Goal: Information Seeking & Learning: Learn about a topic

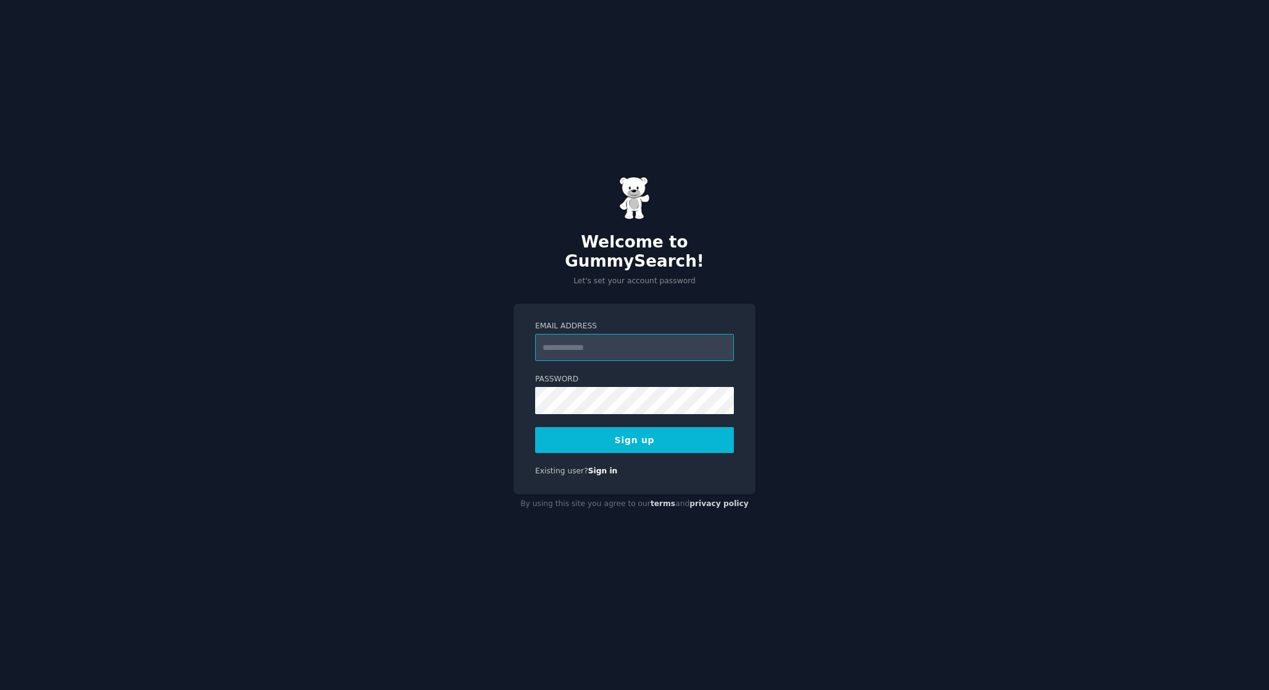
click at [640, 334] on input "Email Address" at bounding box center [634, 347] width 199 height 27
type input "**********"
click at [635, 430] on button "Sign up" at bounding box center [634, 440] width 199 height 26
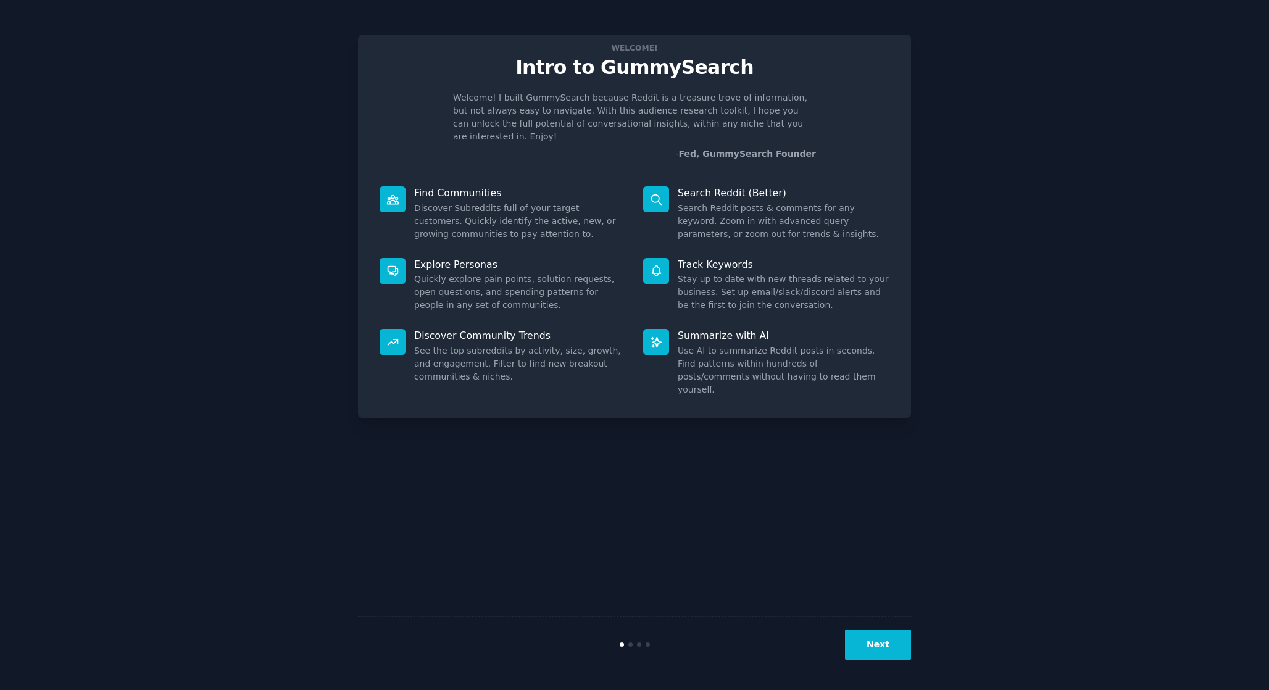
click at [861, 650] on button "Next" at bounding box center [878, 645] width 66 height 30
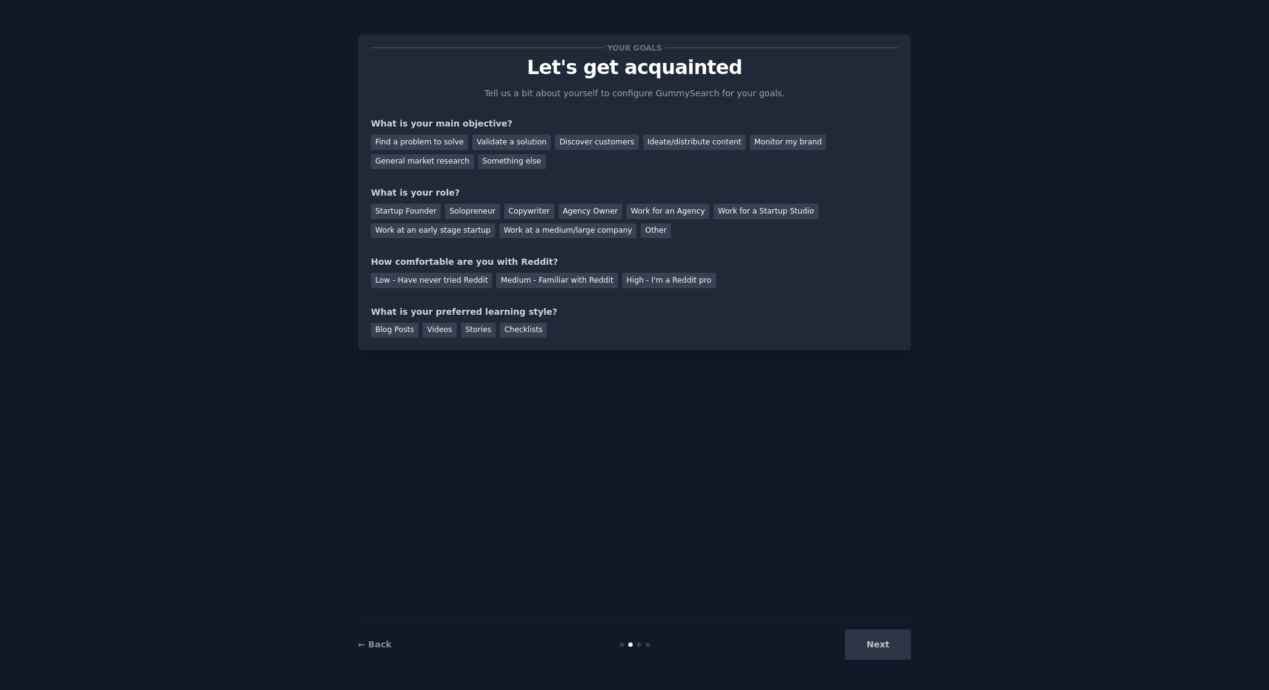
click at [866, 644] on div "Next" at bounding box center [819, 645] width 185 height 30
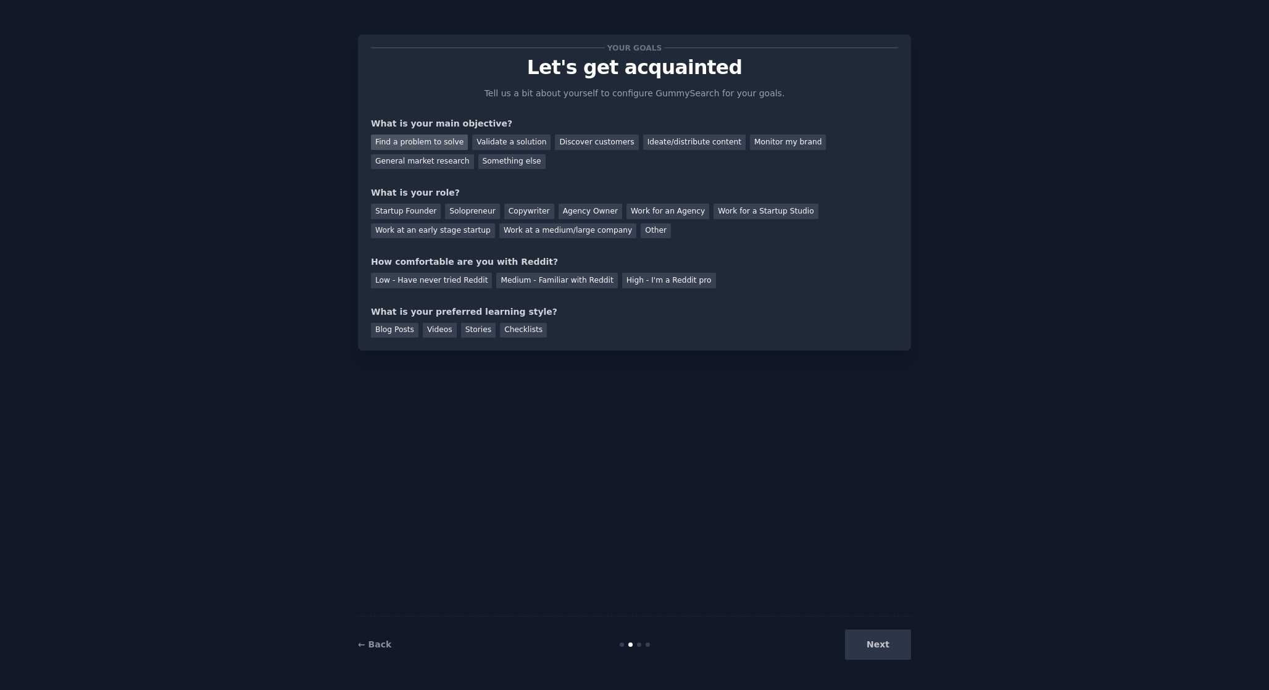
click at [449, 142] on div "Find a problem to solve" at bounding box center [419, 142] width 97 height 15
click at [449, 209] on div "Solopreneur" at bounding box center [472, 211] width 54 height 15
click at [588, 282] on div "Medium - Familiar with Reddit" at bounding box center [556, 280] width 121 height 15
click at [432, 326] on div "Videos" at bounding box center [440, 330] width 34 height 15
click at [867, 646] on button "Next" at bounding box center [878, 645] width 66 height 30
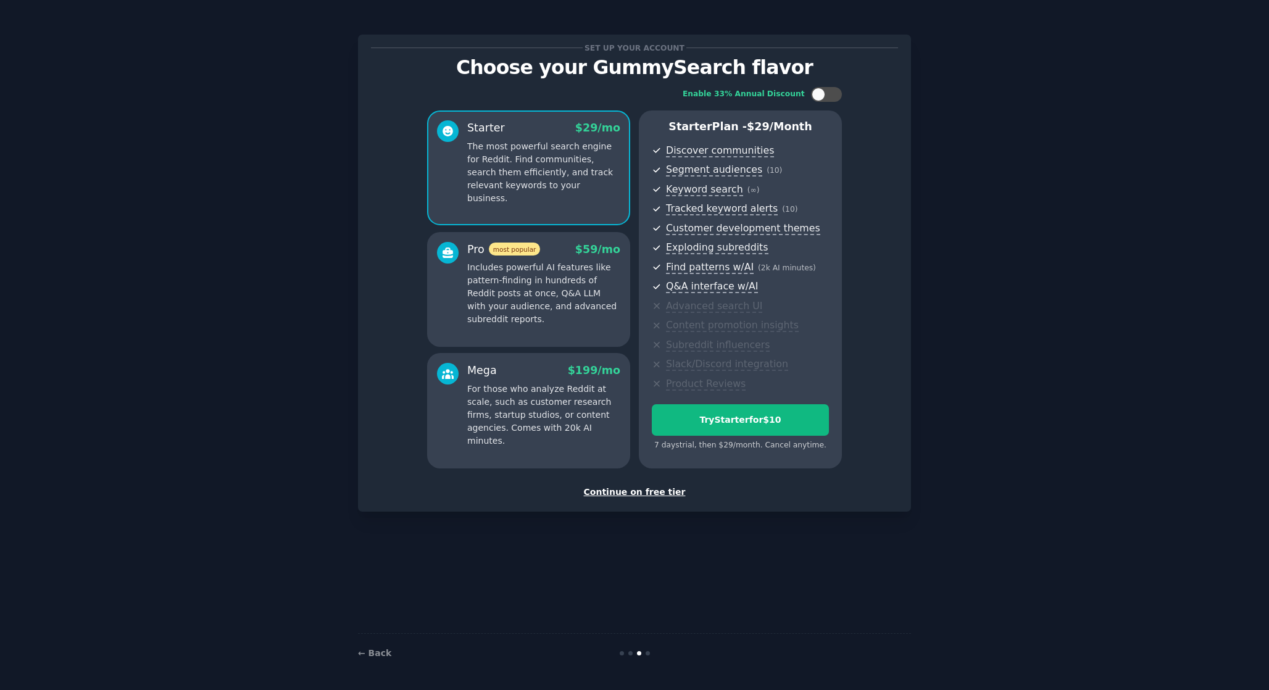
click at [637, 486] on div "Continue on free tier" at bounding box center [634, 492] width 527 height 13
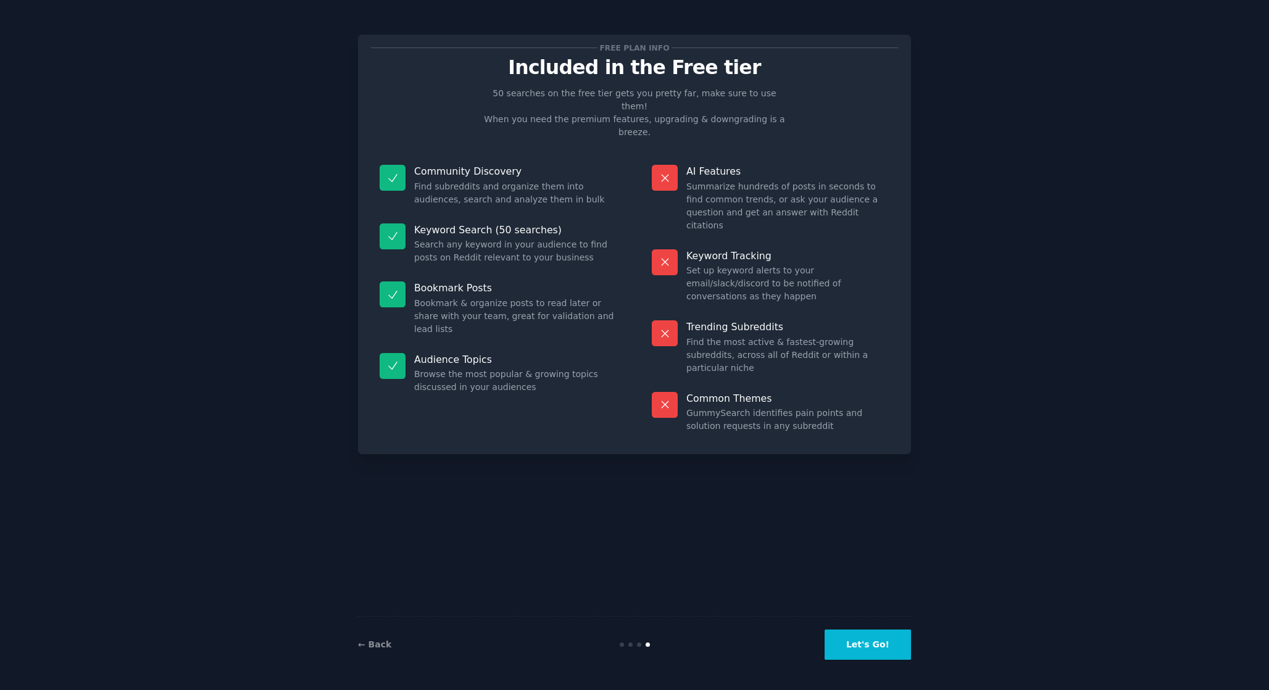
click at [855, 653] on button "Let's Go!" at bounding box center [868, 645] width 86 height 30
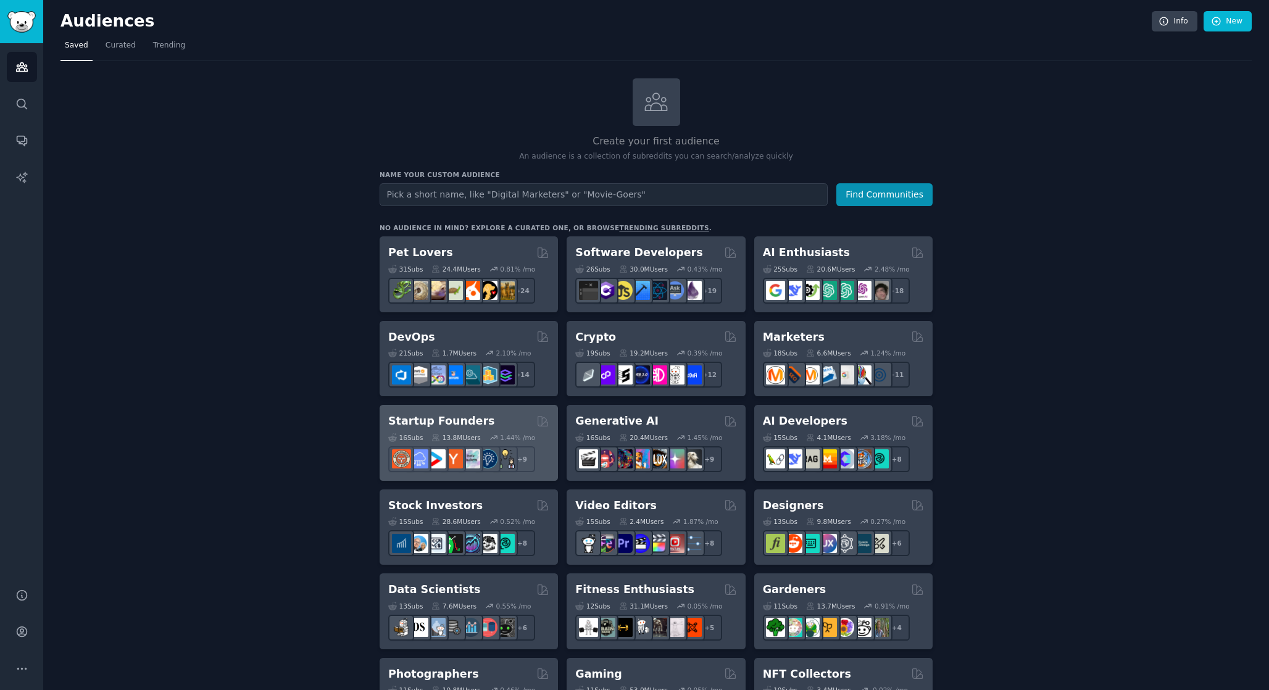
click at [436, 416] on h2 "Startup Founders" at bounding box center [441, 421] width 106 height 15
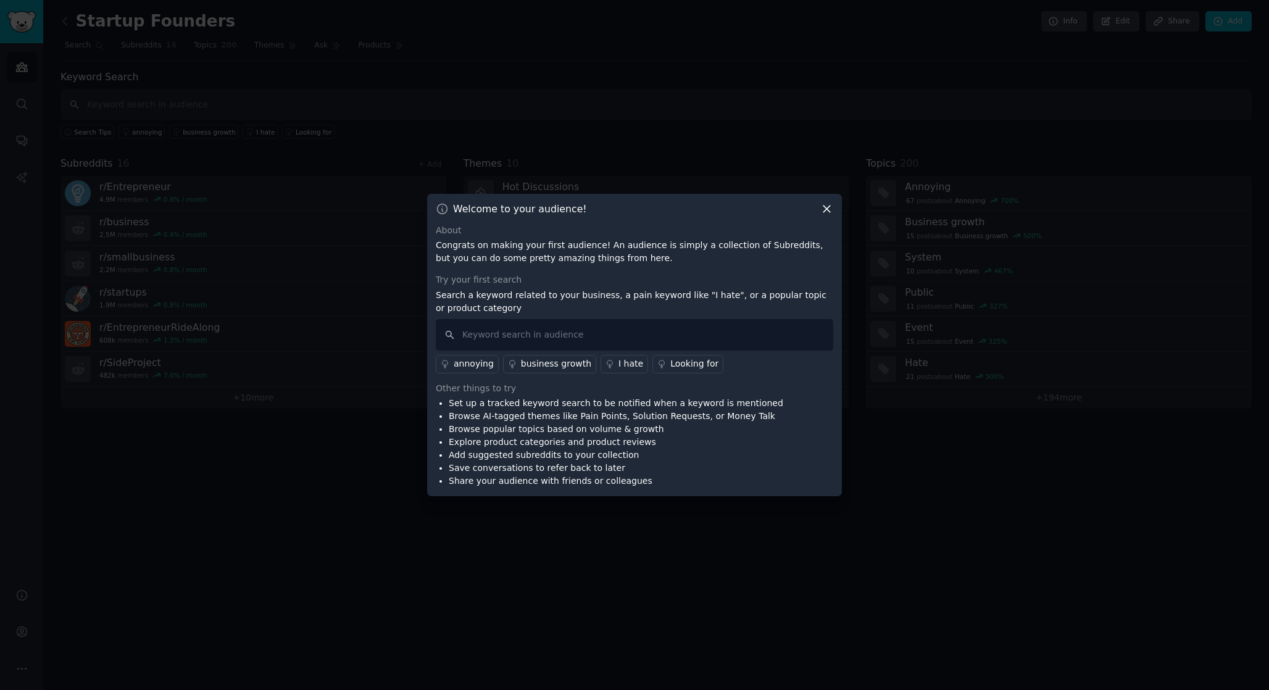
click at [822, 214] on icon at bounding box center [827, 209] width 13 height 13
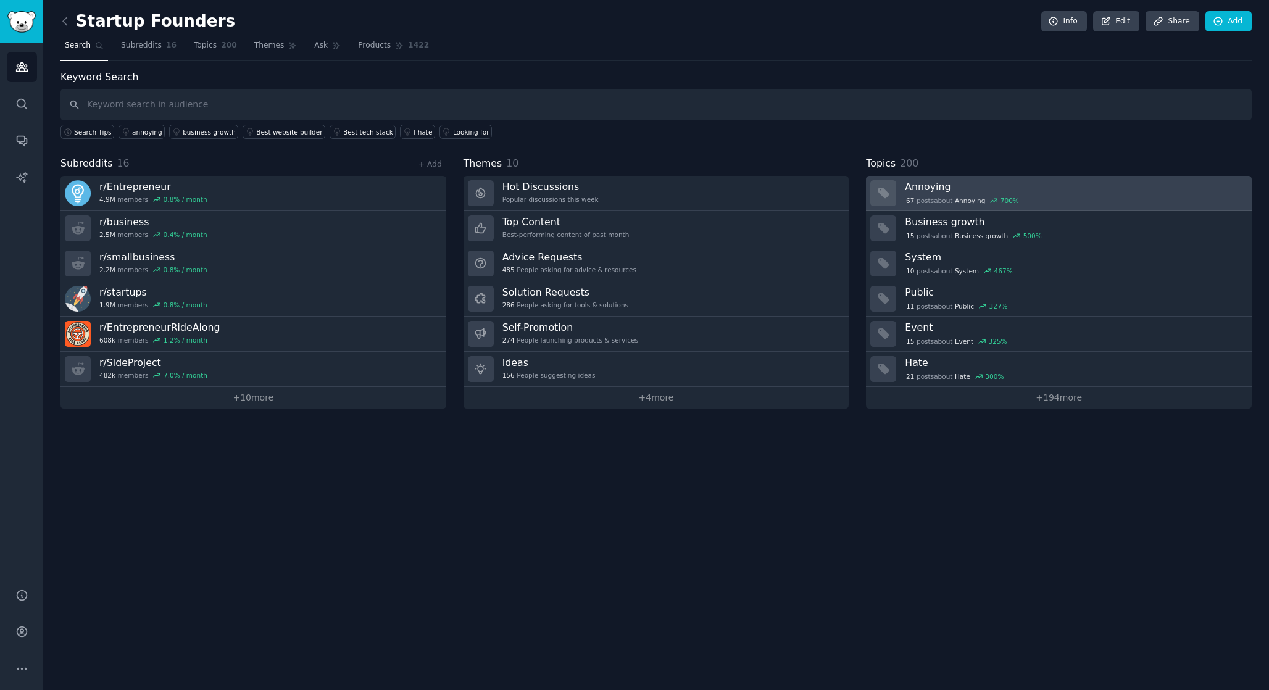
click at [942, 180] on h3 "Annoying" at bounding box center [1074, 186] width 338 height 13
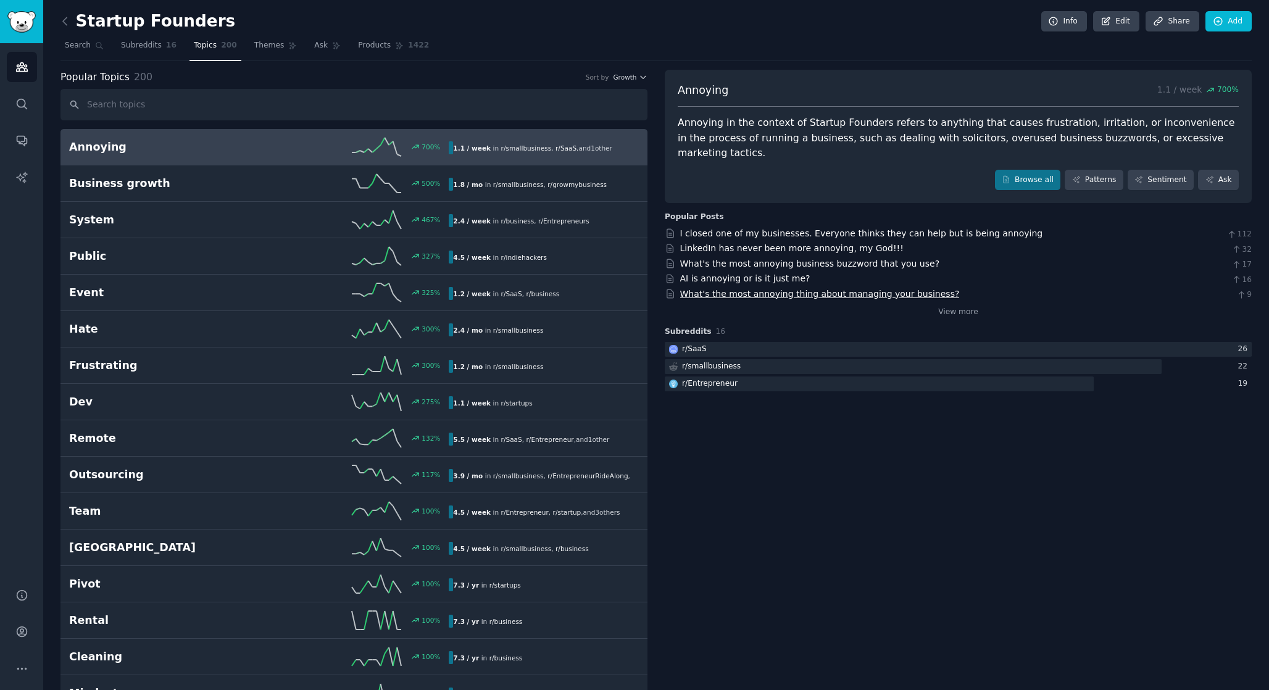
click at [861, 289] on link "What's the most annoying thing about managing your business?" at bounding box center [820, 294] width 280 height 10
click at [138, 56] on link "Subreddits 16" at bounding box center [149, 48] width 64 height 25
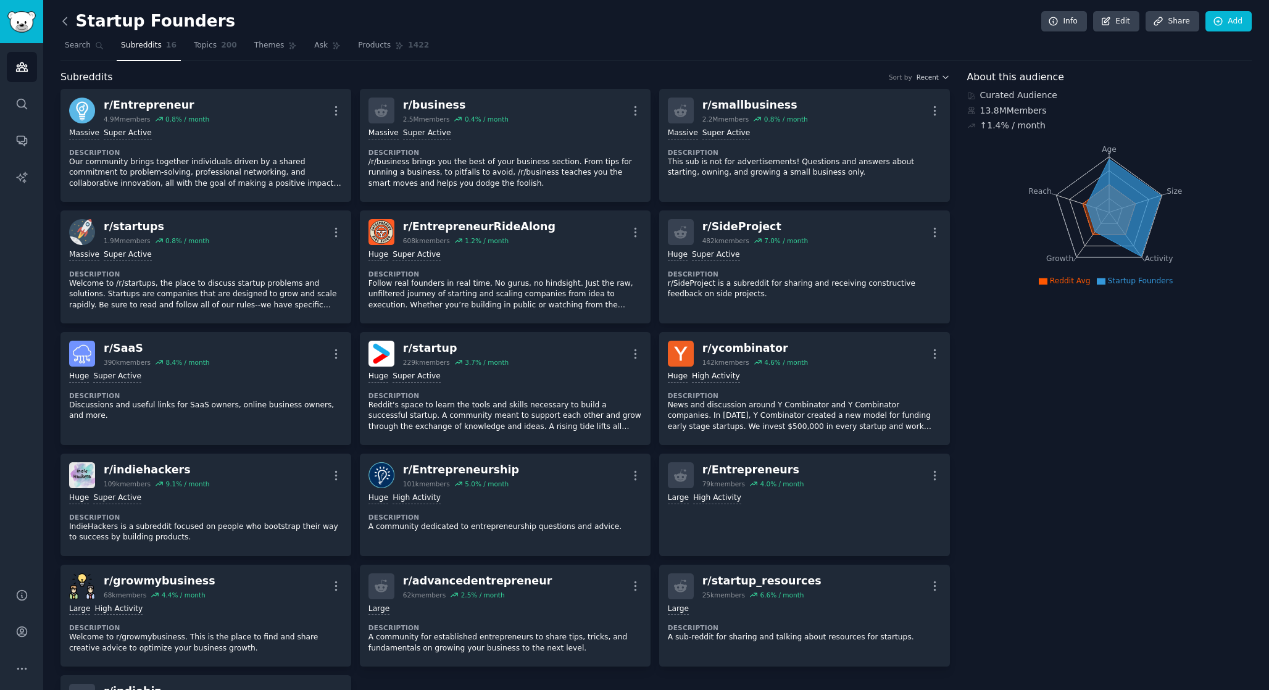
click at [64, 20] on icon at bounding box center [65, 21] width 13 height 13
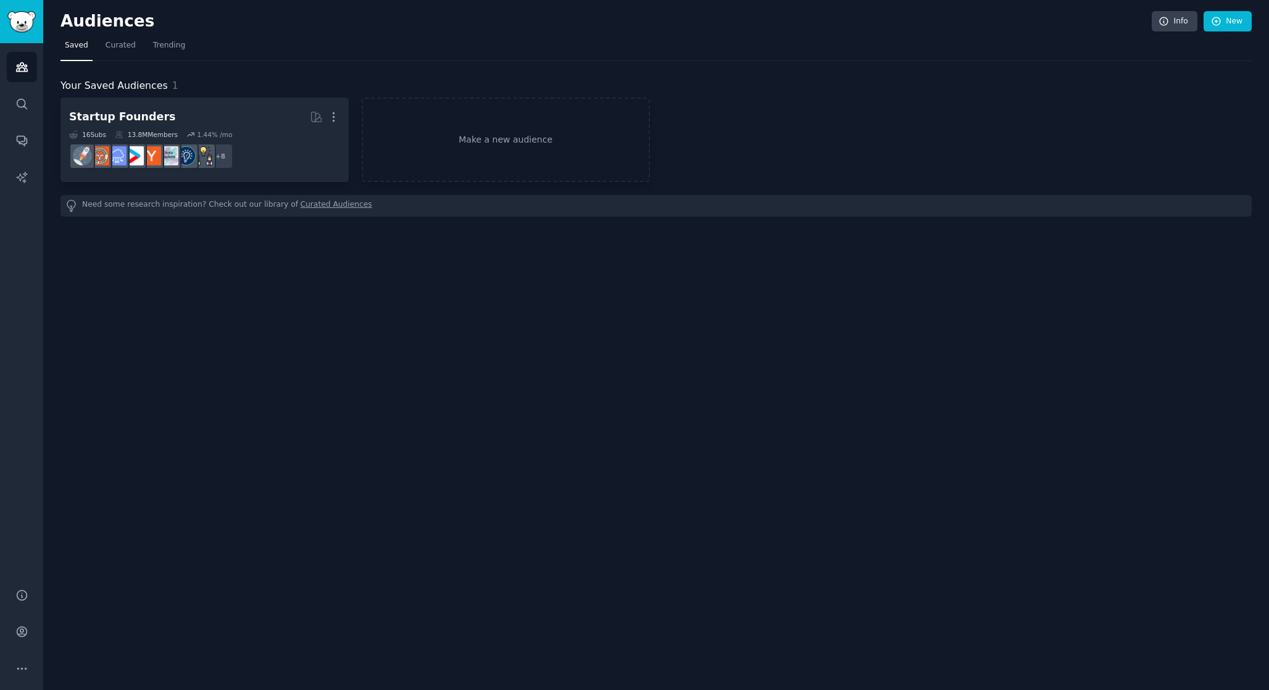
click at [62, 22] on h2 "Audiences" at bounding box center [607, 22] width 1092 height 20
click at [21, 71] on icon "Sidebar" at bounding box center [21, 67] width 11 height 9
click at [20, 91] on link "Search" at bounding box center [22, 104] width 30 height 30
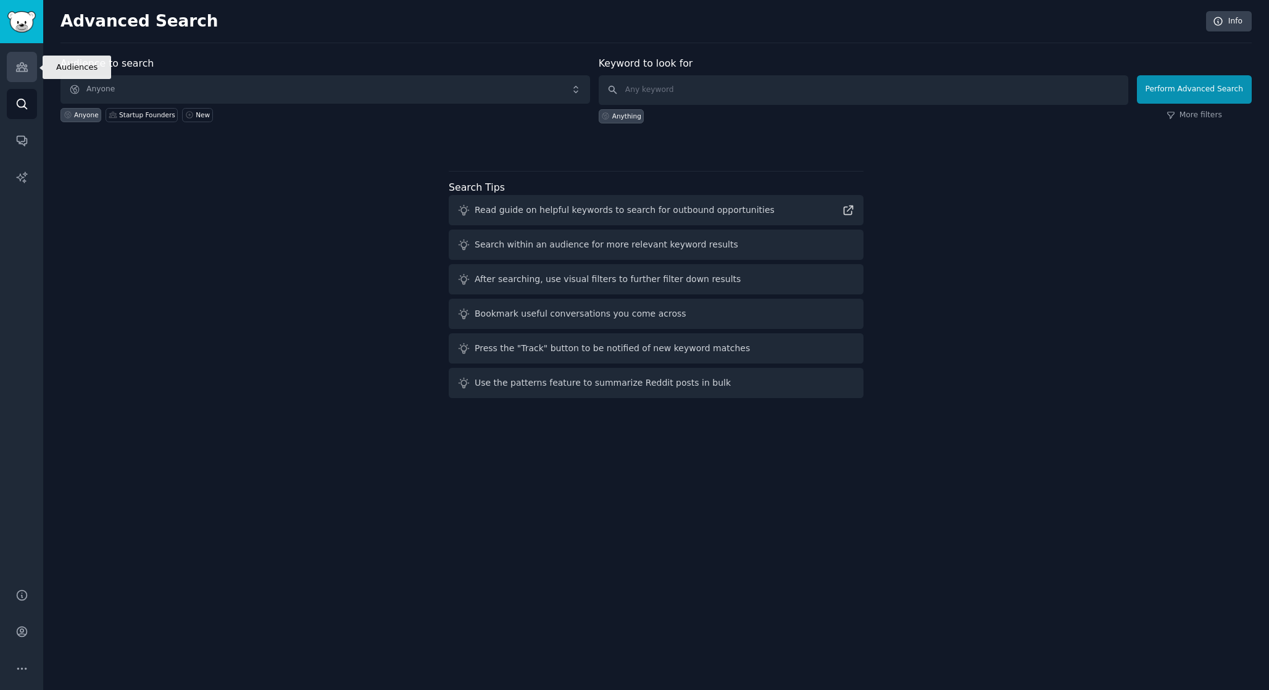
click at [34, 63] on link "Audiences" at bounding box center [22, 67] width 30 height 30
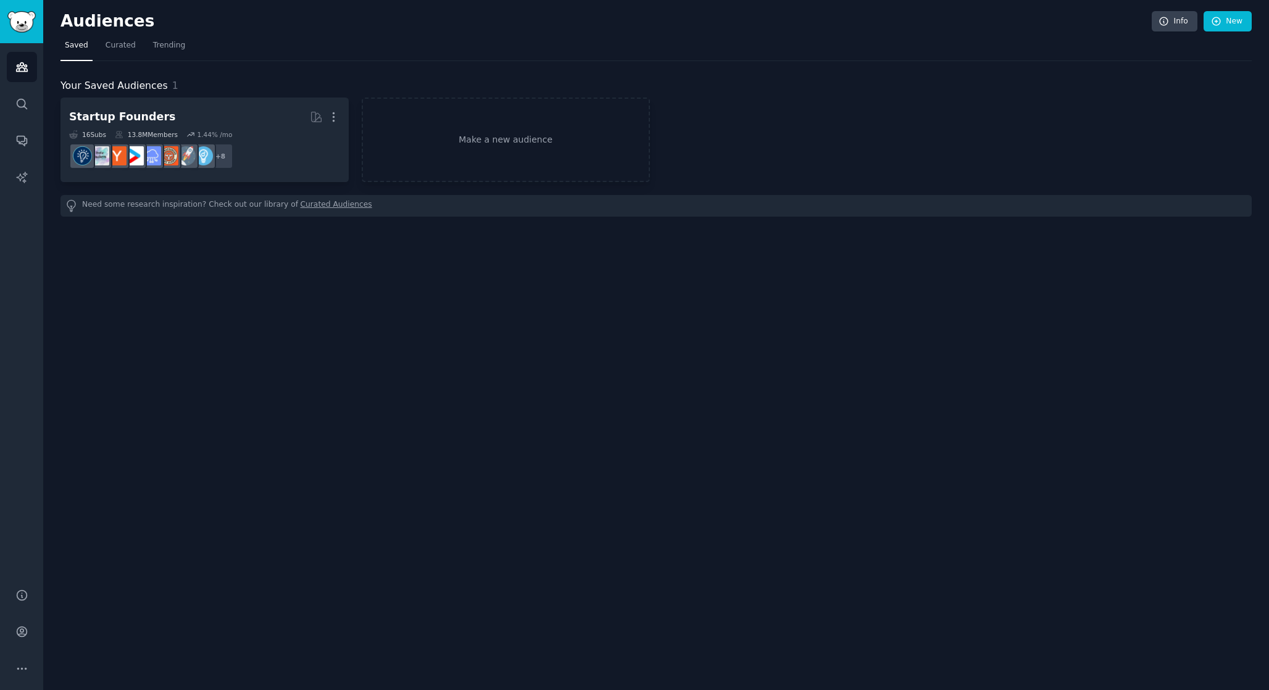
click at [21, 30] on img "Sidebar" at bounding box center [21, 22] width 28 height 22
click at [22, 16] on img "Sidebar" at bounding box center [21, 22] width 28 height 22
click at [22, 15] on img "Sidebar" at bounding box center [21, 22] width 28 height 22
click at [17, 669] on icon "Sidebar" at bounding box center [21, 668] width 9 height 1
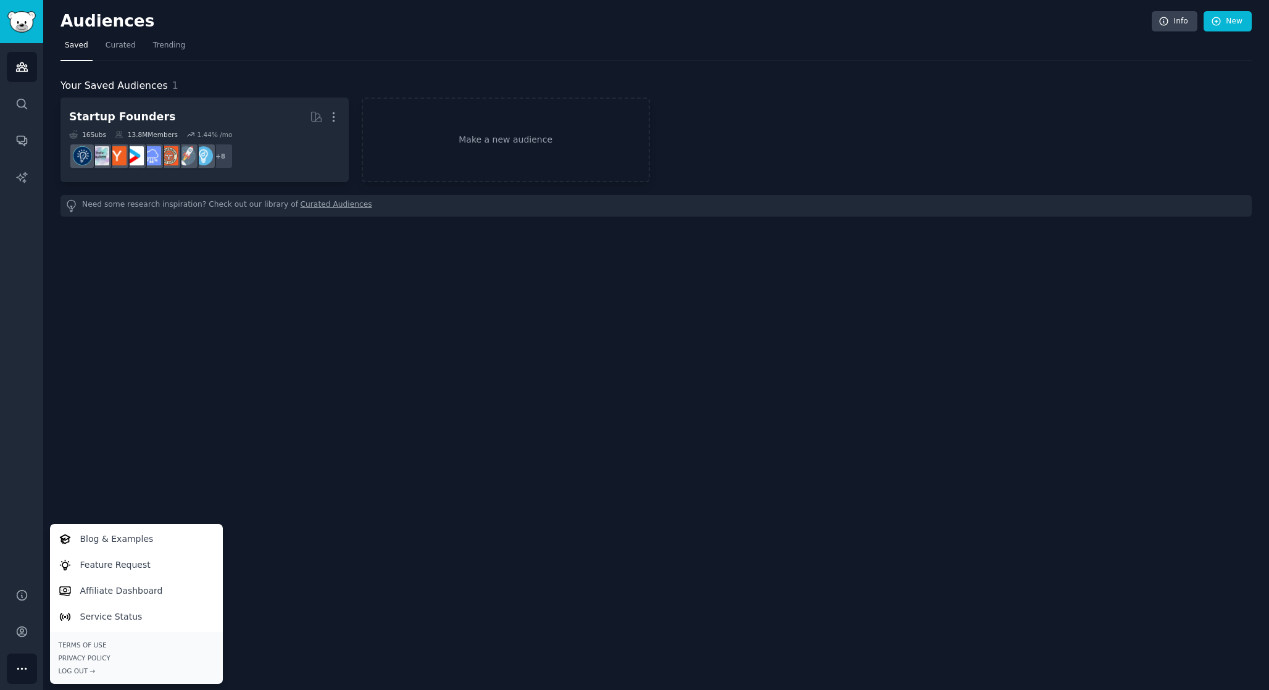
click at [14, 461] on div "Audiences Search Conversations AI Reports" at bounding box center [21, 308] width 43 height 530
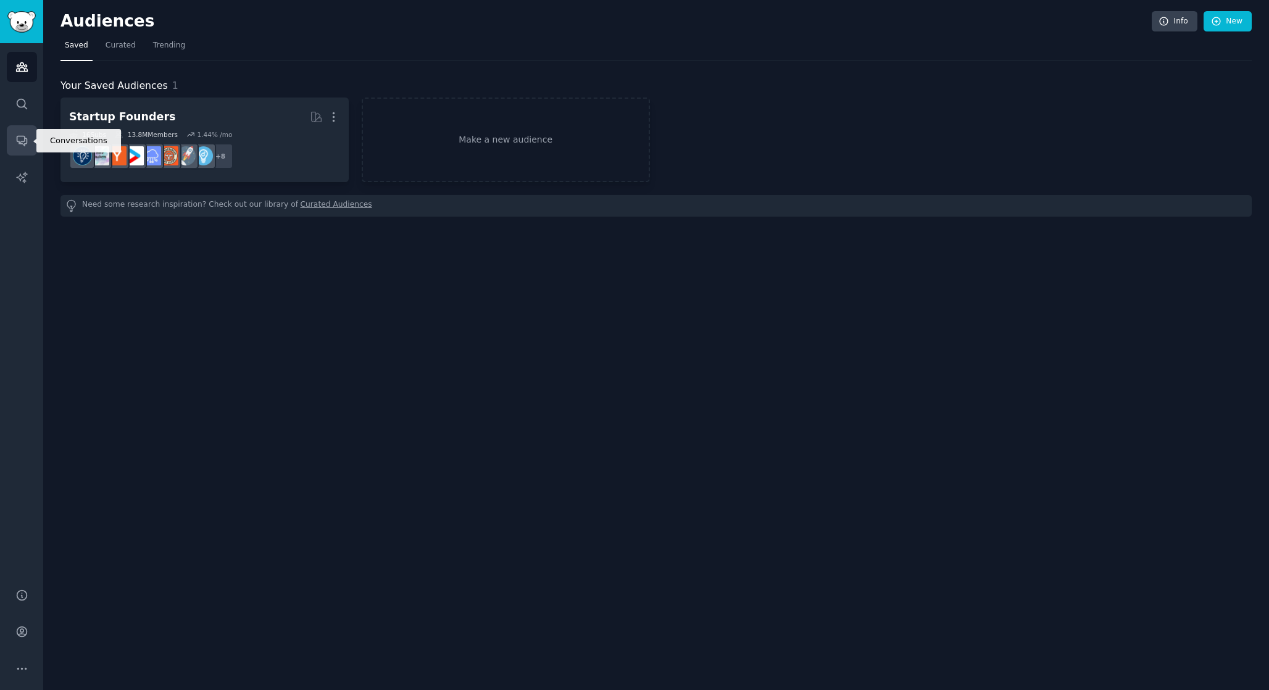
click at [22, 144] on icon "Sidebar" at bounding box center [22, 141] width 10 height 10
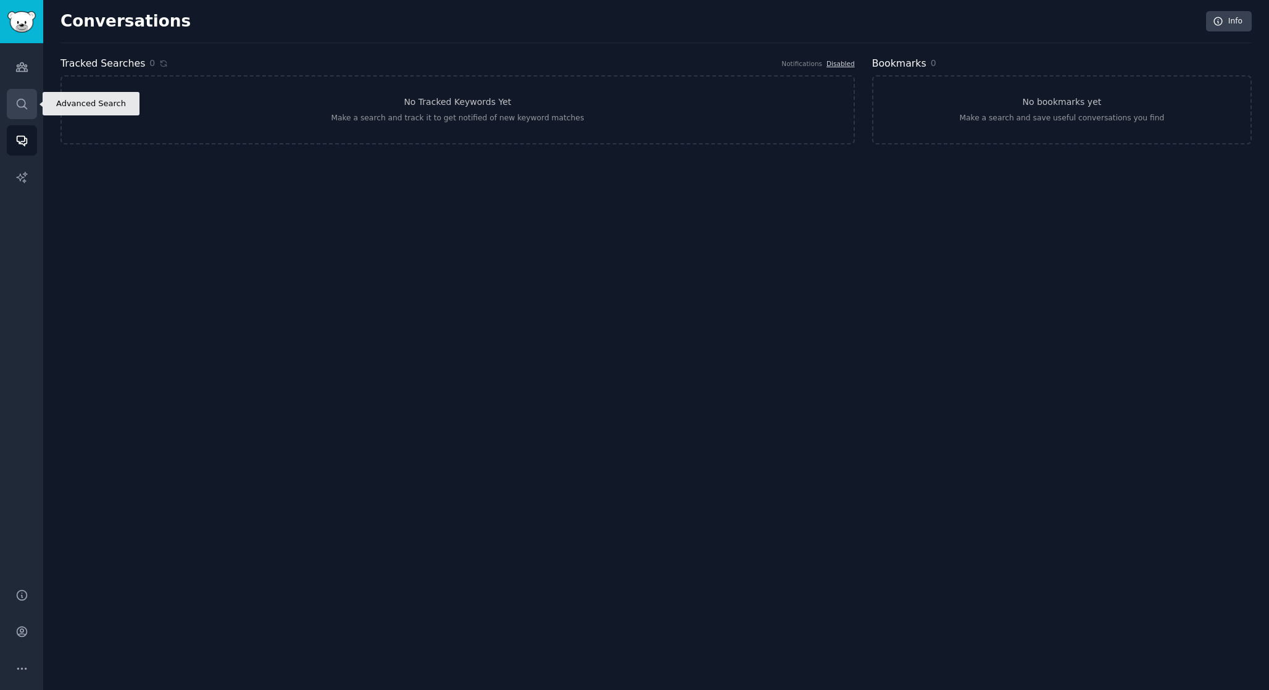
click at [24, 102] on icon "Sidebar" at bounding box center [21, 104] width 13 height 13
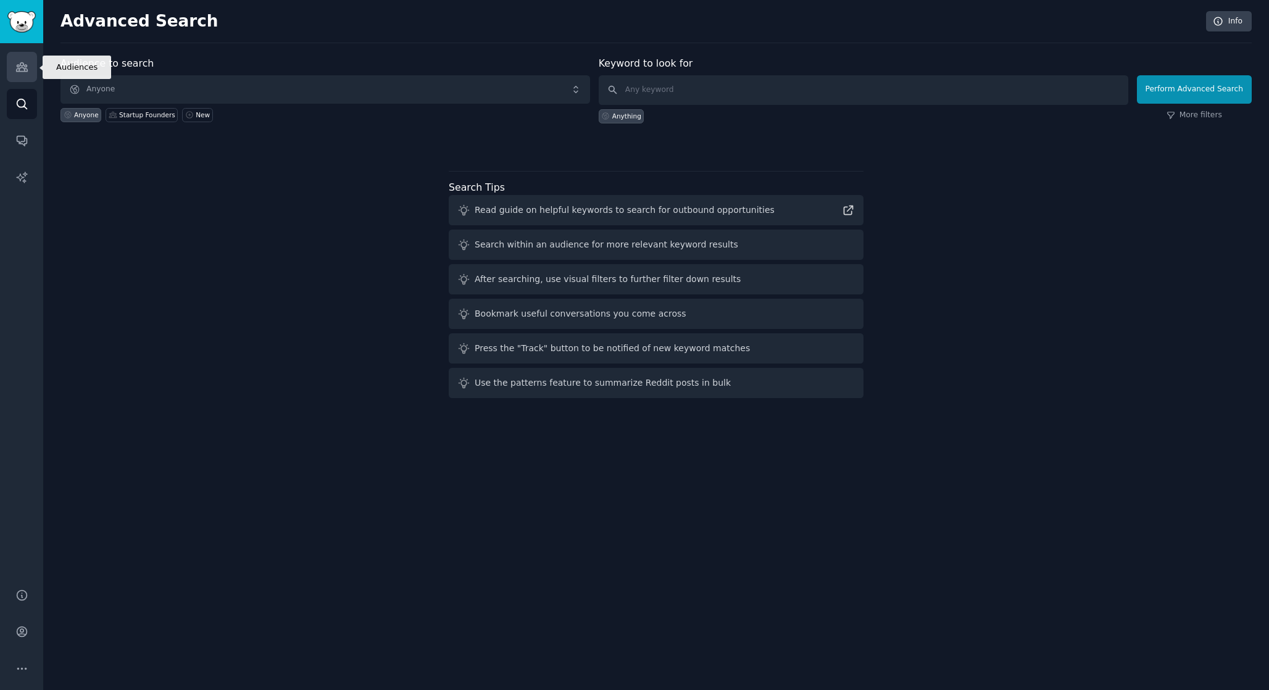
click at [33, 72] on link "Audiences" at bounding box center [22, 67] width 30 height 30
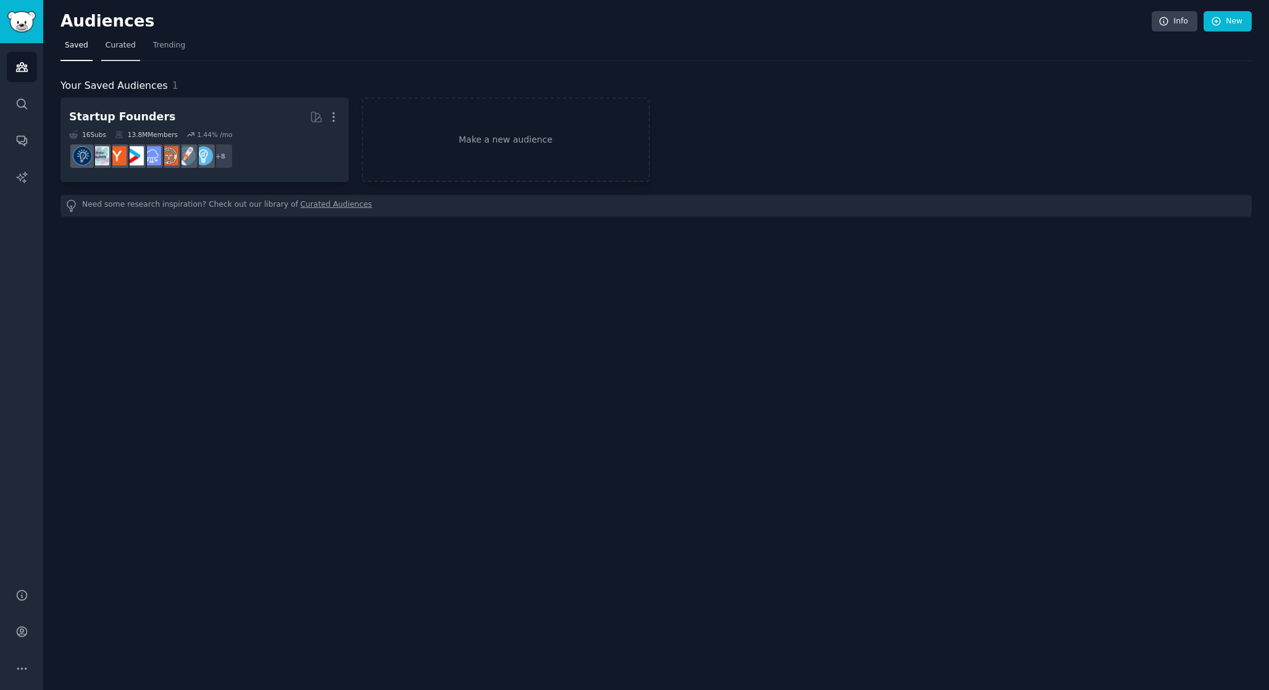
click at [127, 46] on span "Curated" at bounding box center [121, 45] width 30 height 11
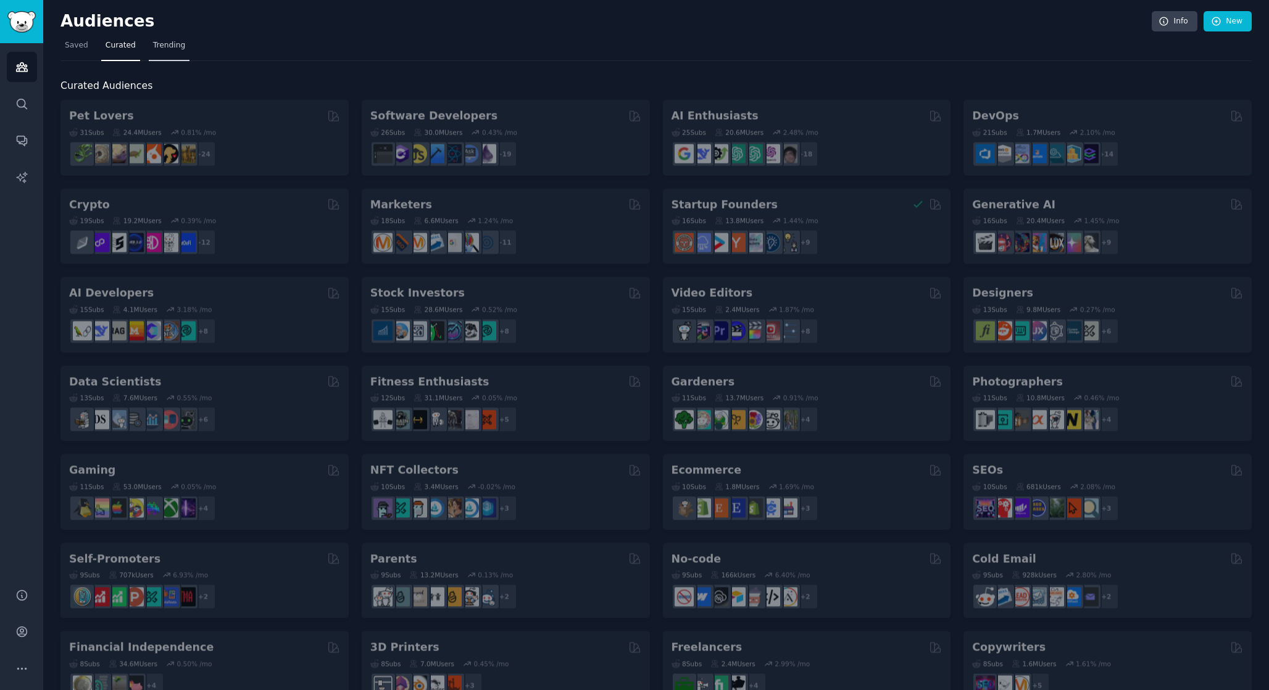
click at [157, 45] on span "Trending" at bounding box center [169, 45] width 32 height 11
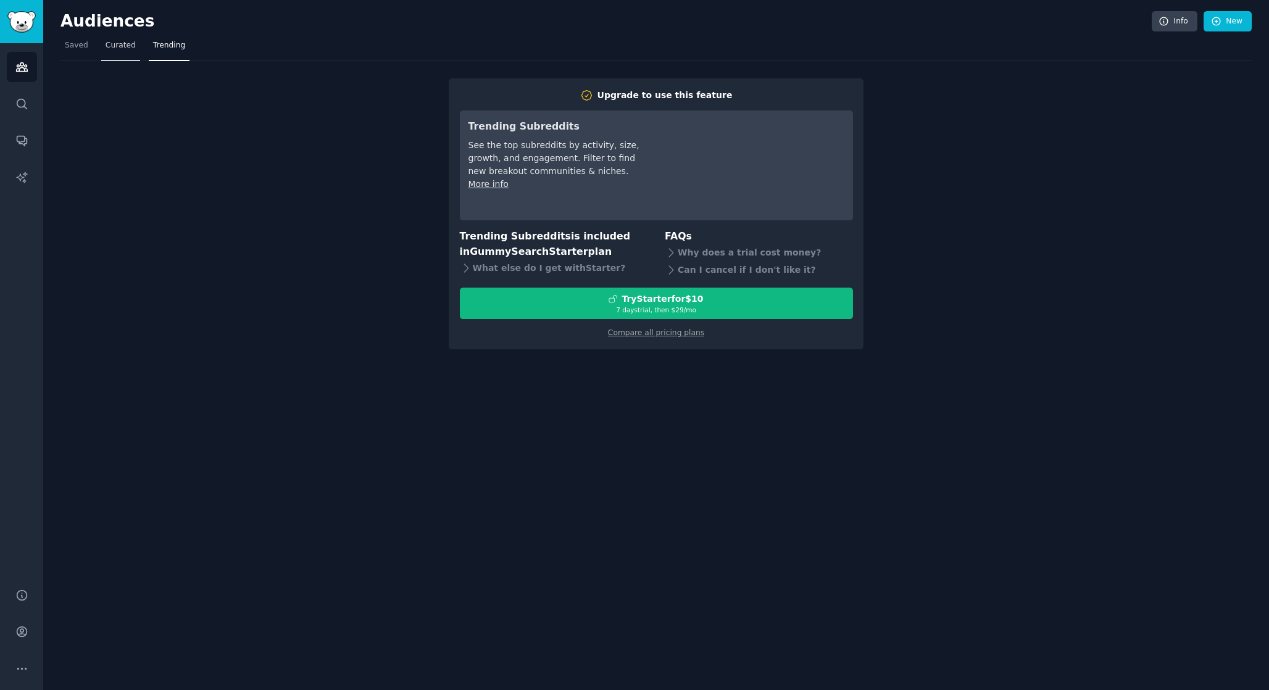
click at [130, 48] on span "Curated" at bounding box center [121, 45] width 30 height 11
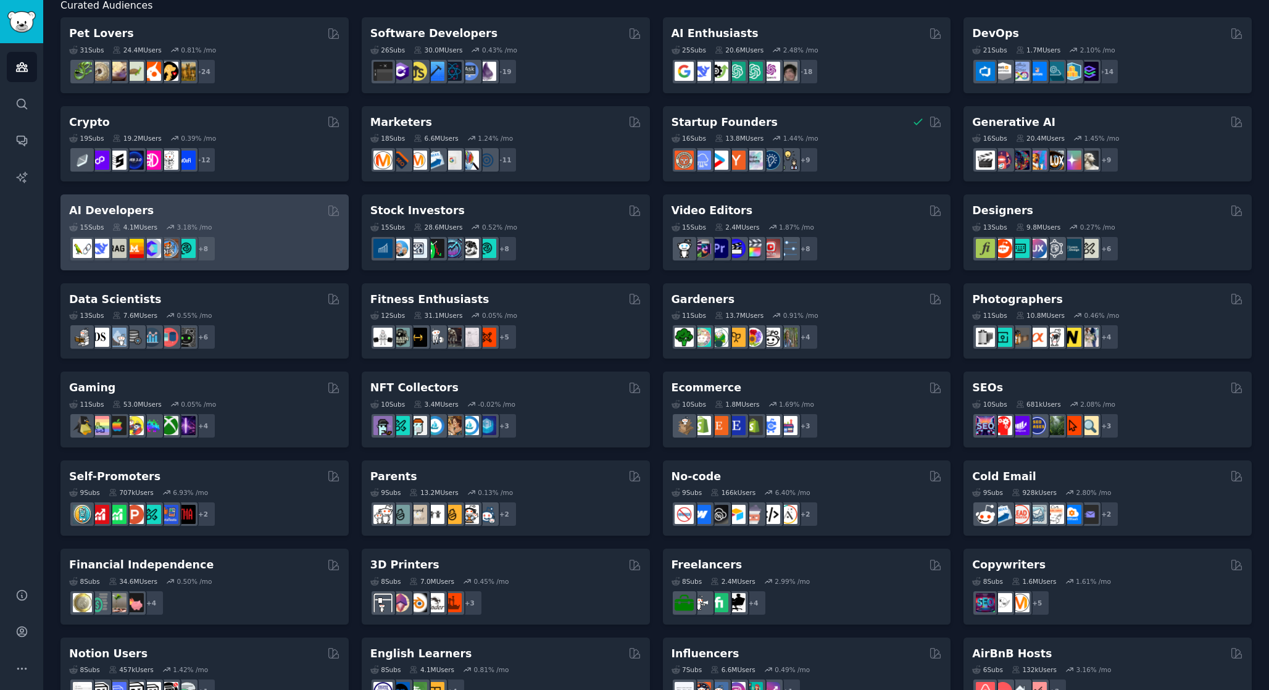
scroll to position [107, 0]
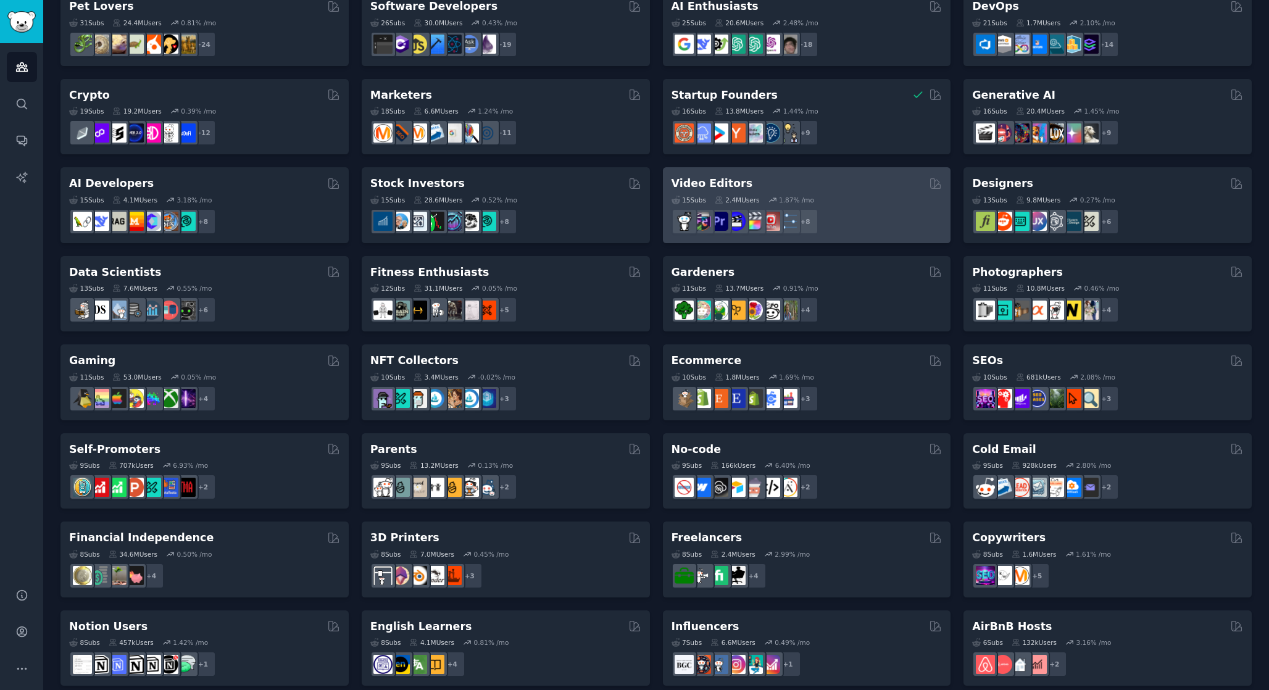
click at [724, 188] on h2 "Video Editors" at bounding box center [712, 183] width 81 height 15
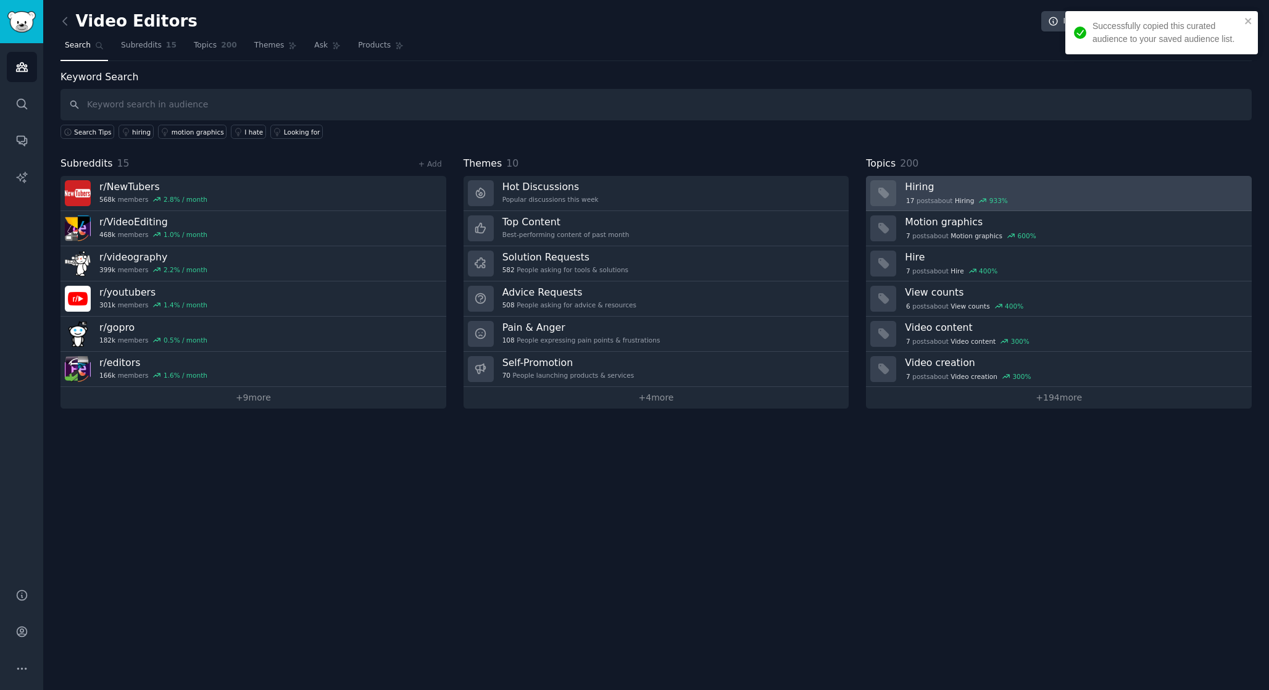
click at [922, 185] on h3 "Hiring" at bounding box center [1074, 186] width 338 height 13
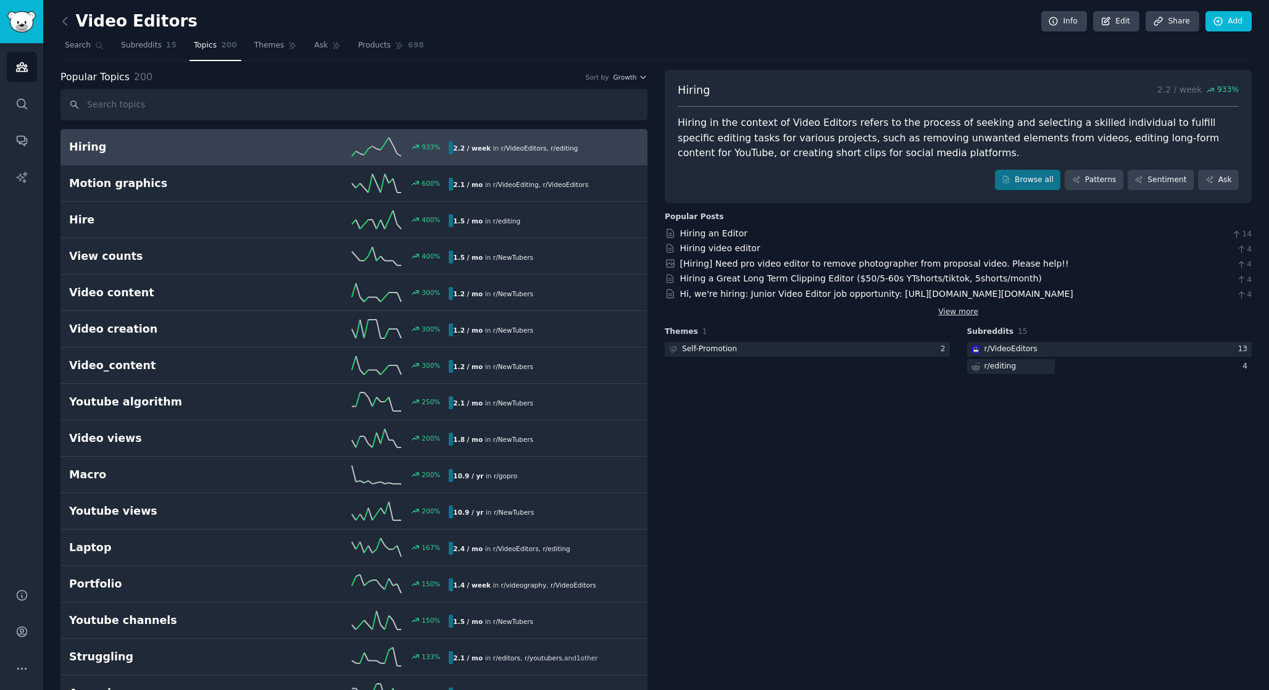
click at [942, 307] on link "View more" at bounding box center [958, 312] width 40 height 11
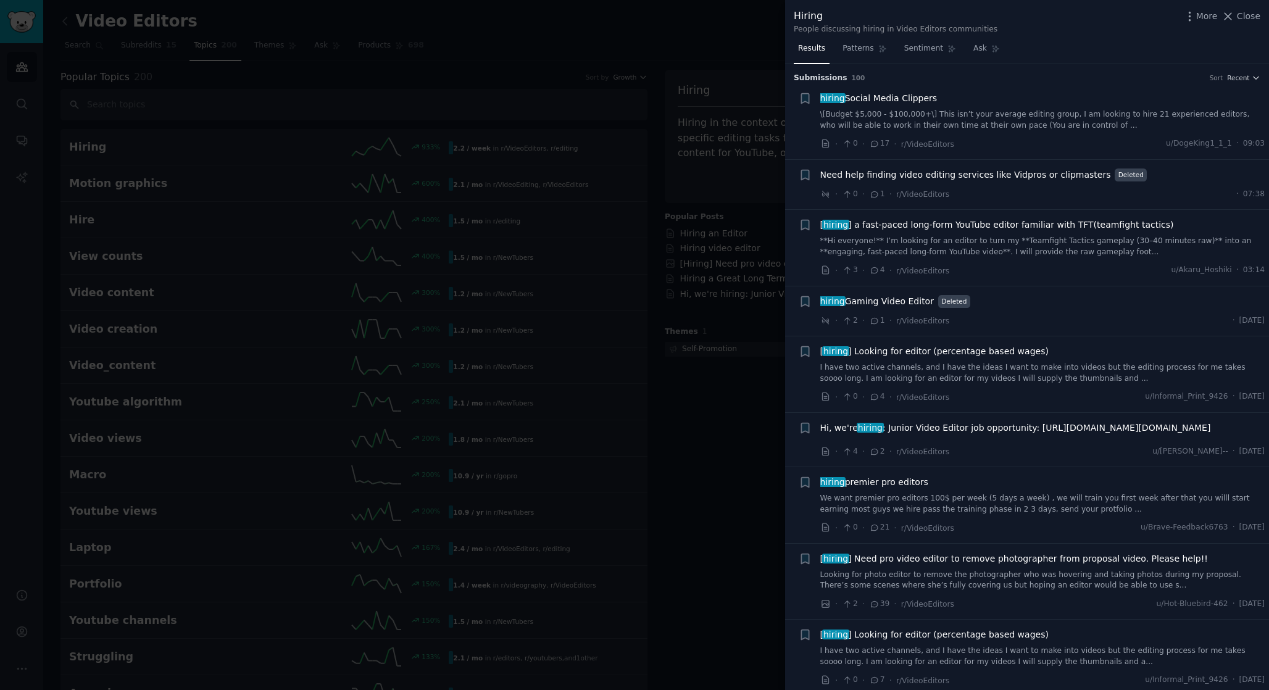
click at [885, 221] on span "[ hiring ] a fast-paced long-form YouTube editor familiar with TFT(teamfight ta…" at bounding box center [998, 225] width 354 height 13
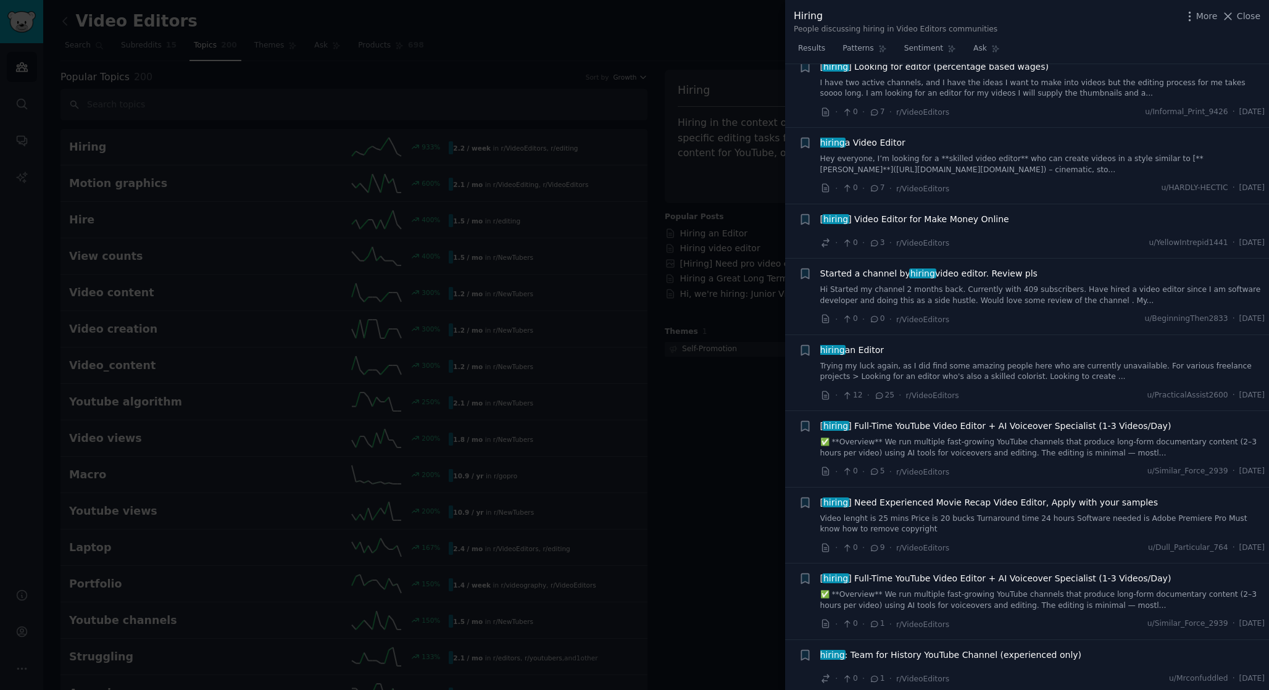
scroll to position [1039, 0]
click at [1004, 444] on link "✅ **Overview** We run multiple fast-growing YouTube channels that produce long-…" at bounding box center [1043, 448] width 445 height 22
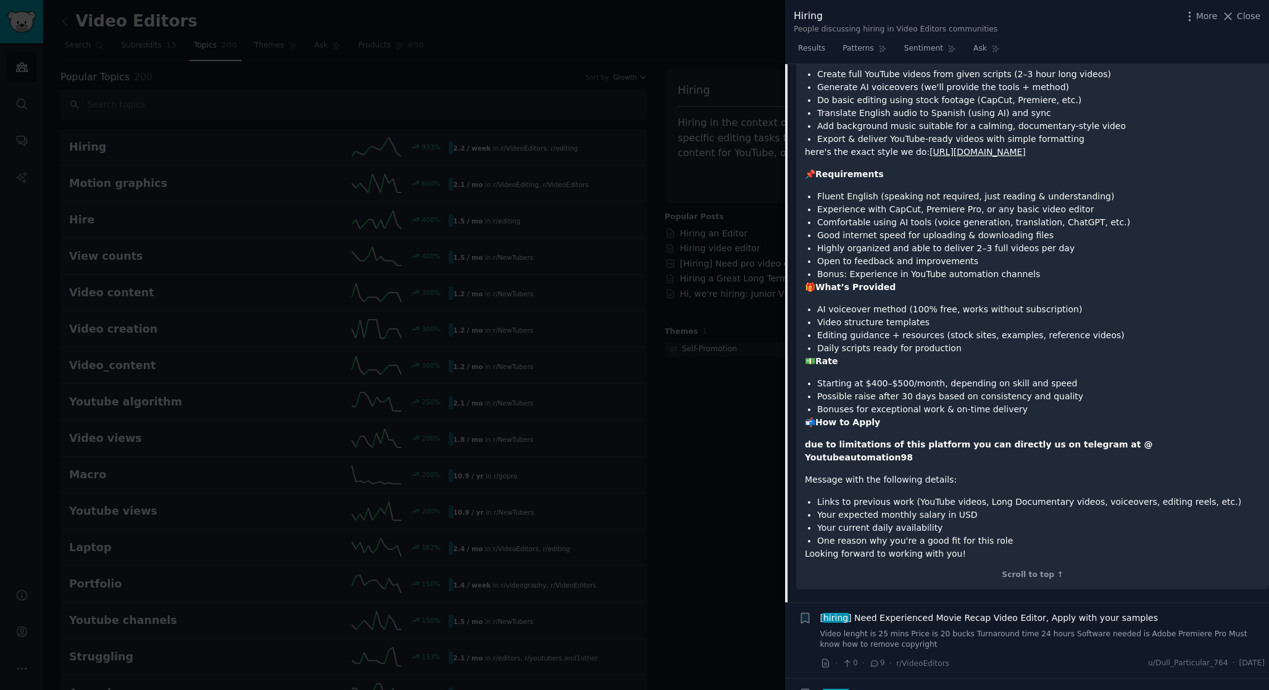
scroll to position [1161, 0]
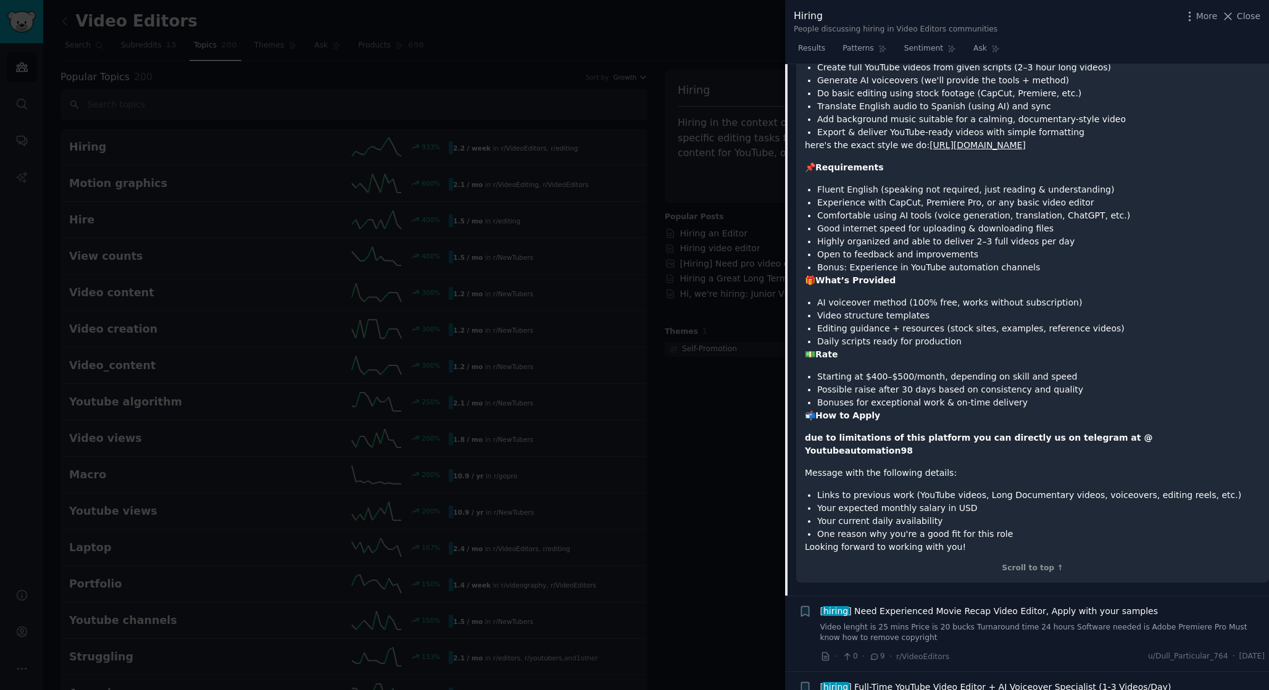
click at [725, 310] on div at bounding box center [634, 345] width 1269 height 690
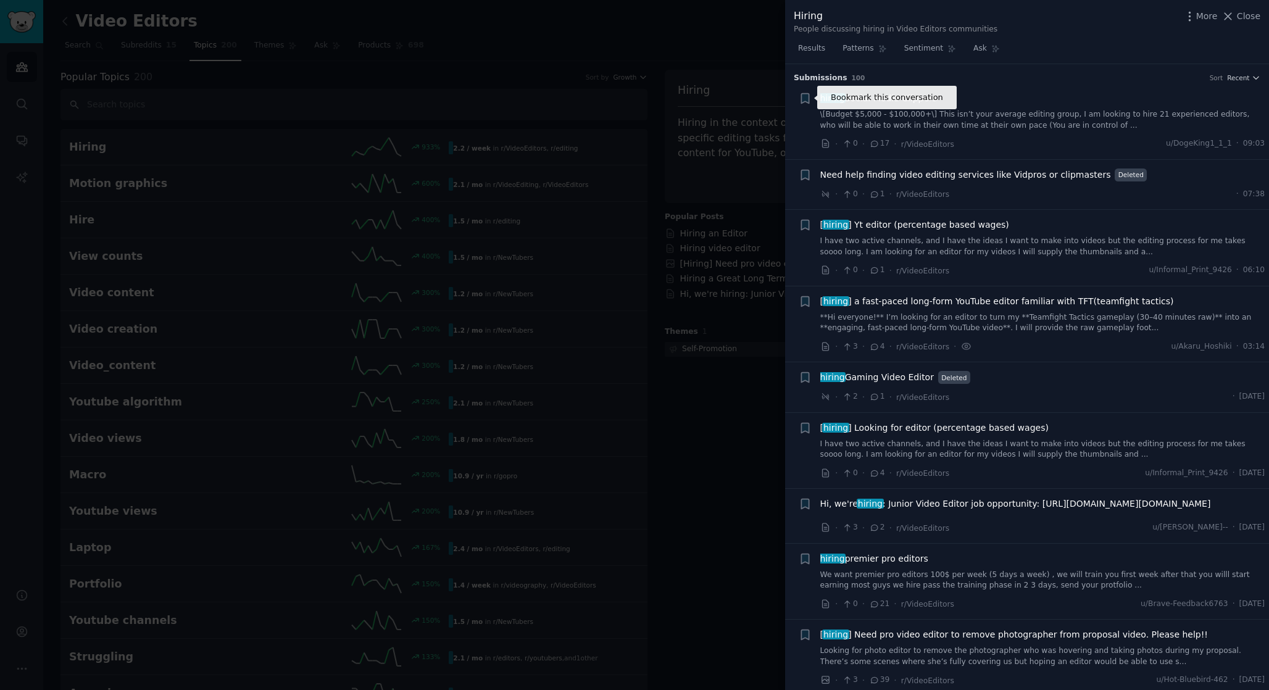
click at [747, 82] on div at bounding box center [634, 345] width 1269 height 690
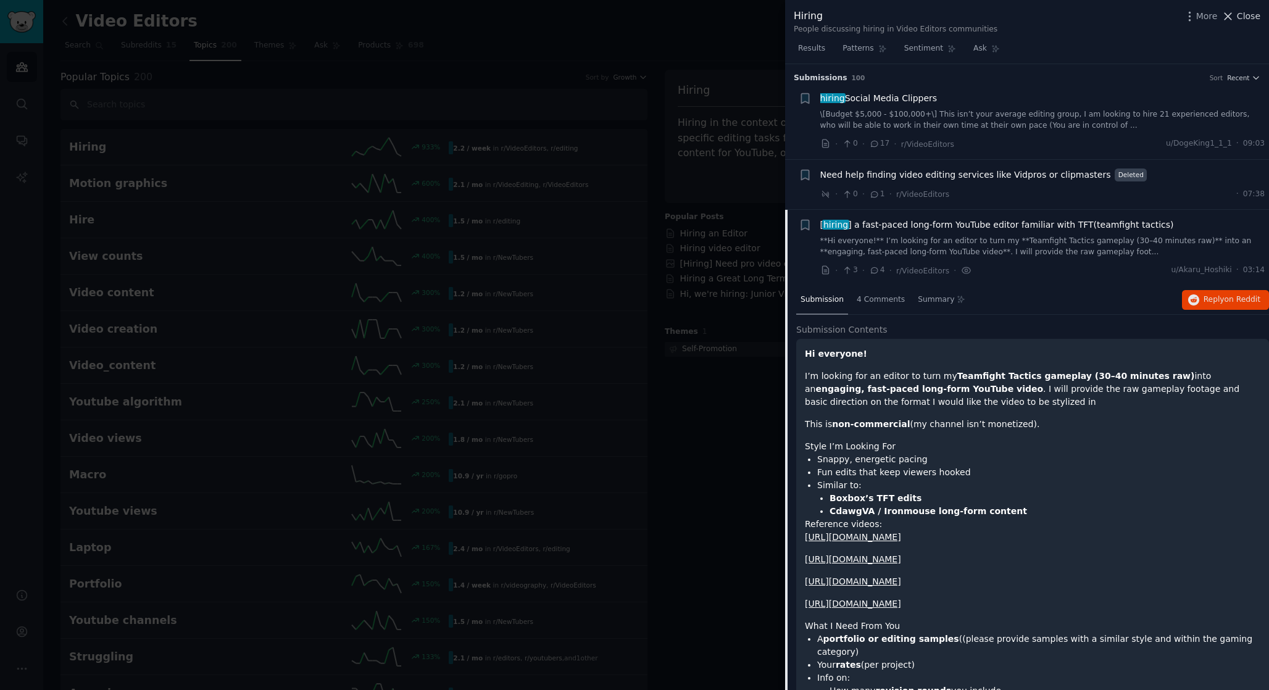
click at [1250, 12] on span "Close" at bounding box center [1248, 16] width 23 height 13
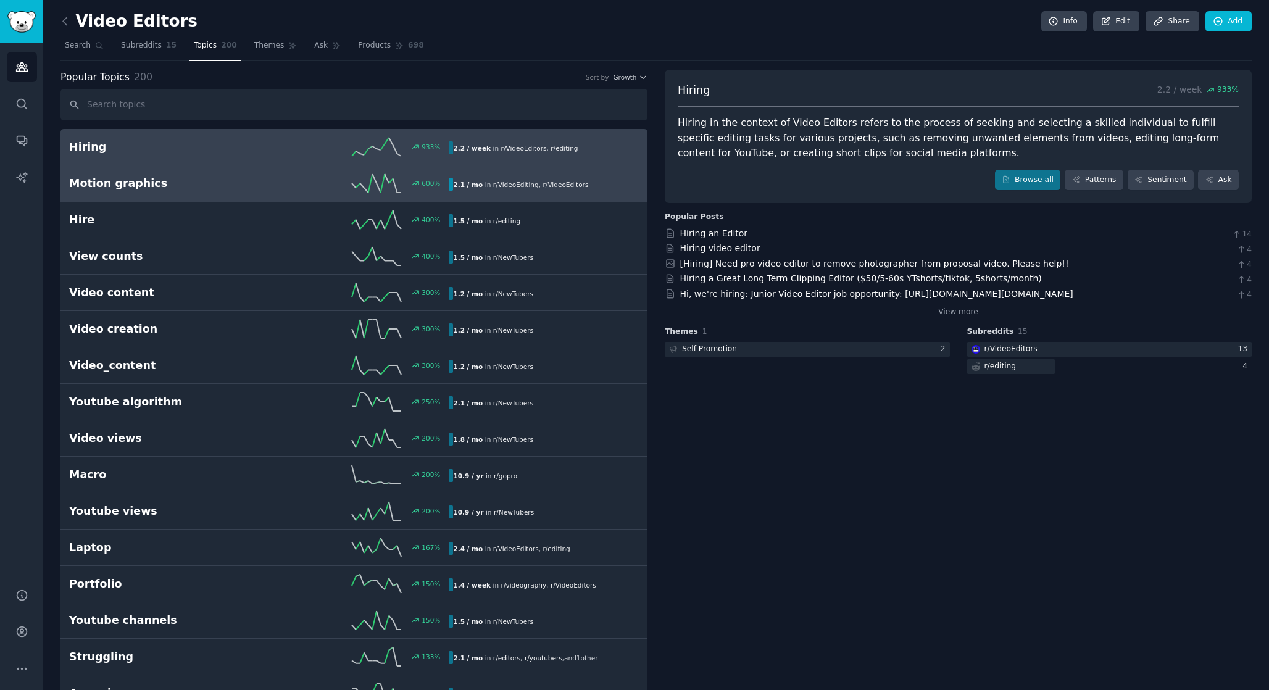
click at [607, 198] on link "Motion graphics 600 % 2.1 / mo in r/ VideoEditing , r/ VideoEditors 600% increa…" at bounding box center [354, 183] width 587 height 36
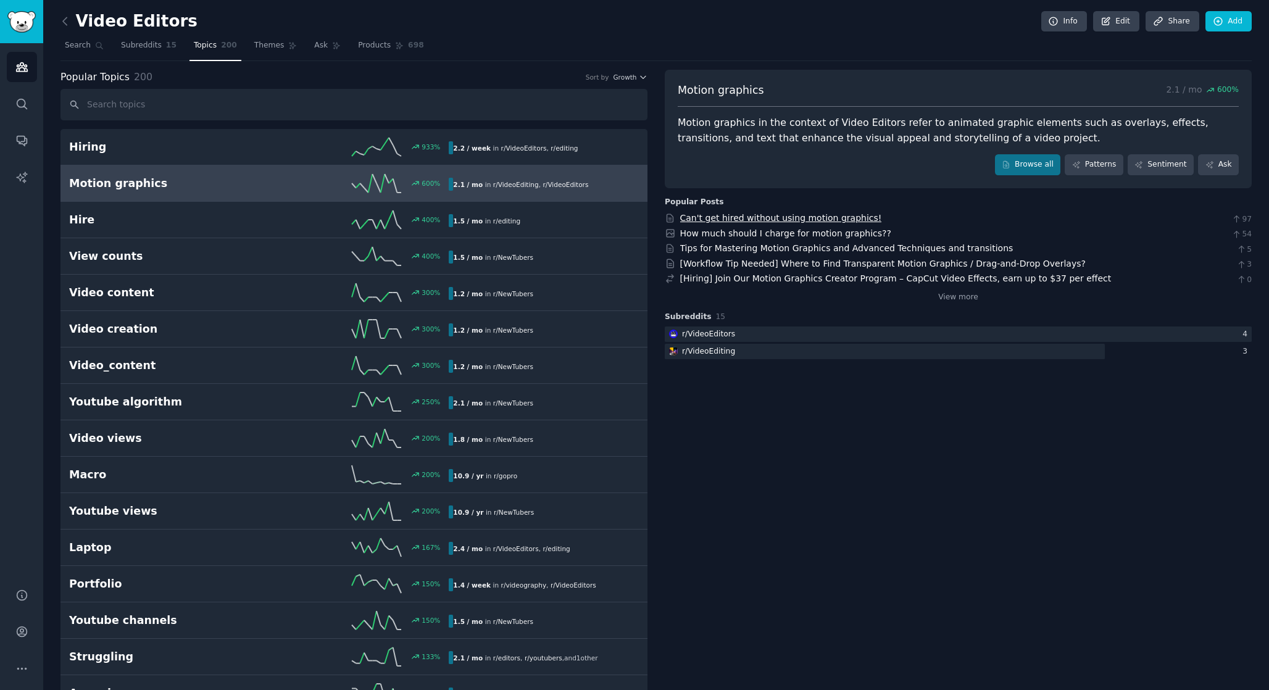
click at [753, 219] on link "Can't get hired without using motion graphics!" at bounding box center [781, 218] width 202 height 10
click at [797, 216] on link "Can't get hired without using motion graphics!" at bounding box center [781, 218] width 202 height 10
click at [761, 232] on link "How much should I charge for motion graphics??" at bounding box center [785, 233] width 211 height 10
click at [154, 44] on span "Subreddits" at bounding box center [141, 45] width 41 height 11
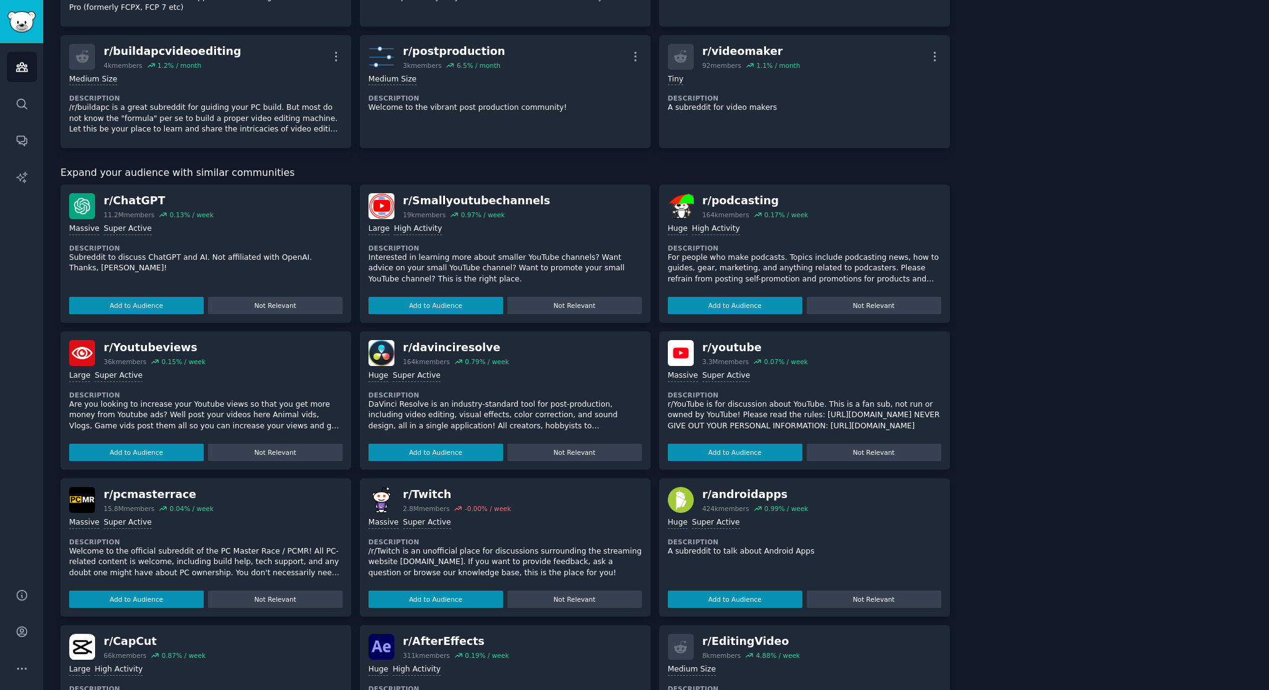
scroll to position [531, 0]
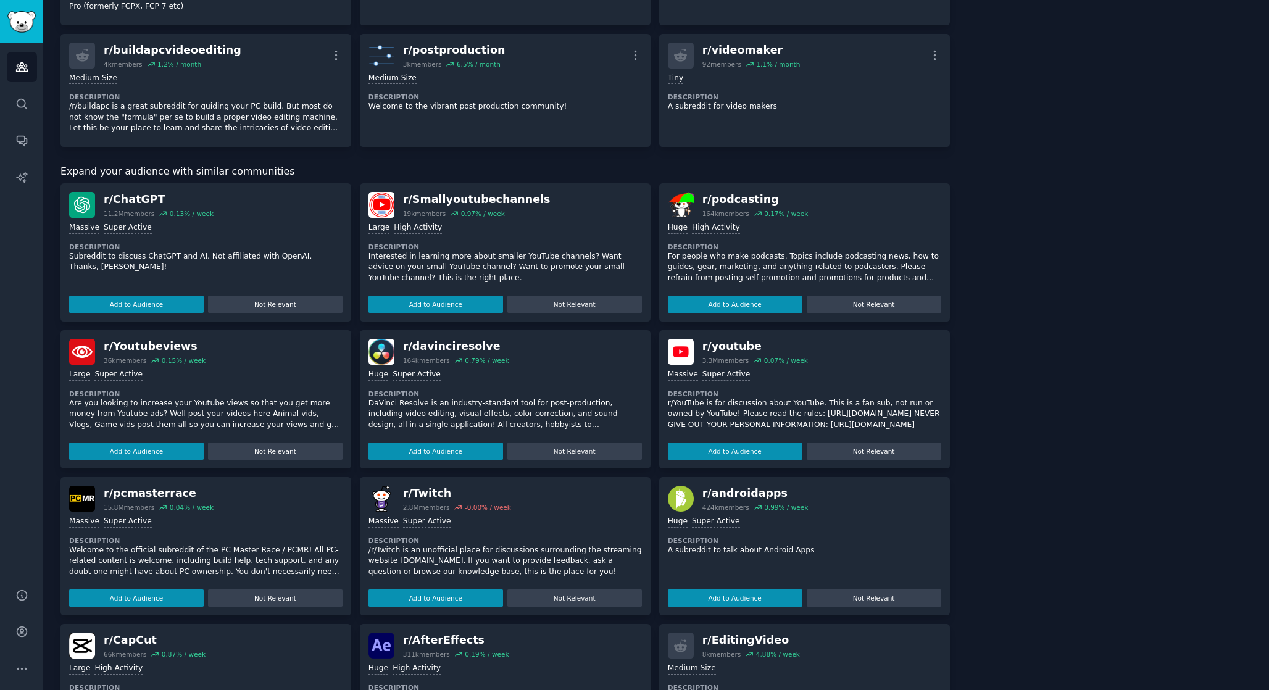
click at [477, 261] on p "Interested in learning more about smaller YouTube channels? Want advice on your…" at bounding box center [506, 267] width 274 height 33
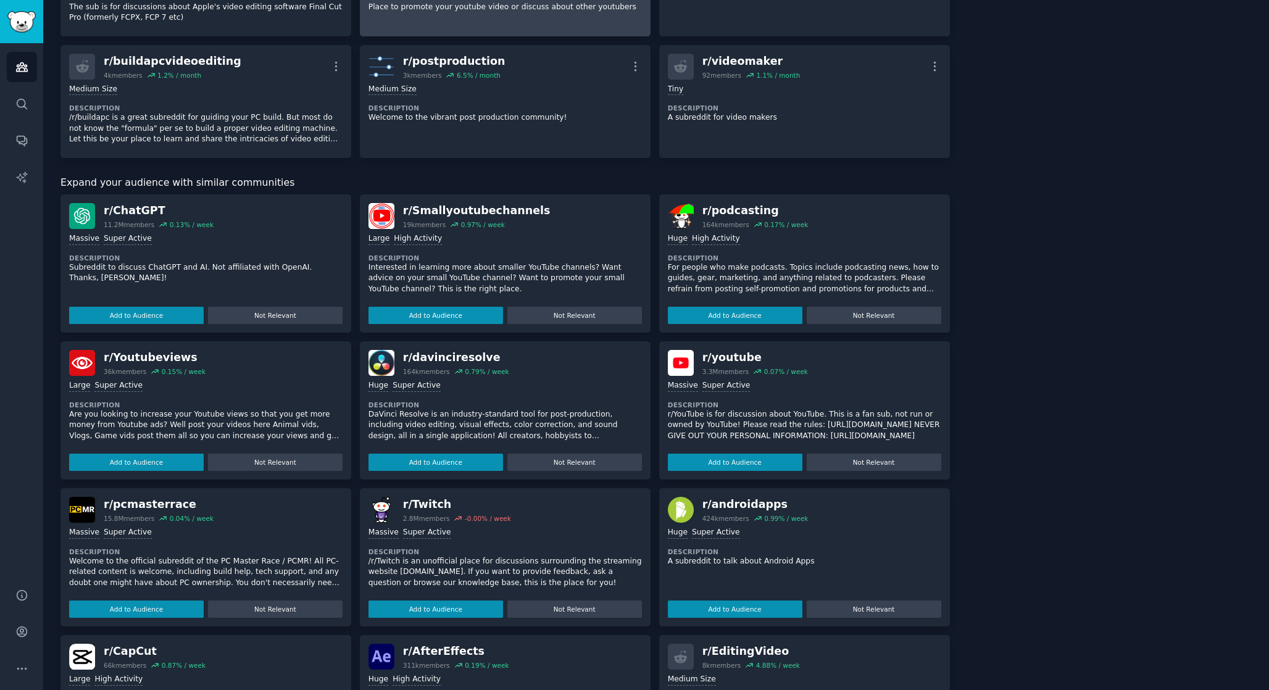
scroll to position [524, 0]
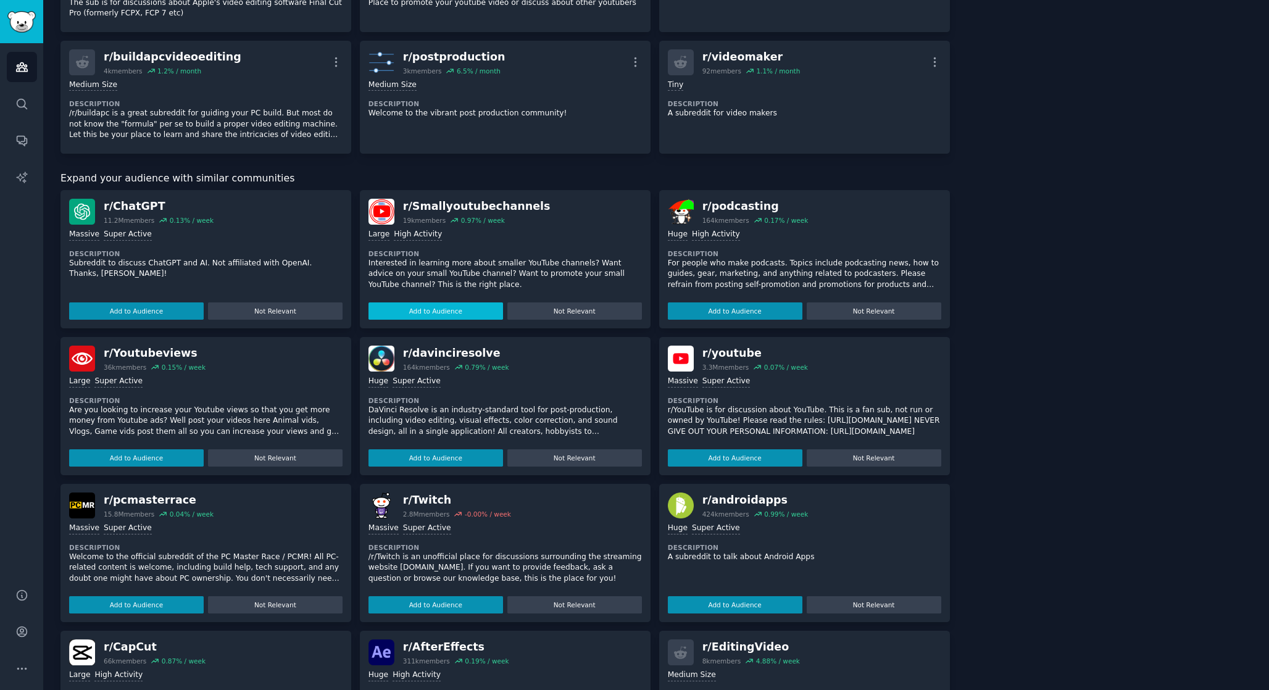
click at [481, 303] on button "Add to Audience" at bounding box center [436, 311] width 135 height 17
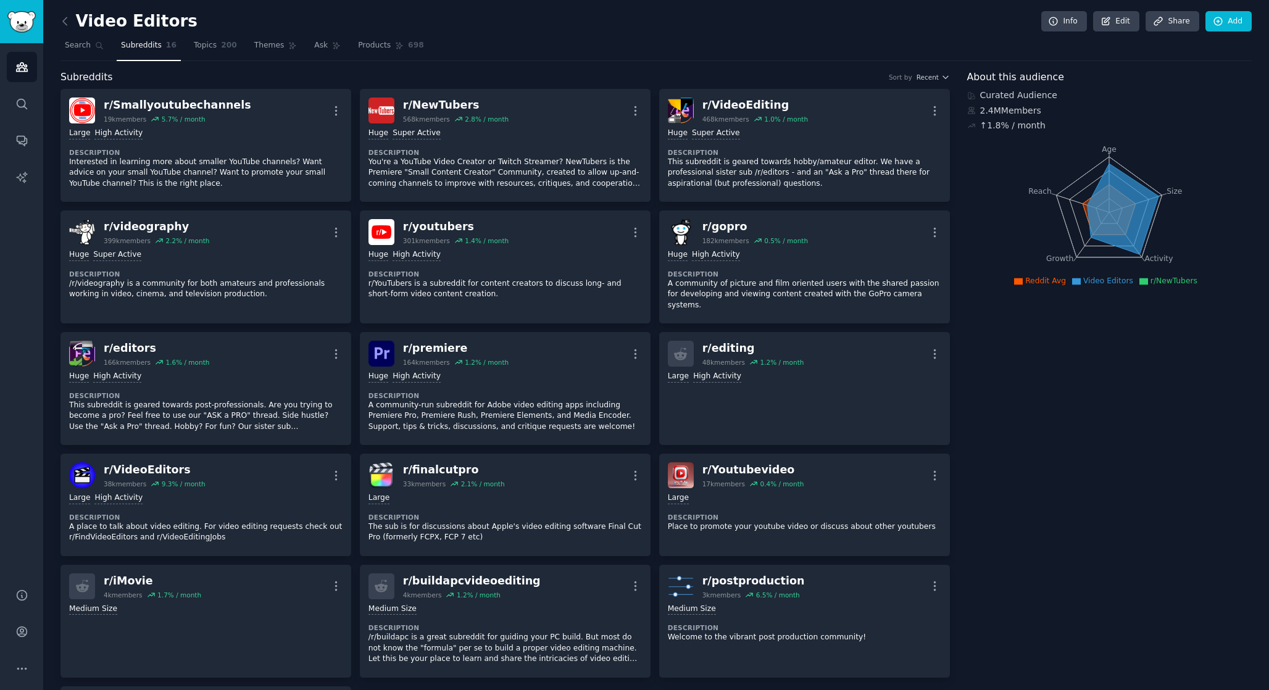
scroll to position [0, 0]
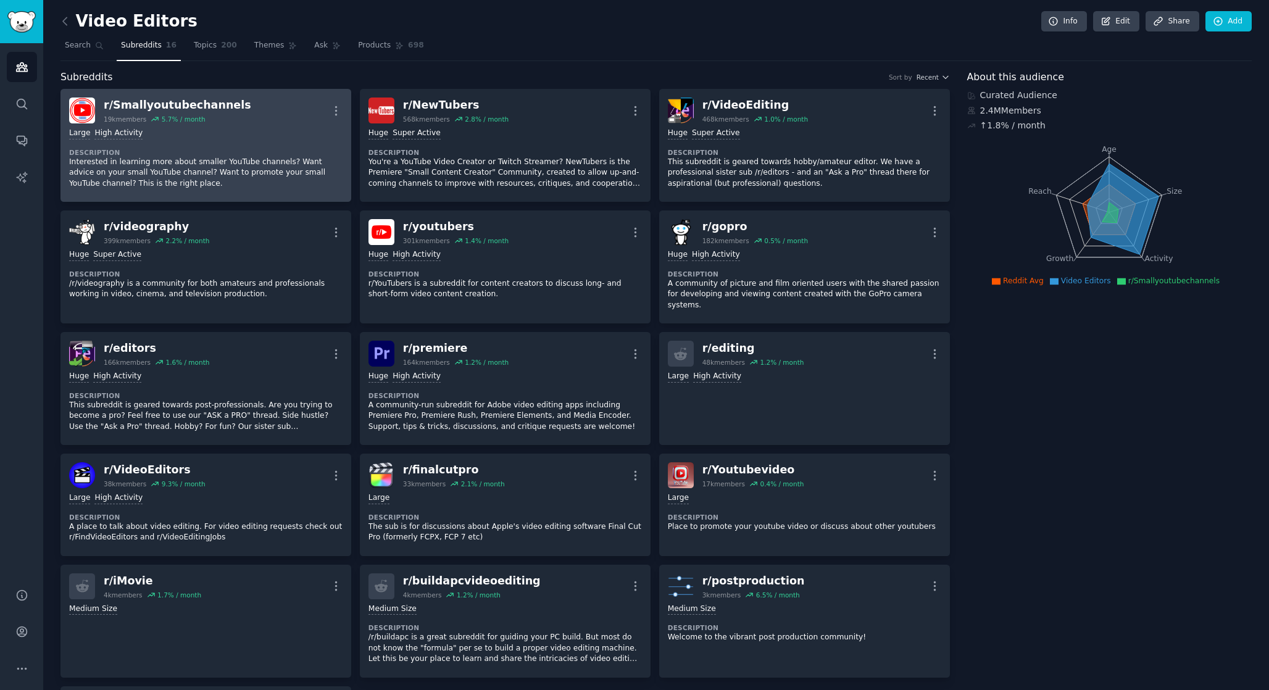
click at [201, 101] on div "r/ Smallyoutubechannels" at bounding box center [178, 105] width 148 height 15
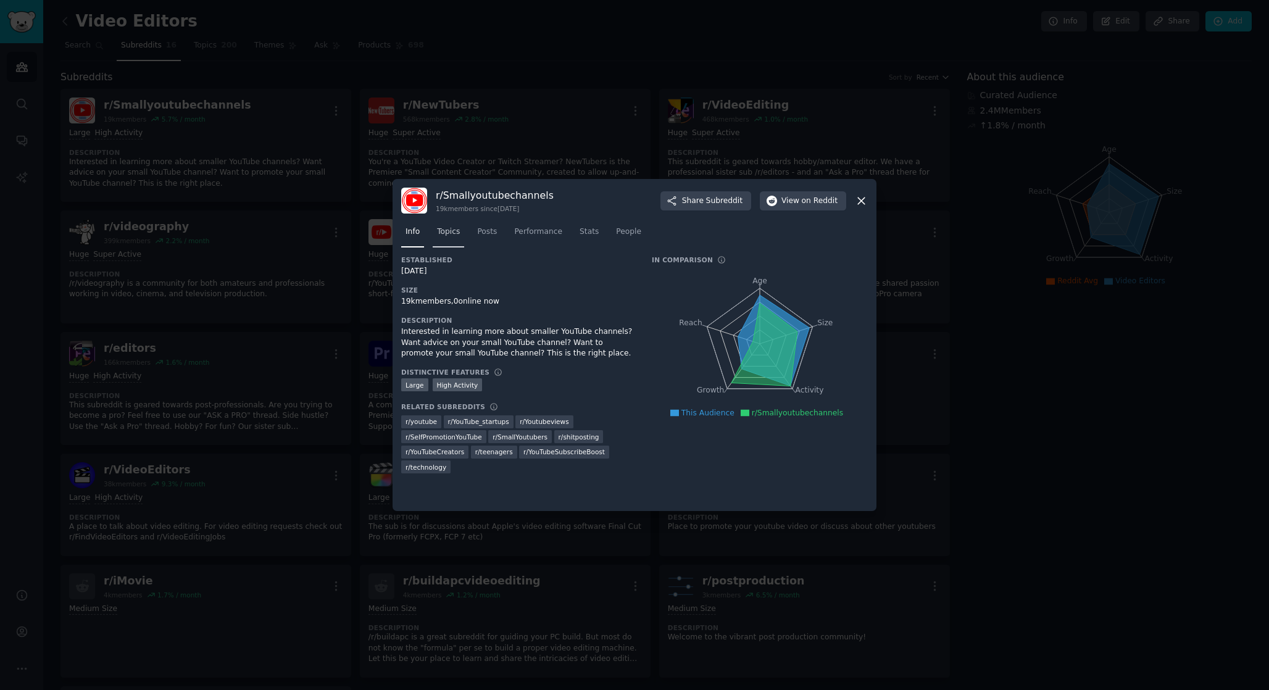
click at [458, 235] on span "Topics" at bounding box center [448, 232] width 23 height 11
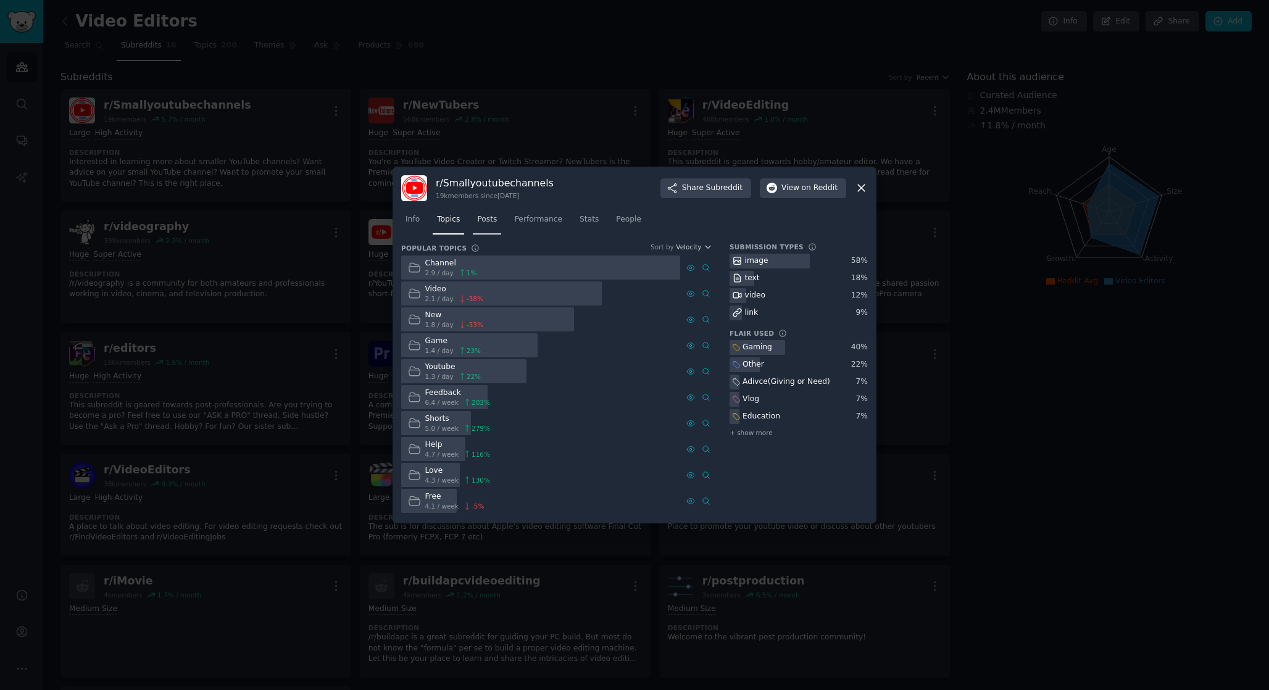
click at [496, 227] on link "Posts" at bounding box center [487, 222] width 28 height 25
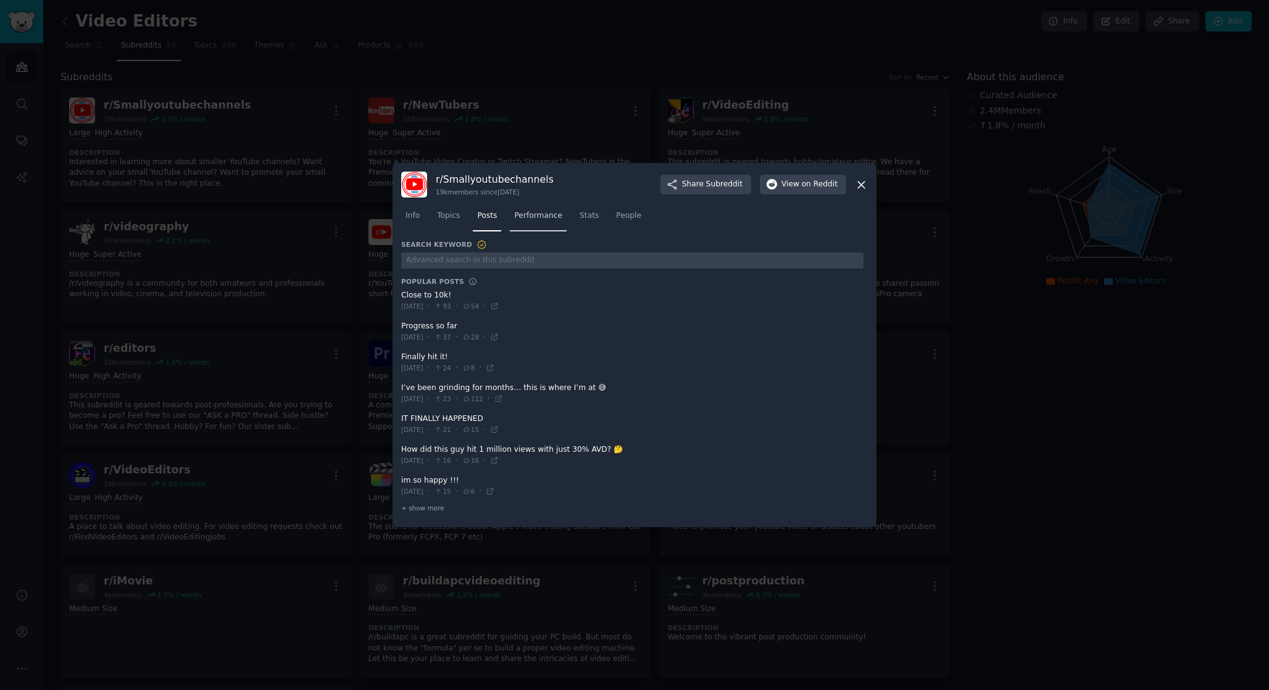
click at [530, 219] on span "Performance" at bounding box center [538, 216] width 48 height 11
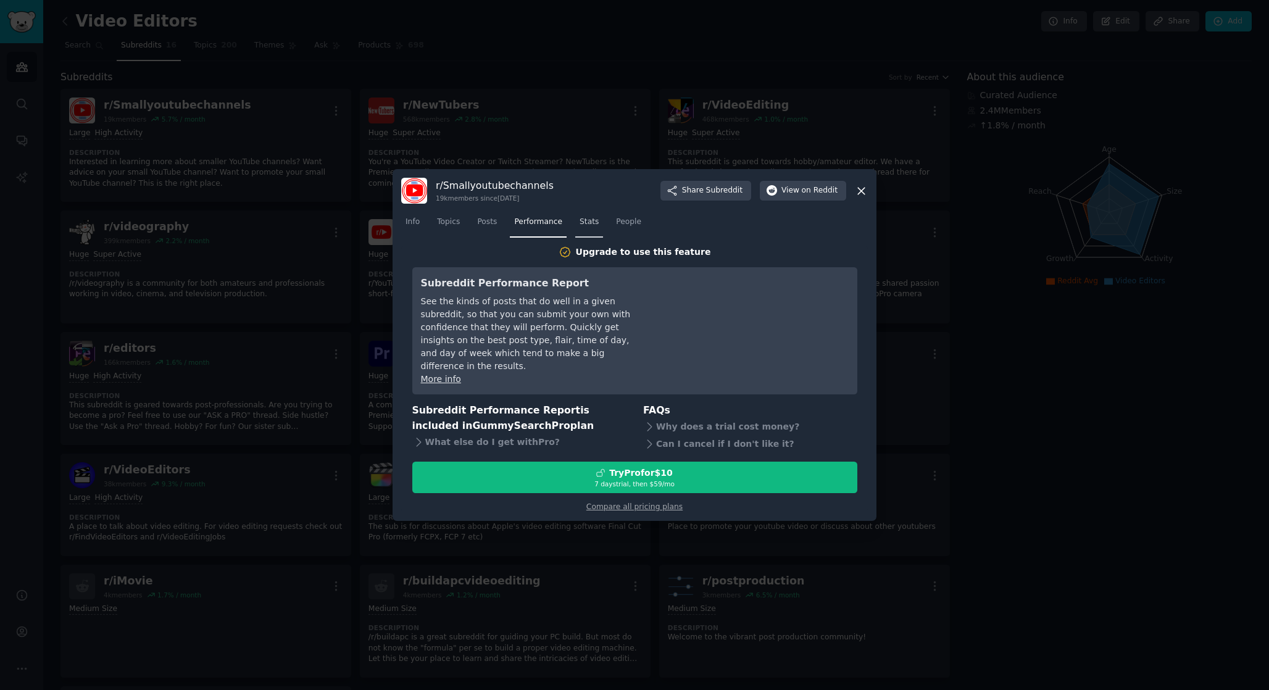
click at [588, 225] on span "Stats" at bounding box center [589, 222] width 19 height 11
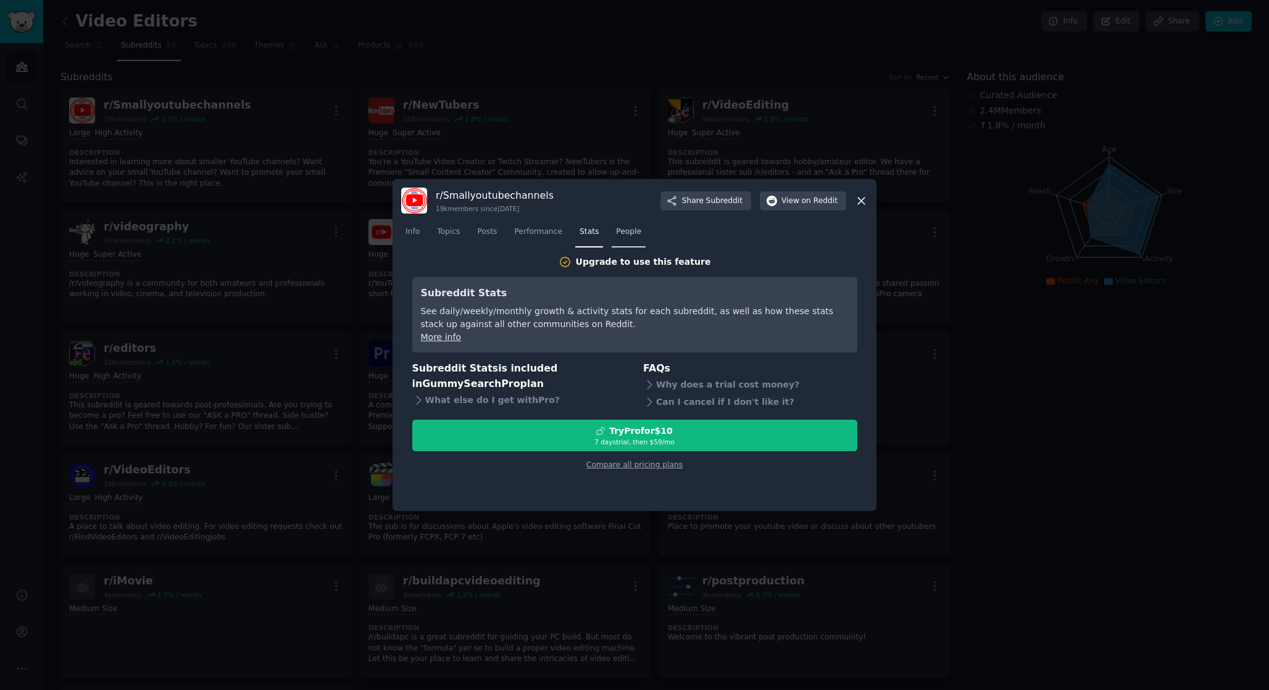
click at [627, 232] on span "People" at bounding box center [628, 232] width 25 height 11
click at [424, 238] on link "Info" at bounding box center [412, 234] width 23 height 25
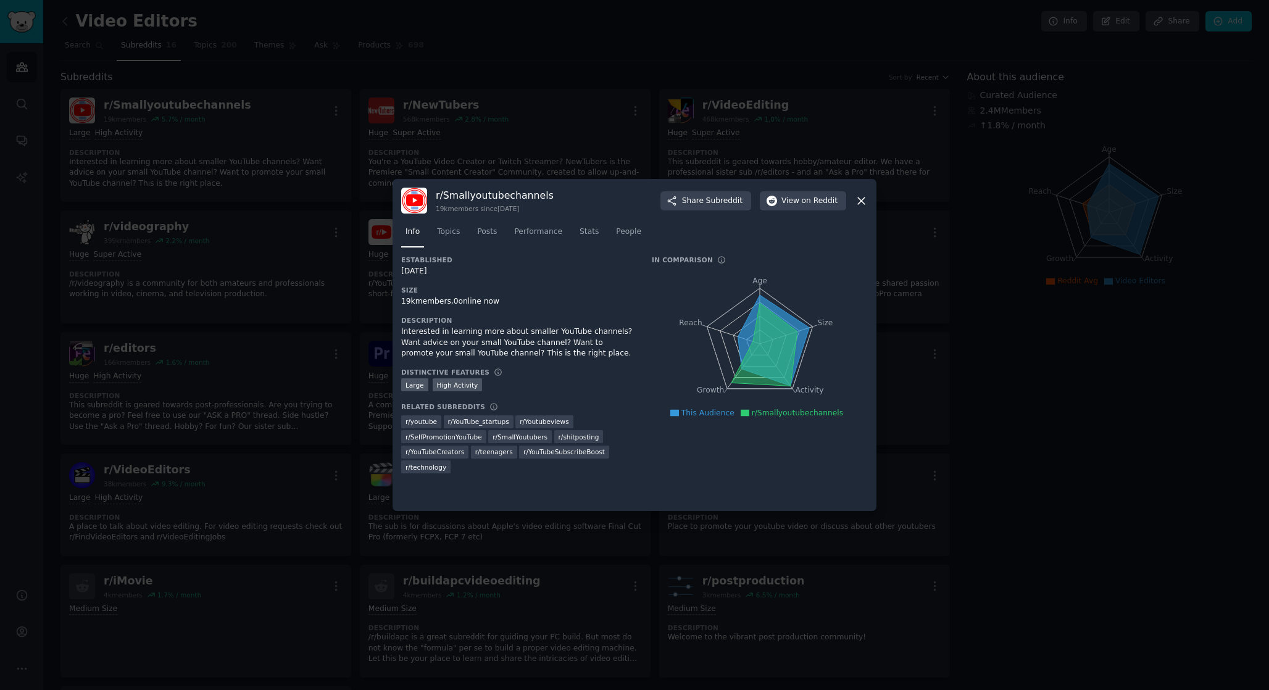
click at [758, 317] on icon at bounding box center [765, 345] width 66 height 83
click at [862, 198] on icon at bounding box center [861, 200] width 13 height 13
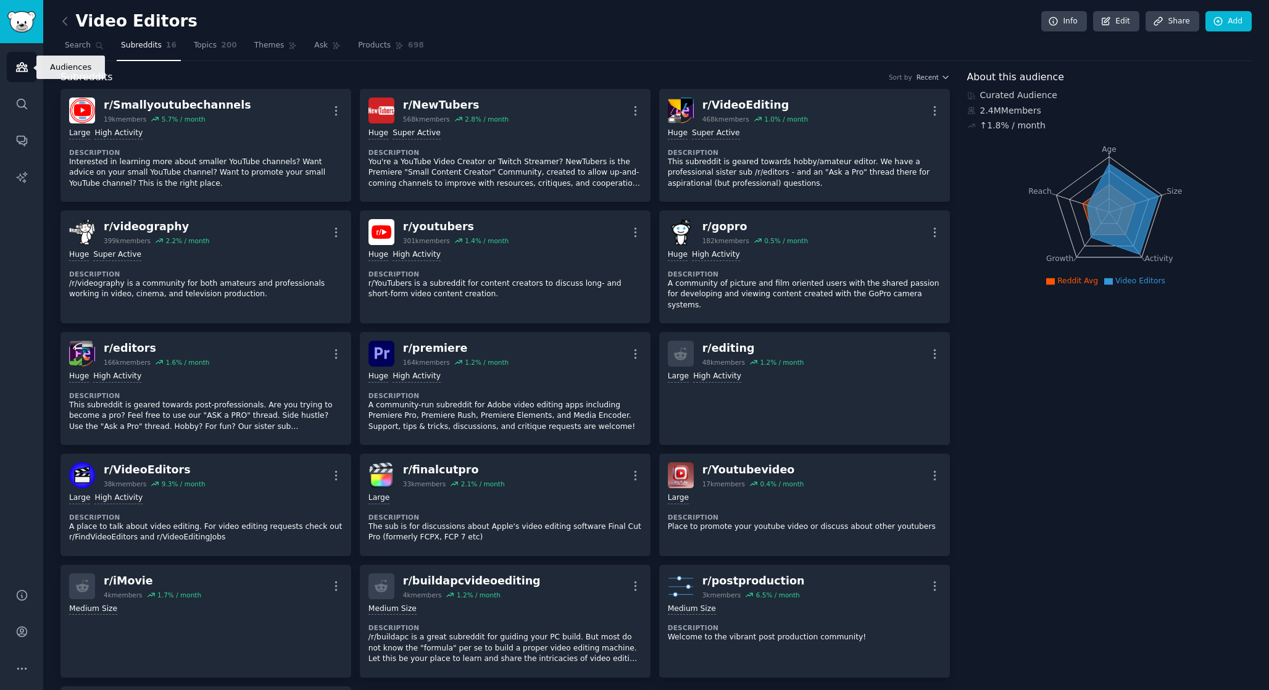
click at [12, 70] on link "Audiences" at bounding box center [22, 67] width 30 height 30
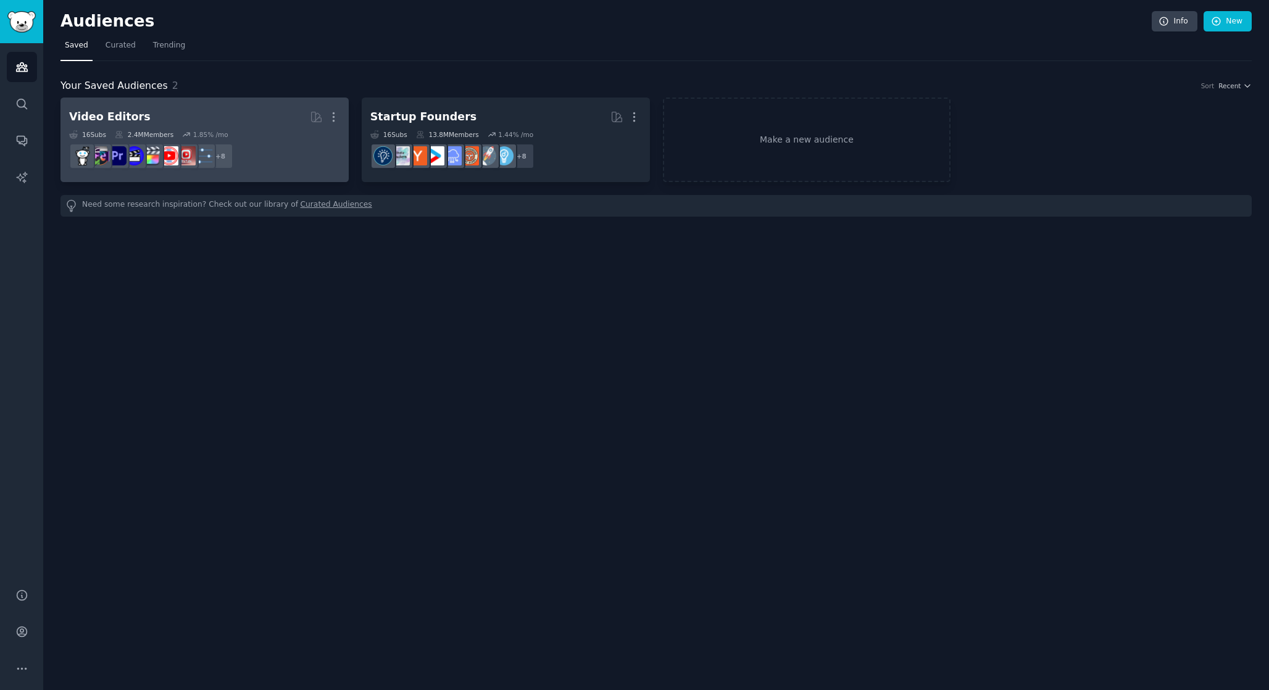
click at [207, 116] on h2 "Video Editors More" at bounding box center [204, 117] width 271 height 22
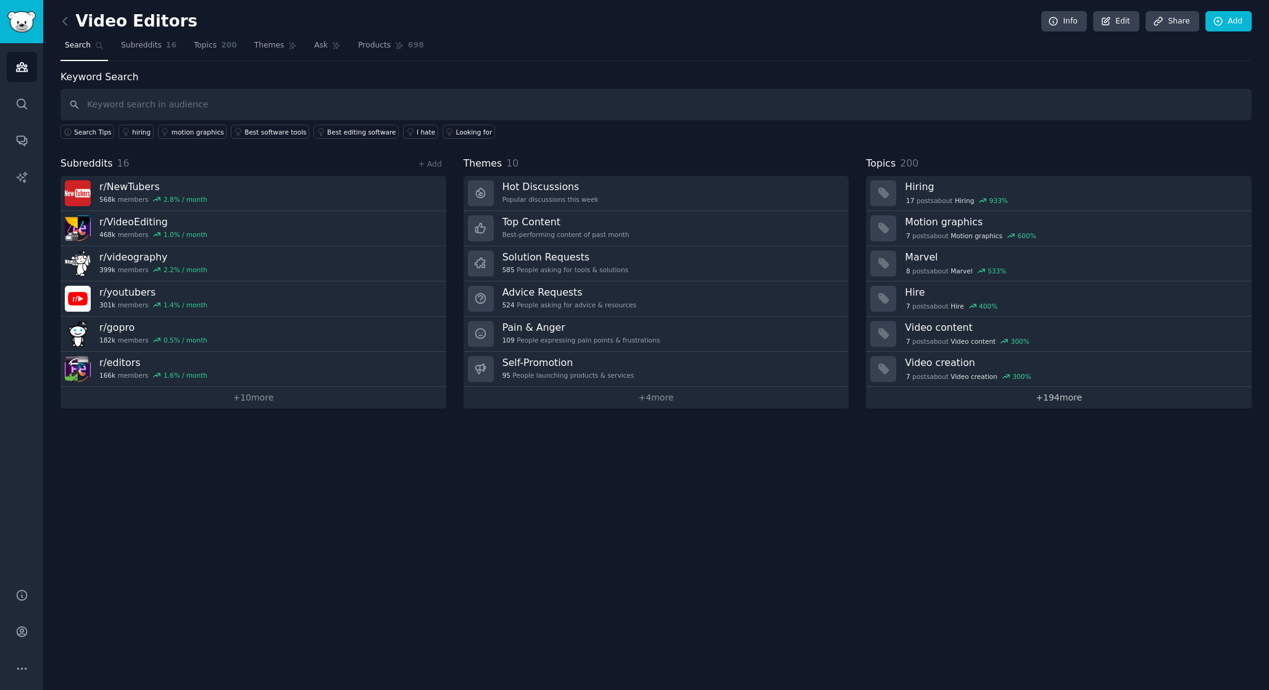
click at [938, 391] on link "+ 194 more" at bounding box center [1059, 398] width 386 height 22
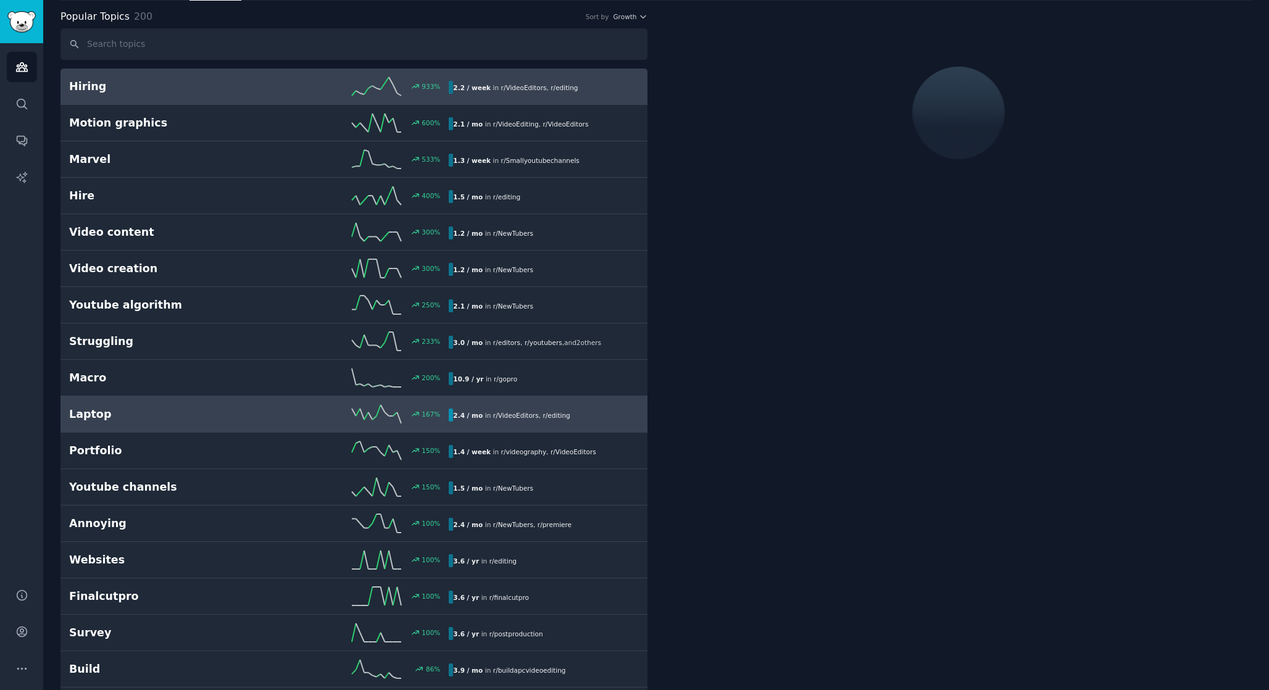
scroll to position [61, 0]
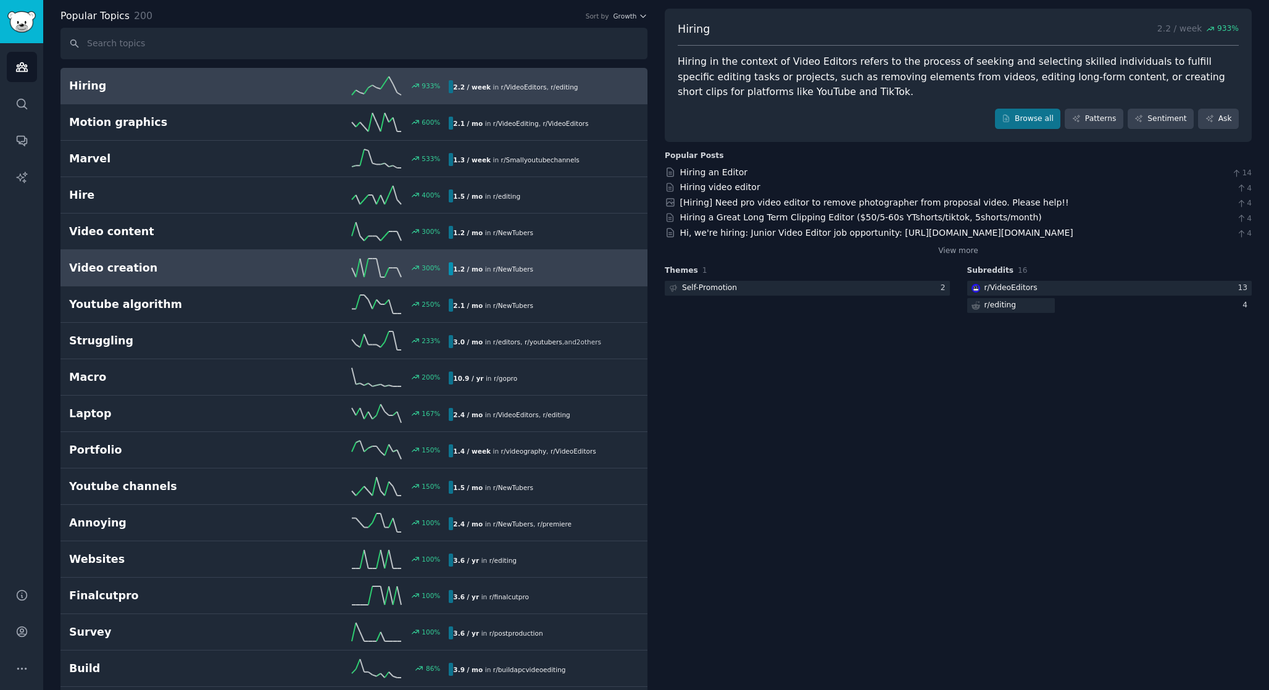
click at [383, 257] on link "Video creation 300 % 1.2 / mo in r/ NewTubers" at bounding box center [354, 268] width 587 height 36
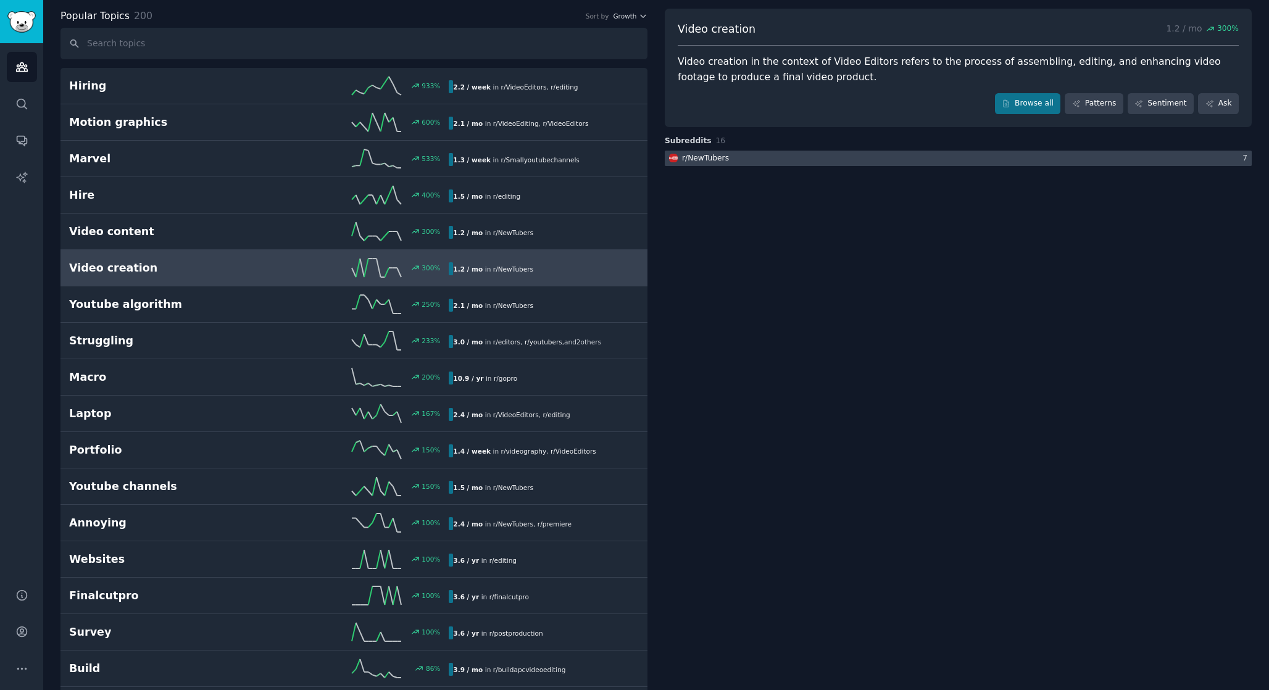
click at [704, 153] on div "r/ NewTubers" at bounding box center [705, 158] width 47 height 11
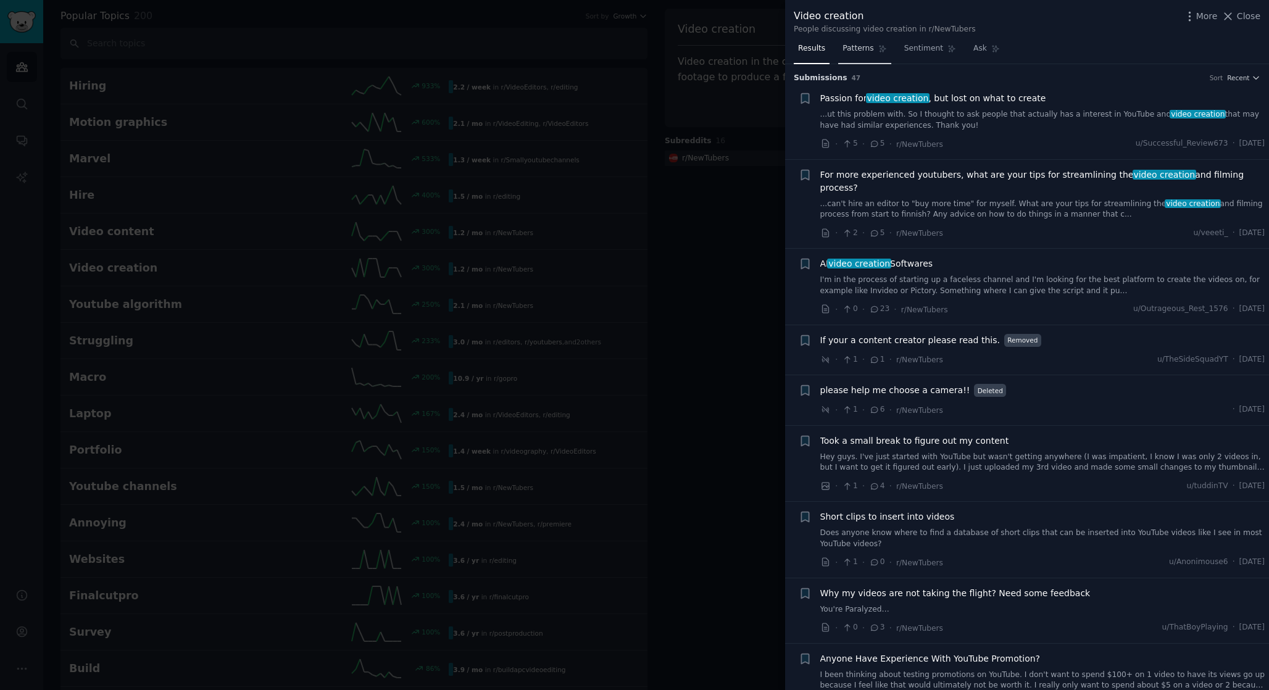
click at [873, 48] on span "Patterns" at bounding box center [858, 48] width 31 height 11
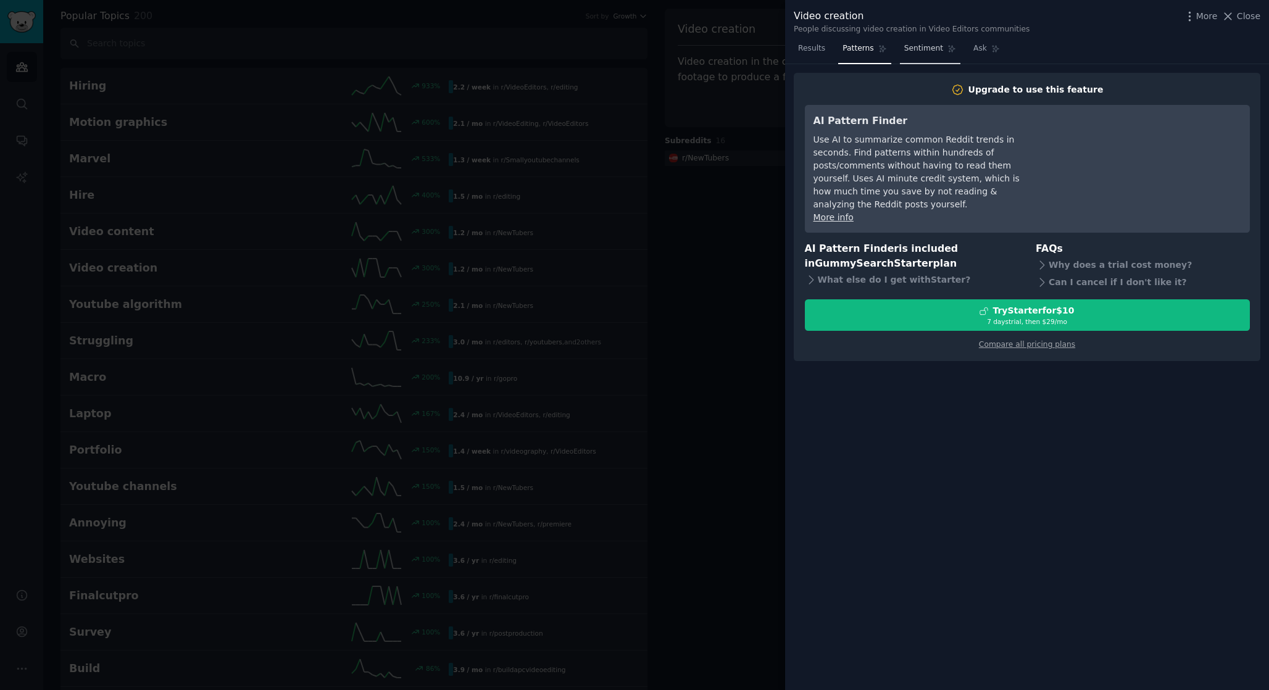
click at [911, 45] on span "Sentiment" at bounding box center [924, 48] width 39 height 11
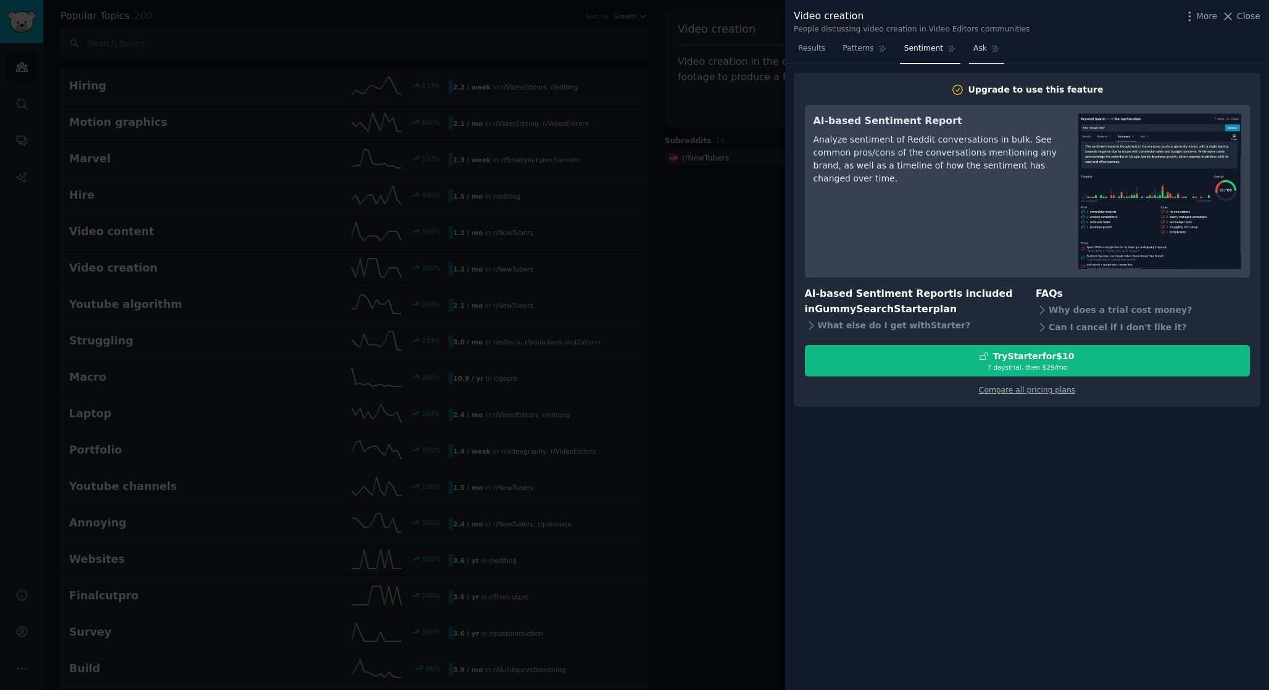
click at [979, 46] on span "Ask" at bounding box center [981, 48] width 14 height 11
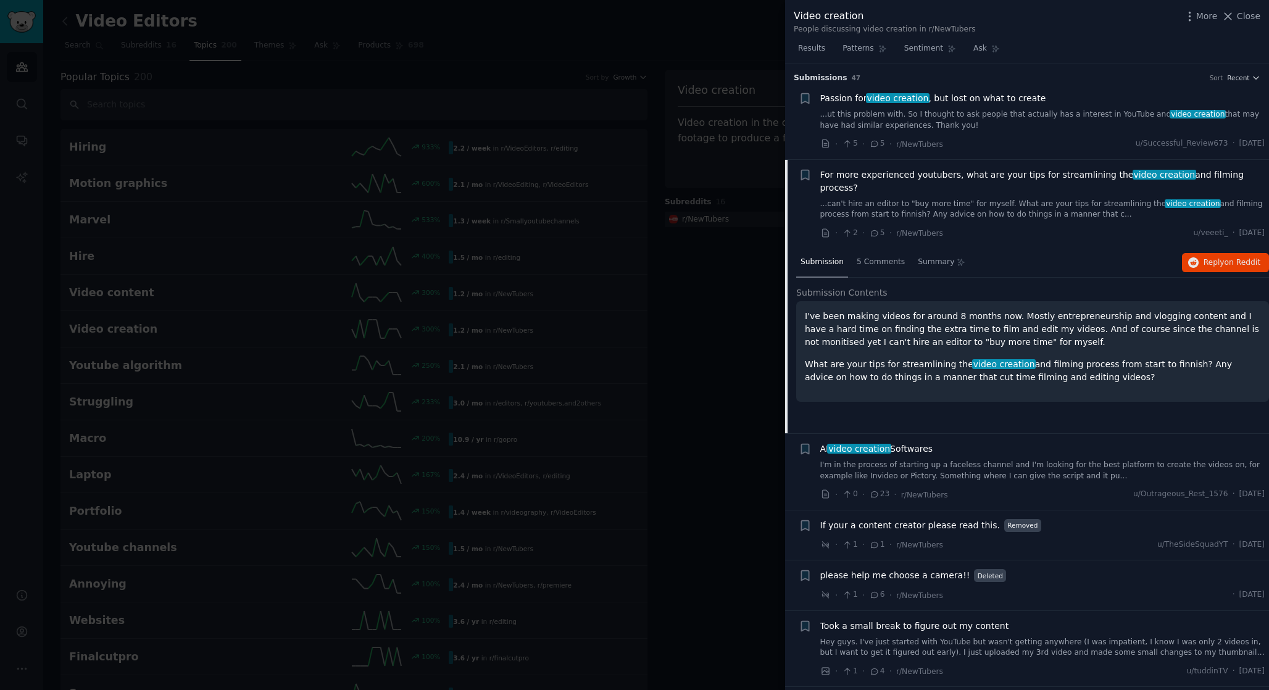
scroll to position [12, 0]
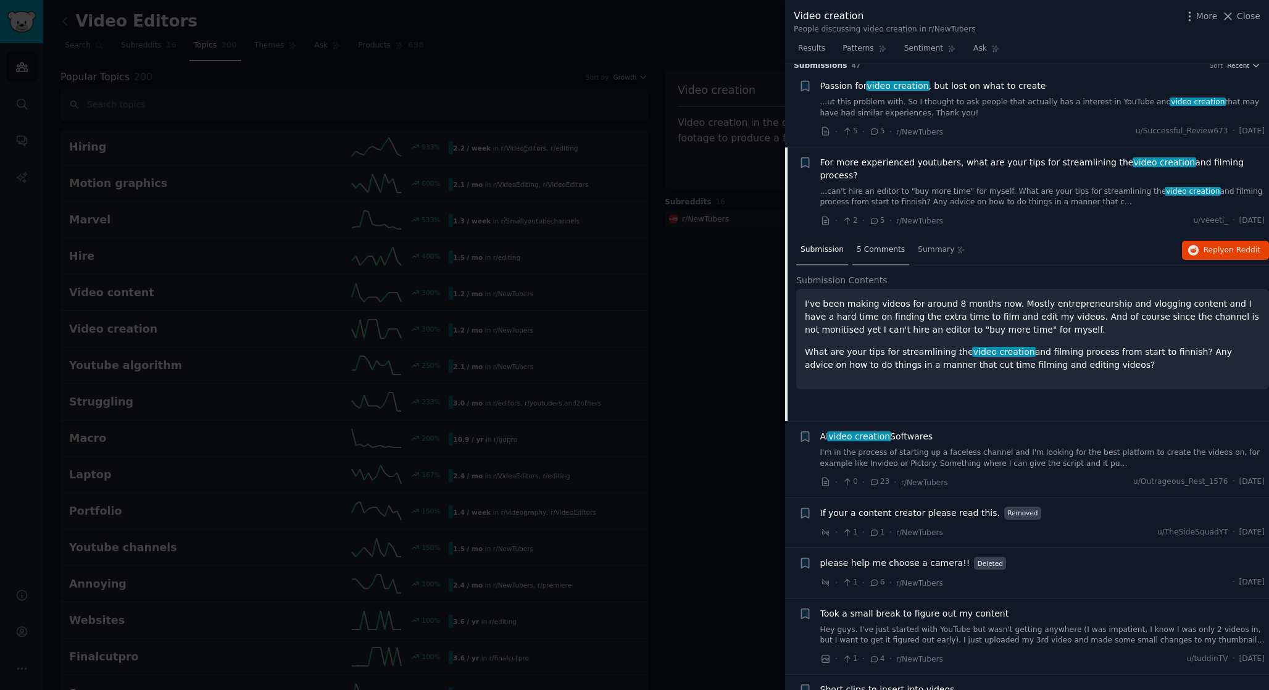
click at [879, 236] on div "5 Comments" at bounding box center [881, 251] width 57 height 30
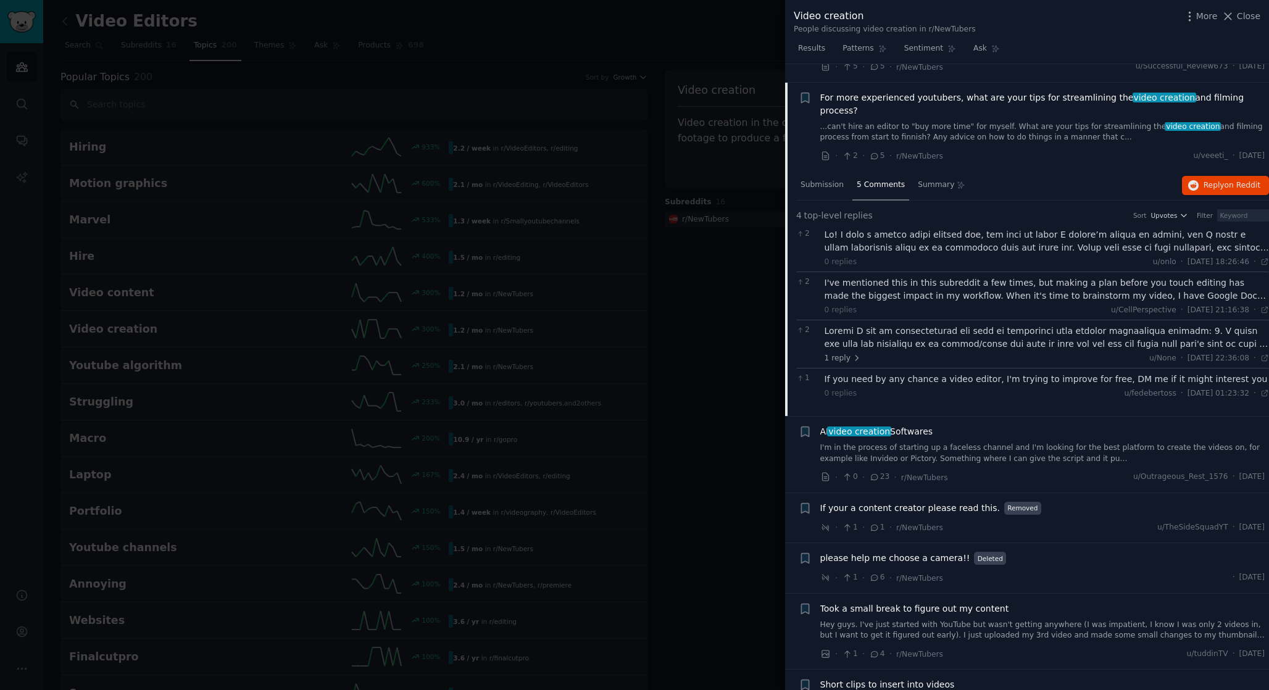
scroll to position [78, 0]
click at [961, 235] on div at bounding box center [1047, 240] width 445 height 26
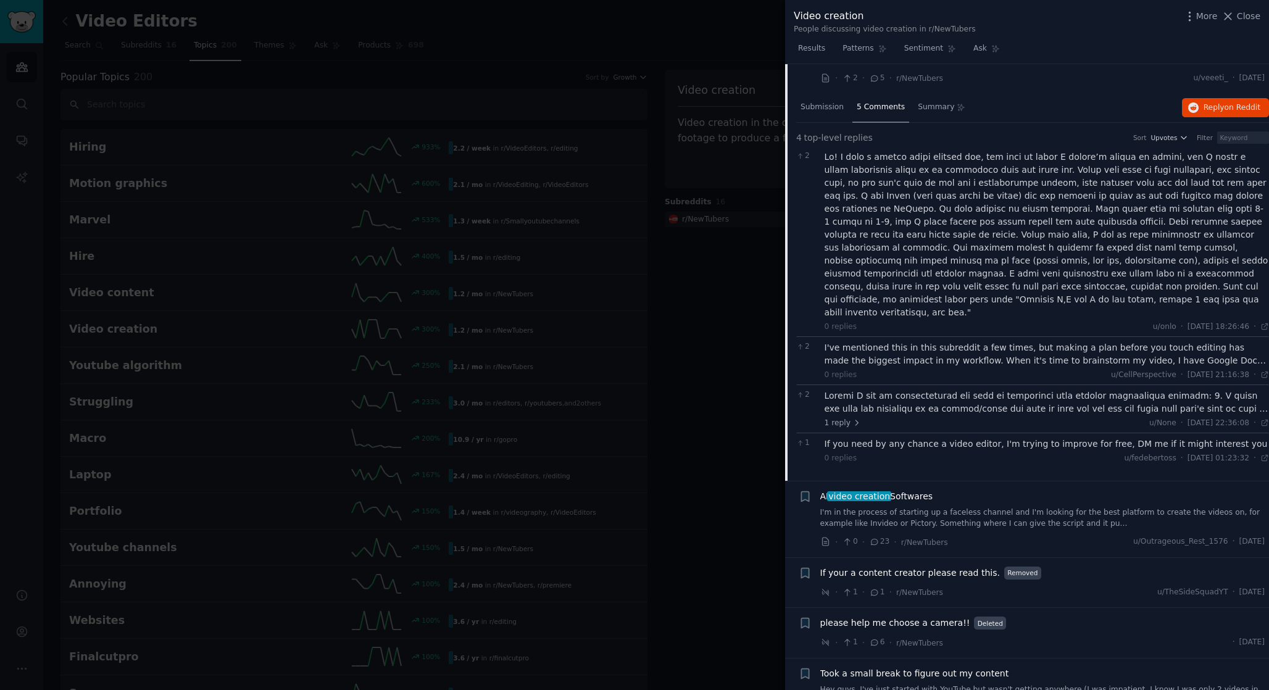
scroll to position [164, 0]
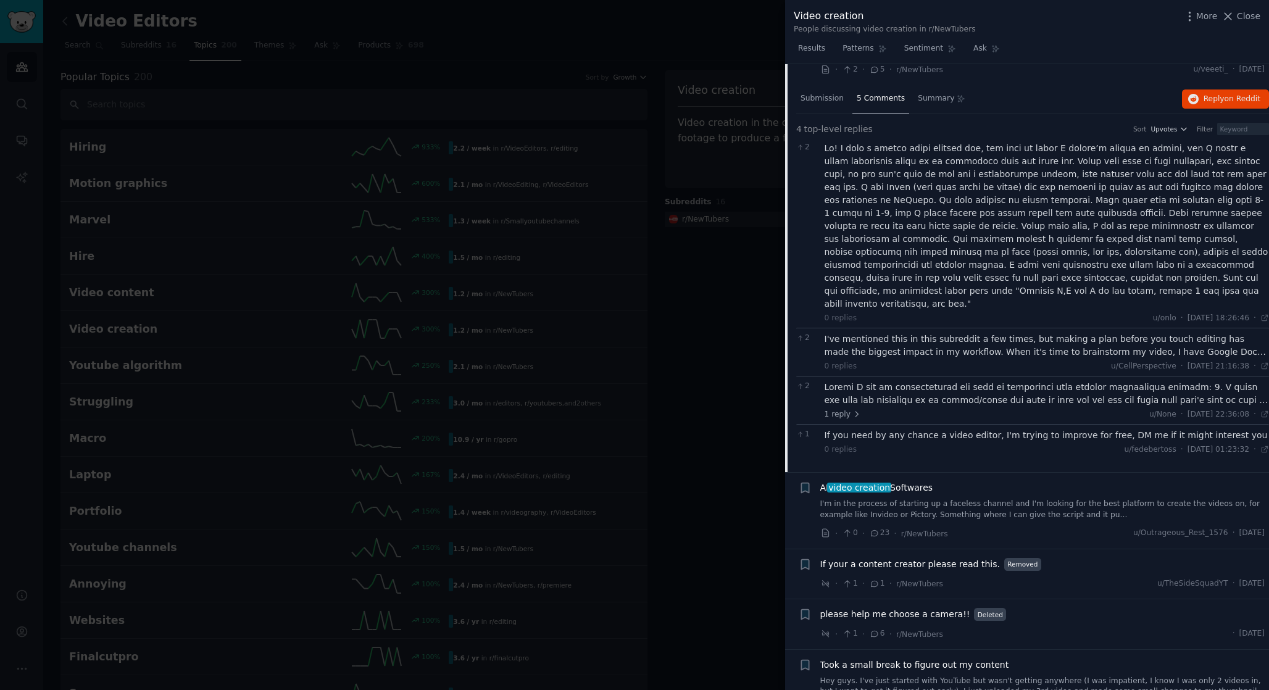
click at [998, 333] on div "I've mentioned this in this subreddit a few times, but making a plan before you…" at bounding box center [1047, 346] width 445 height 26
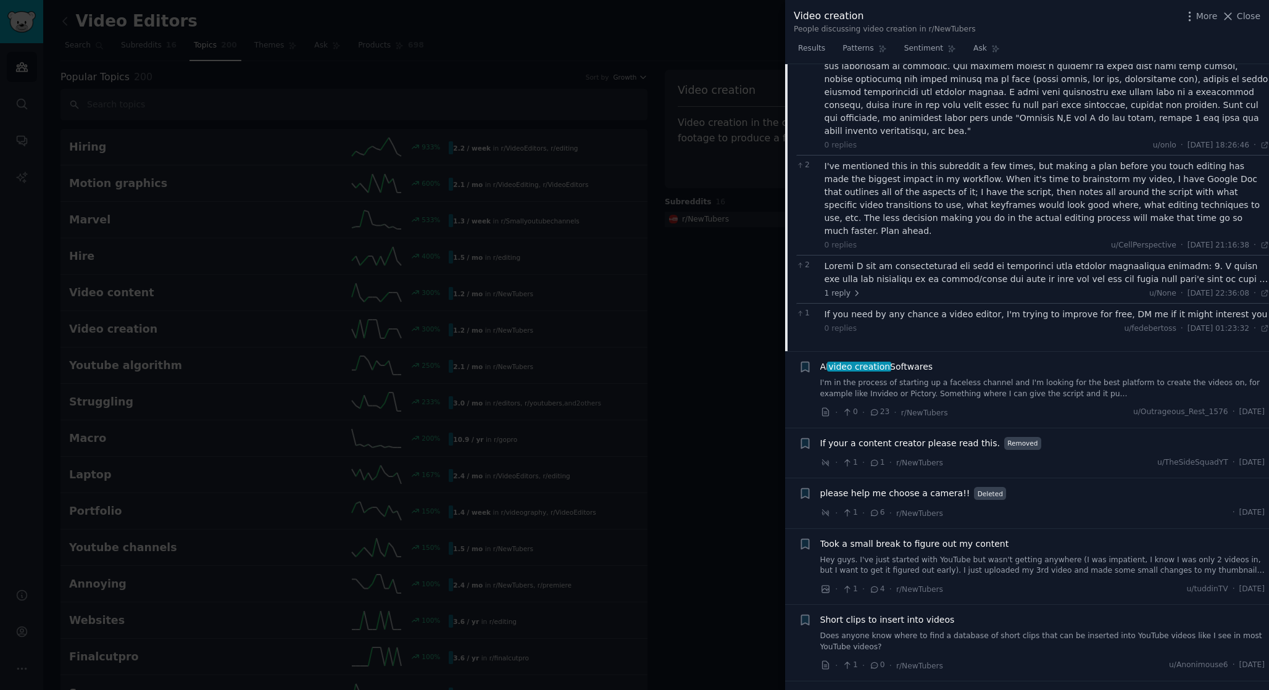
scroll to position [337, 0]
click at [1027, 259] on div at bounding box center [1047, 272] width 445 height 26
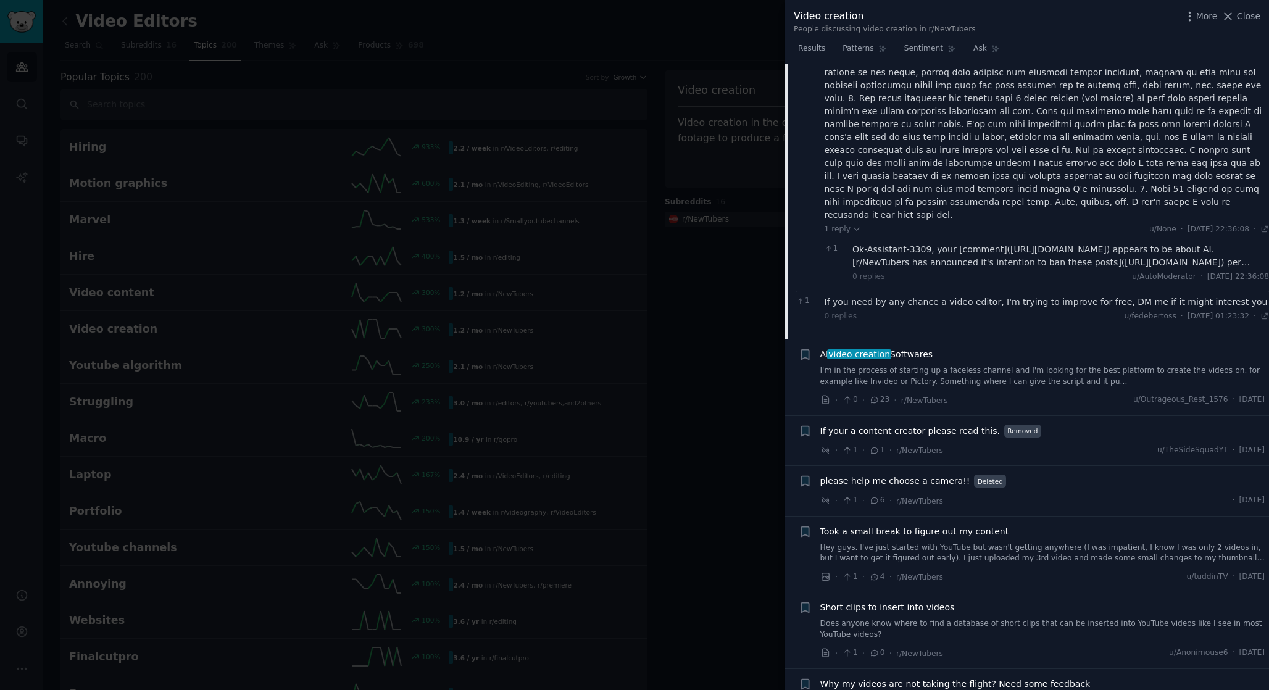
scroll to position [946, 20]
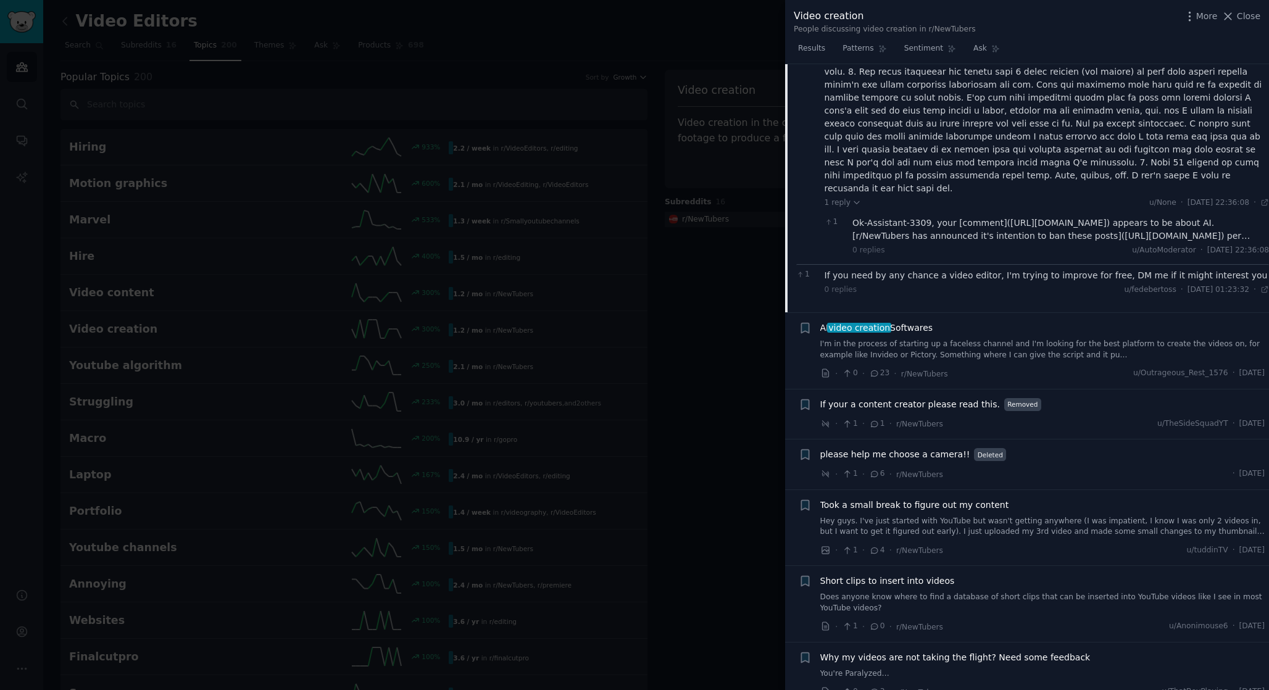
click at [1016, 339] on link "I'm in the process of starting up a faceless channel and I'm looking for the be…" at bounding box center [1043, 350] width 445 height 22
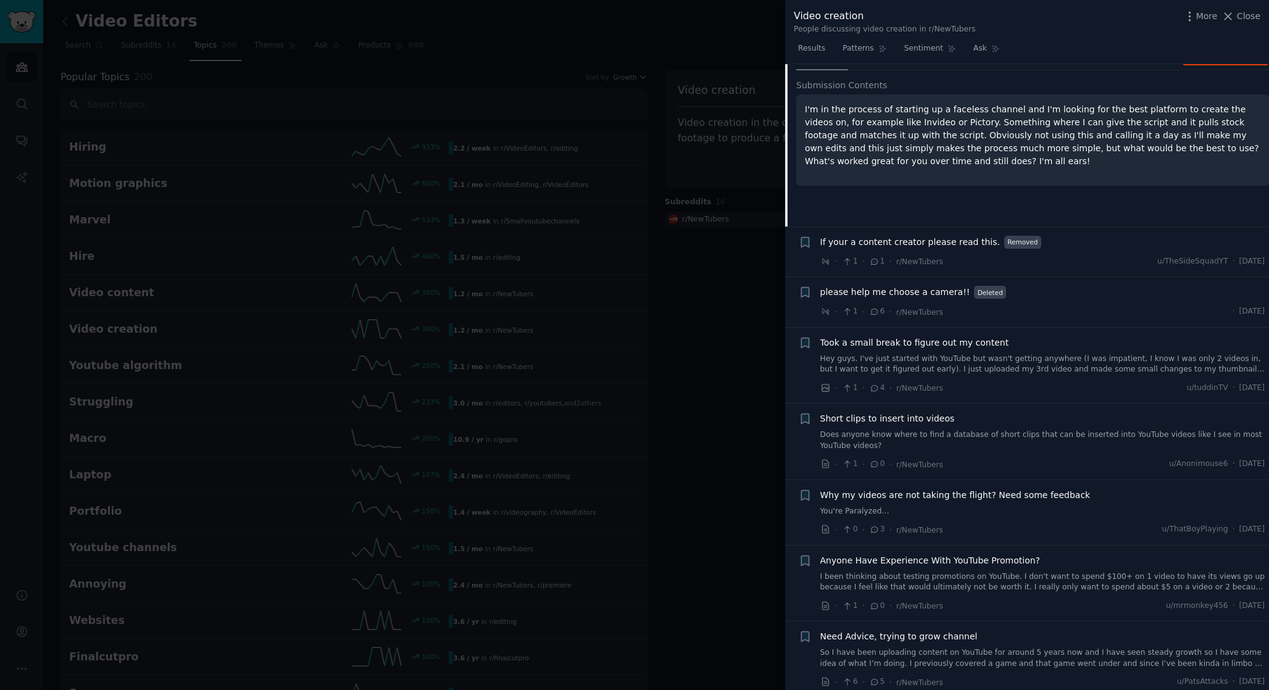
scroll to position [170, 0]
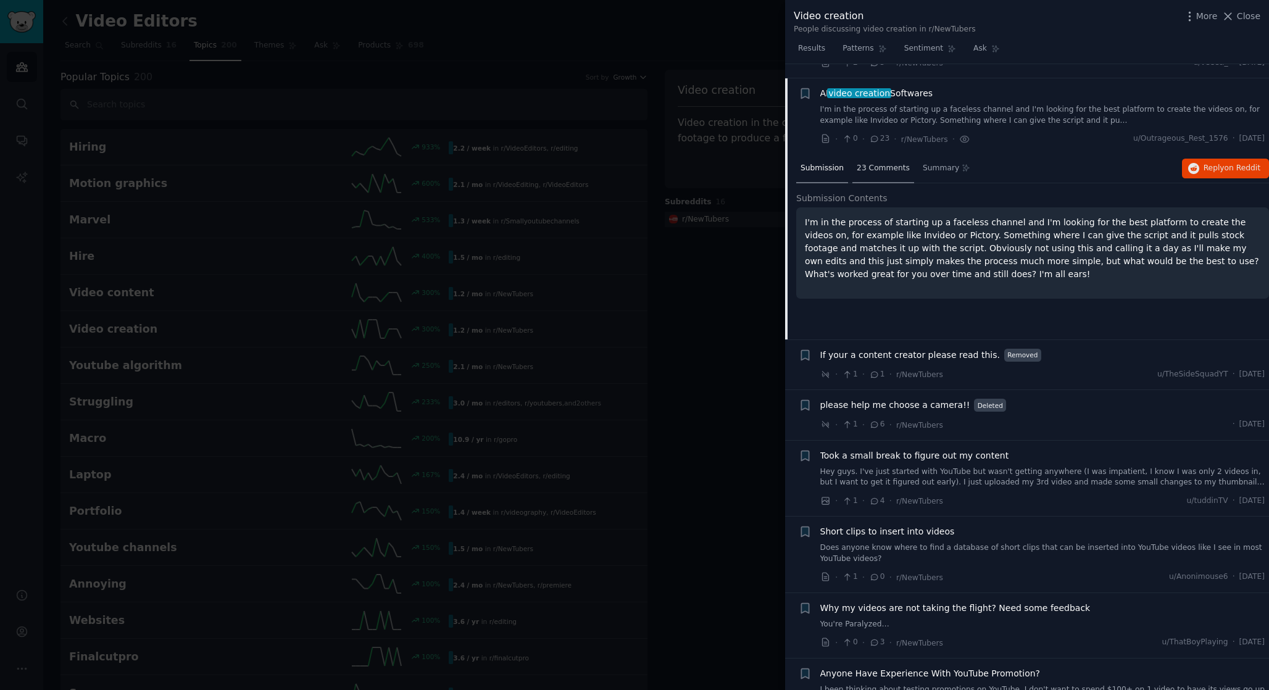
click at [872, 162] on div "23 Comments" at bounding box center [884, 169] width 62 height 30
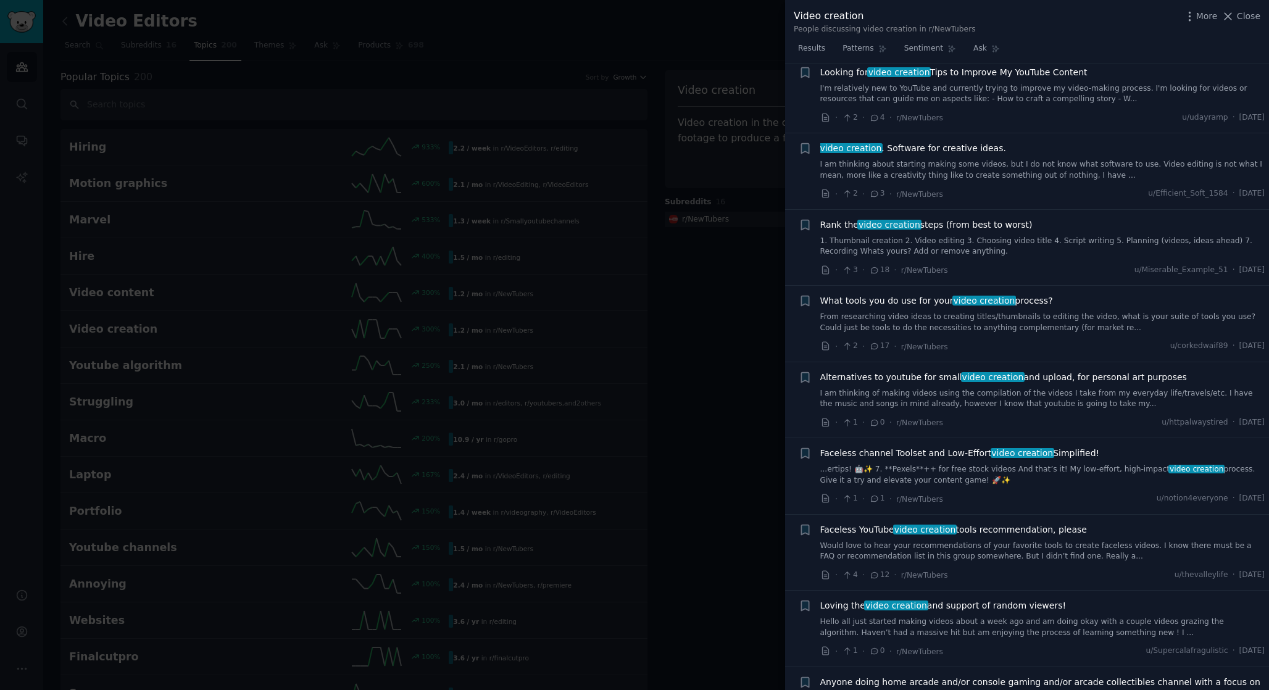
scroll to position [1479, 0]
click at [1032, 235] on link "1. Thumbnail creation 2. Video editing 3. Choosing video title 4. Script writin…" at bounding box center [1043, 246] width 445 height 22
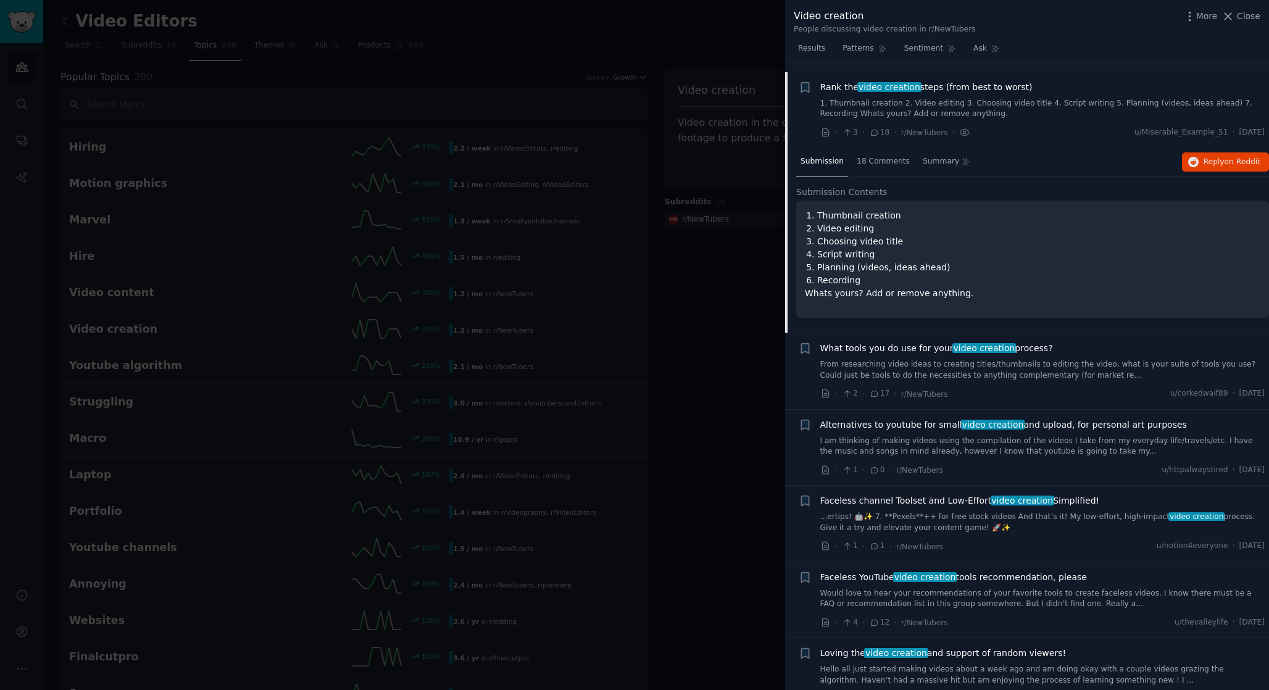
scroll to position [1168, 0]
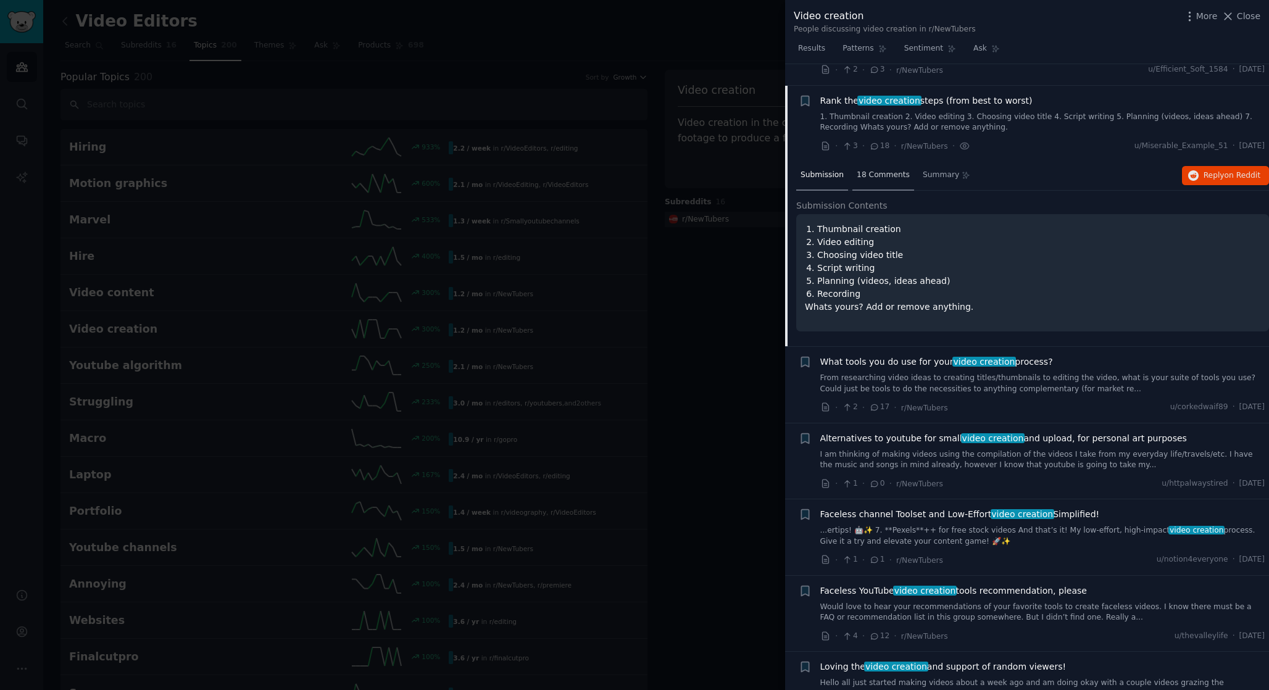
click at [892, 161] on div "18 Comments" at bounding box center [884, 176] width 62 height 30
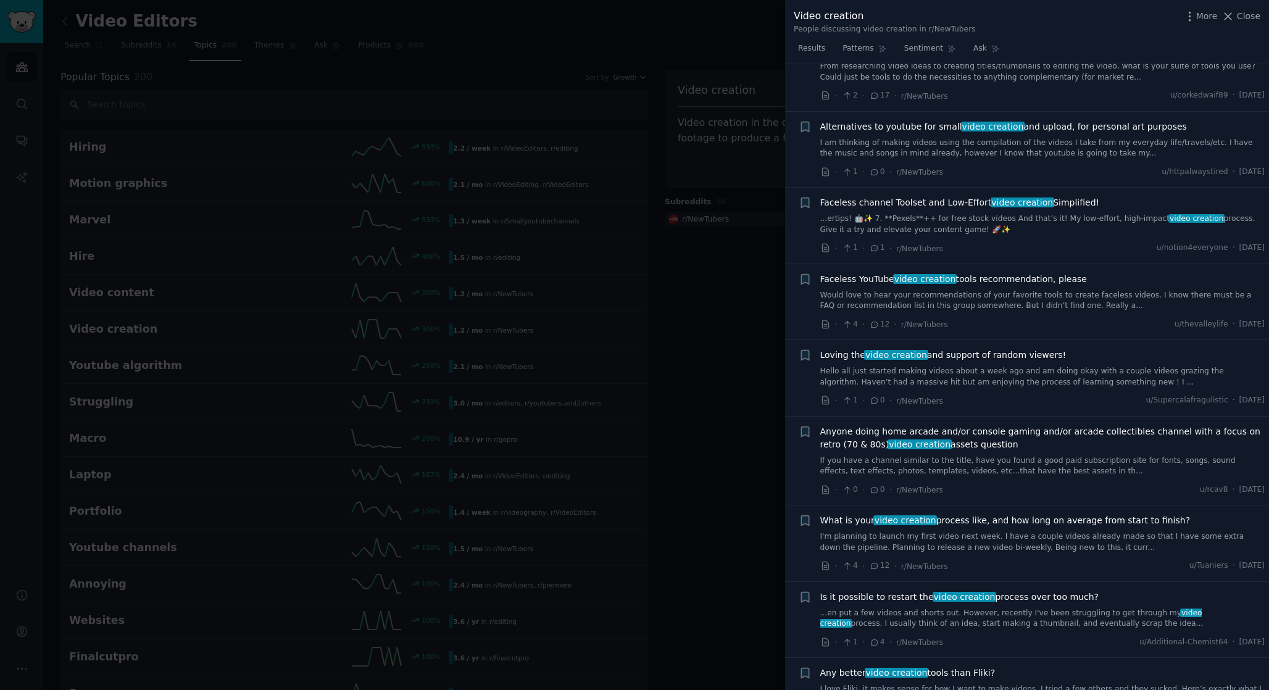
scroll to position [2097, 0]
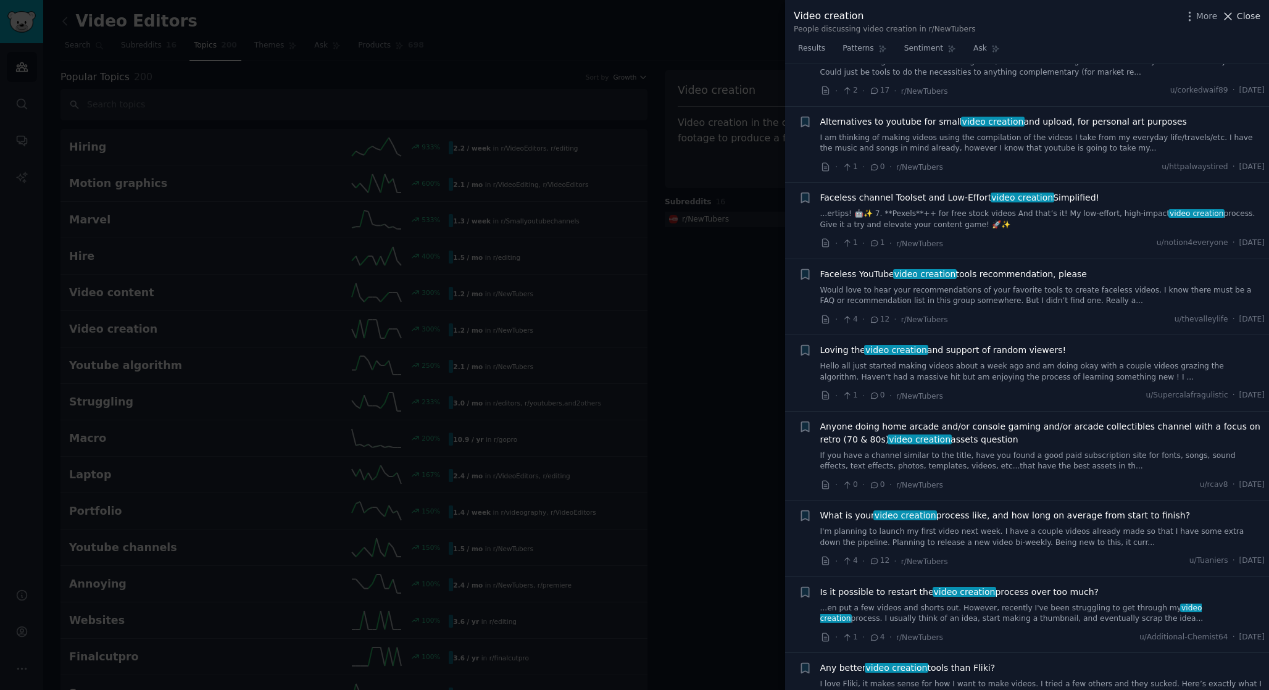
click at [1248, 20] on span "Close" at bounding box center [1248, 16] width 23 height 13
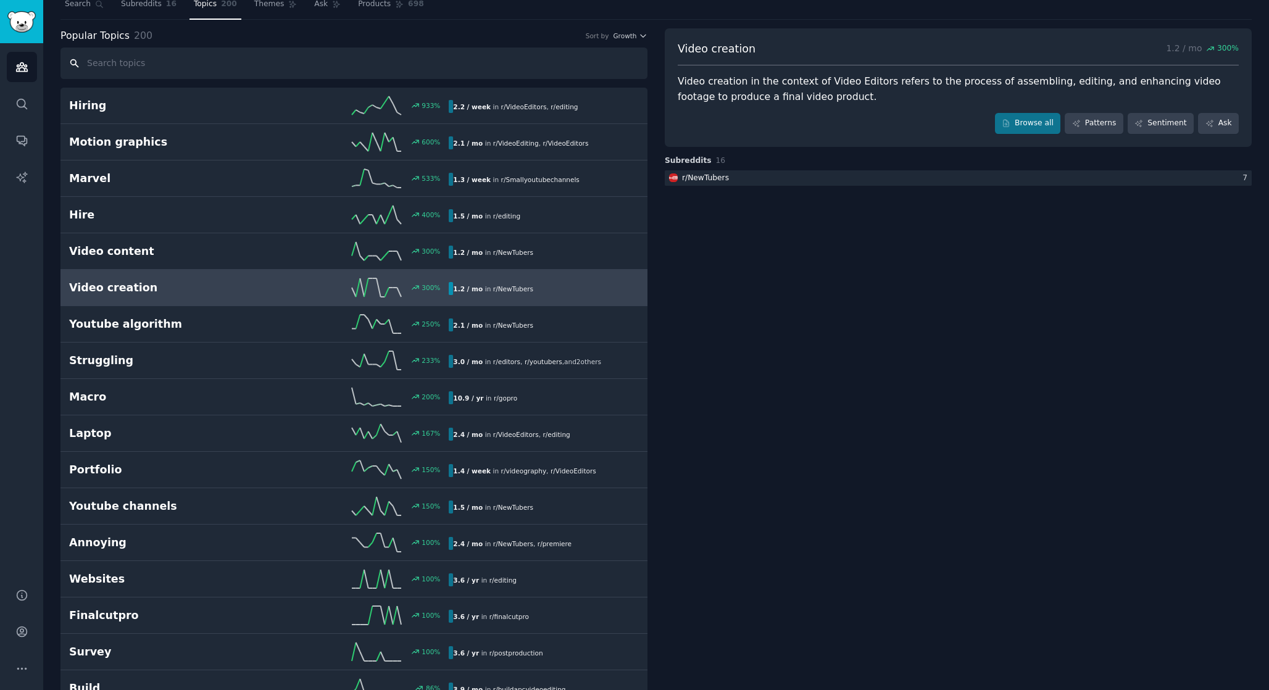
scroll to position [46, 0]
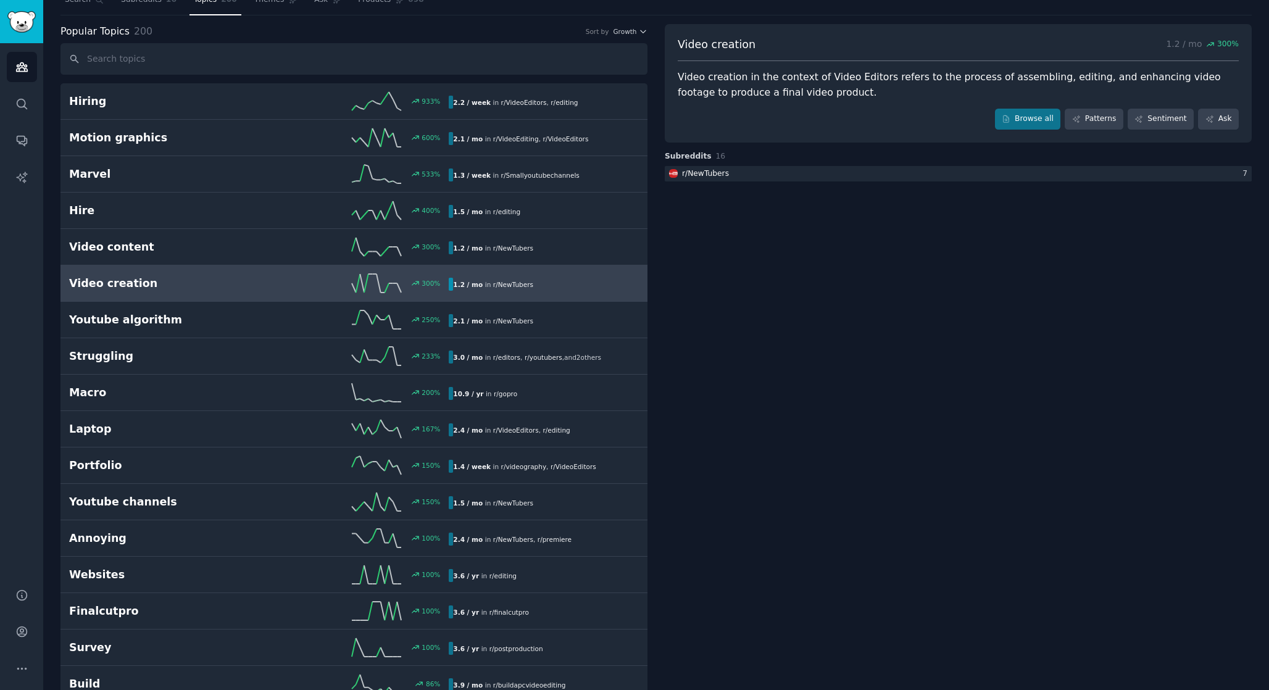
click at [280, 299] on link "Video creation 300 % 1.2 / mo in r/ NewTubers" at bounding box center [354, 283] width 587 height 36
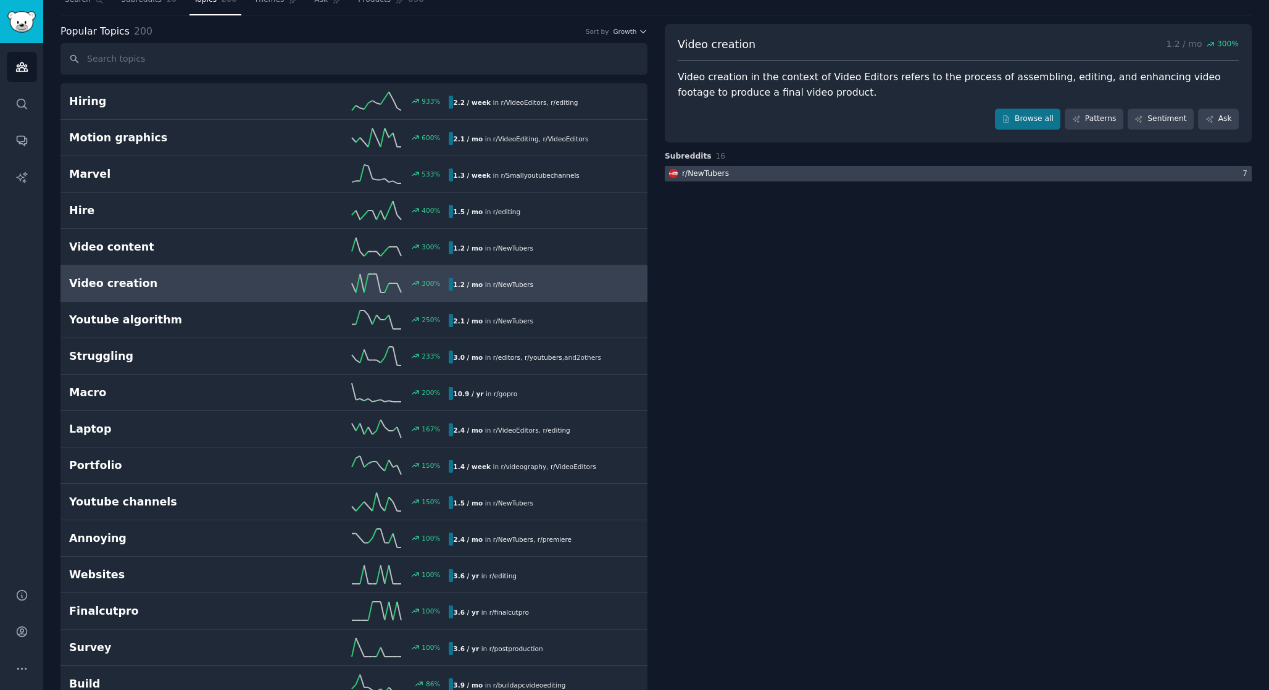
click at [845, 169] on div at bounding box center [958, 173] width 587 height 15
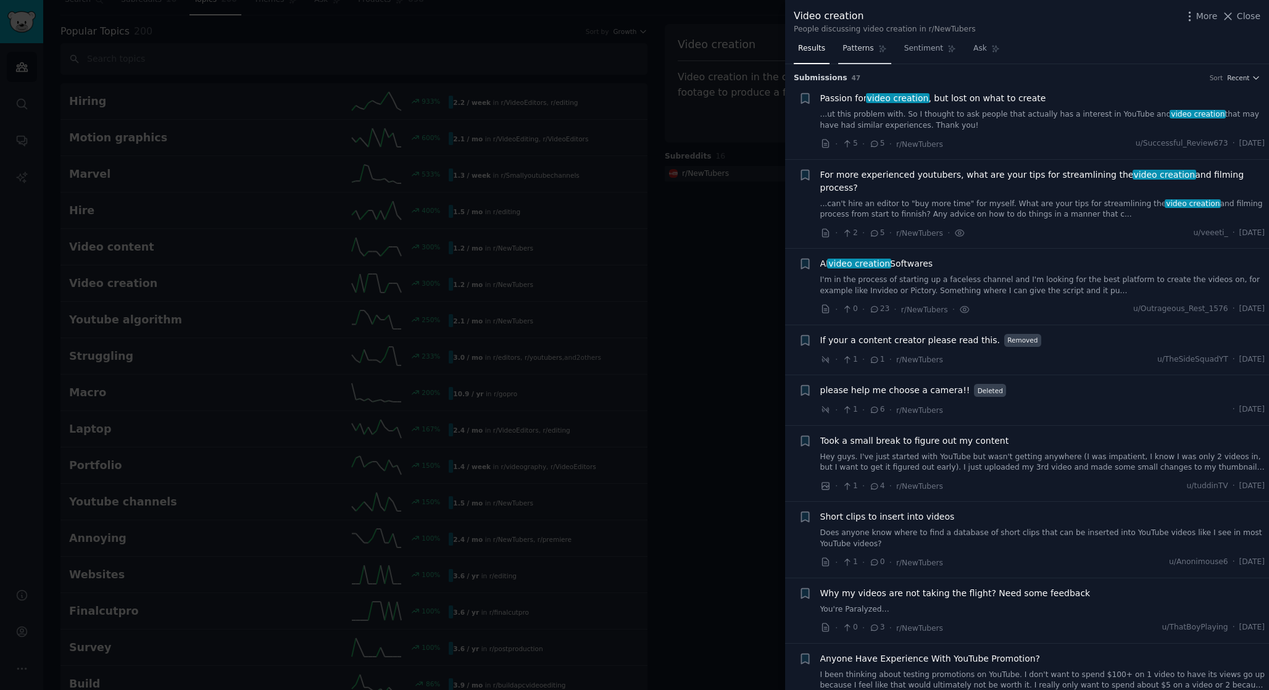
click at [864, 48] on span "Patterns" at bounding box center [858, 48] width 31 height 11
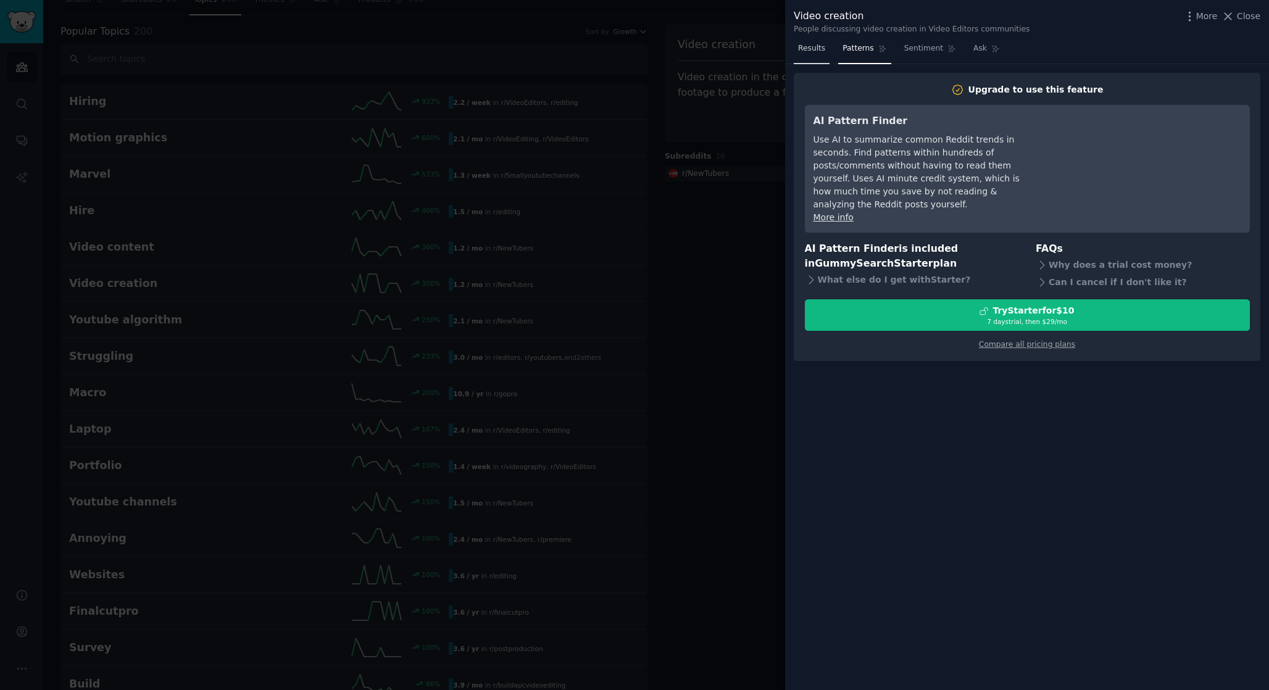
click at [808, 45] on span "Results" at bounding box center [811, 48] width 27 height 11
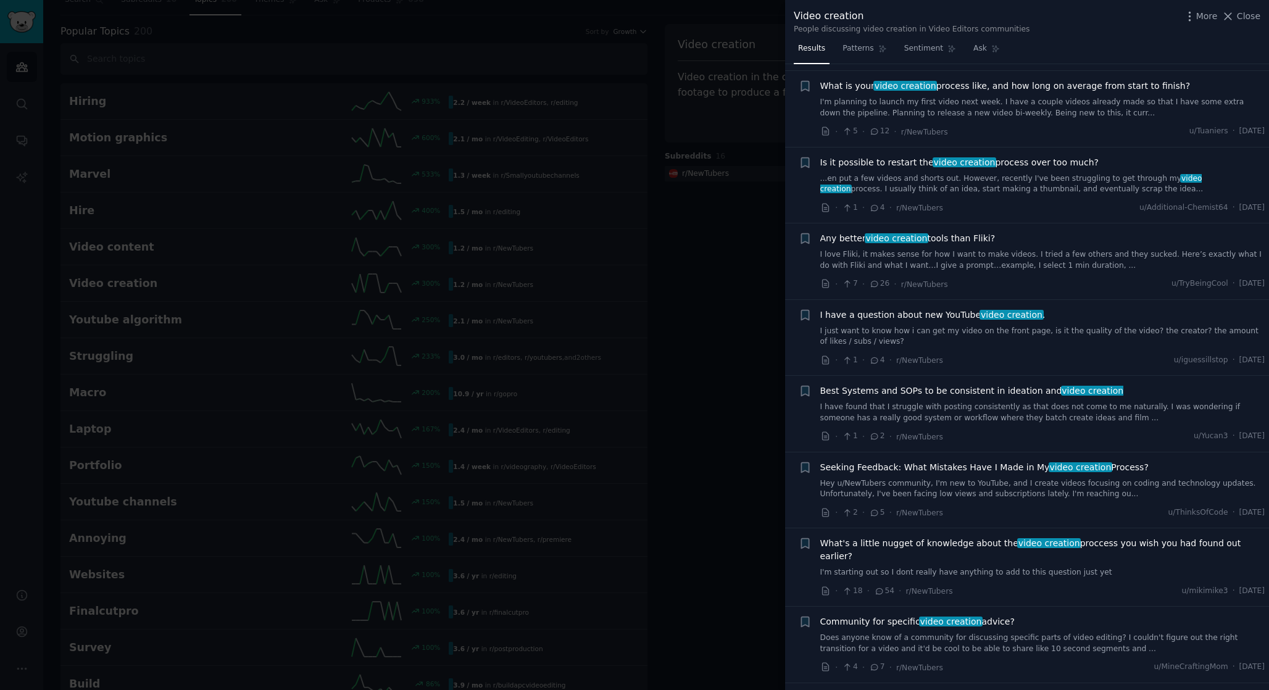
scroll to position [1742, 0]
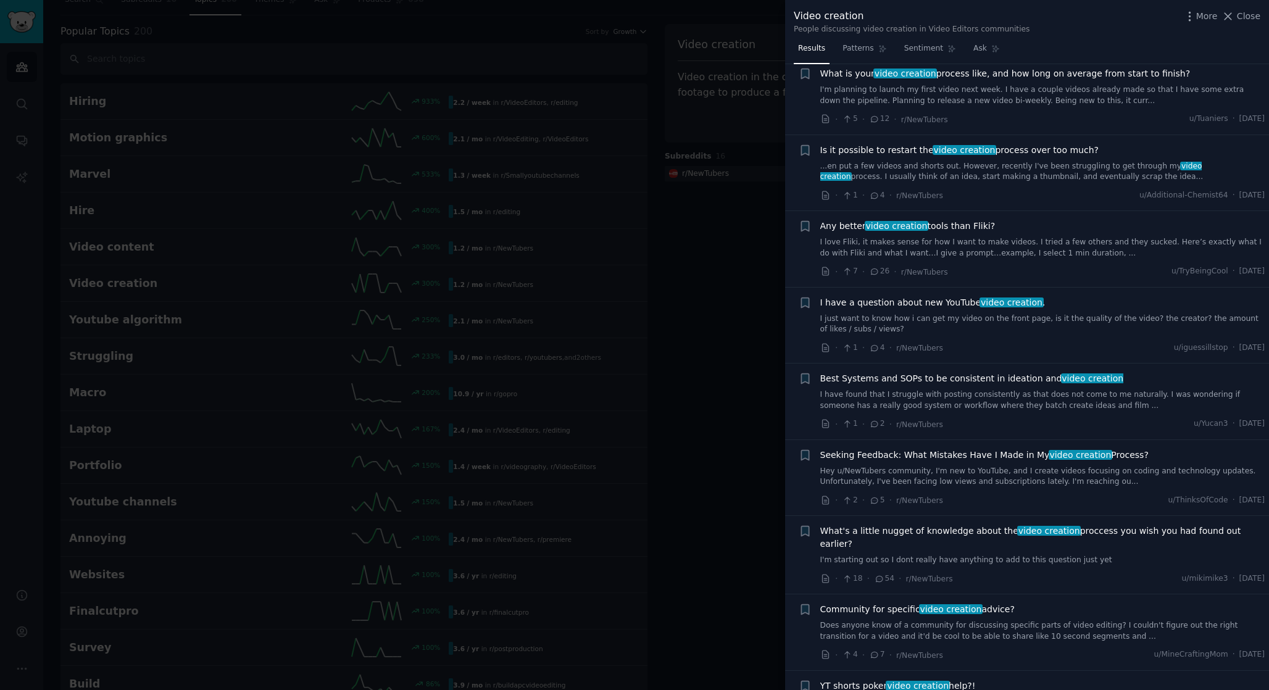
click at [969, 237] on link "I love Fliki, it makes sense for how I want to make videos. I tried a few other…" at bounding box center [1043, 248] width 445 height 22
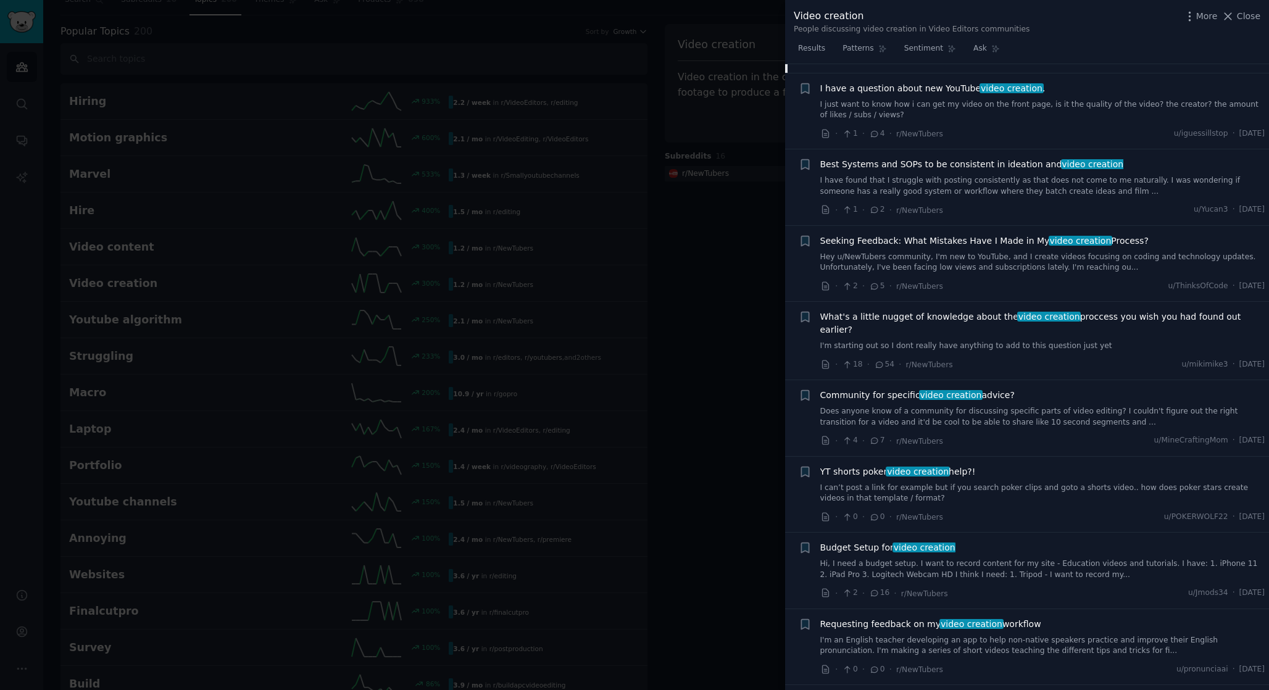
scroll to position [2150, 0]
click at [966, 339] on link "I'm starting out so I dont really have anything to add to this question just yet" at bounding box center [1043, 344] width 445 height 11
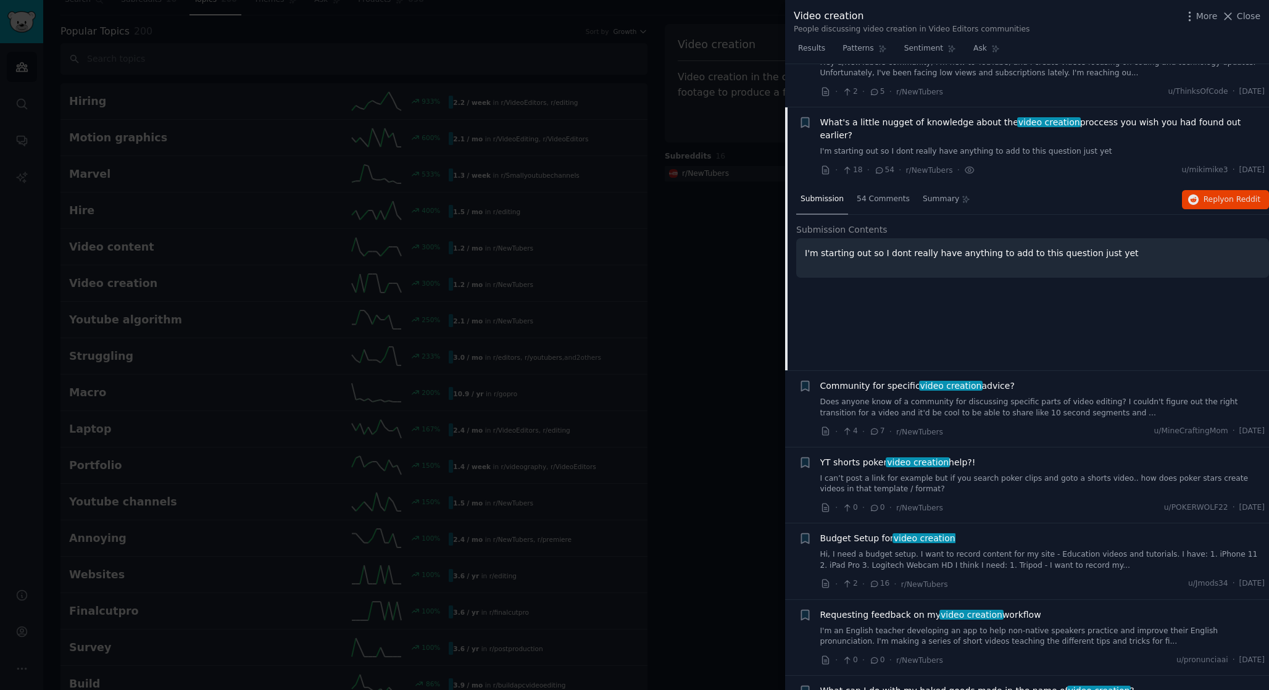
scroll to position [2165, 0]
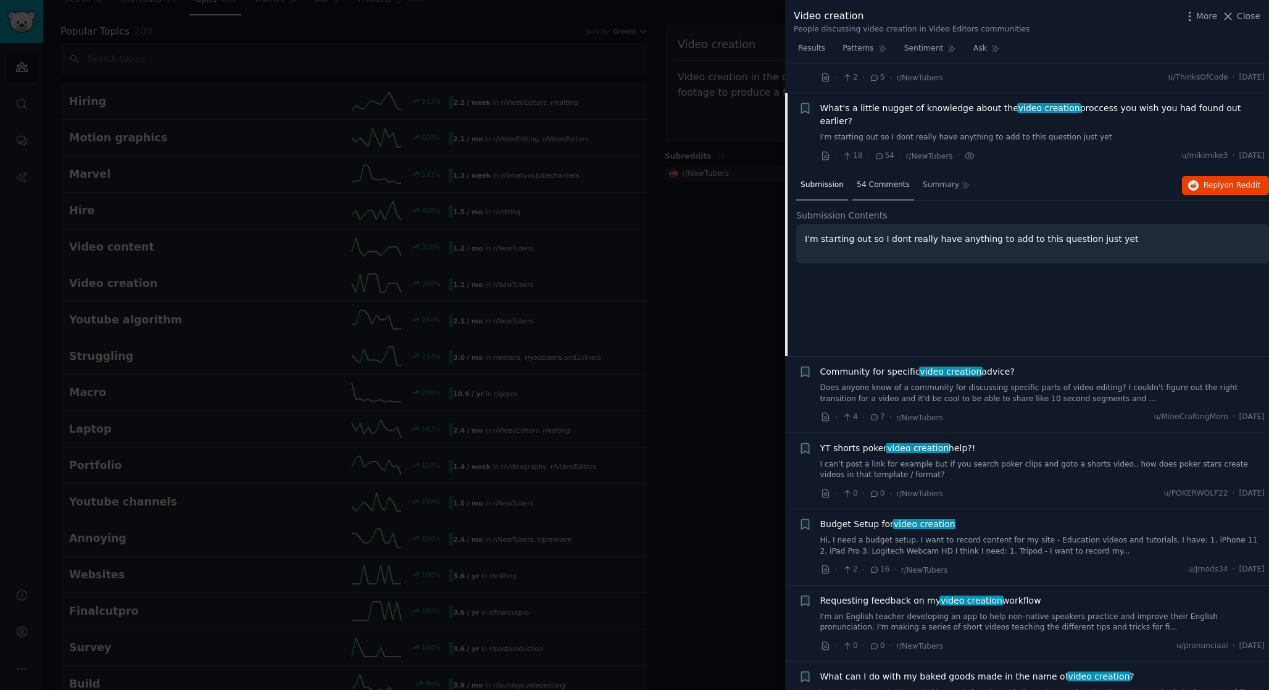
click at [879, 180] on span "54 Comments" at bounding box center [883, 185] width 53 height 11
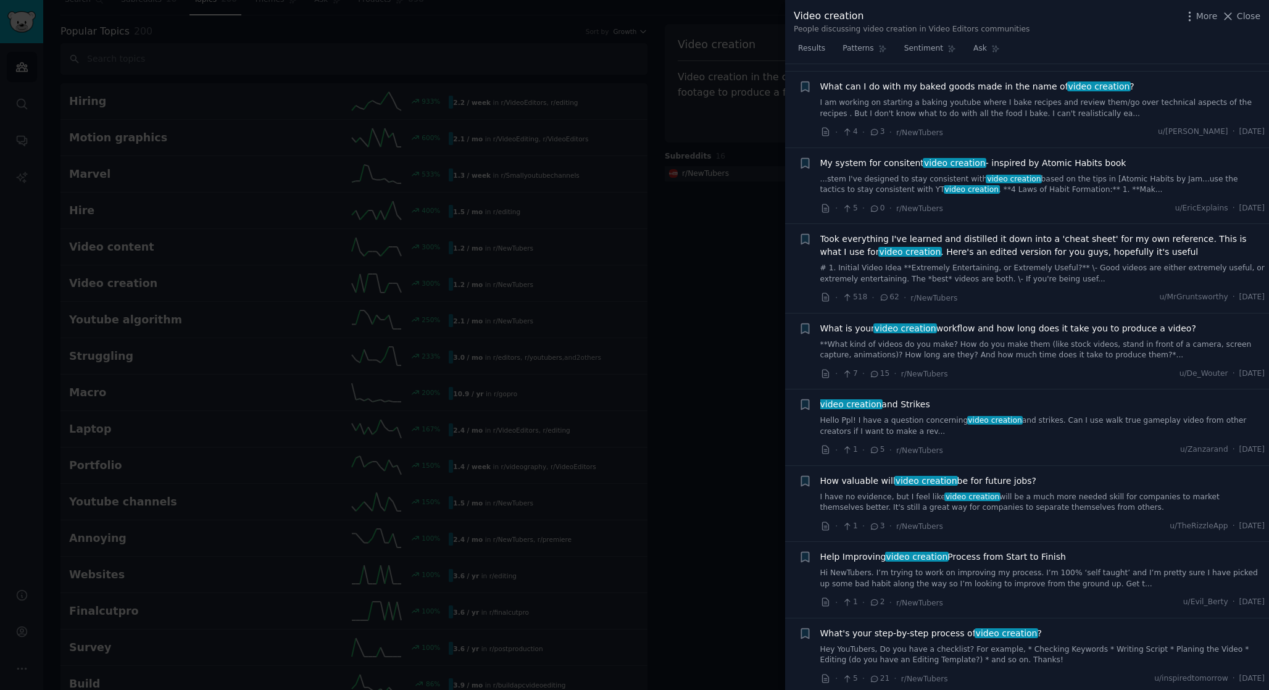
scroll to position [3485, 0]
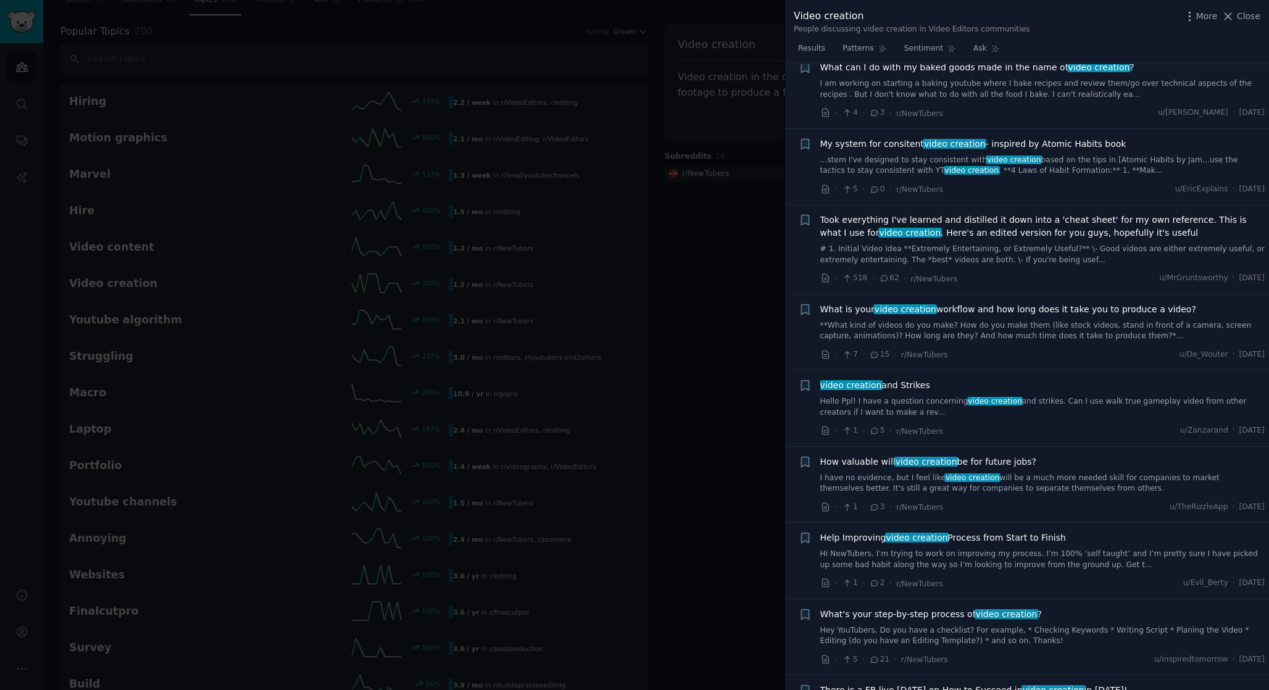
click at [988, 320] on link "**What kind of videos do you make? How do you make them (like stock videos, sta…" at bounding box center [1043, 331] width 445 height 22
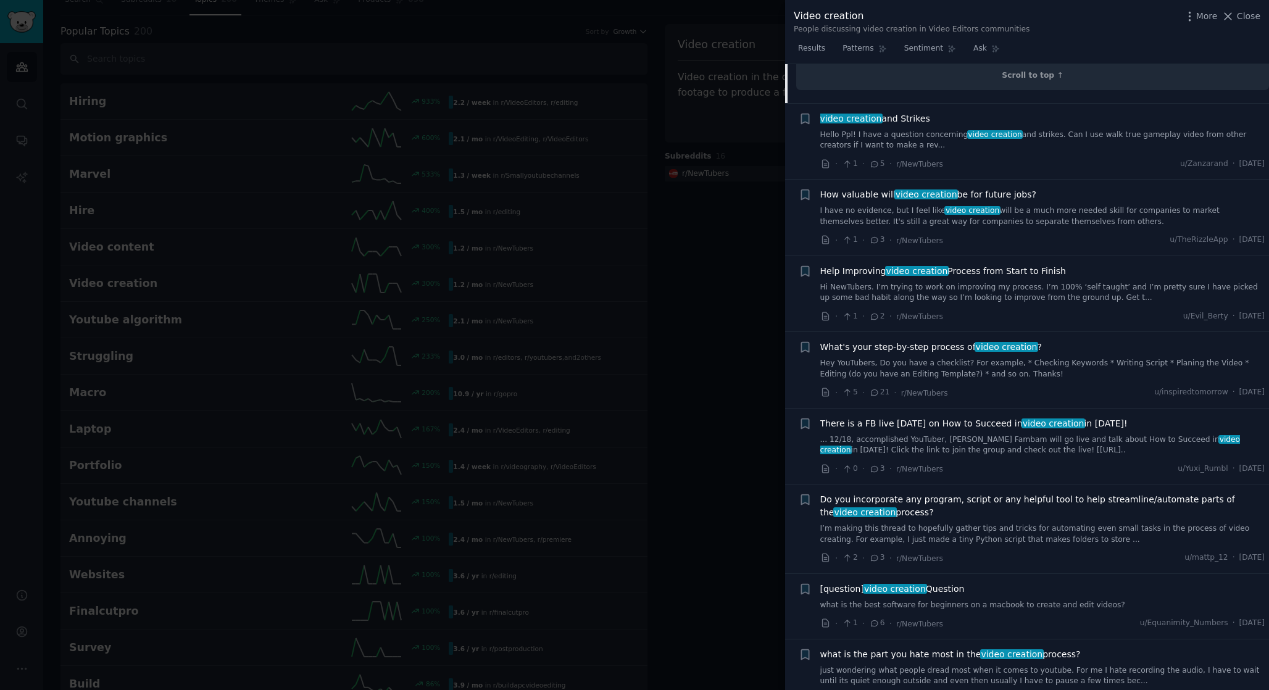
scroll to position [2772, 0]
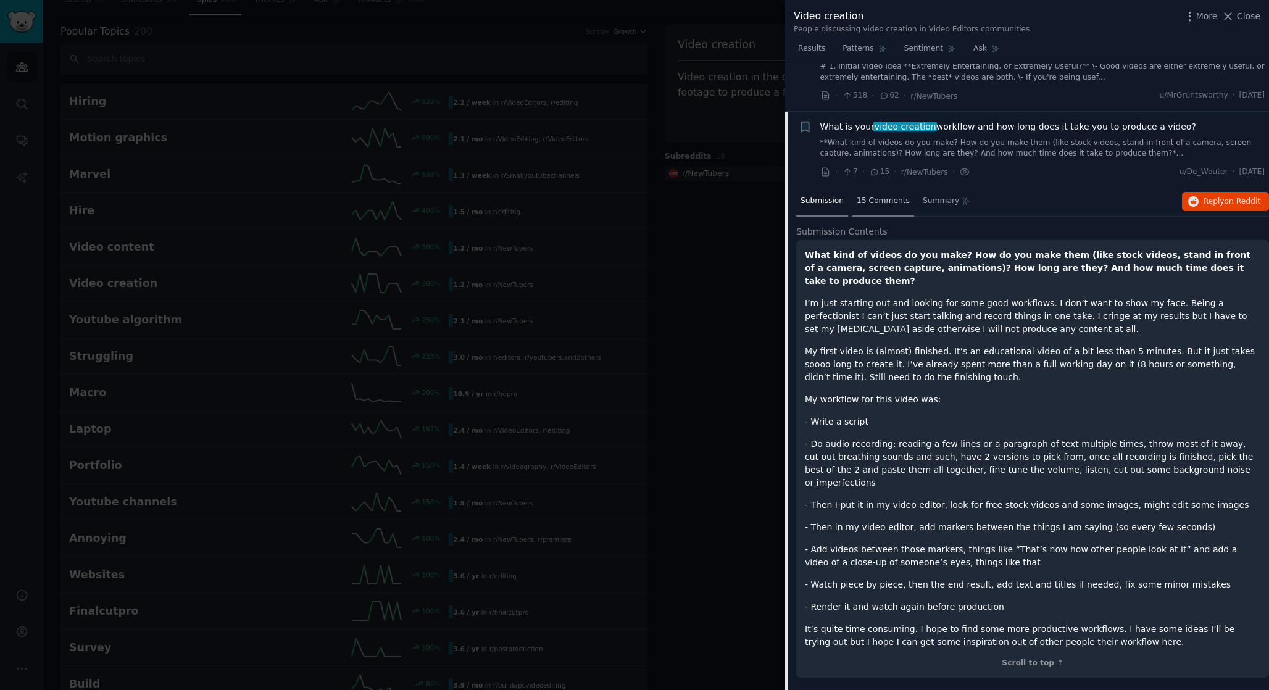
click at [874, 196] on span "15 Comments" at bounding box center [883, 201] width 53 height 11
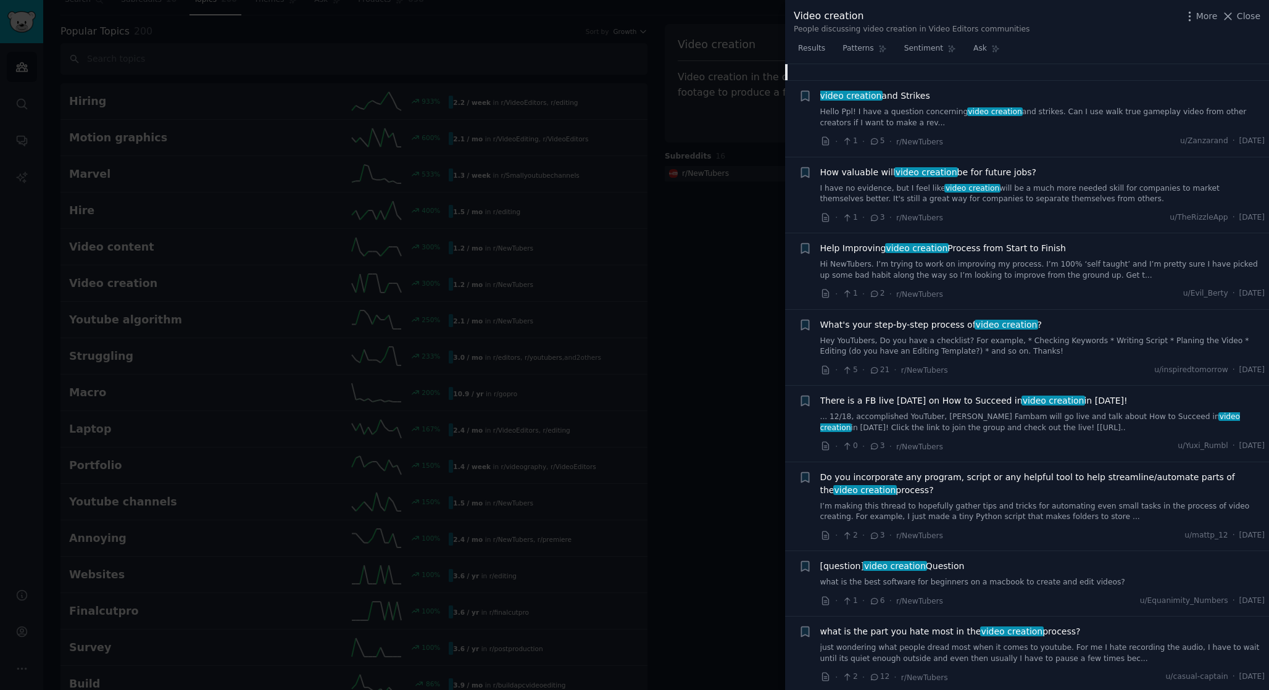
scroll to position [3617, 0]
click at [1062, 502] on link "I’m making this thread to hopefully gather tips and tricks for automating even …" at bounding box center [1043, 513] width 445 height 22
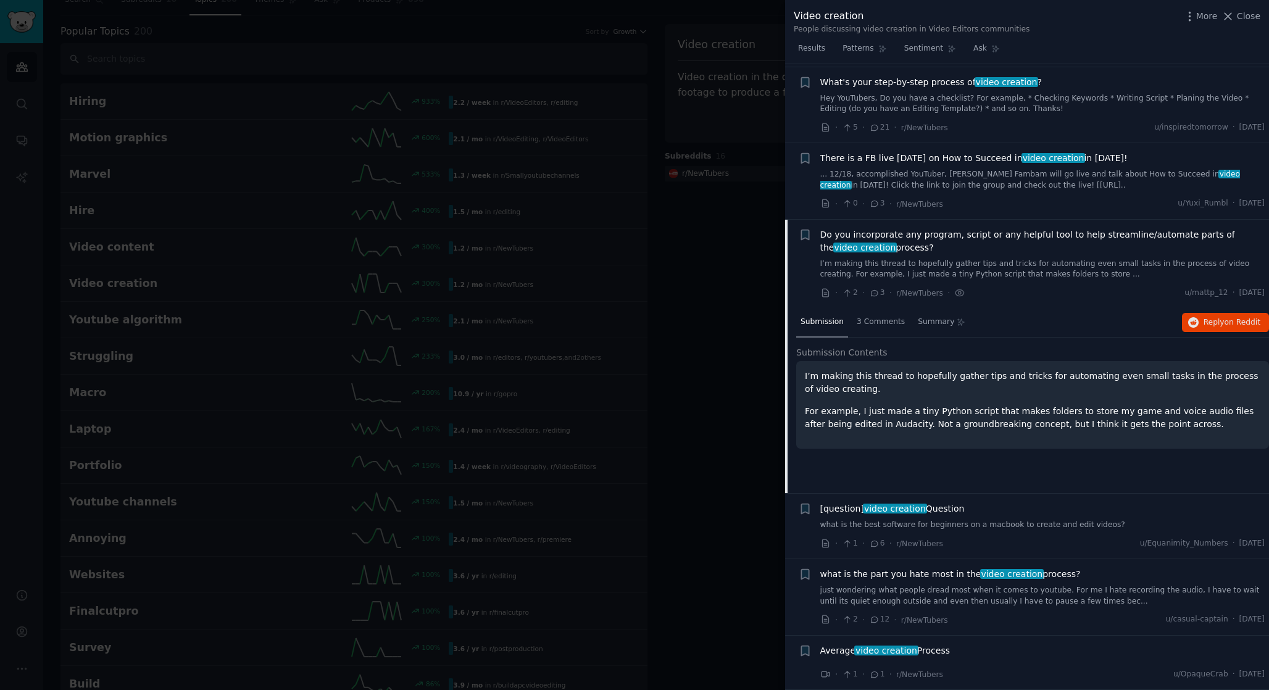
scroll to position [3068, 0]
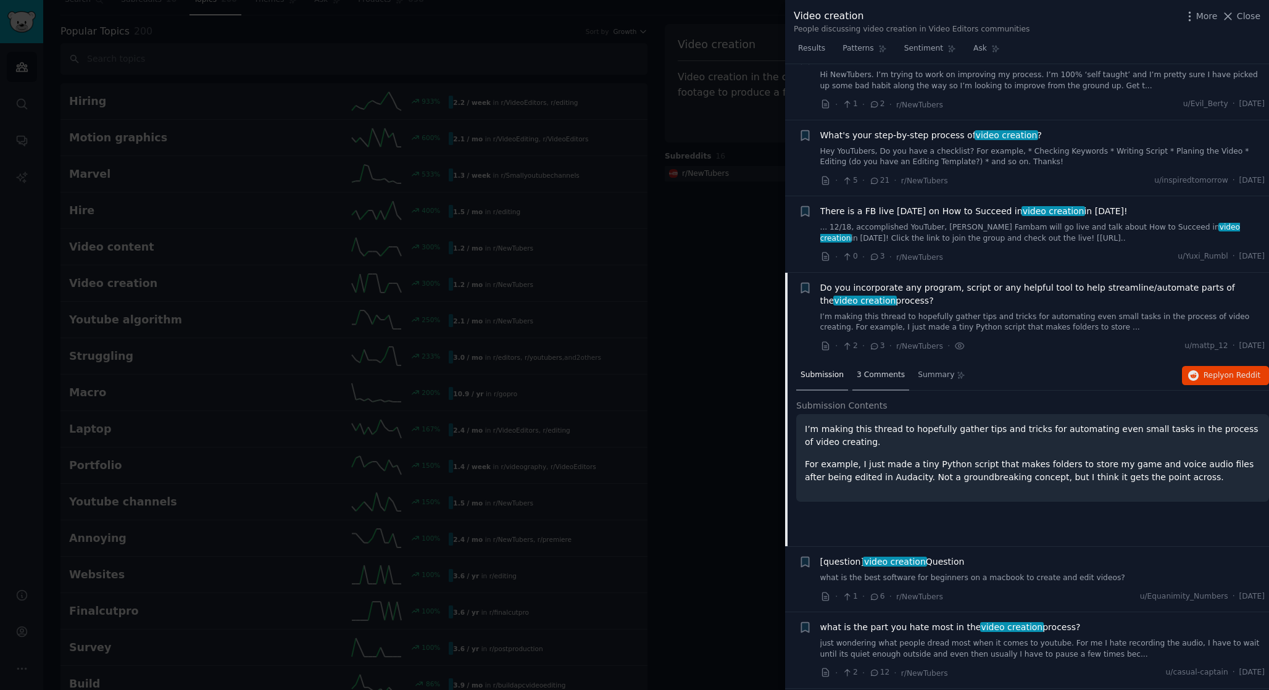
click at [890, 370] on span "3 Comments" at bounding box center [881, 375] width 48 height 11
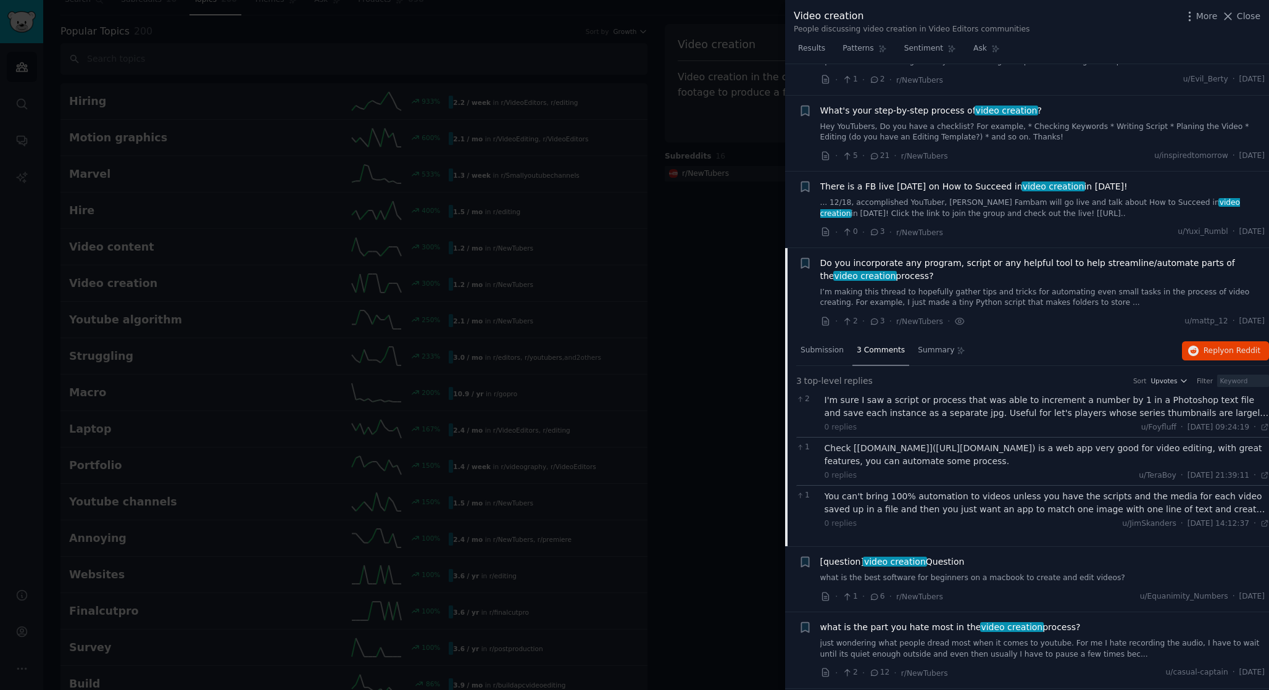
scroll to position [3091, 0]
click at [890, 622] on div "what is the part you hate most in the video creation process? just wondering wh…" at bounding box center [1043, 641] width 445 height 39
click at [887, 640] on link "just wondering what people dread most when it comes to youtube. For me I hate r…" at bounding box center [1043, 651] width 445 height 22
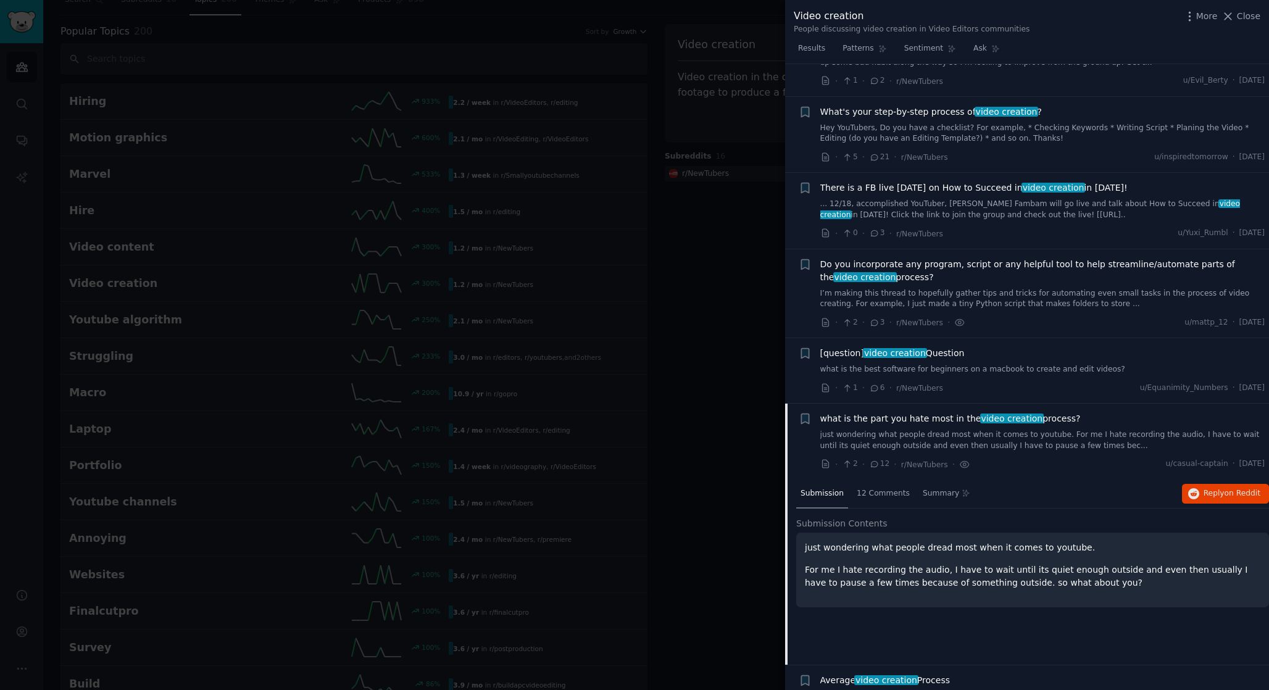
scroll to position [3068, 0]
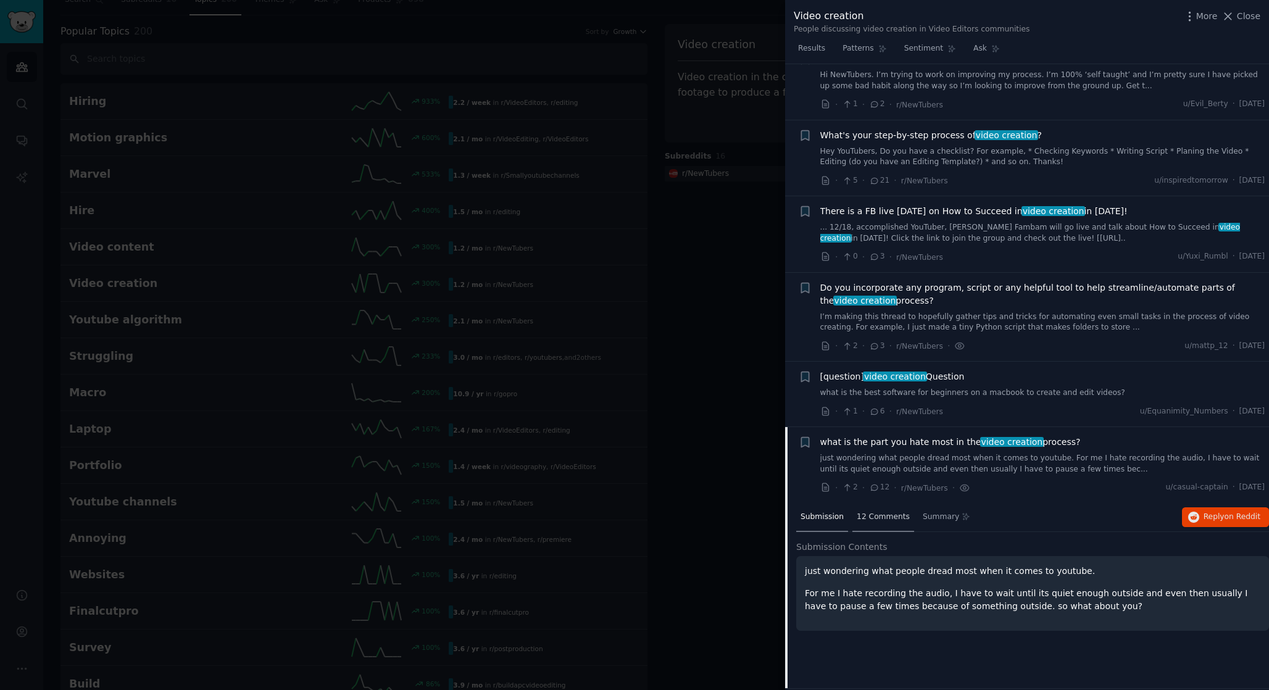
click at [866, 512] on span "12 Comments" at bounding box center [883, 517] width 53 height 11
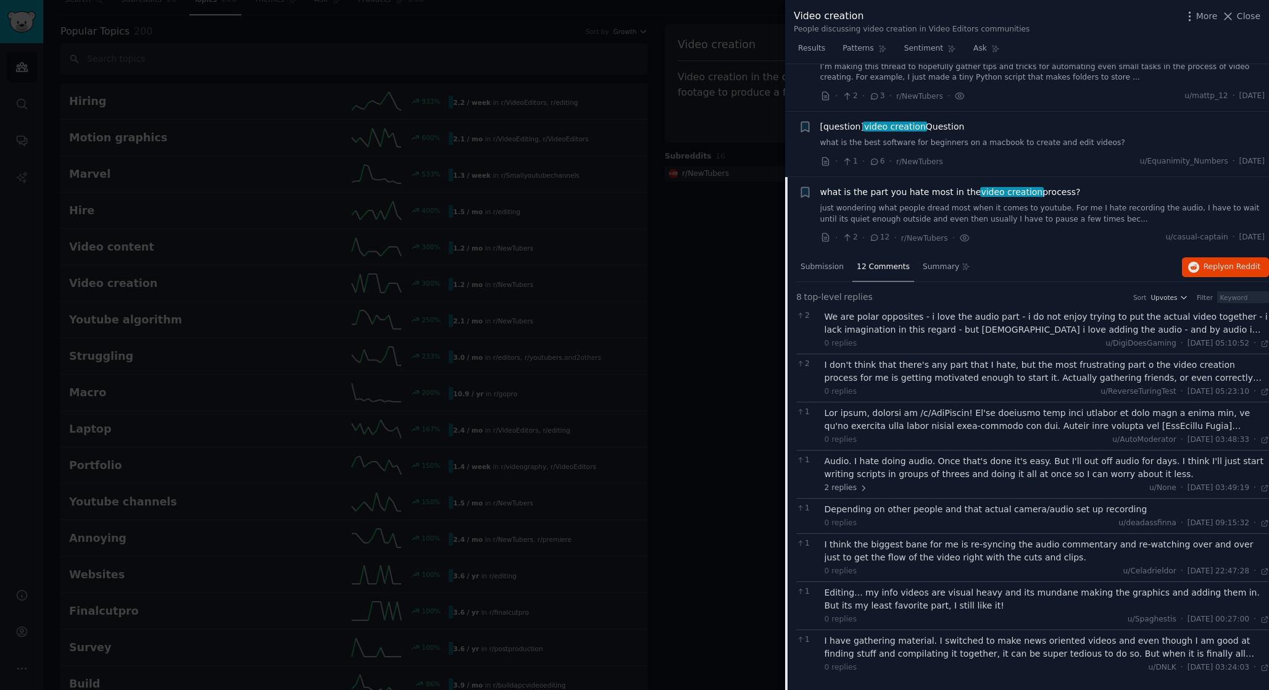
scroll to position [3317, 0]
click at [695, 249] on div at bounding box center [634, 345] width 1269 height 690
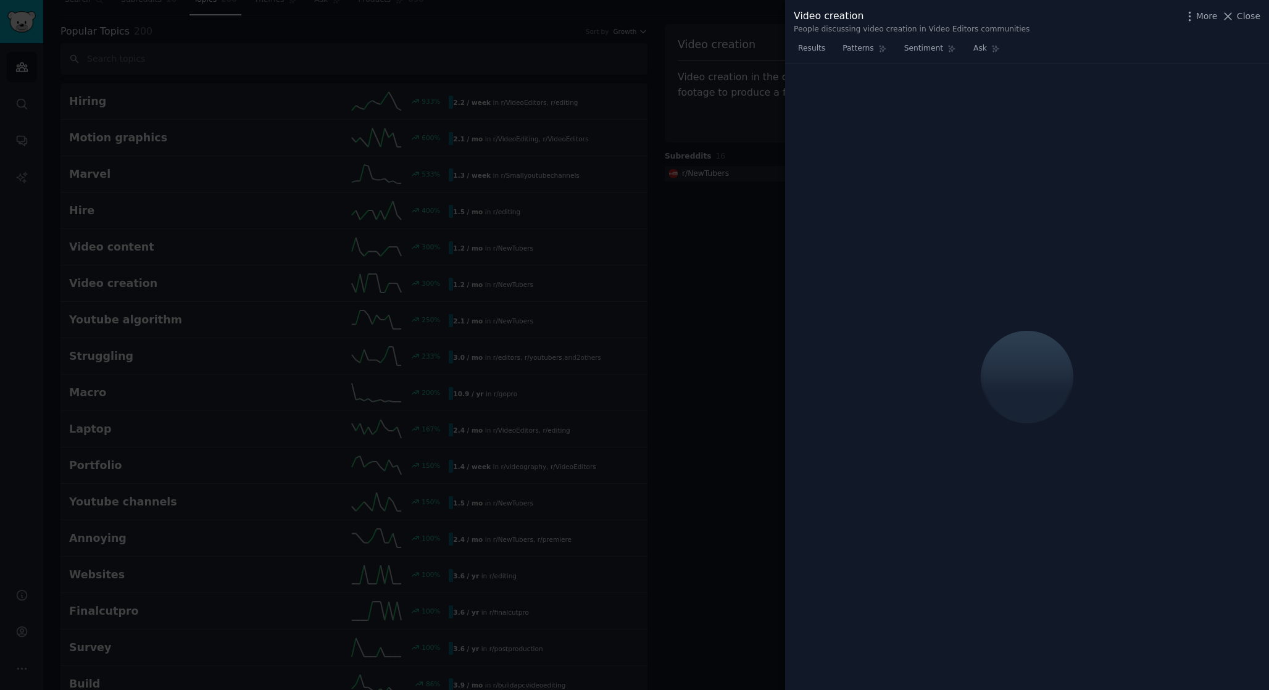
click at [101, 61] on div at bounding box center [634, 345] width 1269 height 690
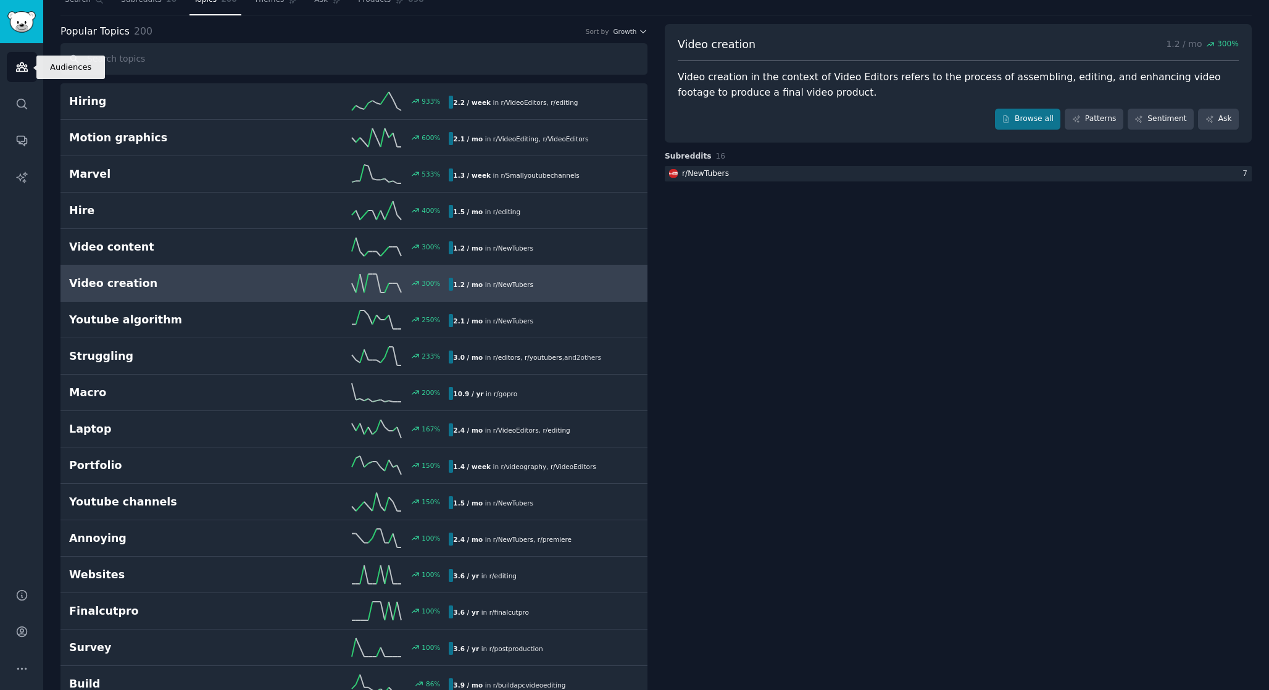
click at [18, 73] on link "Audiences" at bounding box center [22, 67] width 30 height 30
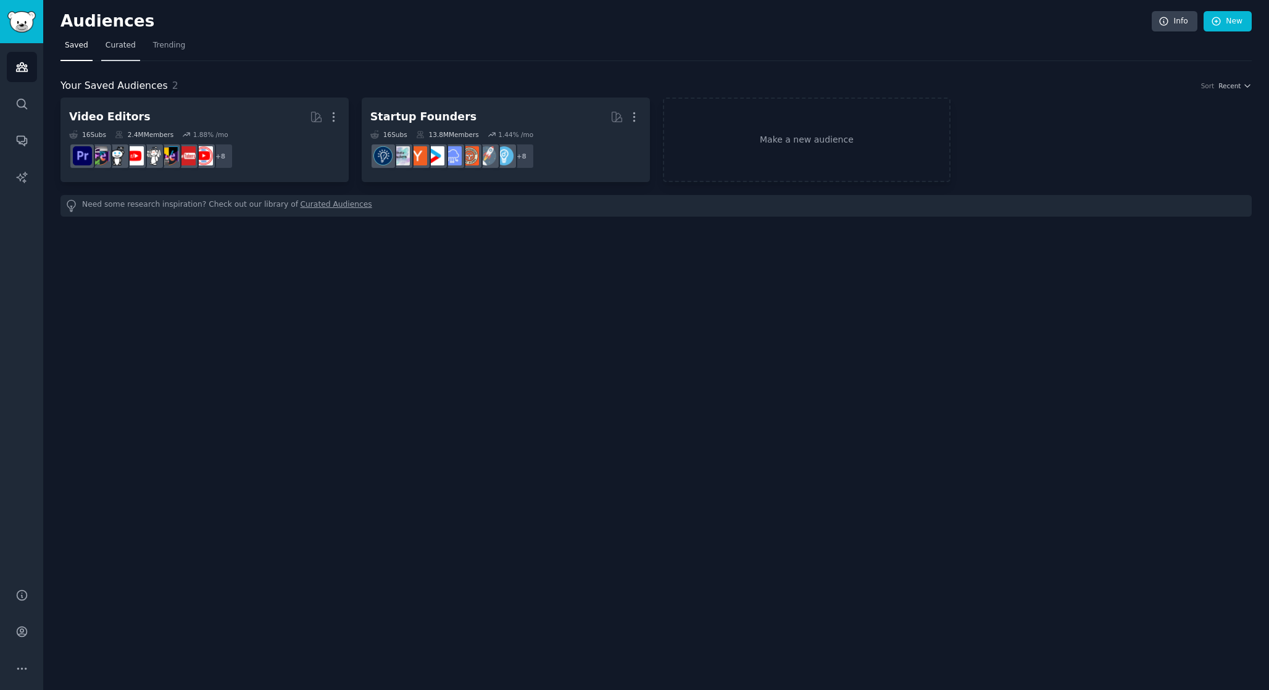
click at [122, 42] on span "Curated" at bounding box center [121, 45] width 30 height 11
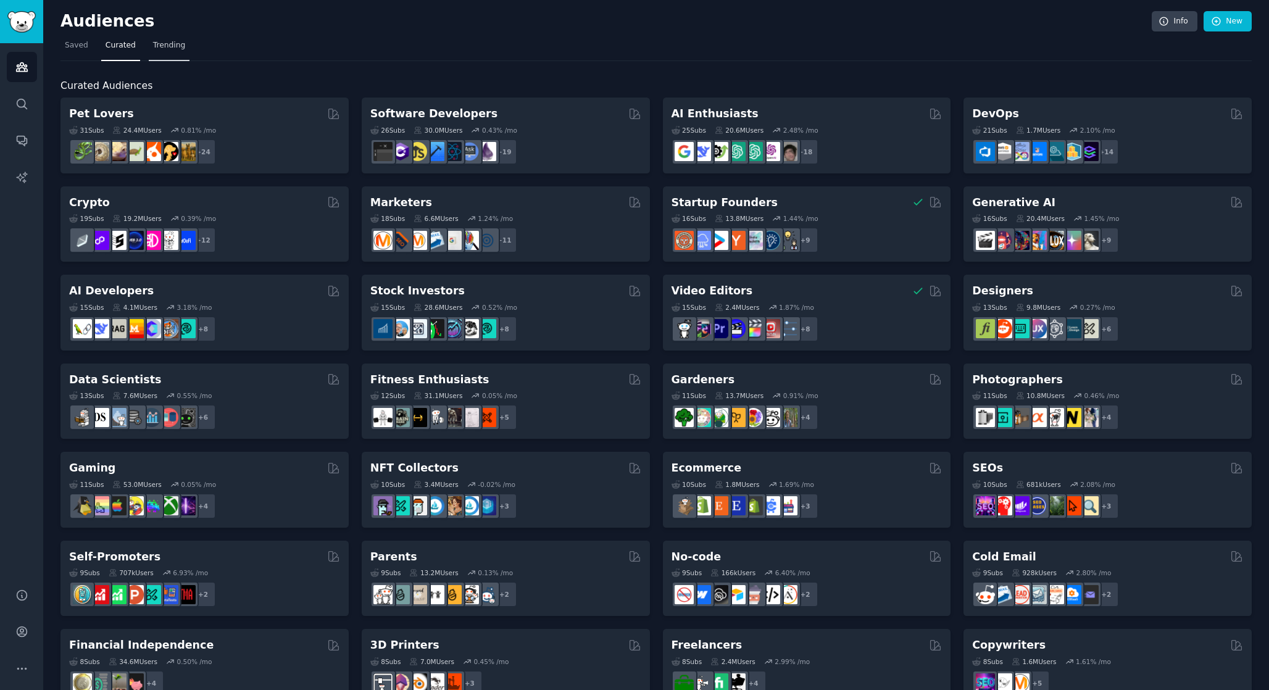
click at [167, 49] on span "Trending" at bounding box center [169, 45] width 32 height 11
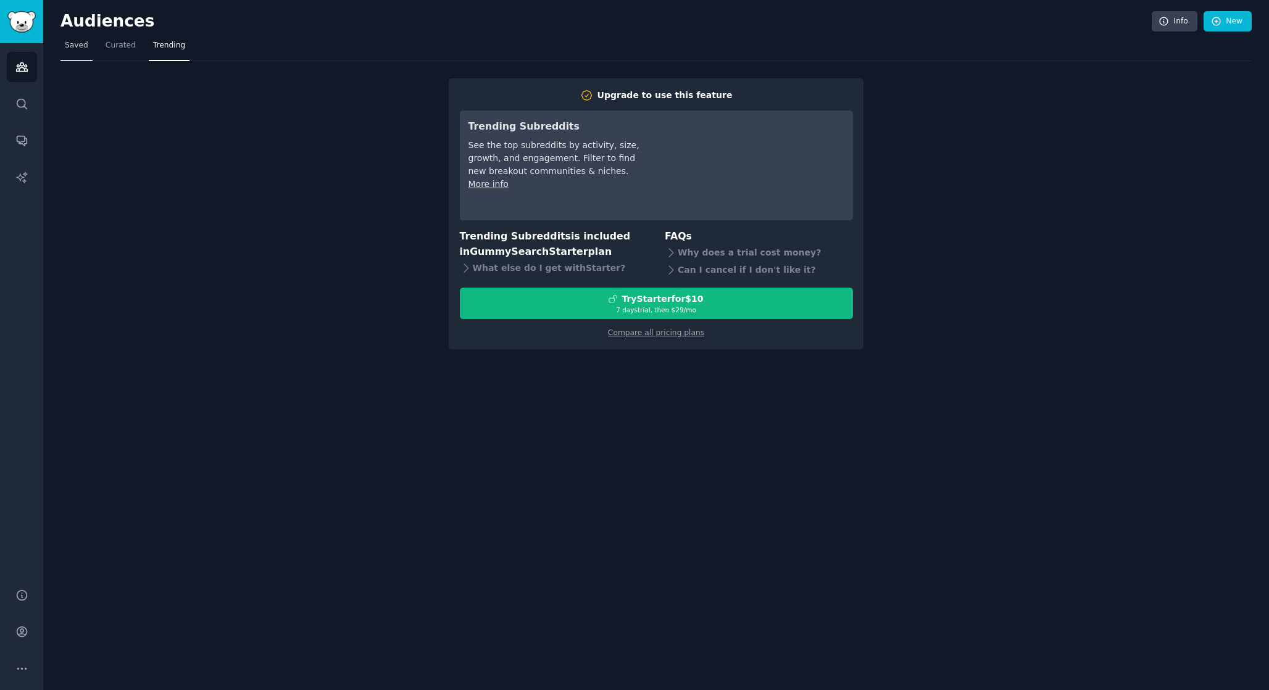
click at [77, 41] on span "Saved" at bounding box center [76, 45] width 23 height 11
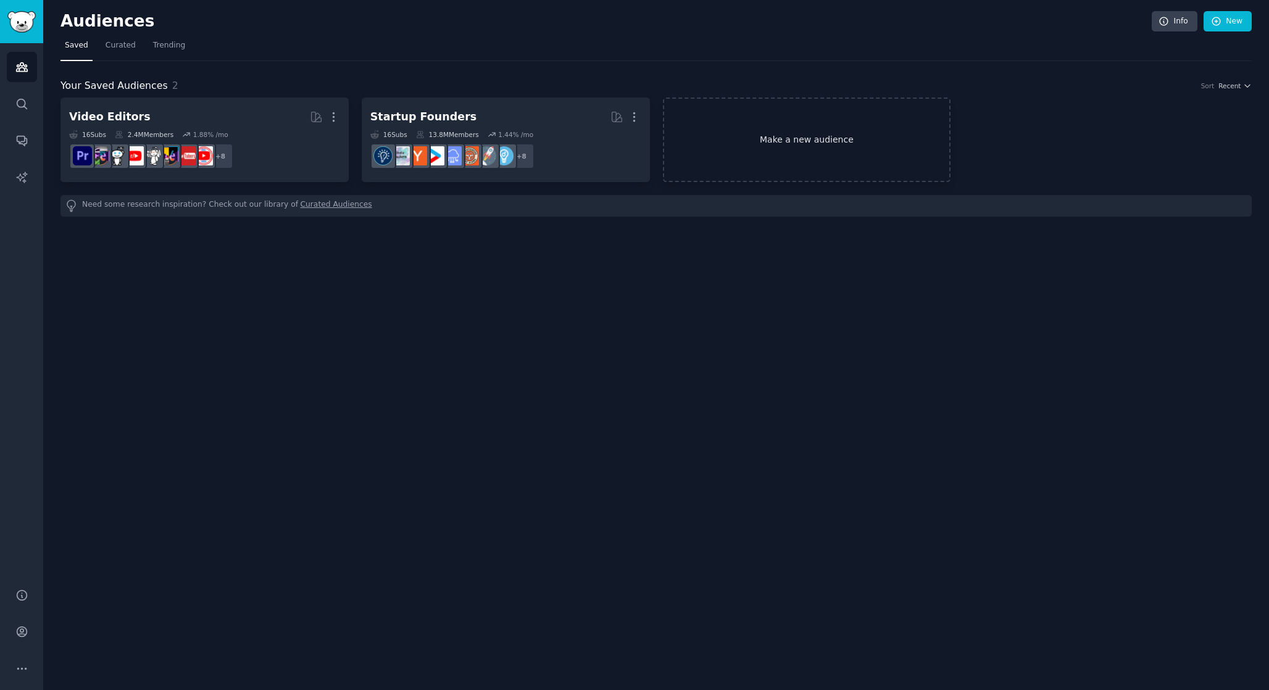
click at [742, 133] on link "Make a new audience" at bounding box center [807, 140] width 288 height 85
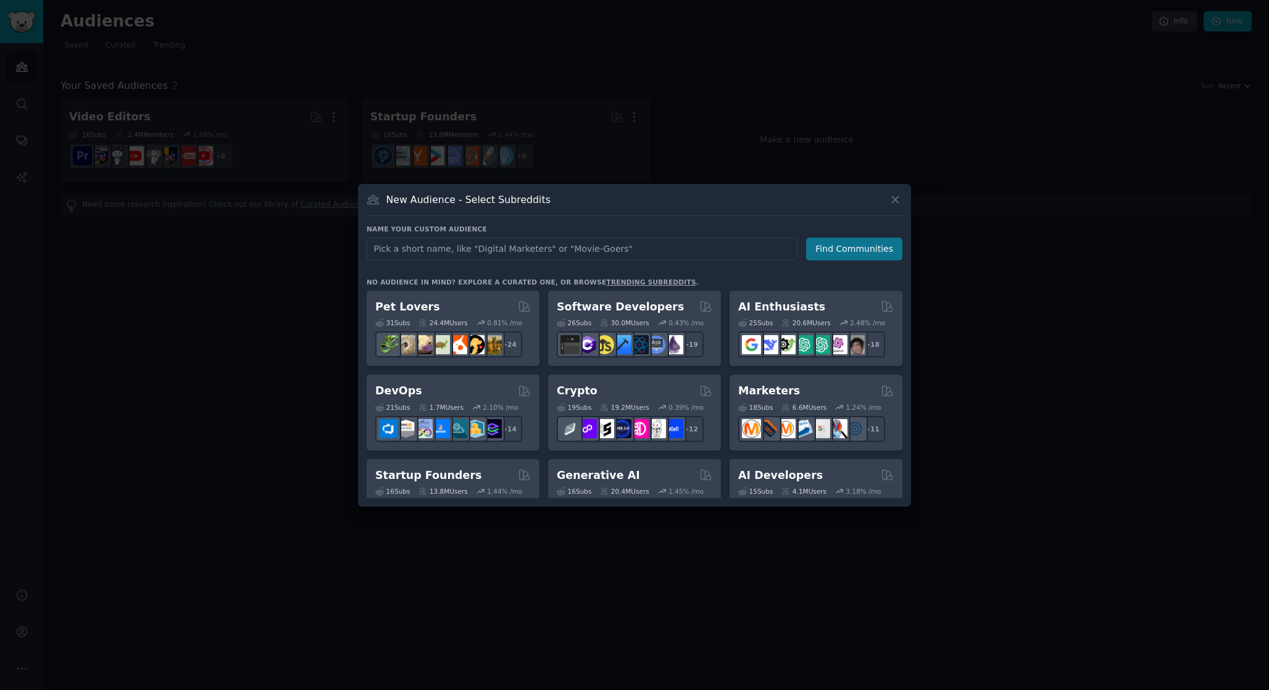
click at [838, 250] on button "Find Communities" at bounding box center [854, 249] width 96 height 23
type input "dog food"
click at [876, 243] on button "Find Communities" at bounding box center [854, 249] width 96 height 23
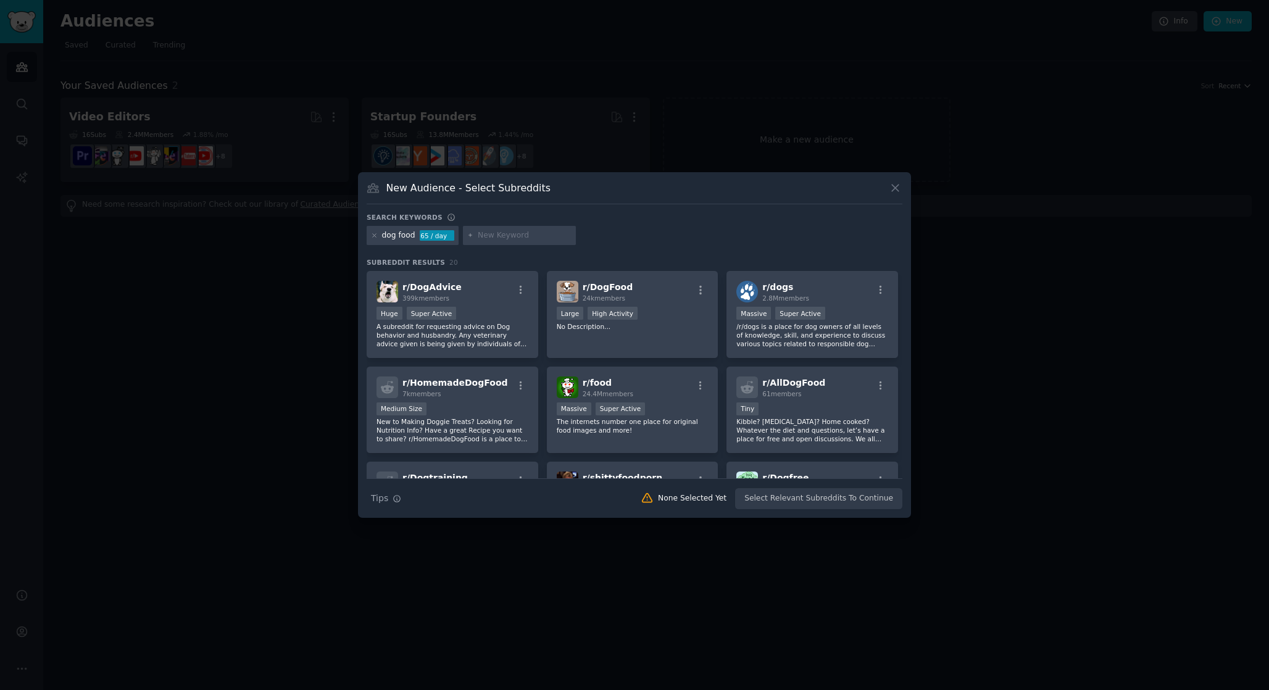
click at [904, 203] on div "New Audience - Select Subreddits Search keywords dog food 65 / day Subreddit Re…" at bounding box center [634, 345] width 553 height 346
click at [898, 190] on icon at bounding box center [895, 188] width 7 height 7
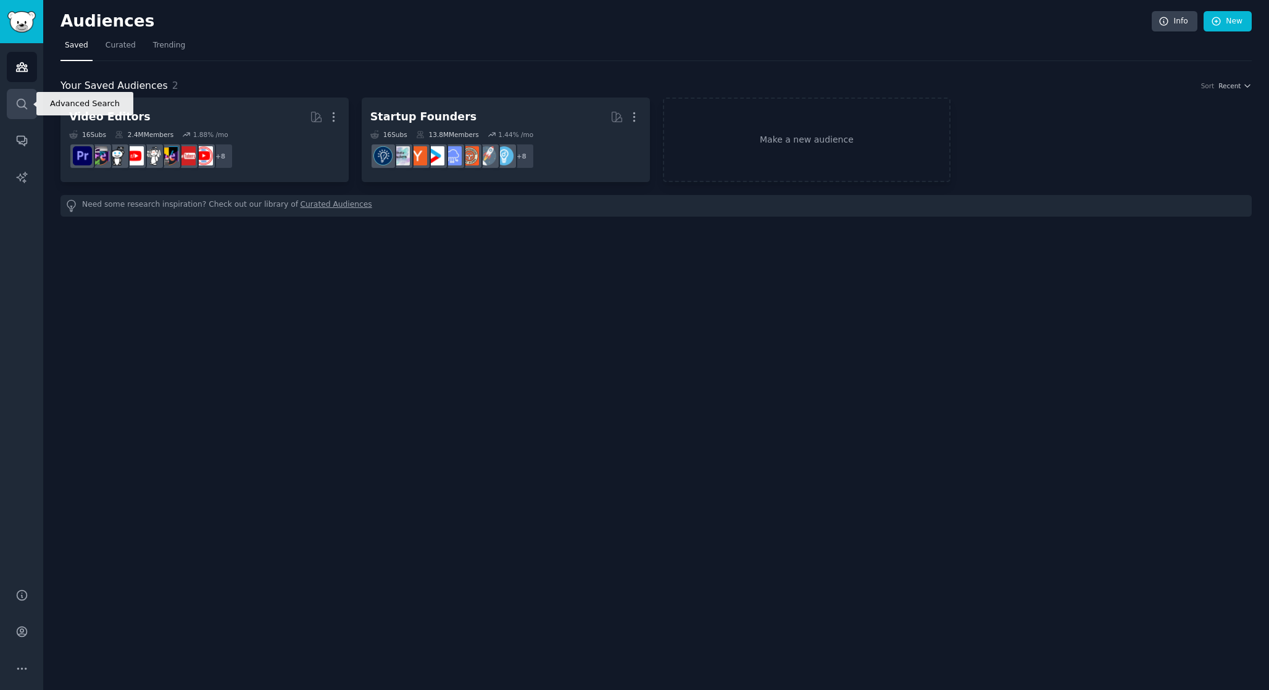
click at [21, 96] on link "Search" at bounding box center [22, 104] width 30 height 30
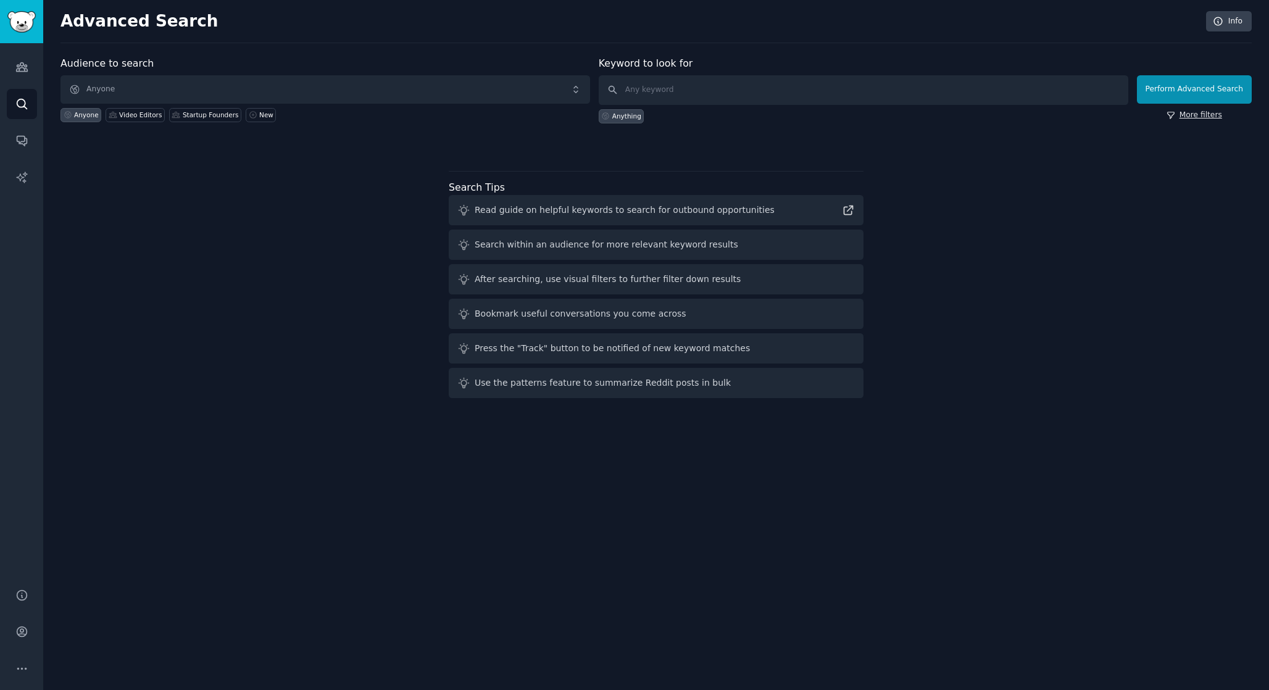
click at [1184, 114] on link "More filters" at bounding box center [1195, 115] width 56 height 11
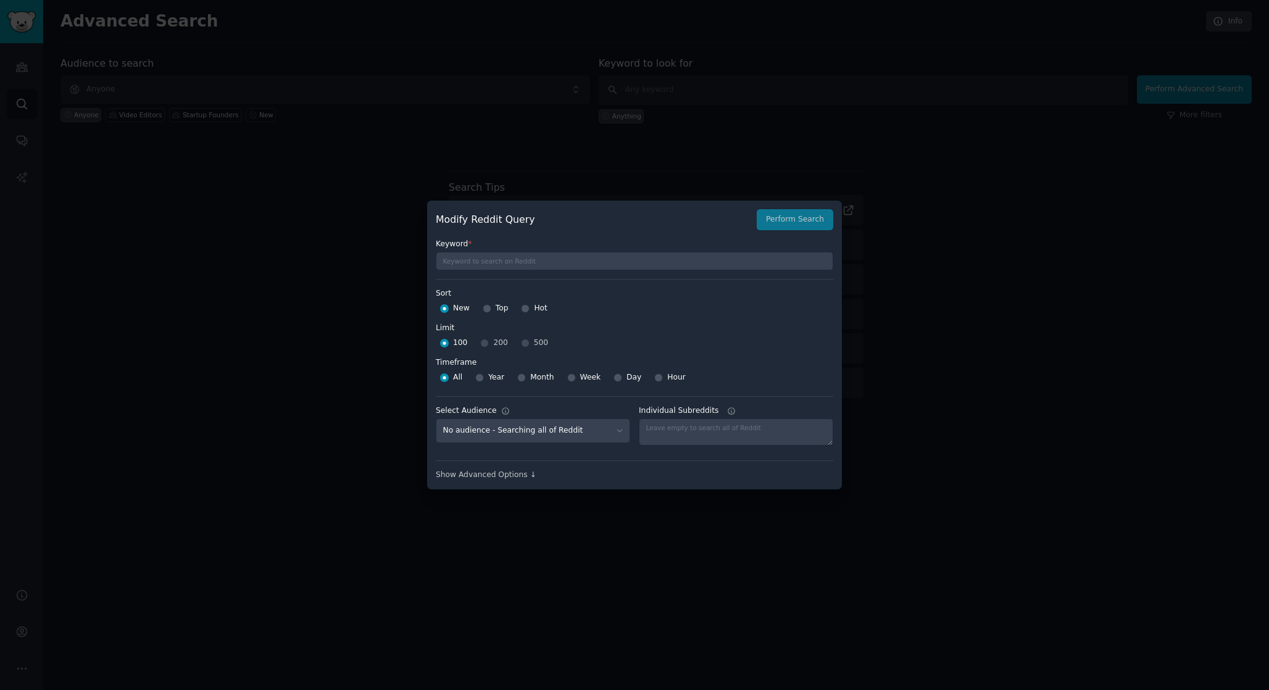
click at [896, 373] on div at bounding box center [634, 345] width 1269 height 690
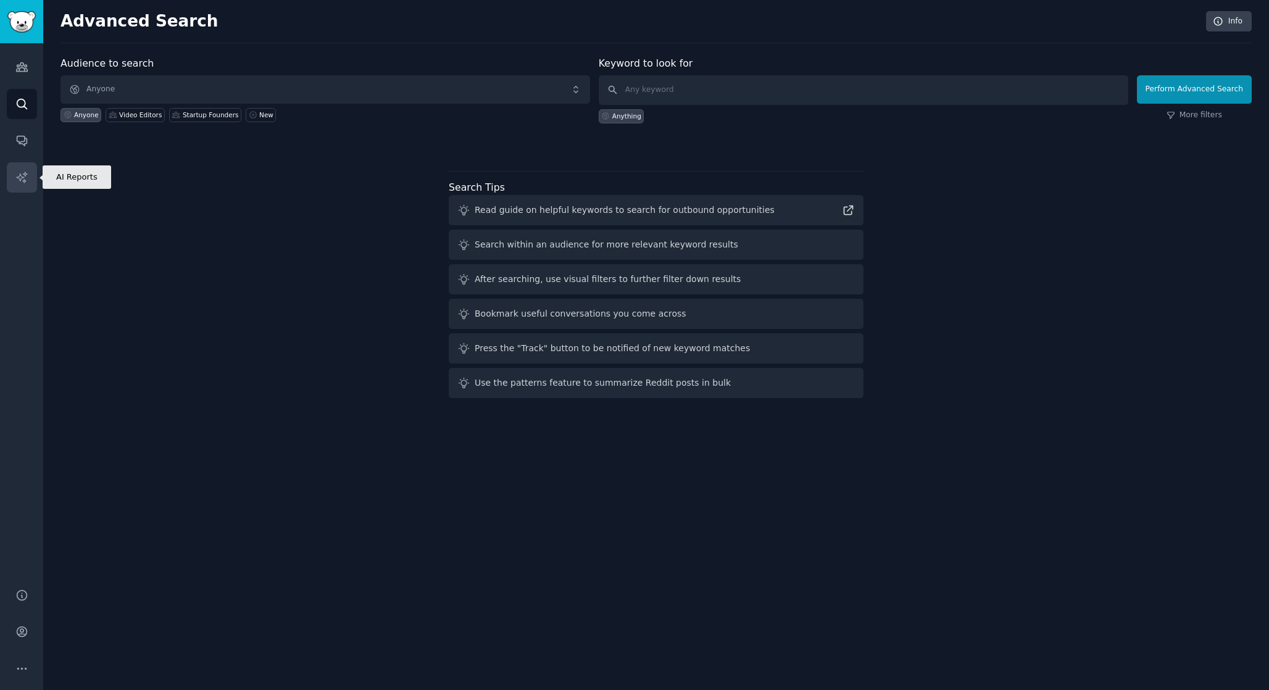
click at [30, 180] on link "AI Reports" at bounding box center [22, 177] width 30 height 30
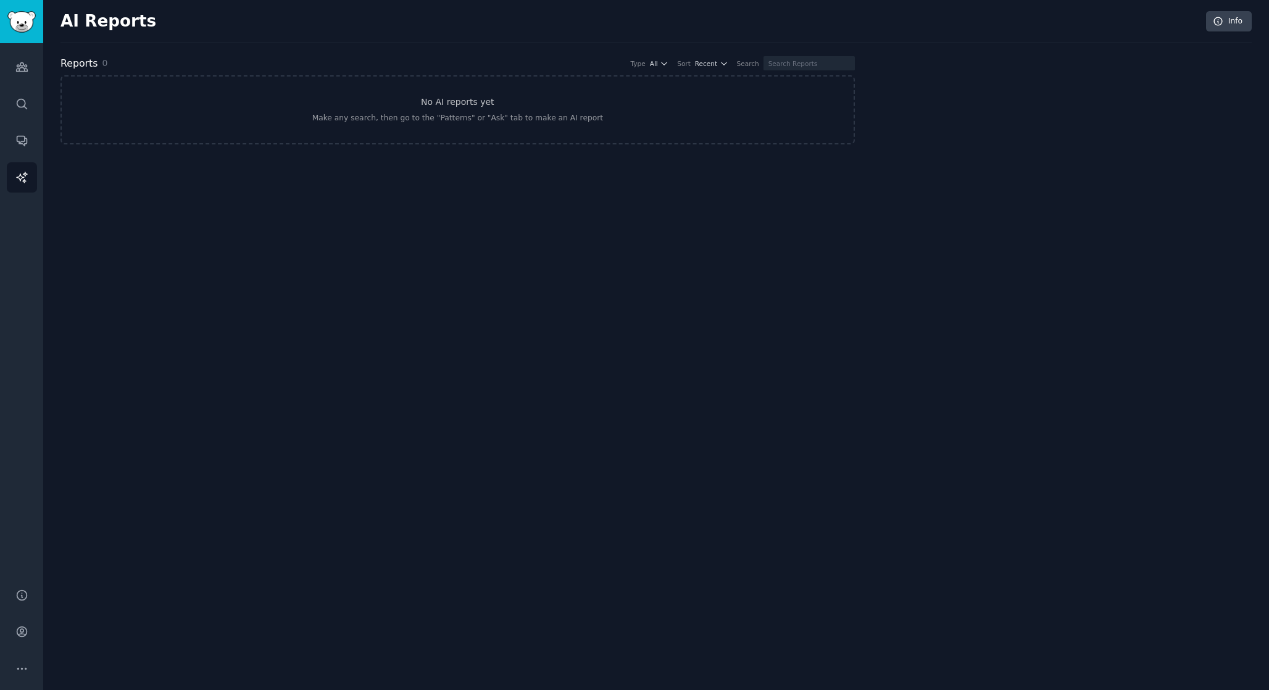
click at [18, 119] on div "Audiences Search Conversations AI Reports" at bounding box center [21, 308] width 43 height 530
click at [18, 135] on icon "Sidebar" at bounding box center [21, 140] width 13 height 13
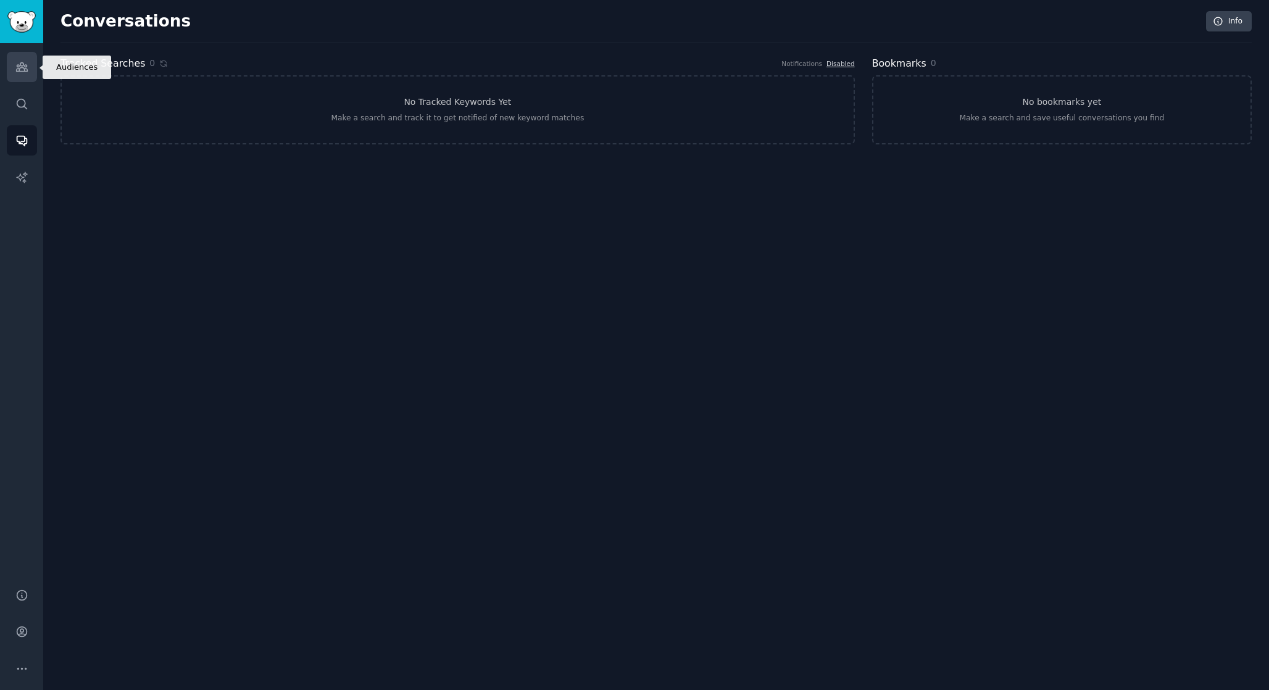
click at [10, 67] on link "Audiences" at bounding box center [22, 67] width 30 height 30
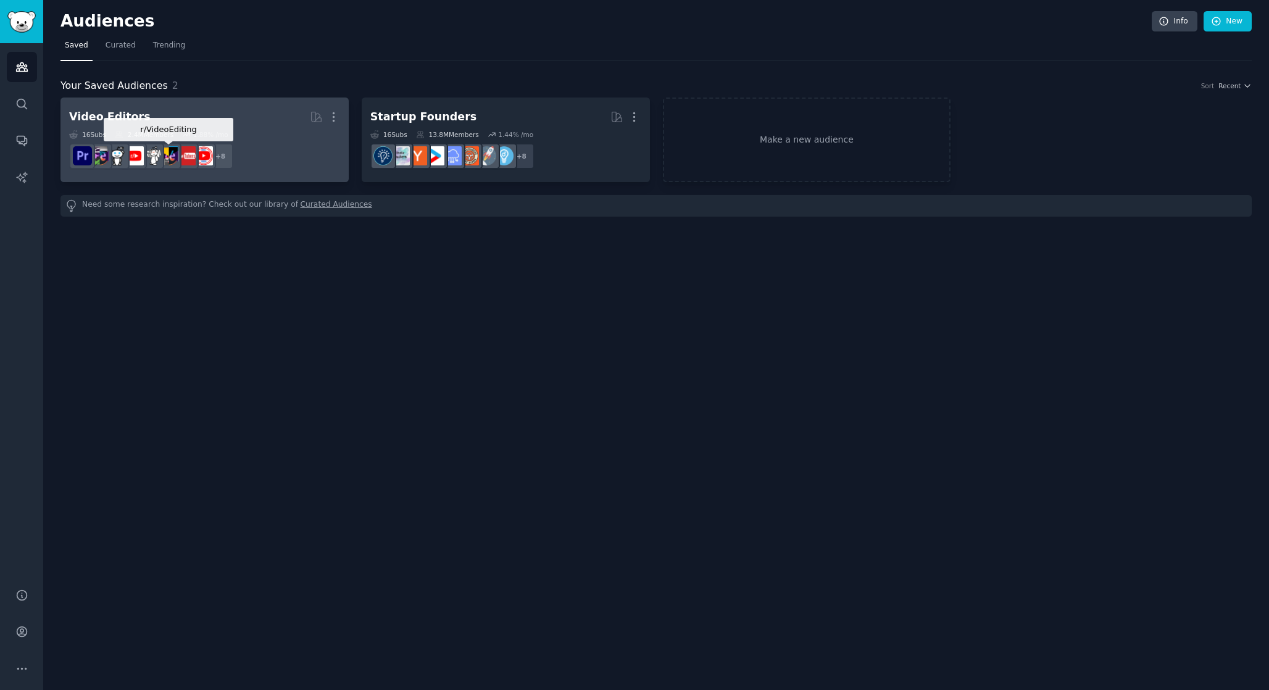
click at [178, 152] on img at bounding box center [168, 155] width 19 height 19
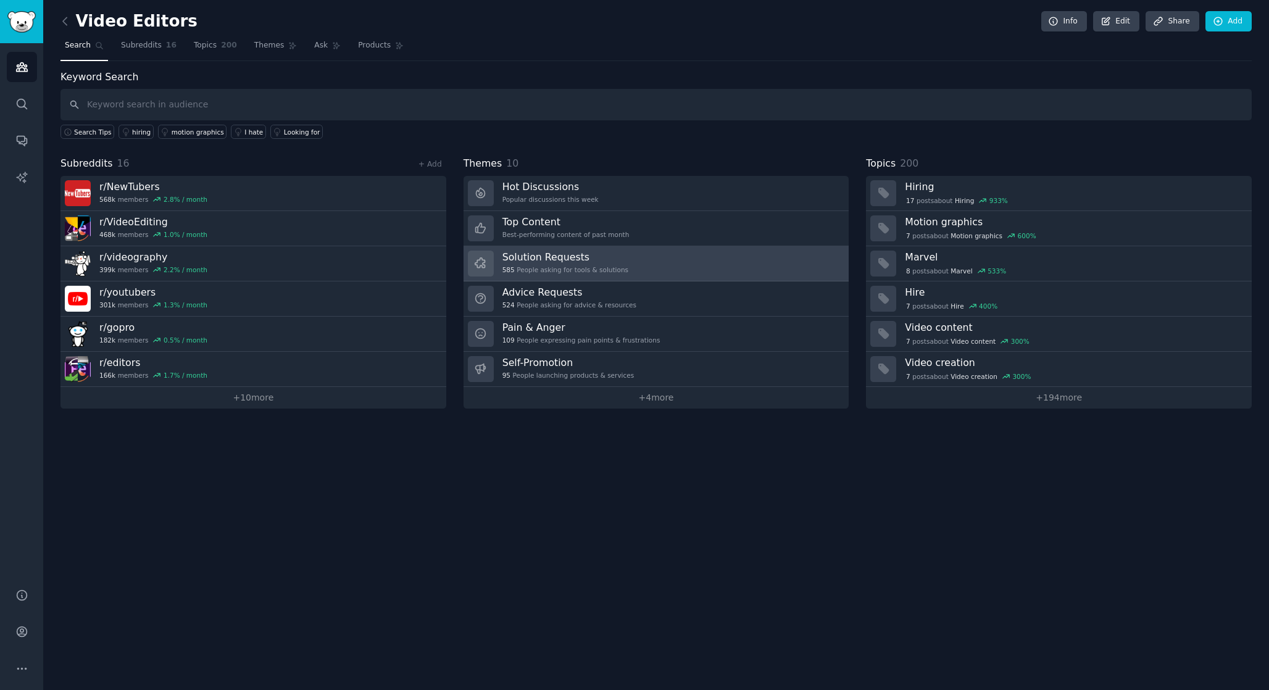
click at [539, 265] on div "585 People asking for tools & solutions" at bounding box center [566, 269] width 126 height 9
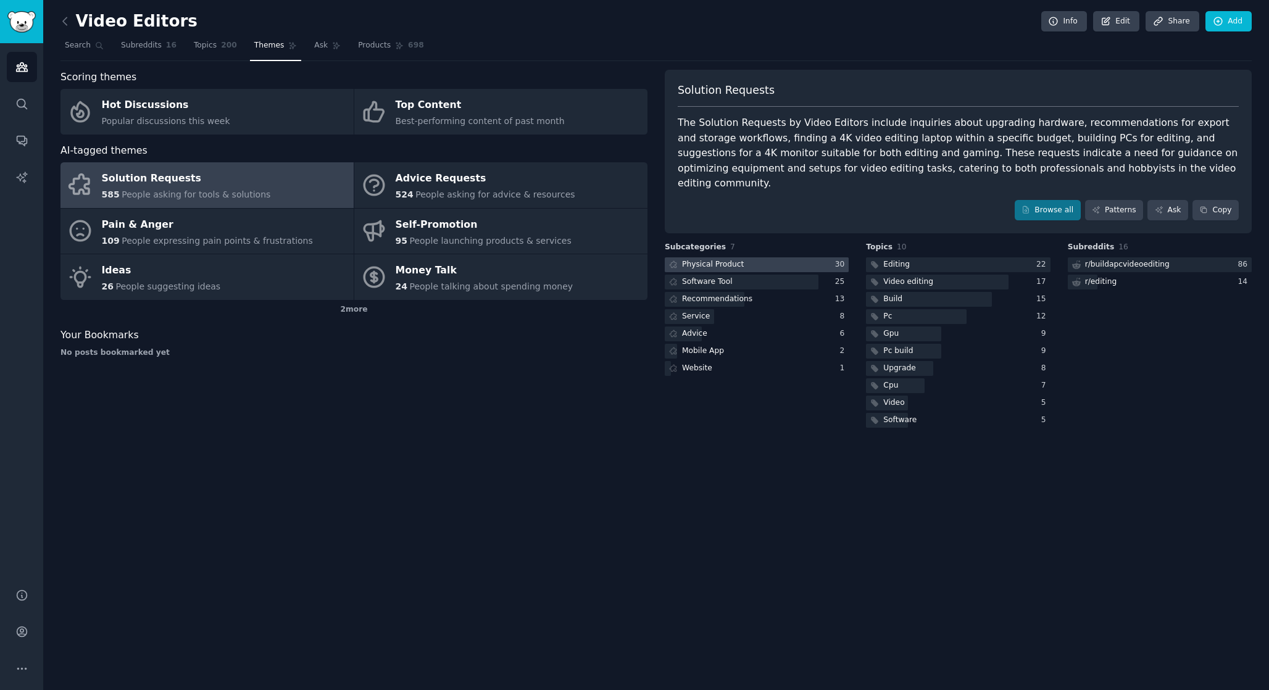
click at [829, 257] on div at bounding box center [757, 264] width 184 height 15
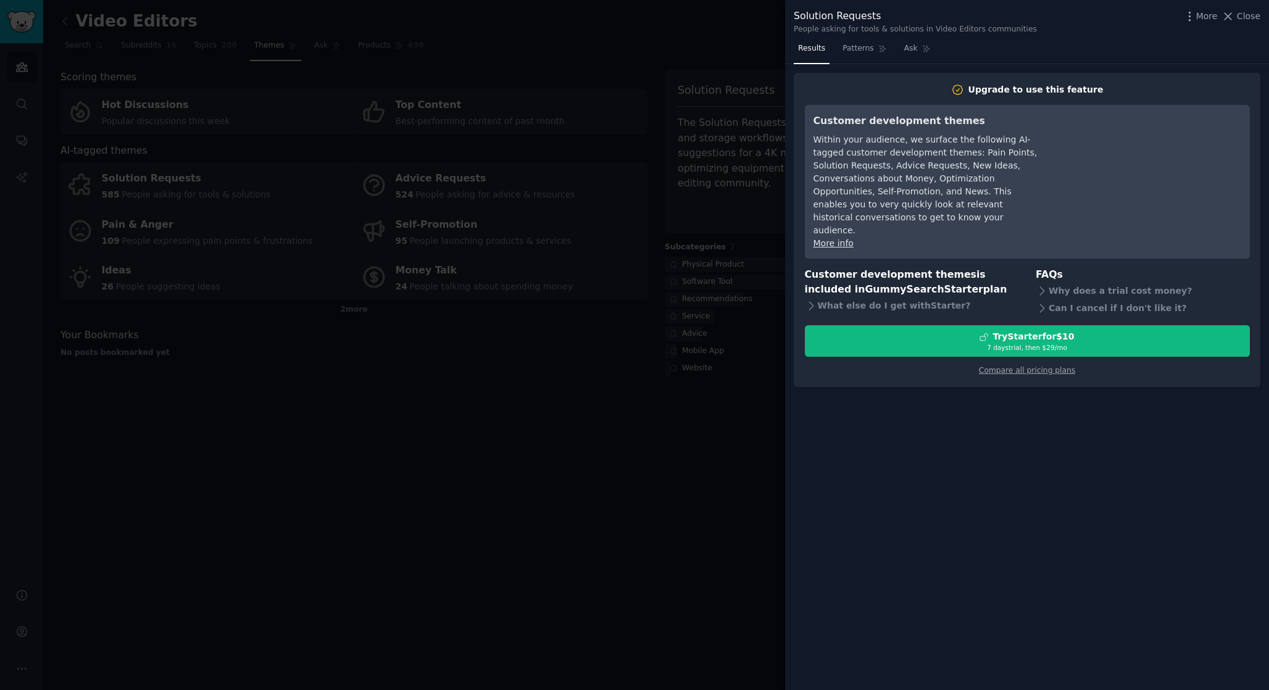
click at [753, 127] on div at bounding box center [634, 345] width 1269 height 690
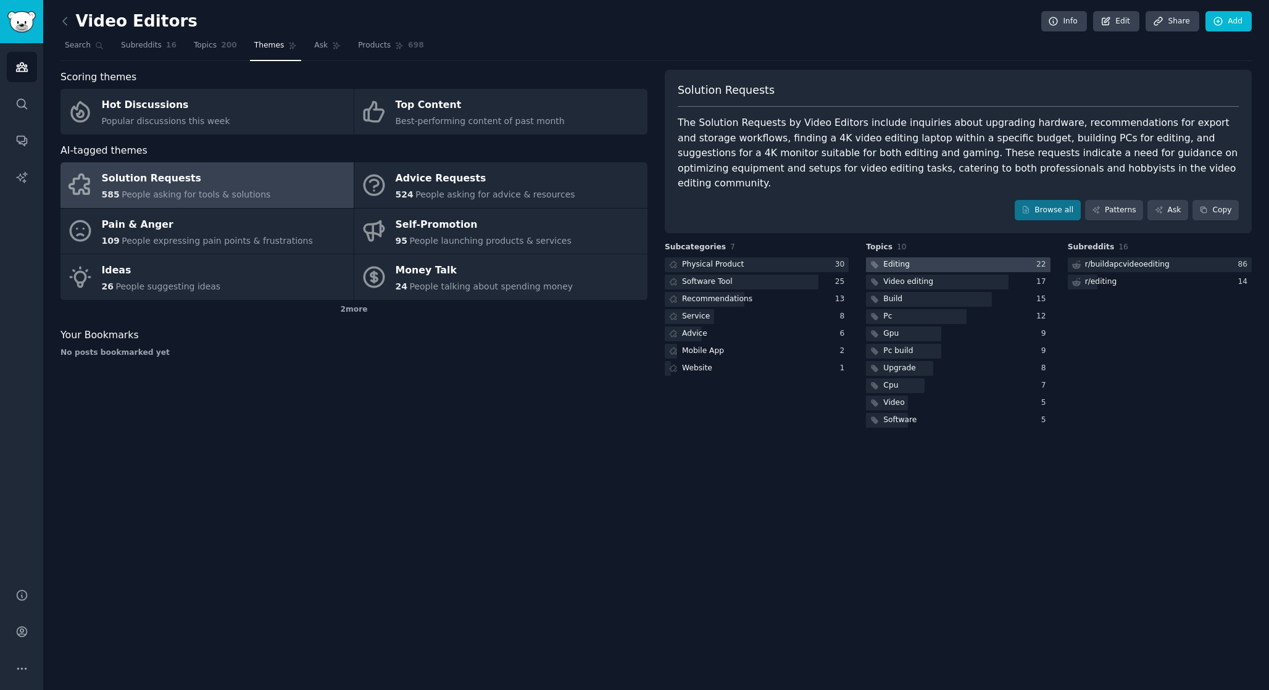
click at [884, 259] on div "Editing" at bounding box center [897, 264] width 27 height 11
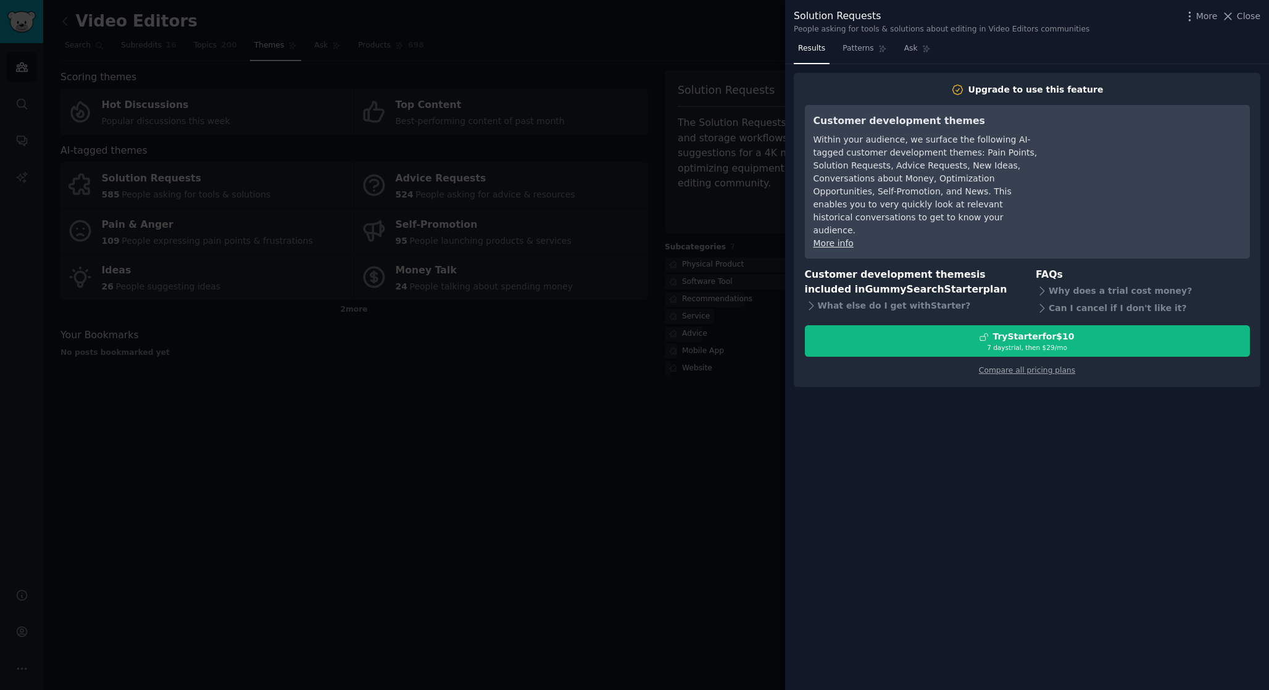
click at [733, 174] on div at bounding box center [634, 345] width 1269 height 690
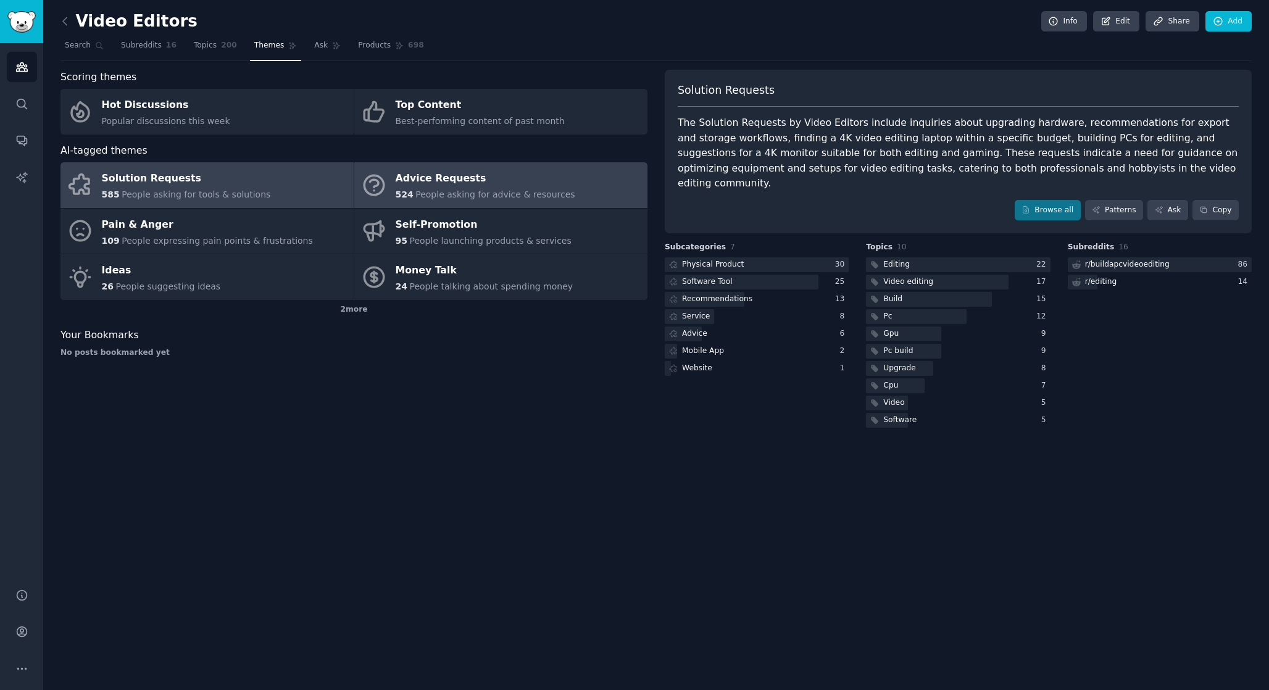
click at [395, 191] on link "Advice Requests 524 People asking for advice & resources" at bounding box center [500, 185] width 293 height 46
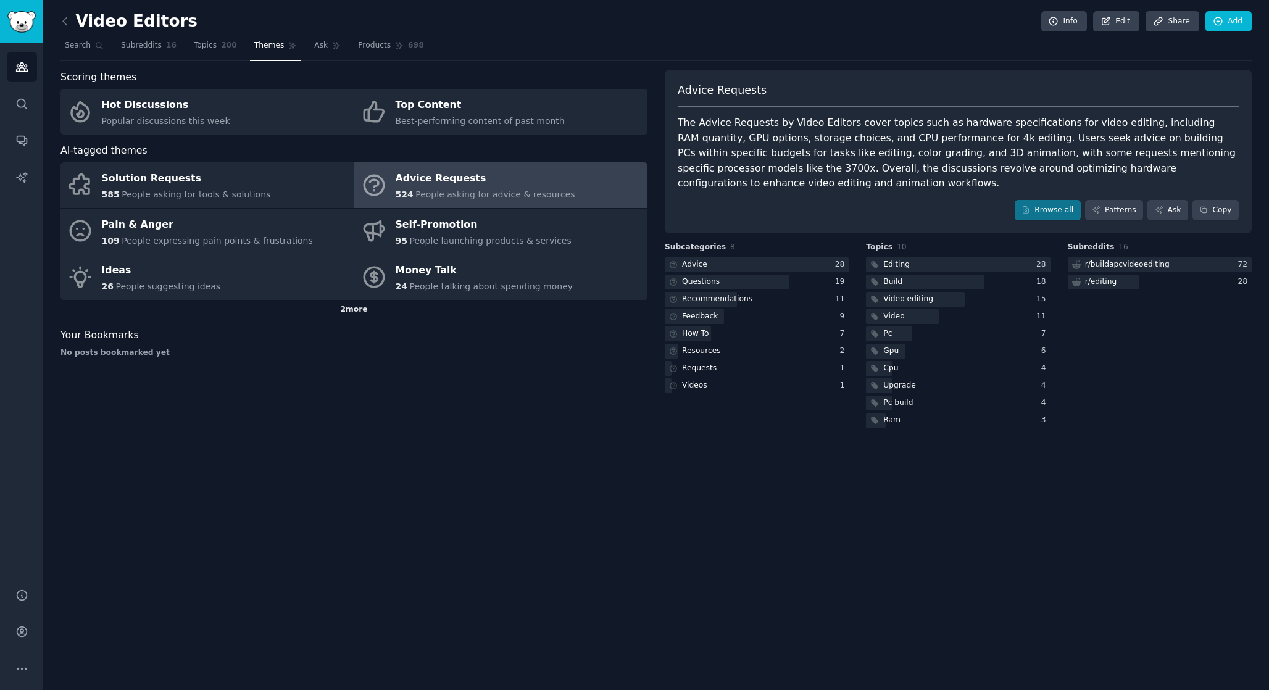
click at [340, 311] on div "2 more" at bounding box center [354, 310] width 587 height 20
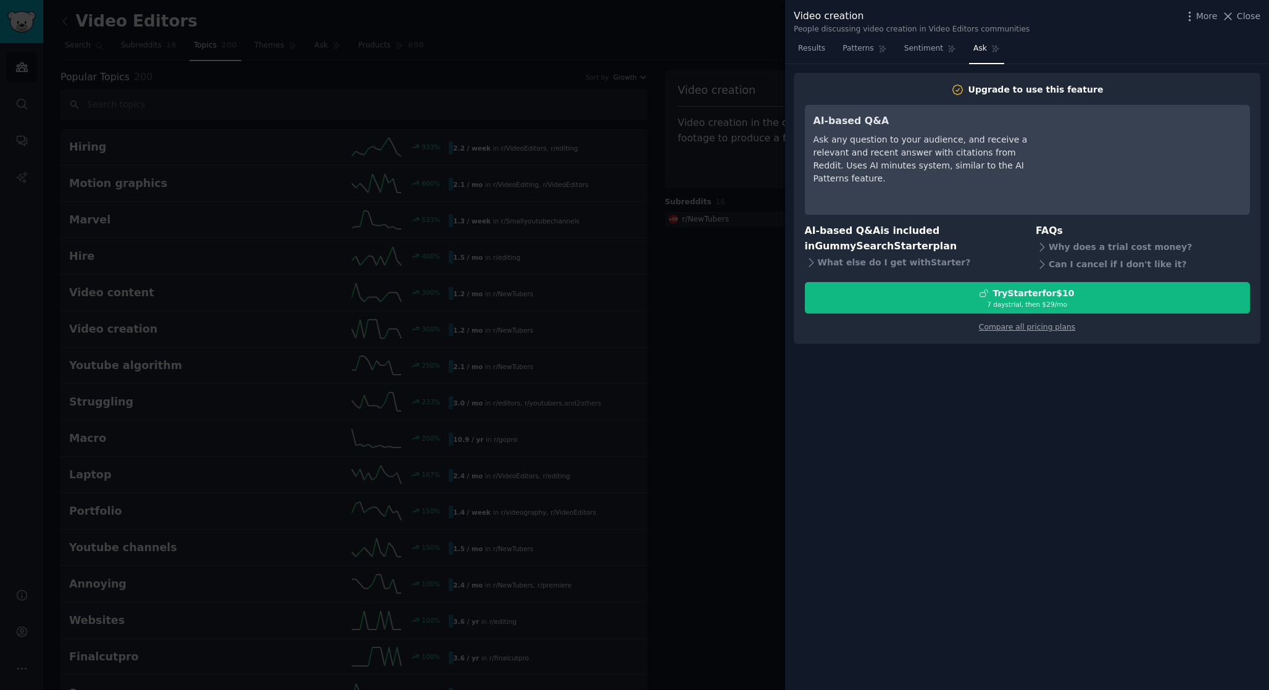
scroll to position [61, 0]
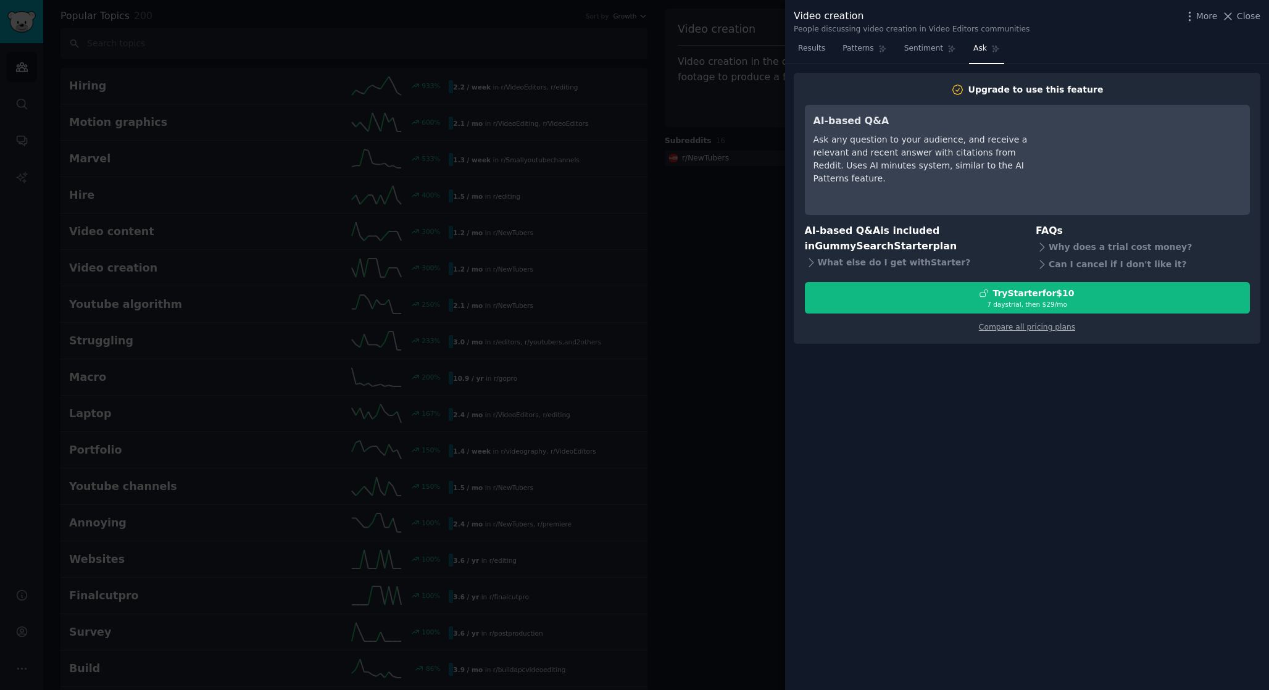
click at [717, 78] on div at bounding box center [634, 345] width 1269 height 690
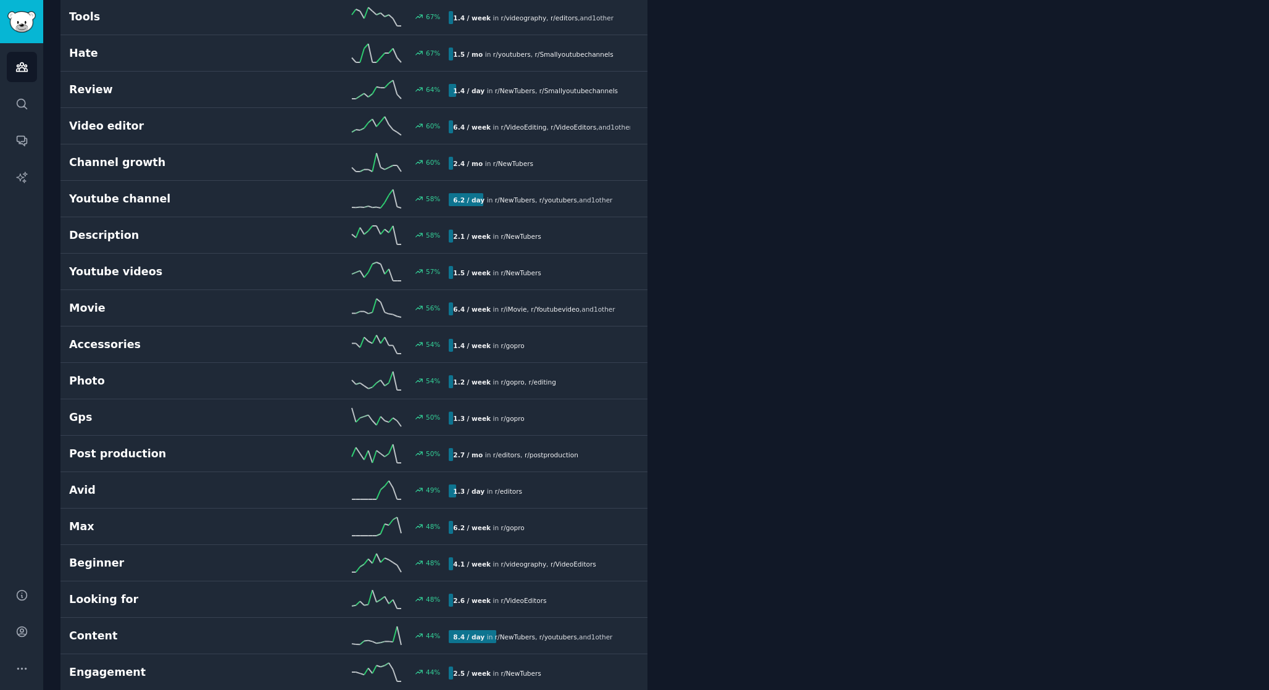
scroll to position [955, 0]
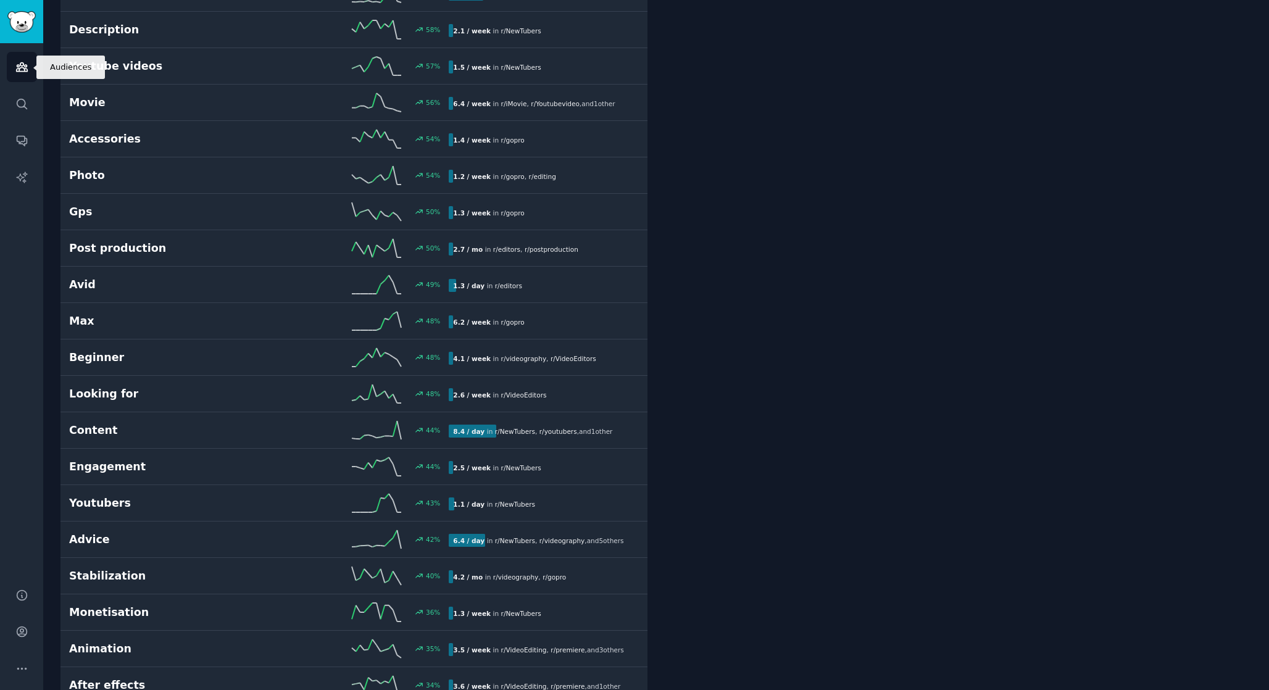
click at [10, 63] on link "Audiences" at bounding box center [22, 67] width 30 height 30
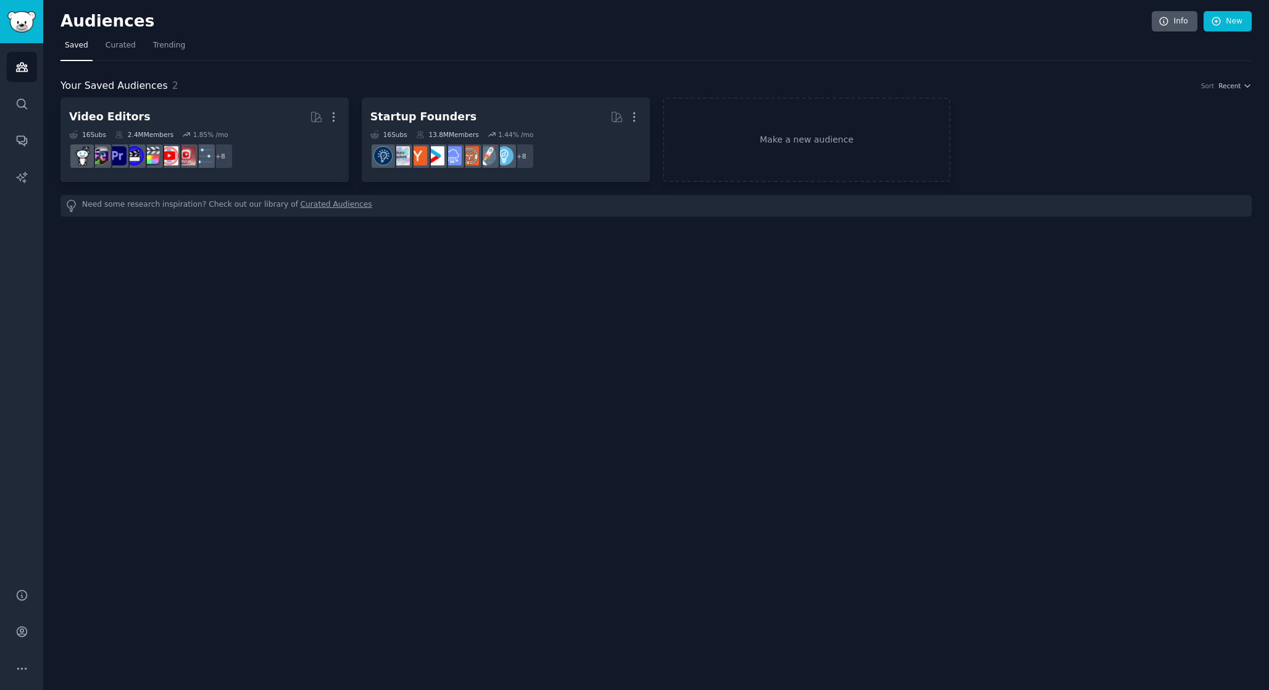
click at [1188, 23] on link "Info" at bounding box center [1175, 21] width 46 height 21
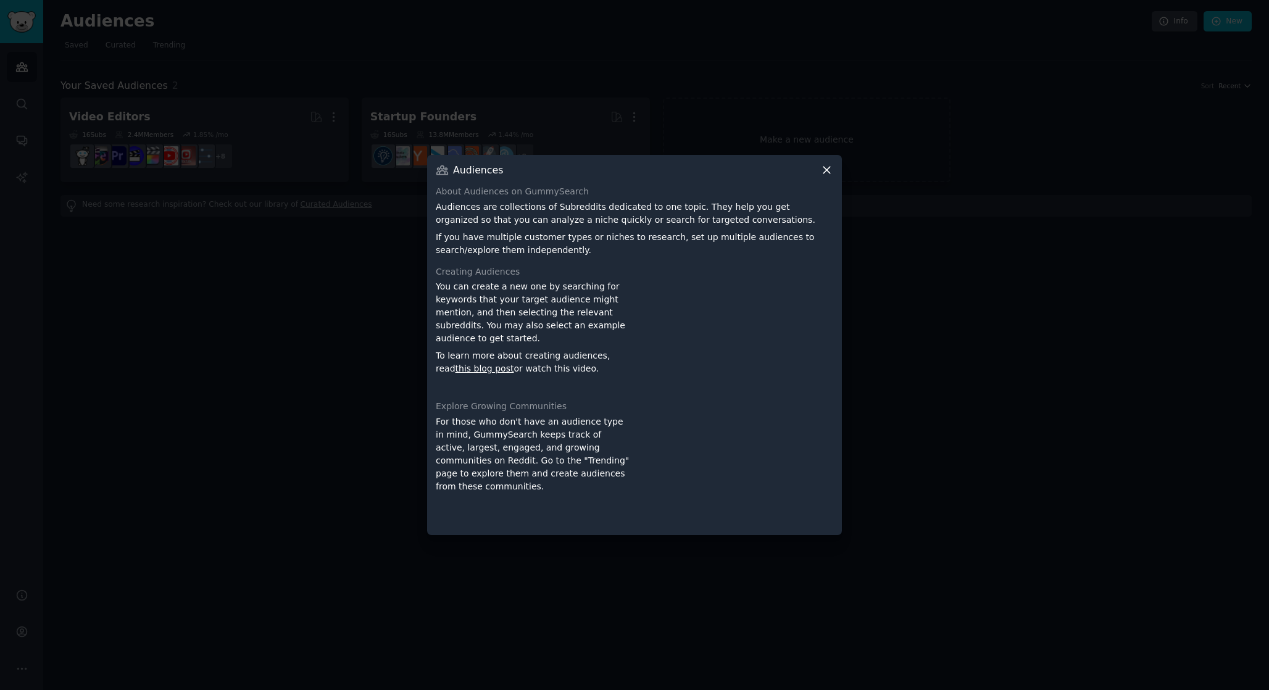
click at [822, 163] on div "Audiences About Audiences on GummySearch Audiences are collections of Subreddit…" at bounding box center [634, 345] width 415 height 380
click at [822, 165] on icon at bounding box center [827, 170] width 13 height 13
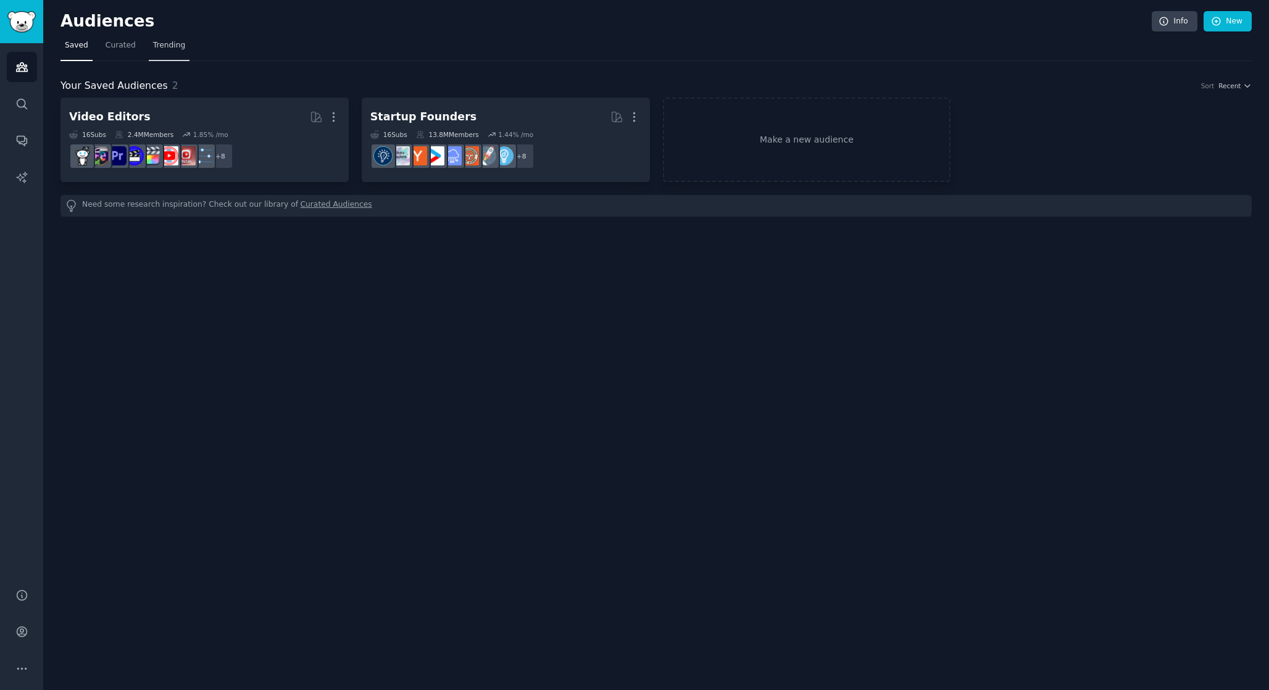
click at [176, 41] on span "Trending" at bounding box center [169, 45] width 32 height 11
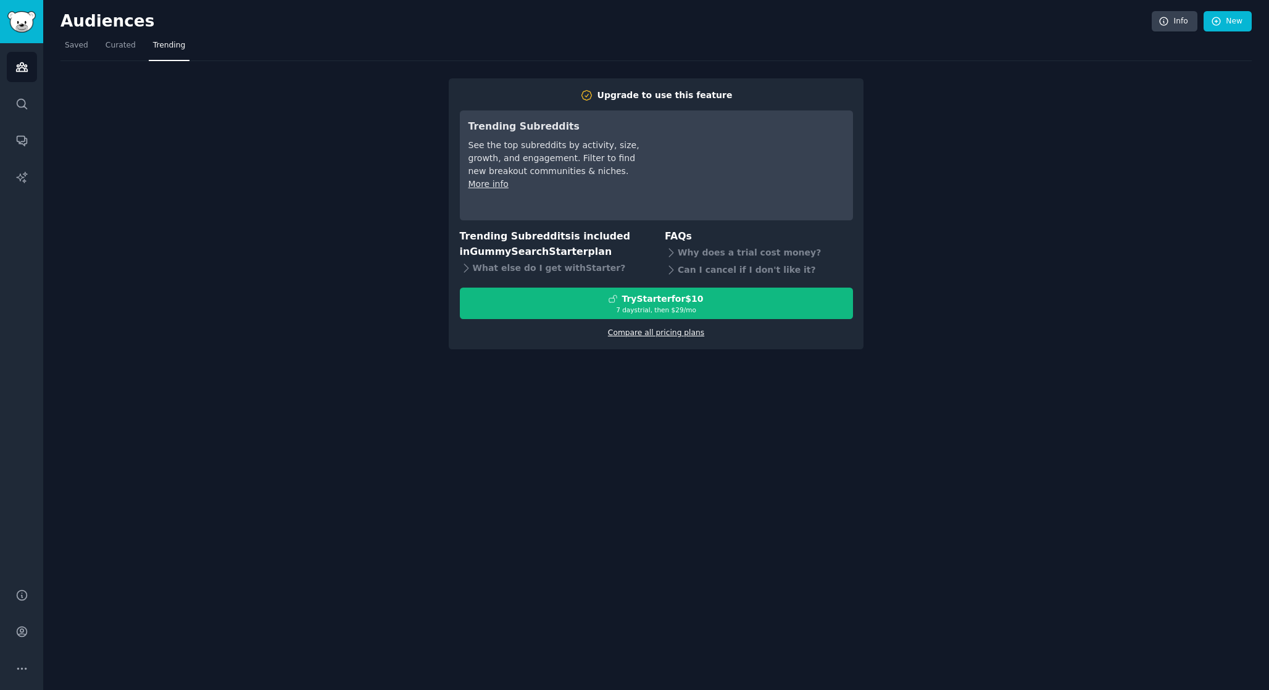
click at [680, 335] on link "Compare all pricing plans" at bounding box center [656, 332] width 96 height 9
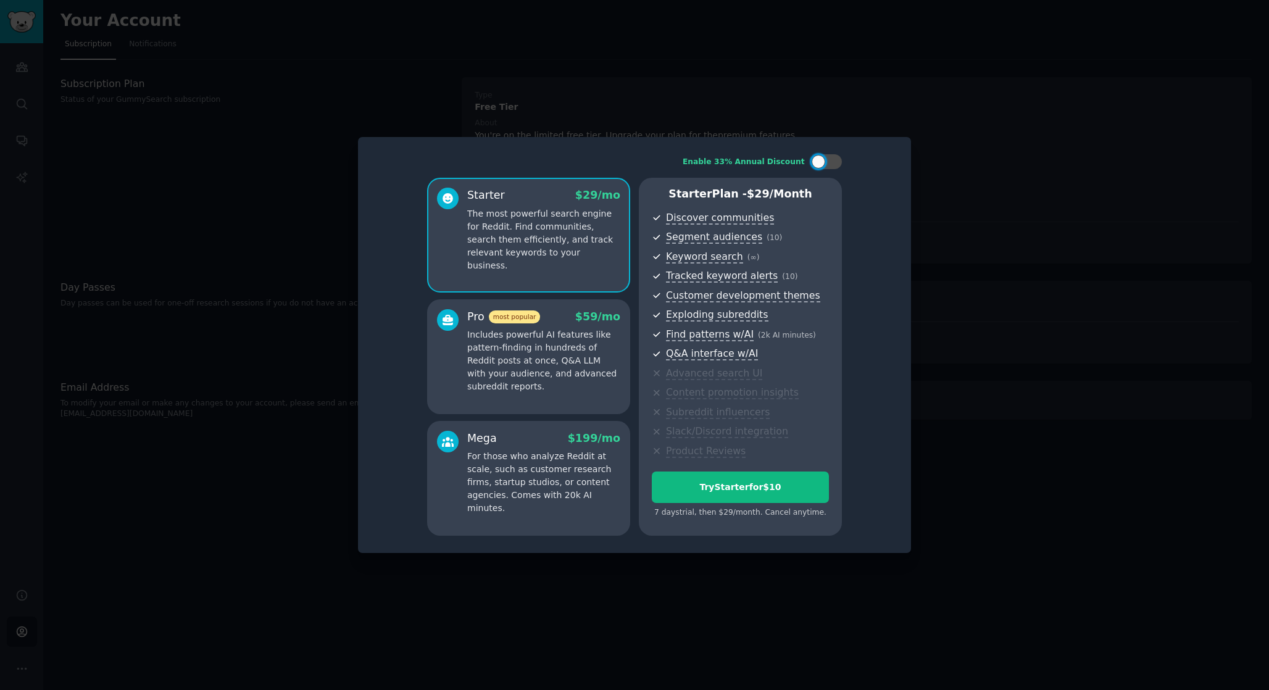
click at [880, 132] on div at bounding box center [634, 345] width 1269 height 690
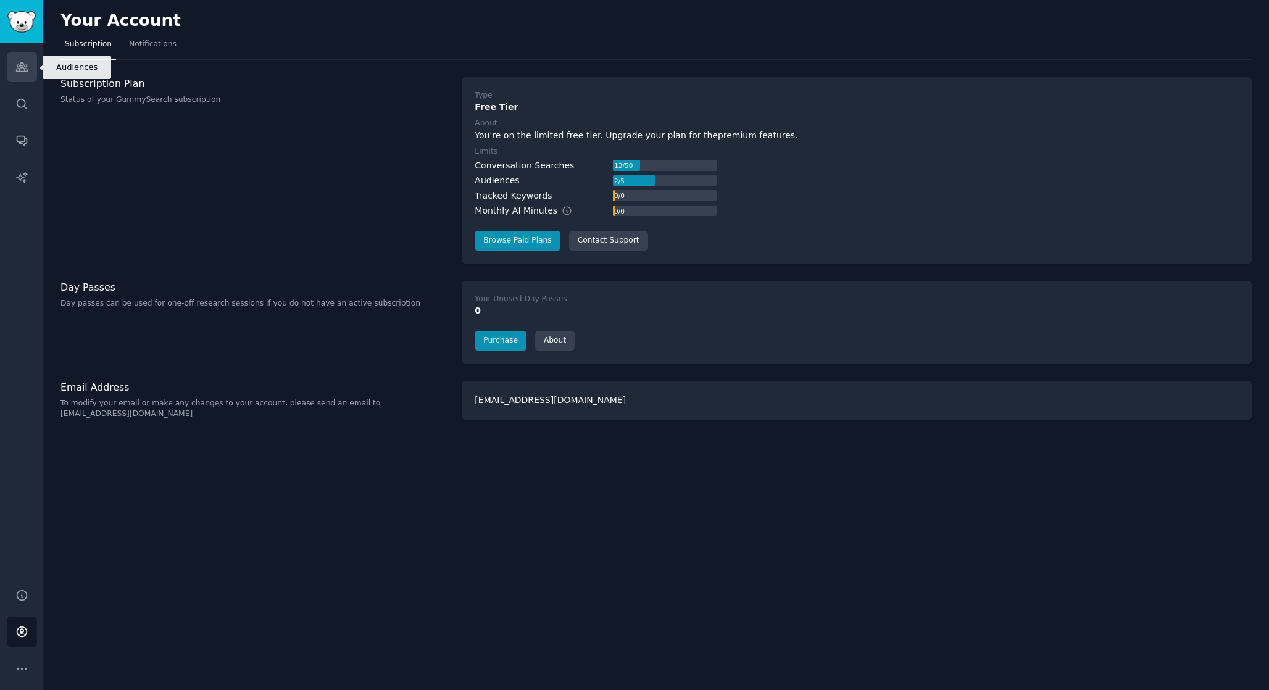
click at [23, 61] on icon "Sidebar" at bounding box center [21, 67] width 13 height 13
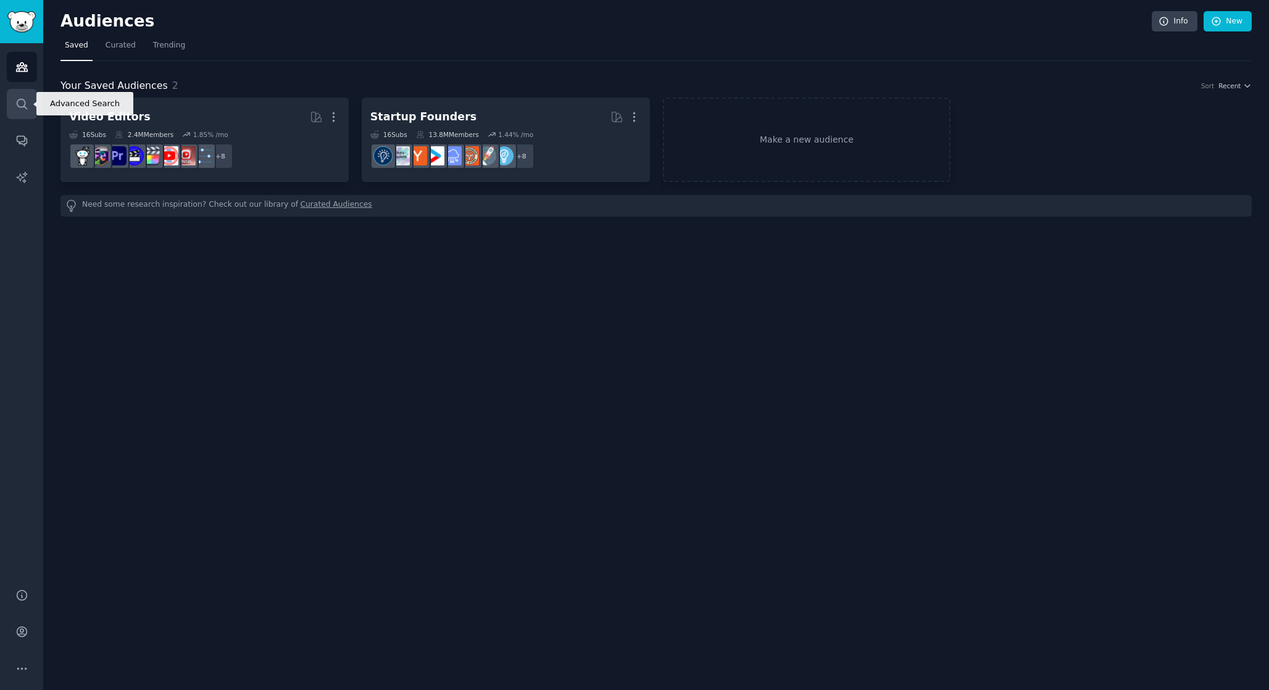
click at [25, 91] on link "Search" at bounding box center [22, 104] width 30 height 30
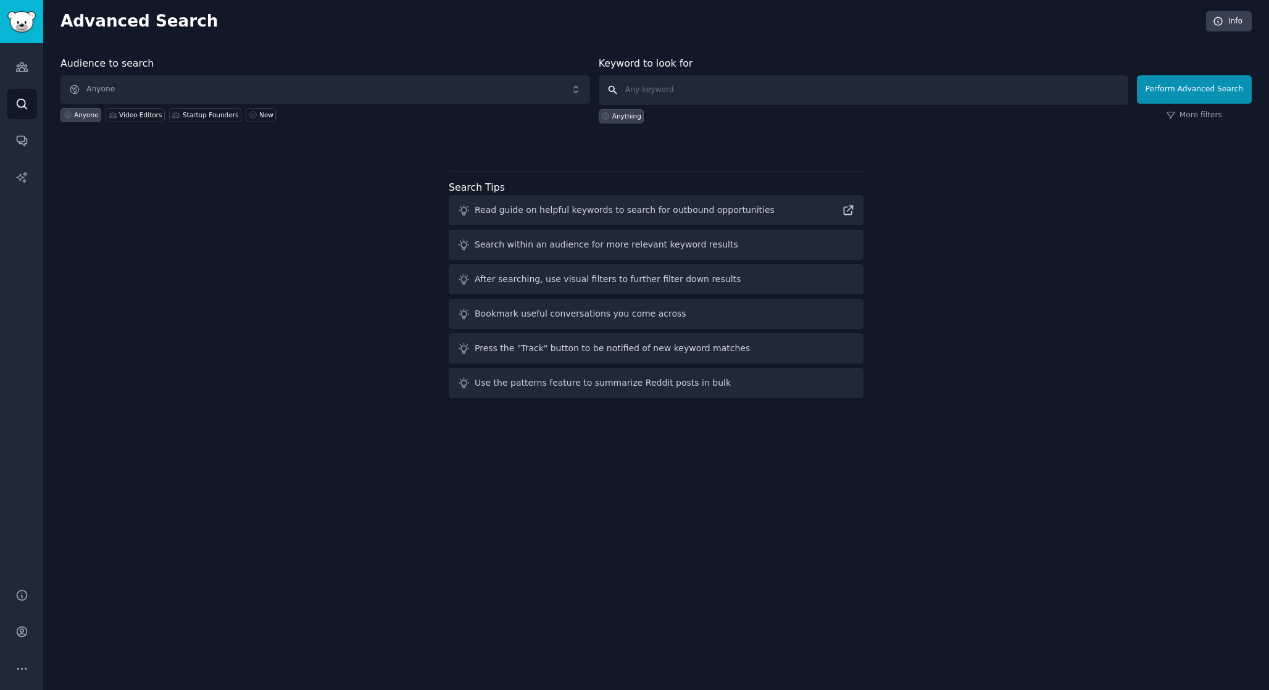
click at [663, 78] on input "text" at bounding box center [864, 90] width 530 height 30
type input "YouTube script"
click at [1197, 89] on button "Perform Advanced Search" at bounding box center [1194, 89] width 115 height 28
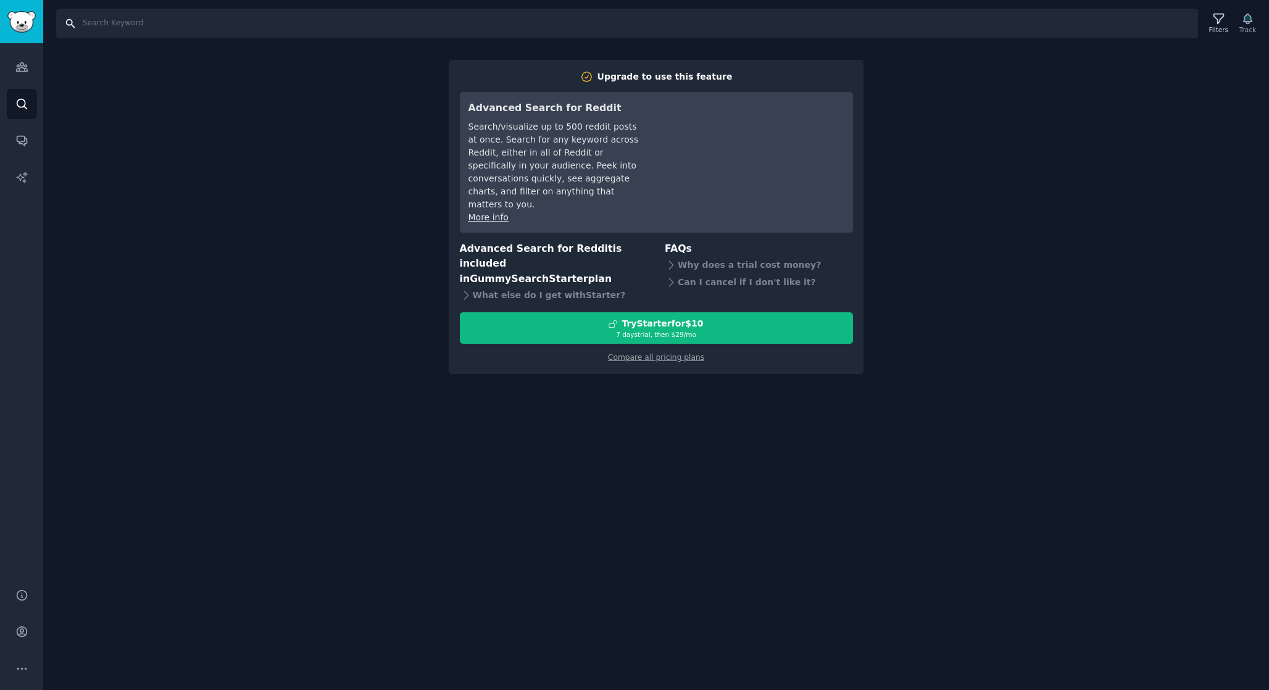
click at [98, 30] on input "Search" at bounding box center [627, 24] width 1142 height 30
type input "YouTube script"
click at [23, 73] on link "Audiences" at bounding box center [22, 67] width 30 height 30
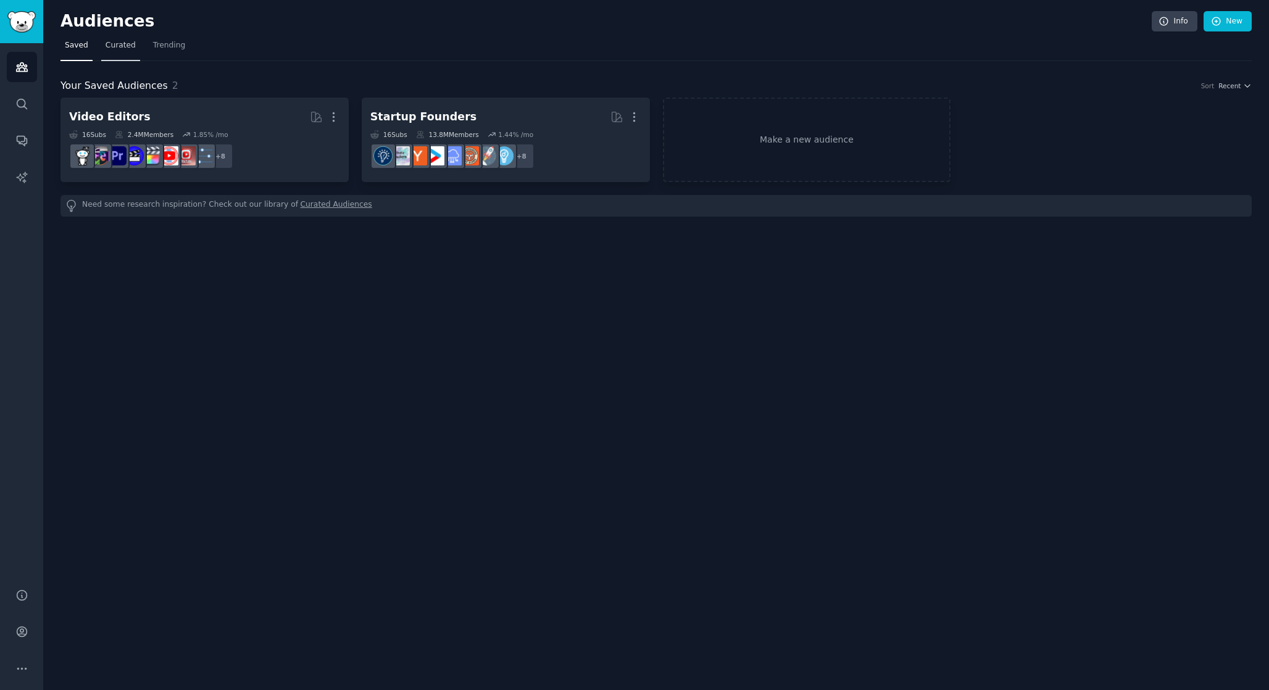
click at [112, 41] on span "Curated" at bounding box center [121, 45] width 30 height 11
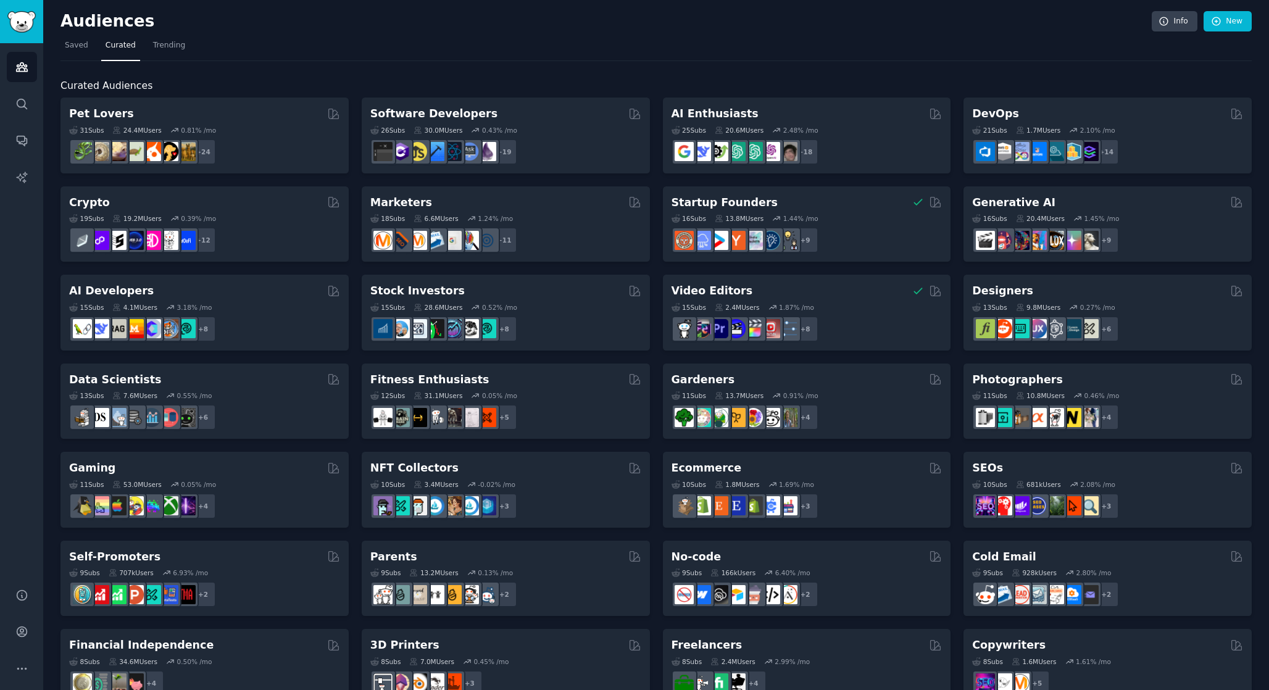
click at [59, 38] on div "Audiences Info New Saved Curated Trending Curated Audiences Pet Lovers 31 Sub s…" at bounding box center [656, 494] width 1226 height 988
click at [71, 40] on link "Saved" at bounding box center [77, 48] width 32 height 25
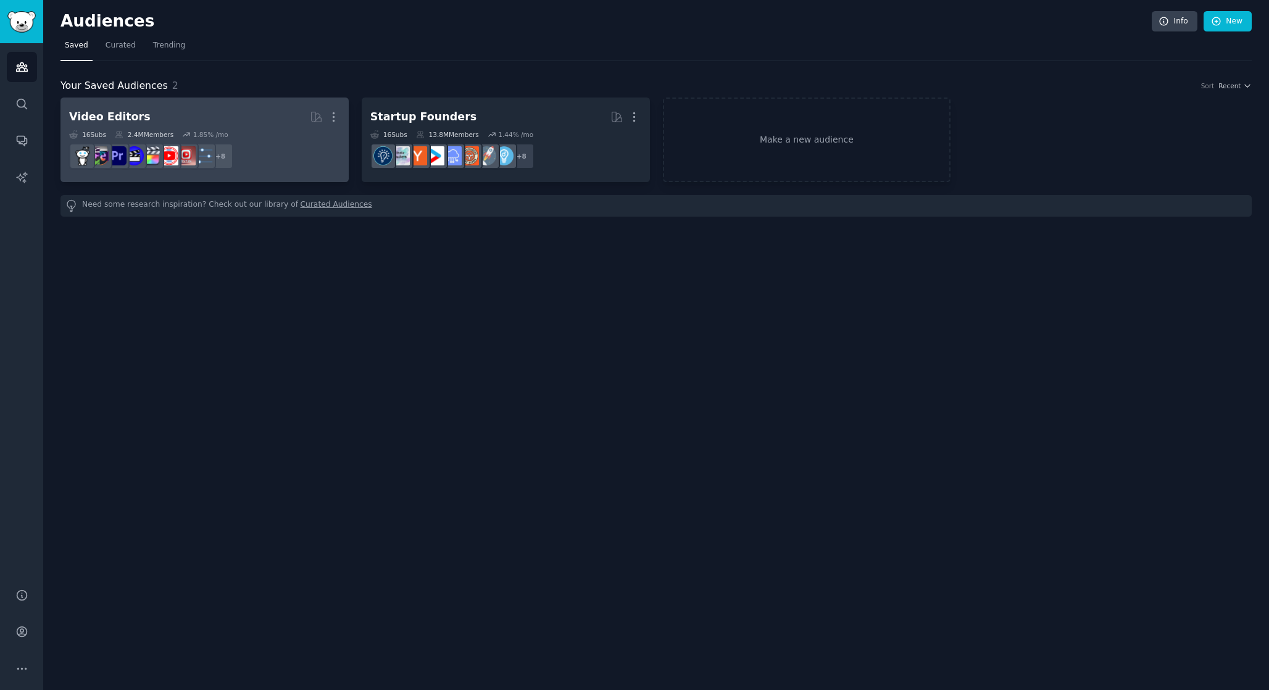
click at [126, 117] on div "Video Editors" at bounding box center [109, 116] width 81 height 15
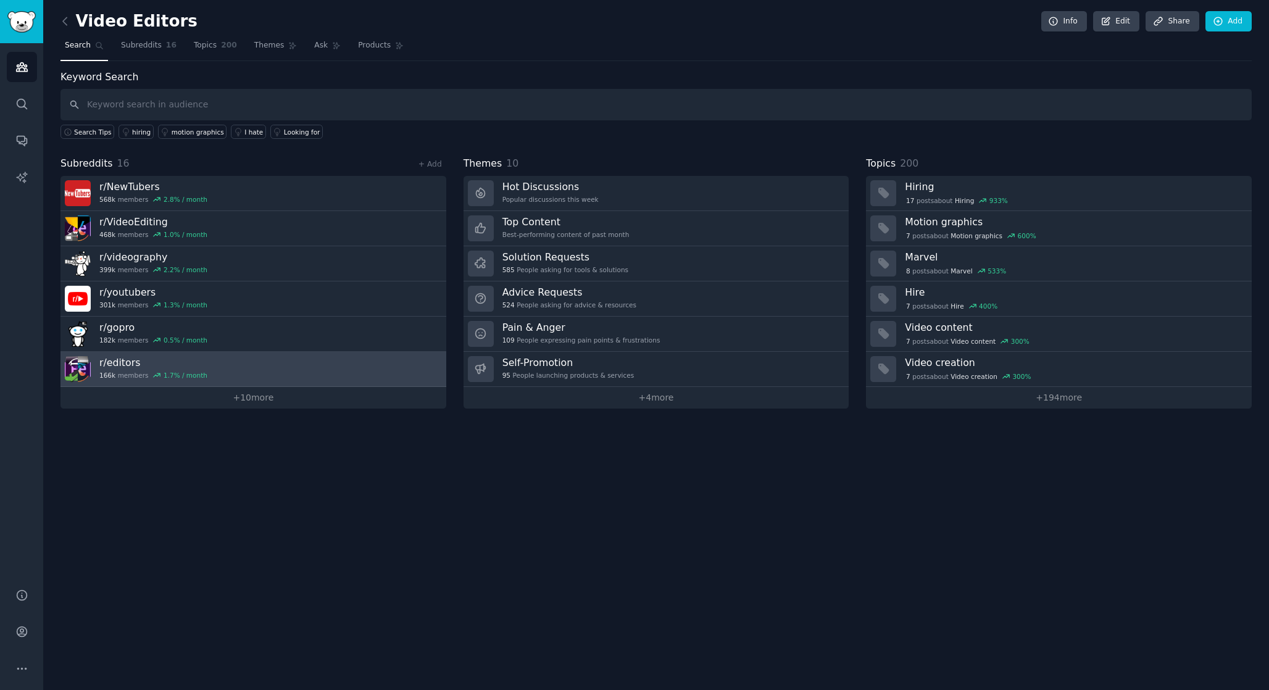
click at [215, 383] on link "r/ editors 166k members 1.7 % / month" at bounding box center [254, 369] width 386 height 35
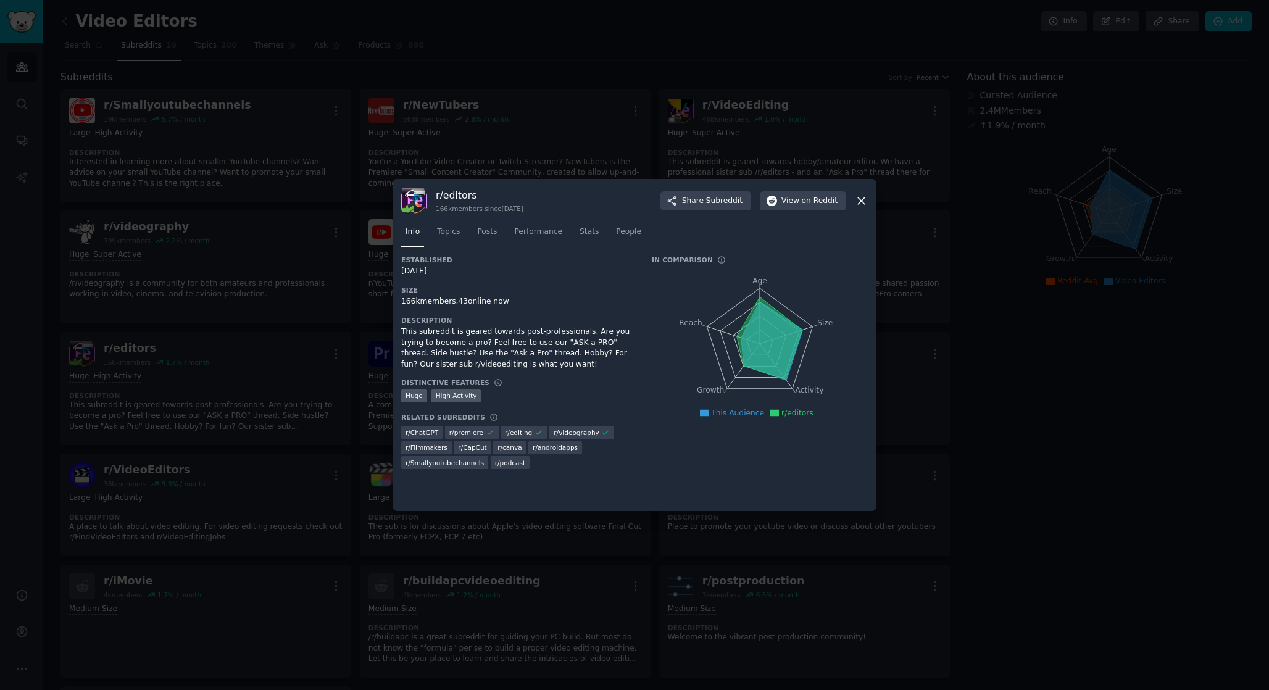
click at [390, 156] on div at bounding box center [634, 345] width 1269 height 690
click at [208, 89] on div at bounding box center [634, 345] width 1269 height 690
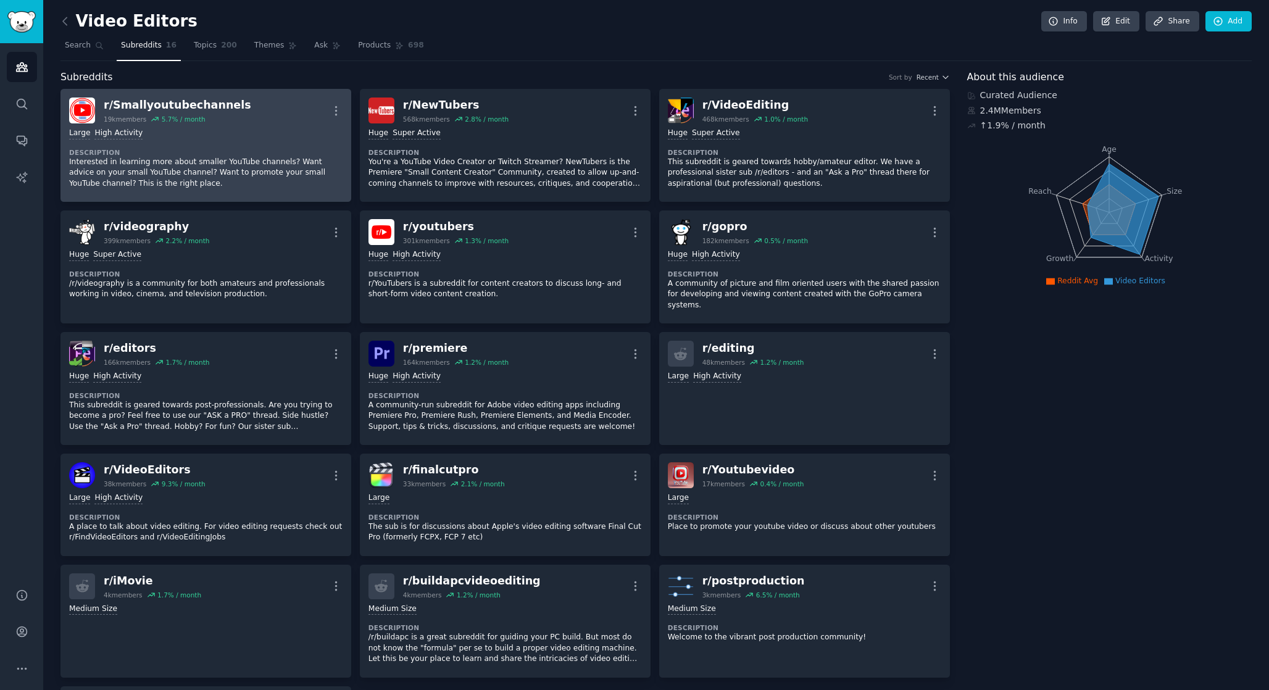
click at [206, 115] on div "19k members 5.7 % / month" at bounding box center [178, 119] width 148 height 9
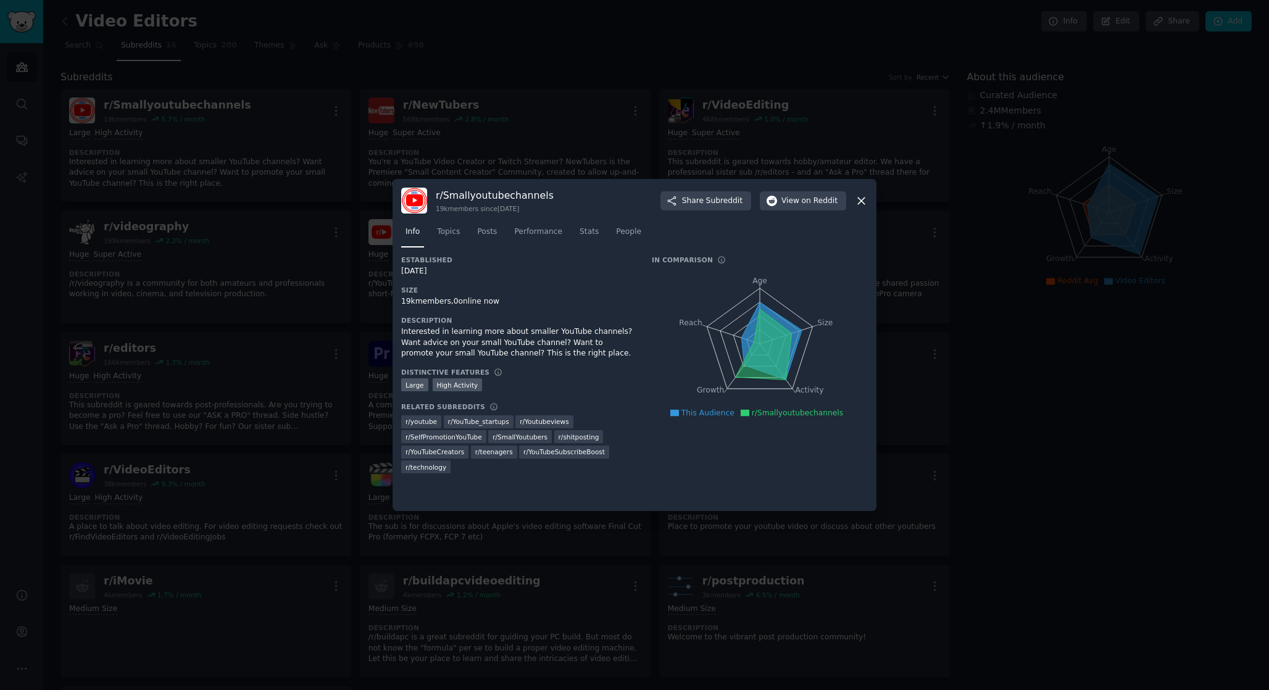
click at [379, 186] on div at bounding box center [634, 345] width 1269 height 690
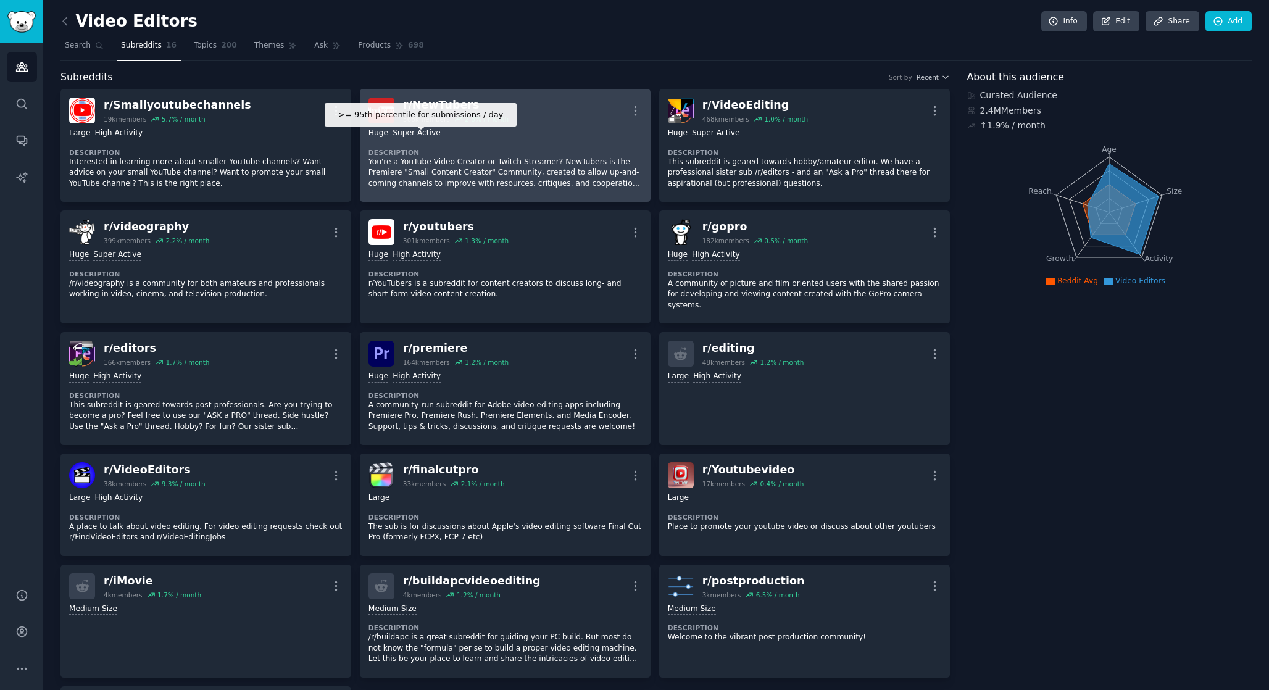
click at [422, 99] on div "r/ NewTubers" at bounding box center [456, 105] width 106 height 15
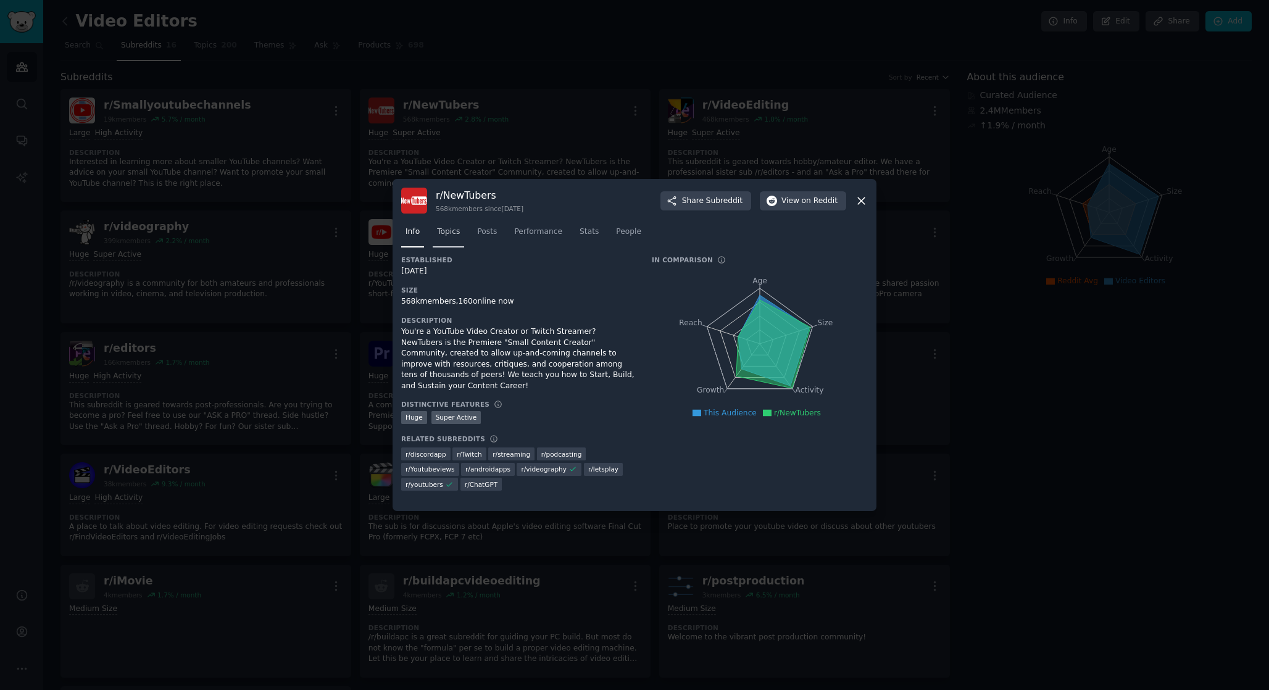
click at [440, 235] on span "Topics" at bounding box center [448, 232] width 23 height 11
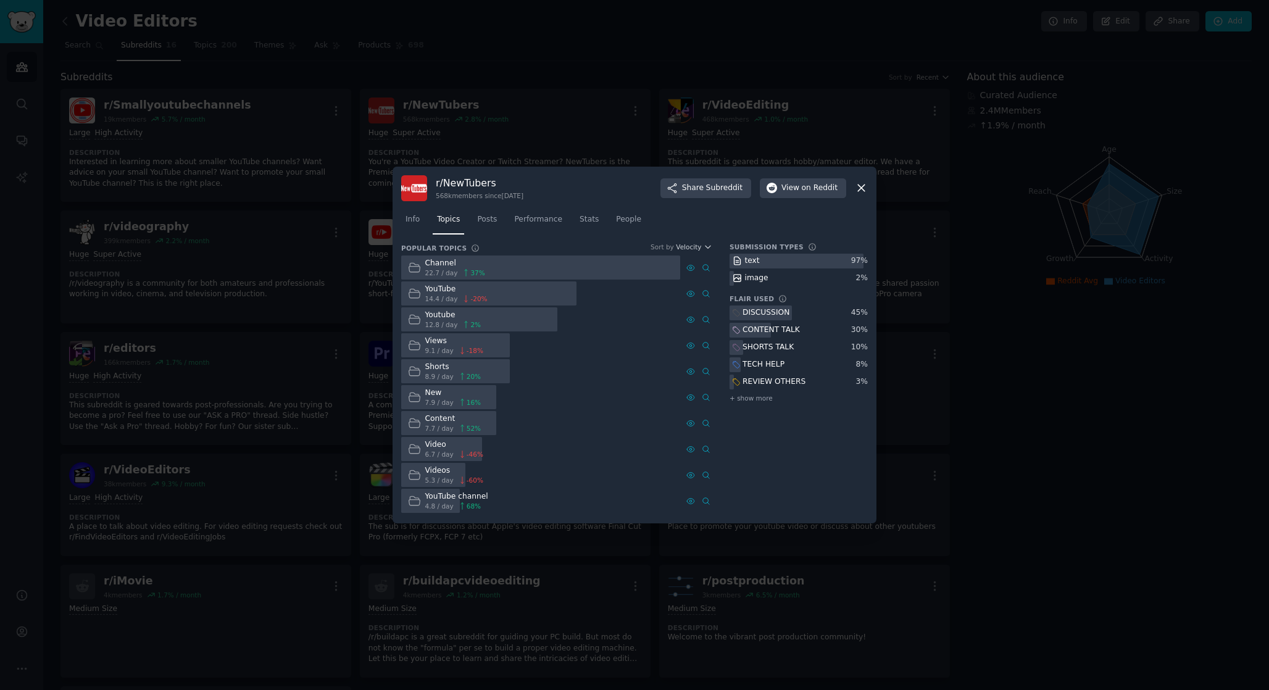
click at [467, 419] on div "Content" at bounding box center [453, 419] width 56 height 11
click at [488, 215] on span "Posts" at bounding box center [487, 219] width 20 height 11
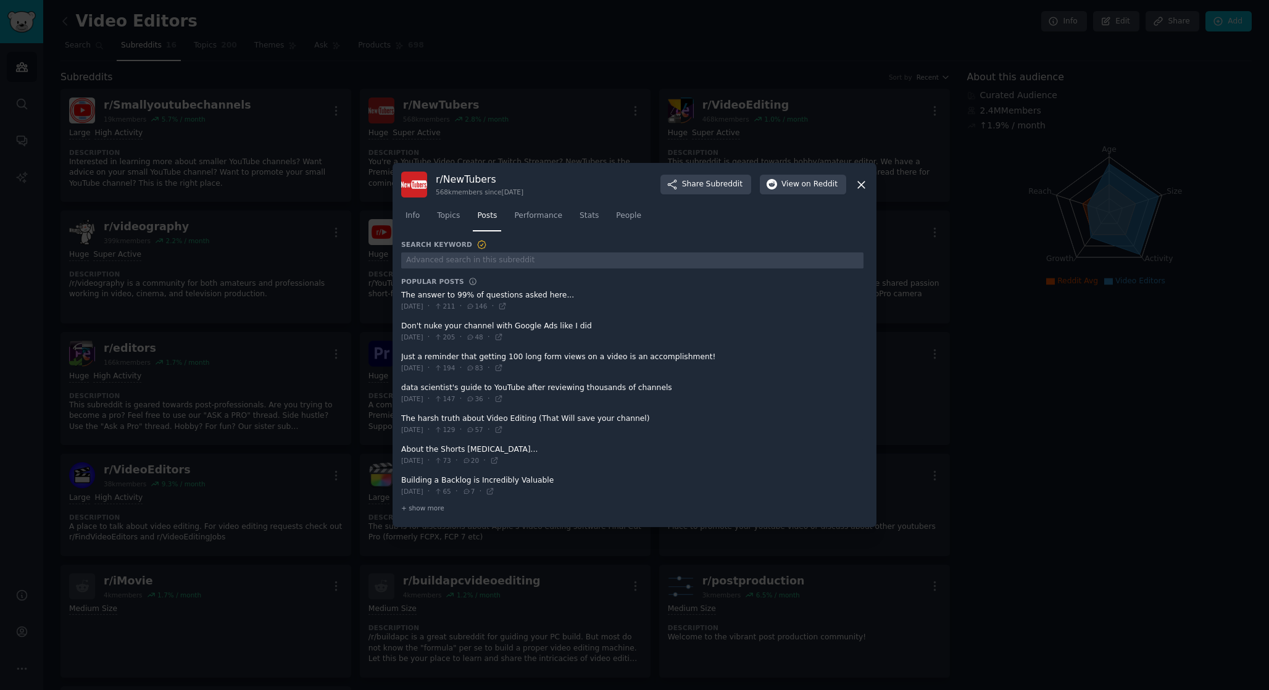
click at [537, 300] on span at bounding box center [632, 301] width 462 height 30
click at [540, 297] on span at bounding box center [632, 301] width 462 height 30
click at [459, 219] on span "Topics" at bounding box center [448, 216] width 23 height 11
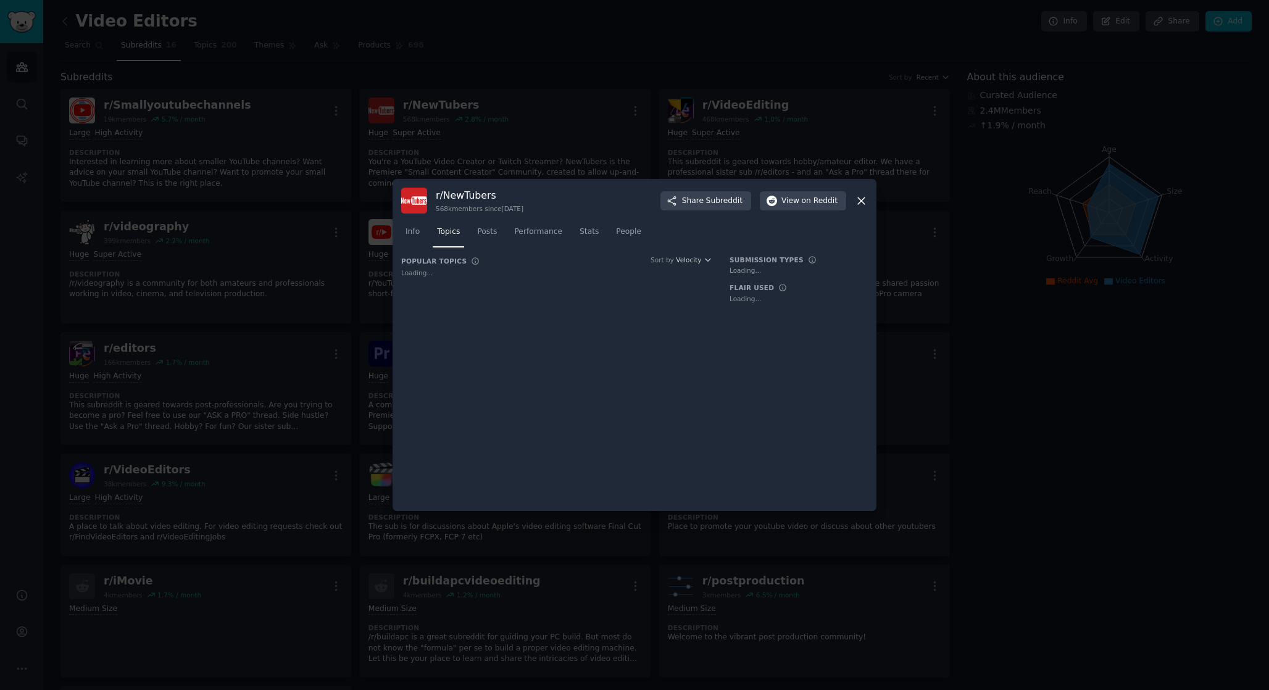
click at [417, 219] on div "Info Topics Posts Performance Stats People" at bounding box center [634, 235] width 467 height 42
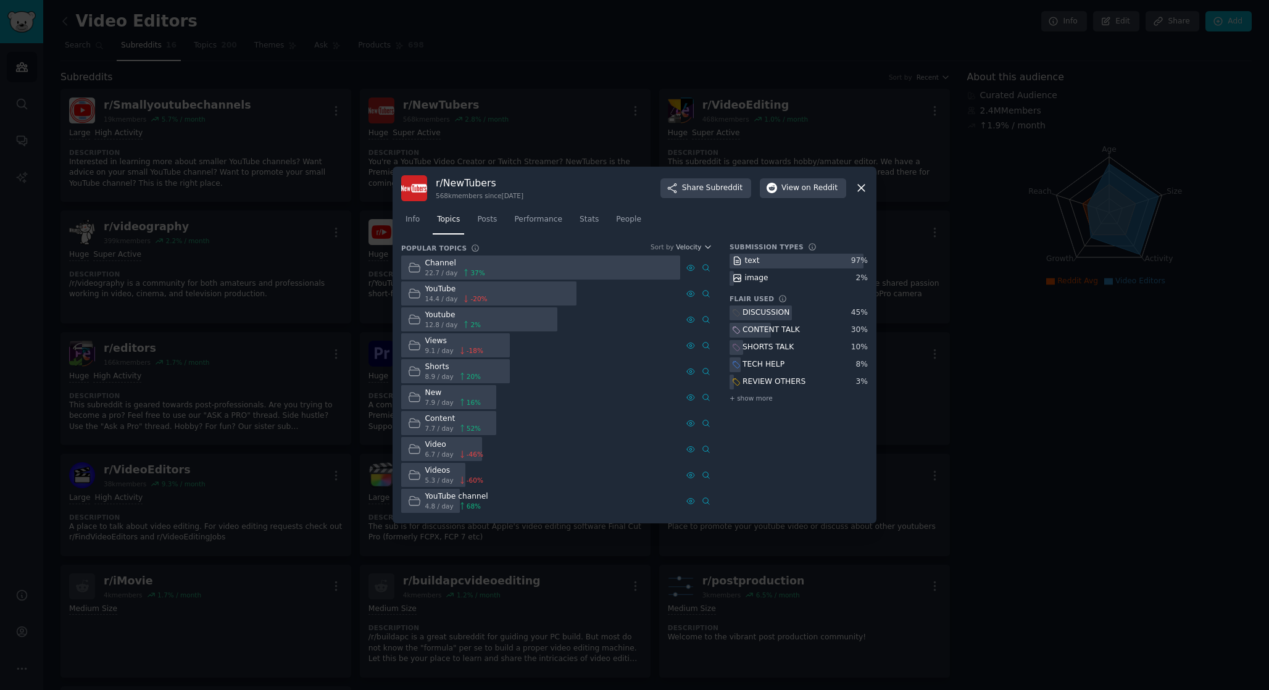
click at [534, 94] on div at bounding box center [634, 345] width 1269 height 690
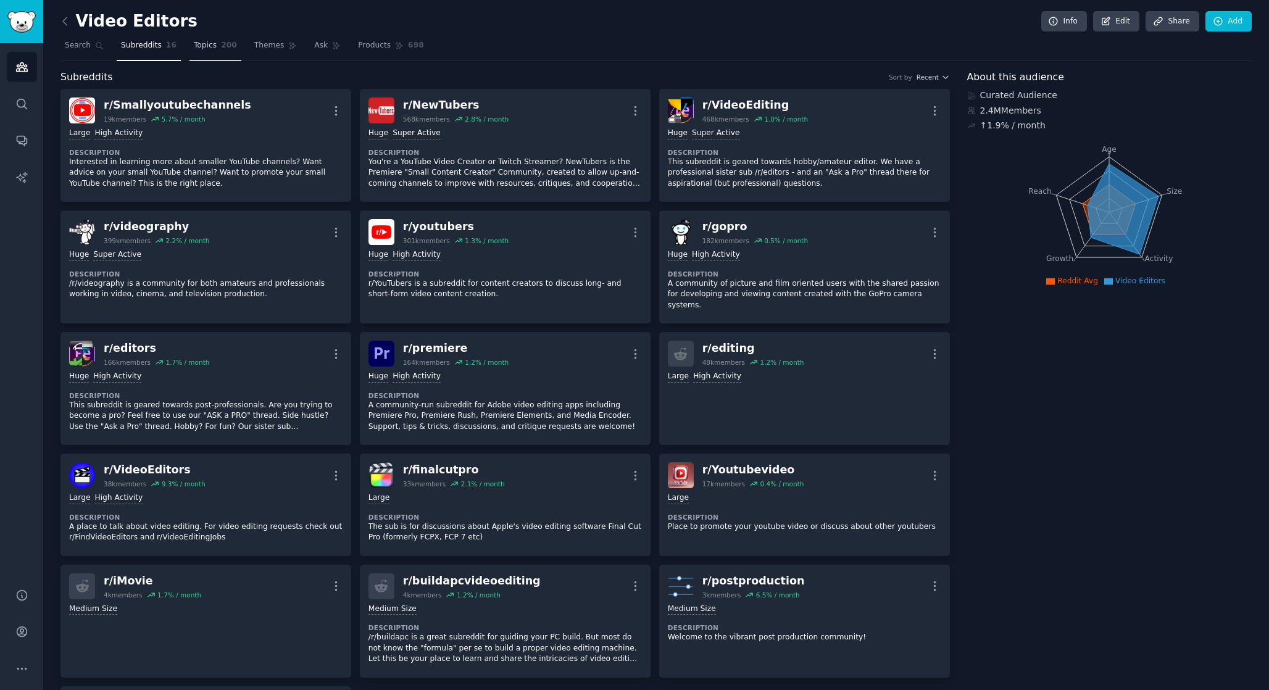
click at [224, 50] on span "200" at bounding box center [229, 45] width 16 height 11
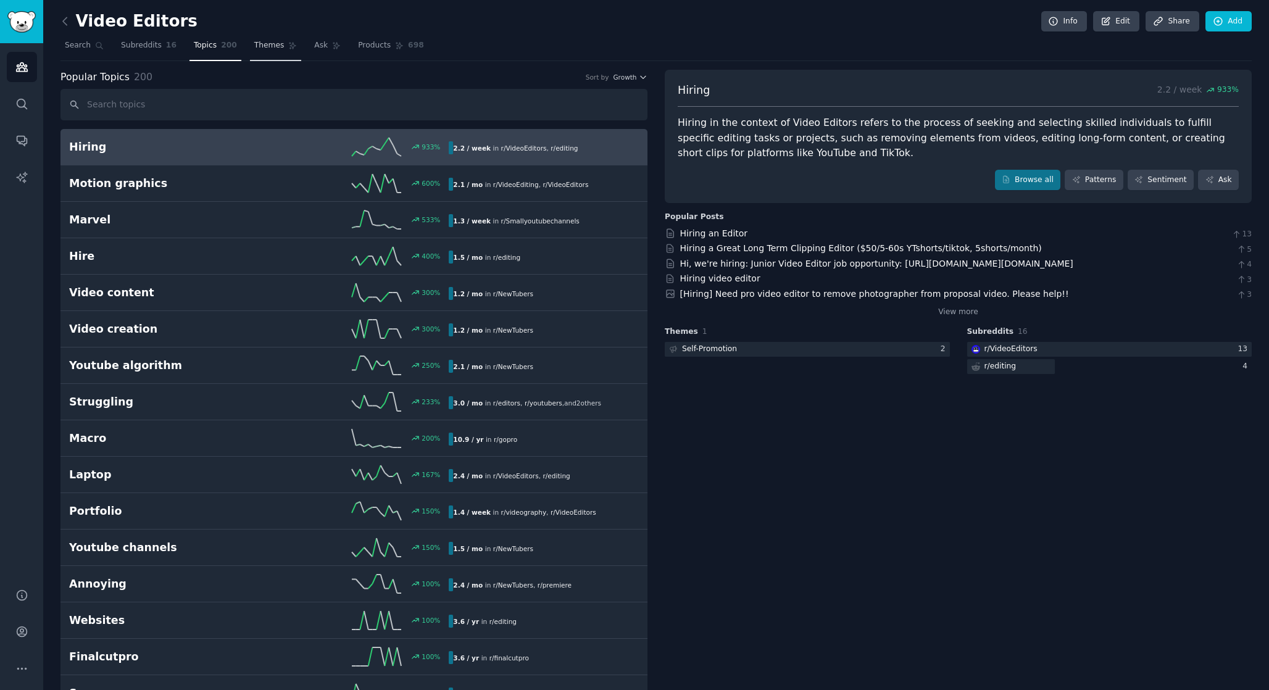
click at [280, 48] on span "Themes" at bounding box center [269, 45] width 30 height 11
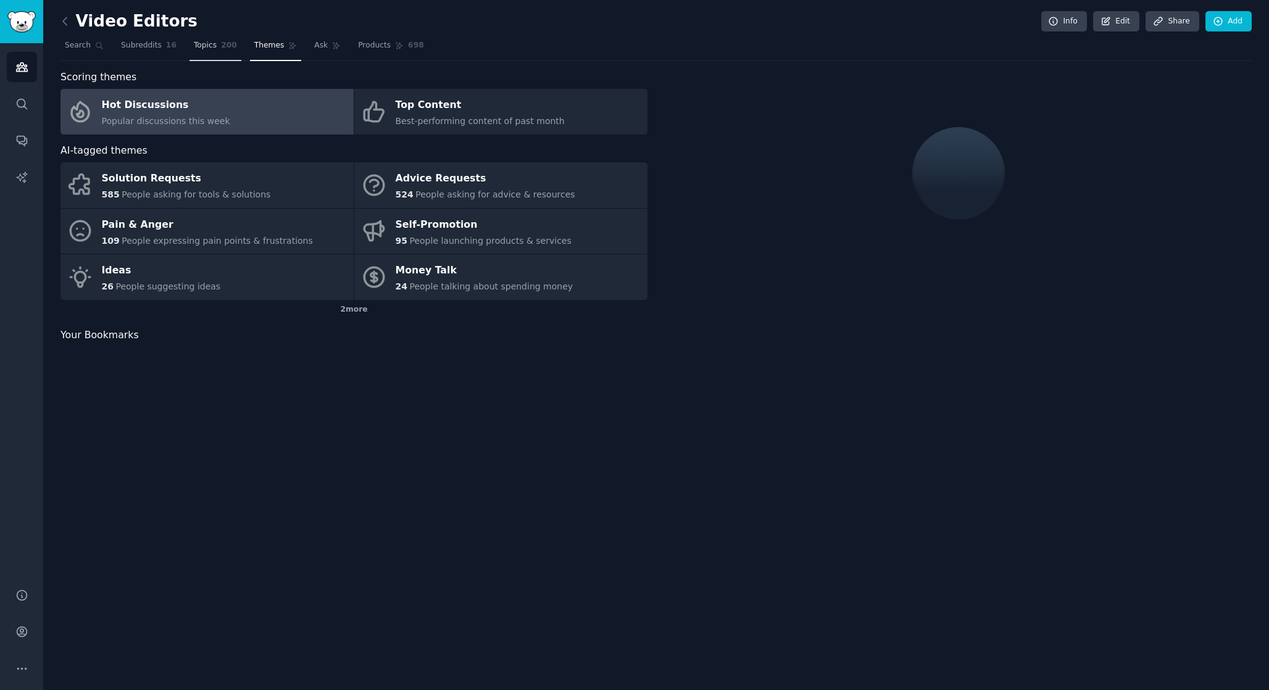
click at [209, 36] on link "Topics 200" at bounding box center [216, 48] width 52 height 25
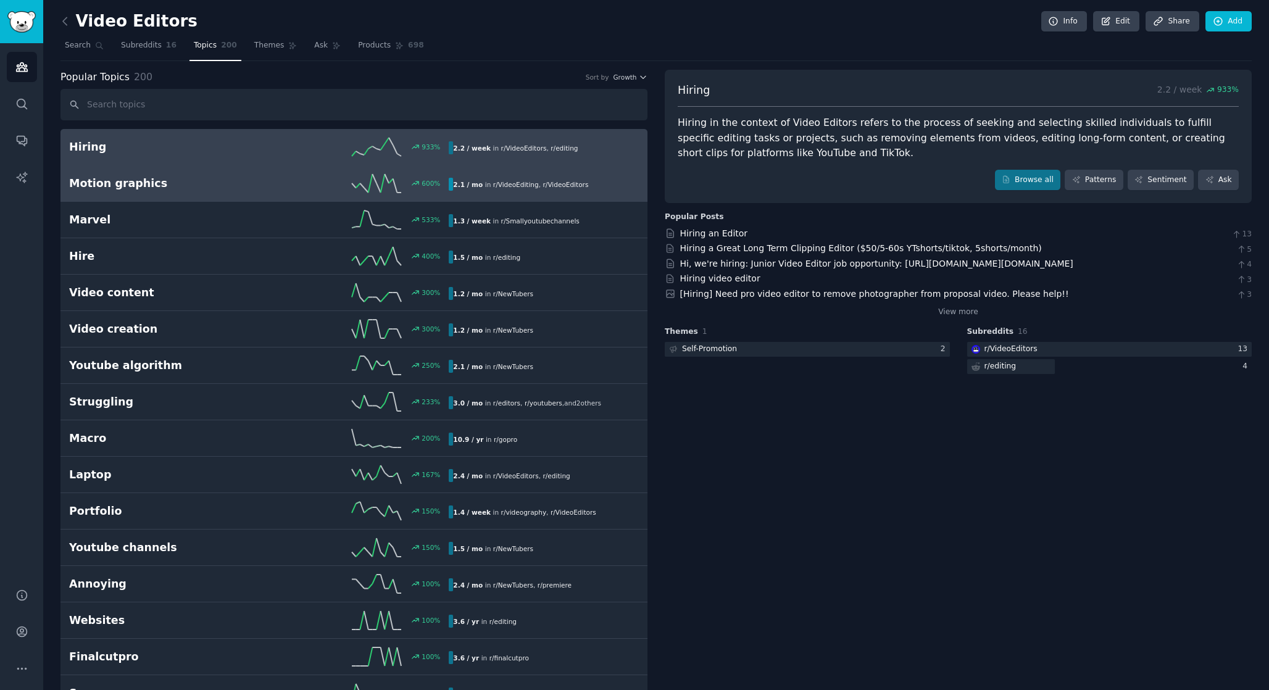
click at [346, 192] on link "Motion graphics 600 % 2.1 / mo in r/ VideoEditing , r/ VideoEditors" at bounding box center [354, 183] width 587 height 36
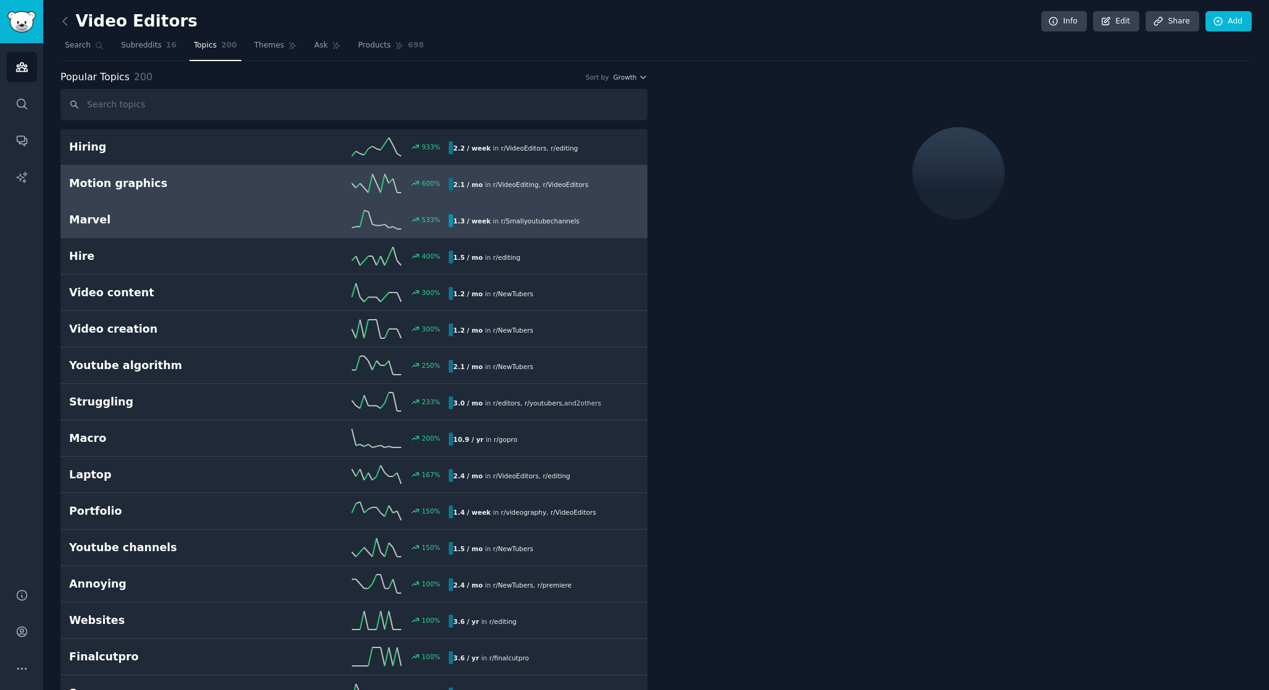
click at [336, 215] on div "533 %" at bounding box center [354, 220] width 190 height 19
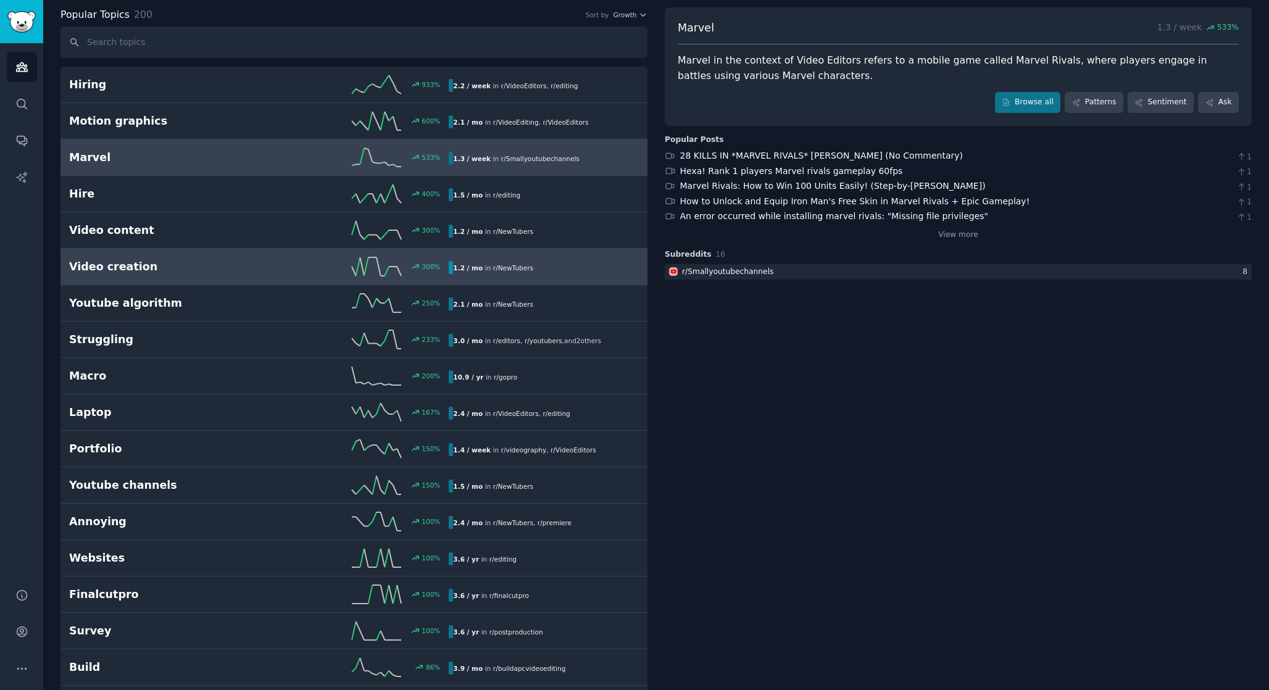
scroll to position [63, 0]
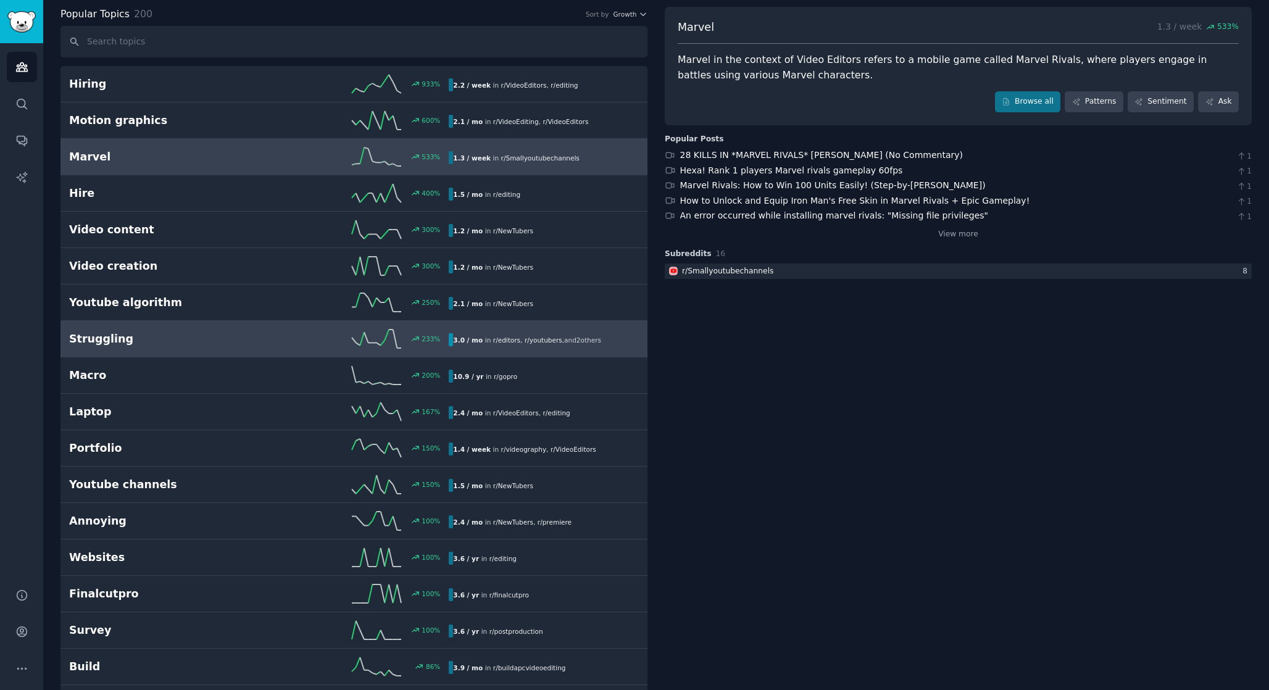
click at [286, 345] on div "233 %" at bounding box center [354, 339] width 190 height 19
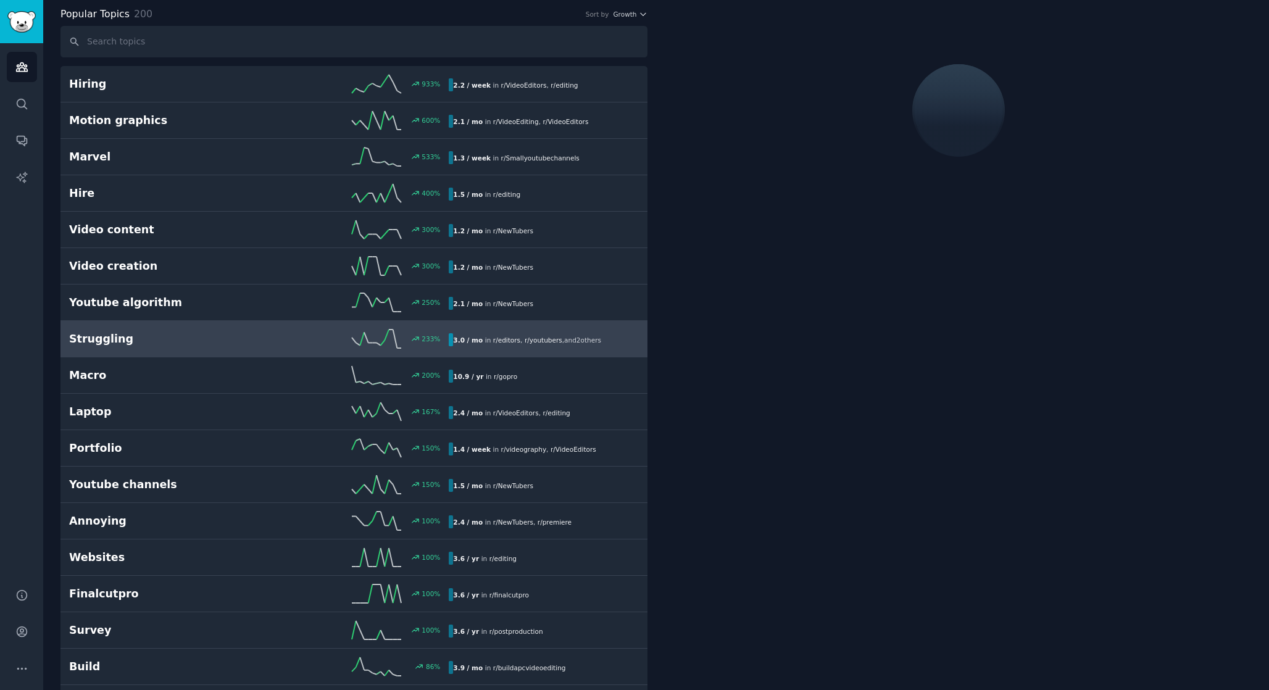
scroll to position [44, 0]
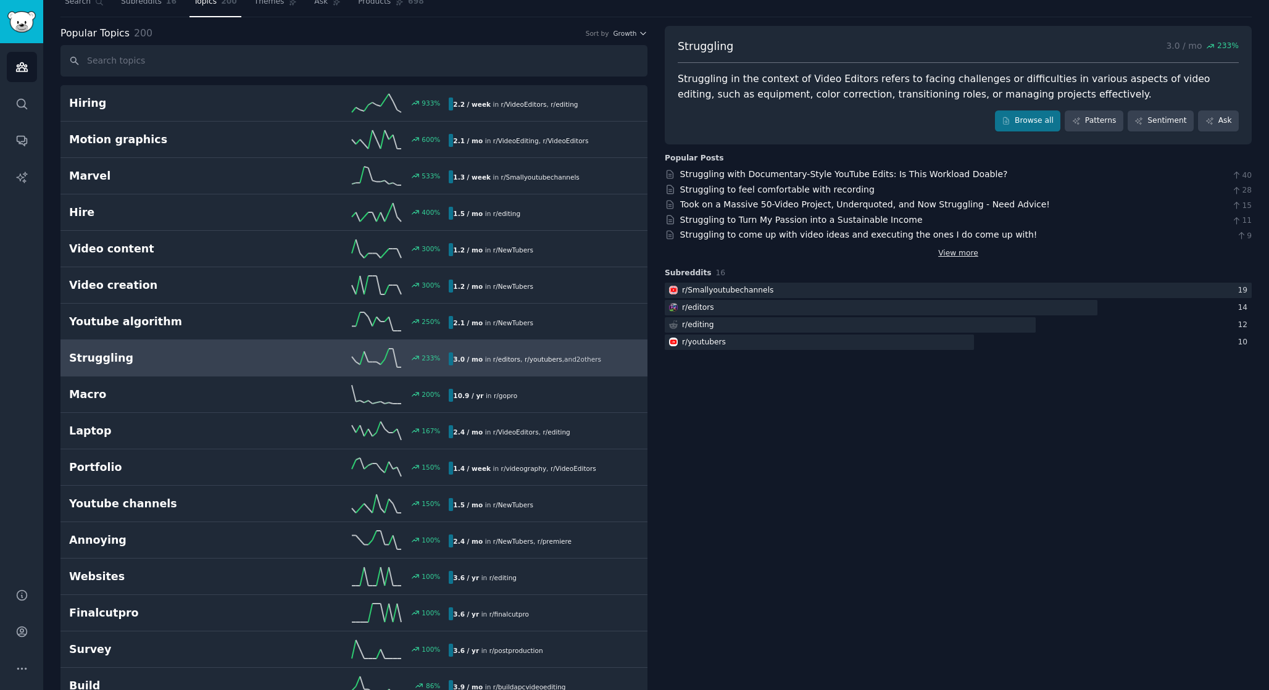
click at [952, 249] on link "View more" at bounding box center [958, 253] width 40 height 11
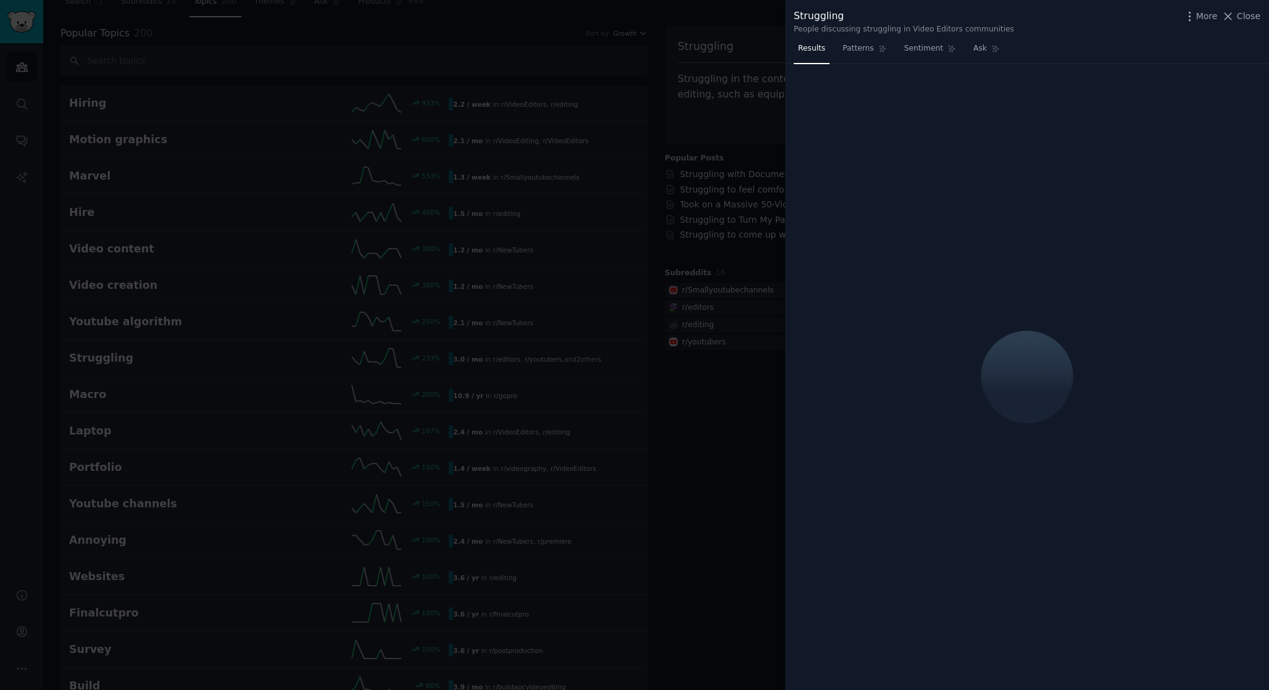
click at [742, 235] on div at bounding box center [634, 345] width 1269 height 690
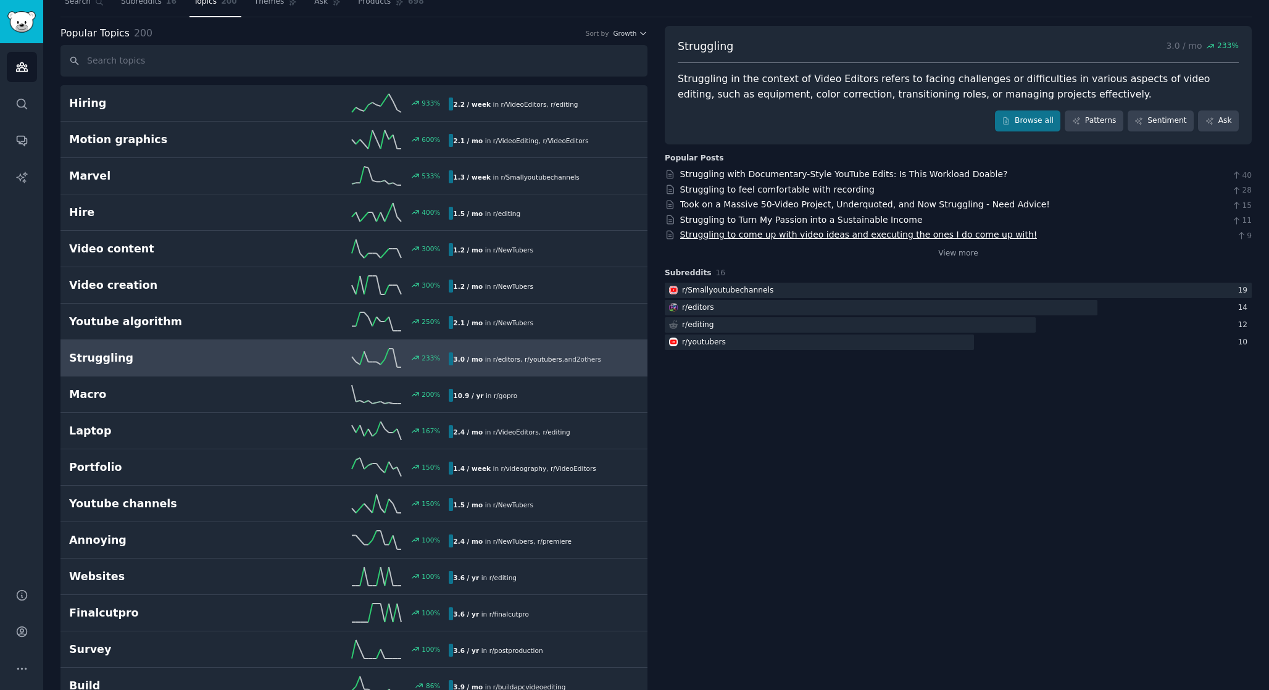
click at [750, 231] on link "Struggling to come up with video ideas and executing the ones I do come up with!" at bounding box center [858, 235] width 357 height 10
click at [953, 252] on link "View more" at bounding box center [958, 253] width 40 height 11
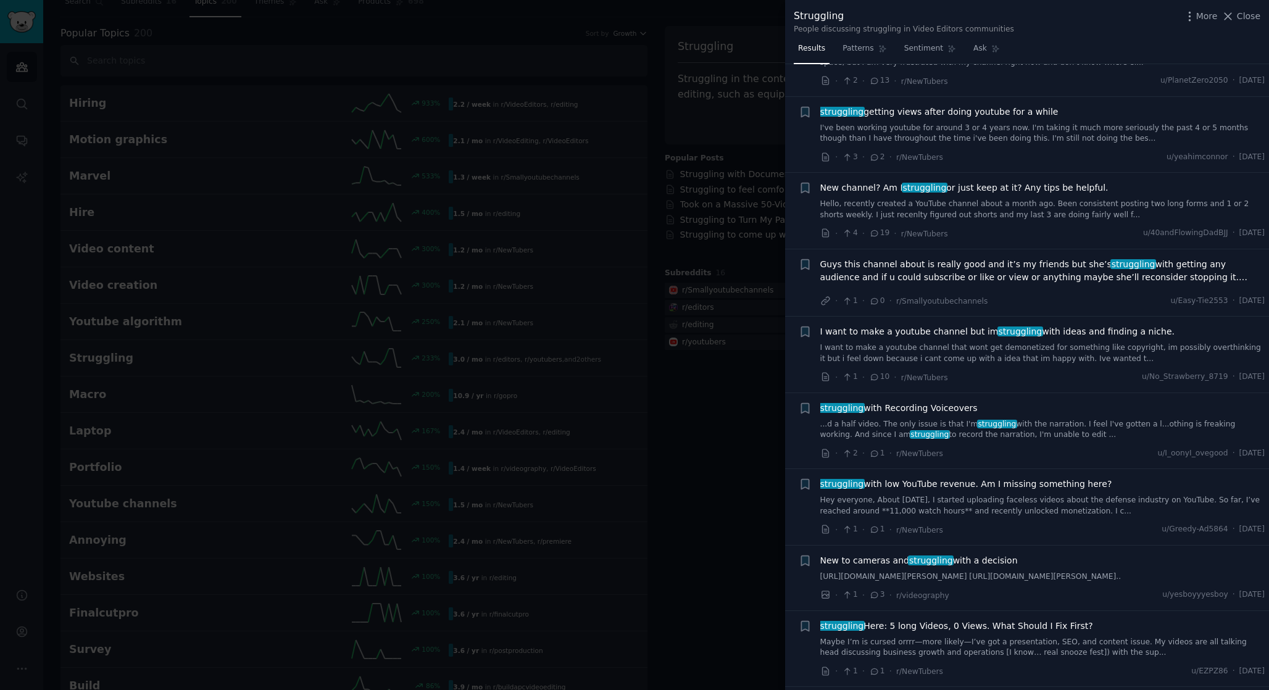
scroll to position [434, 0]
click at [997, 123] on link "I've been working youtube for around 3 or 4 years now. I'm taking it much more …" at bounding box center [1043, 133] width 445 height 22
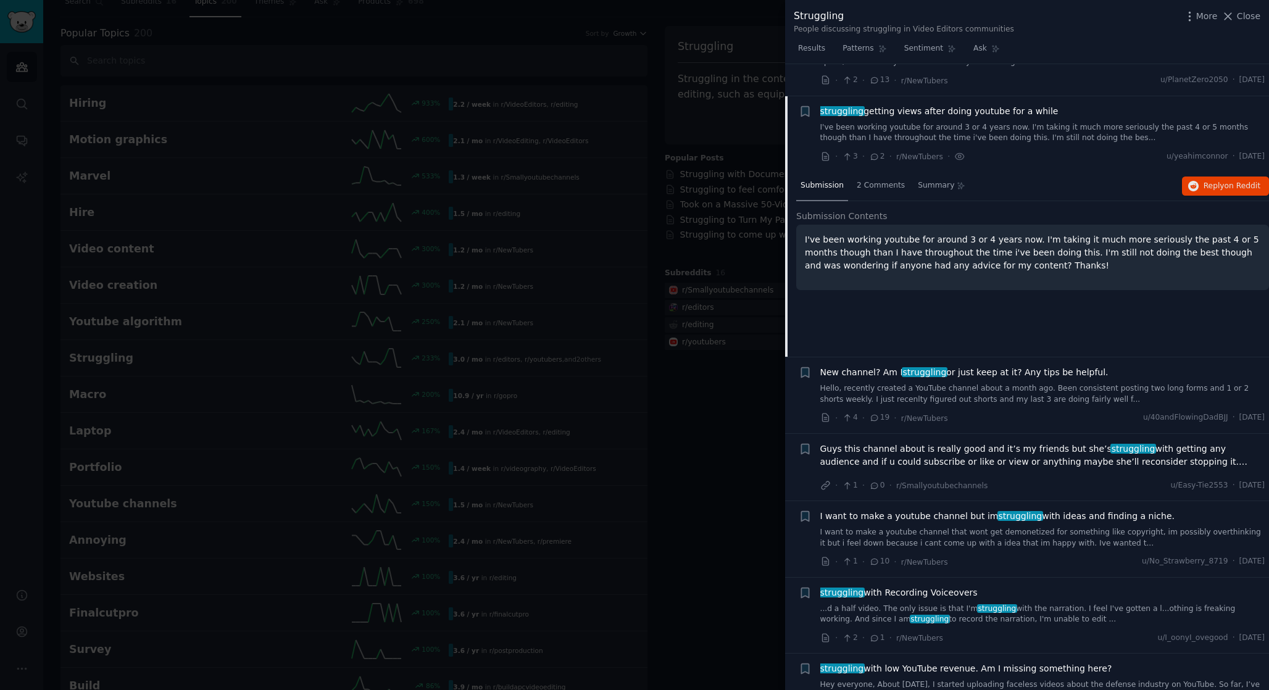
scroll to position [462, 0]
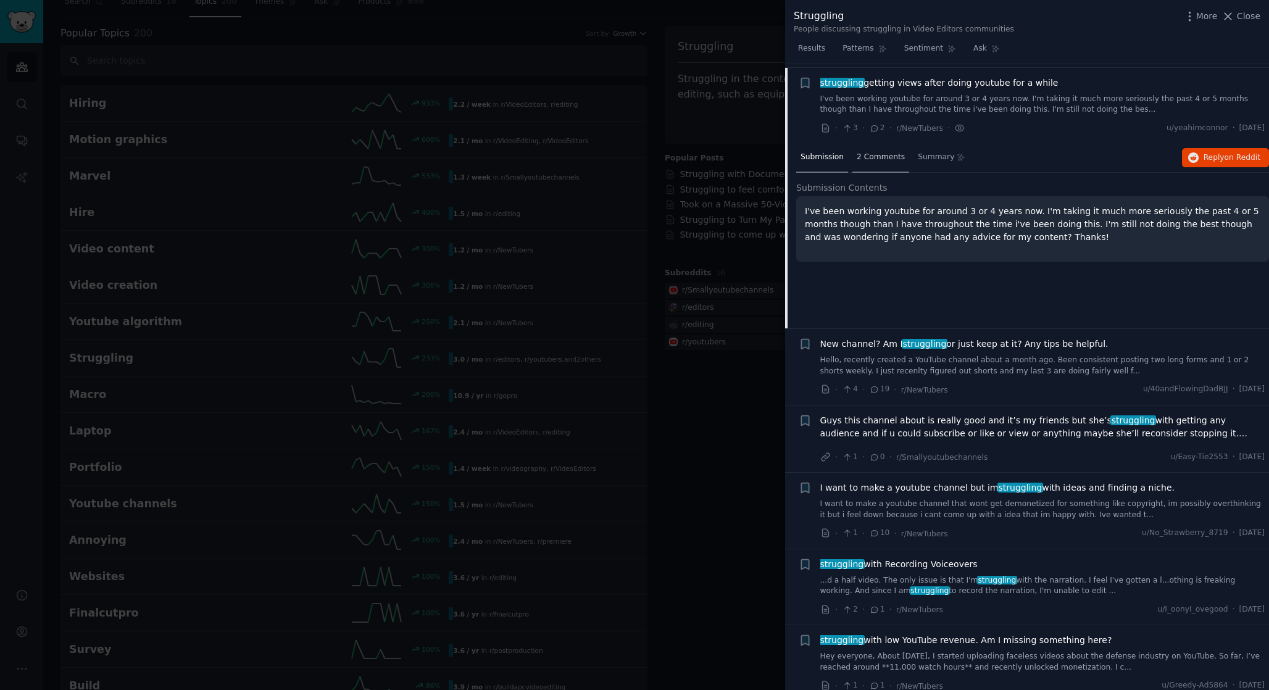
click at [887, 153] on span "2 Comments" at bounding box center [881, 157] width 48 height 11
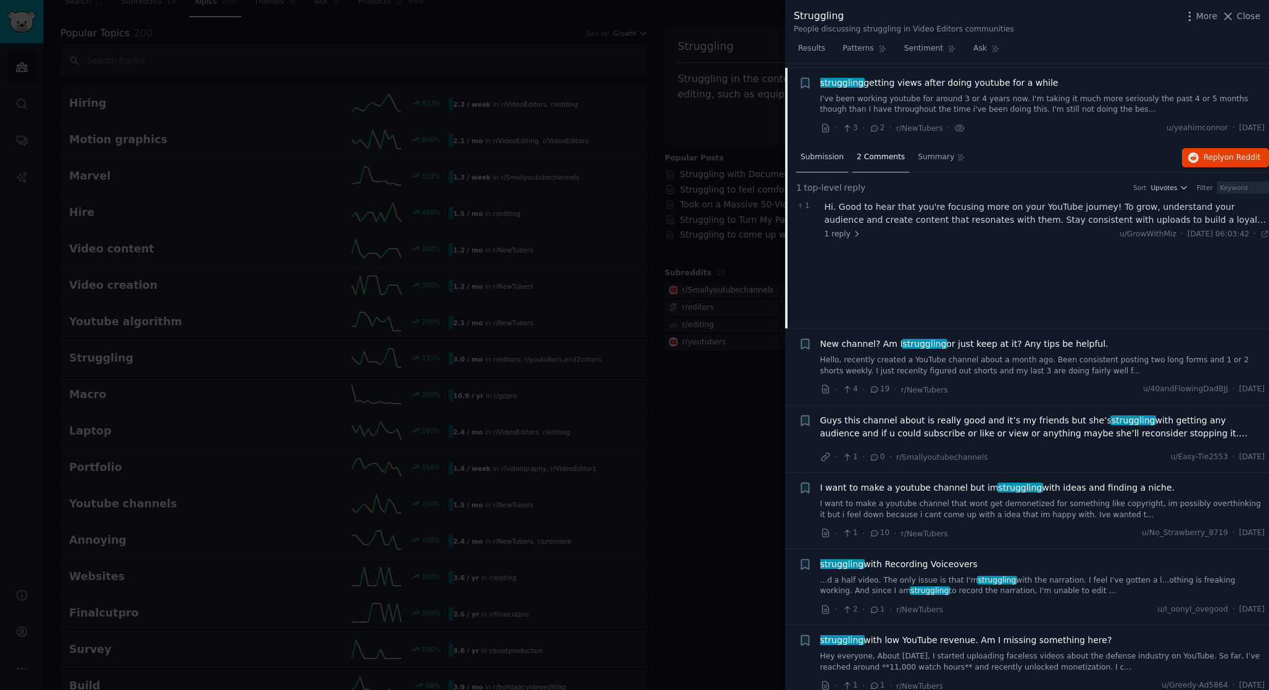
click at [826, 156] on span "Submission" at bounding box center [822, 157] width 43 height 11
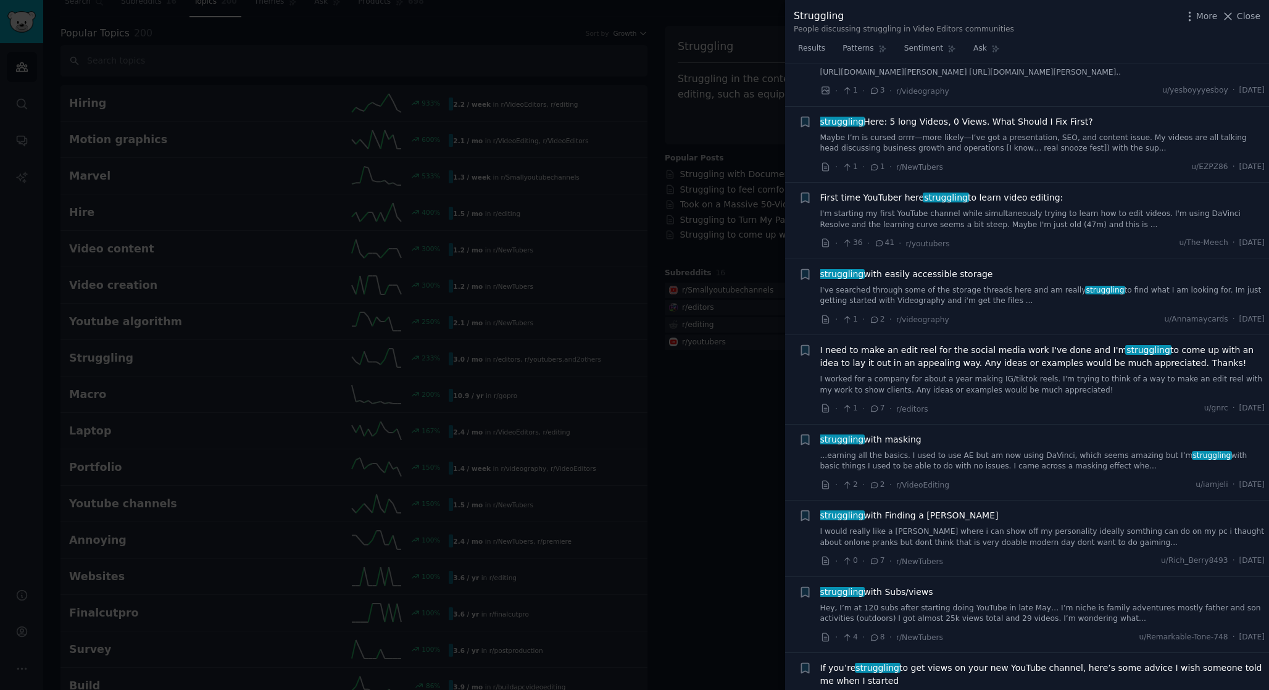
scroll to position [1130, 0]
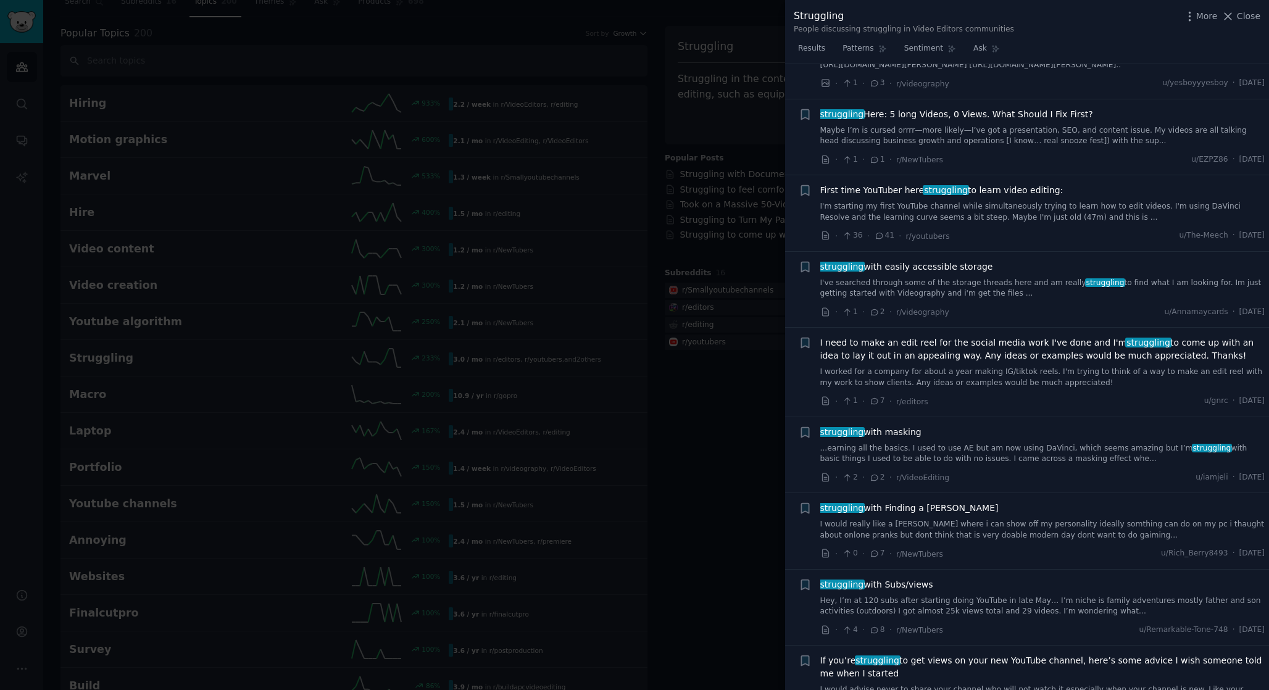
click at [1032, 209] on link "I'm starting my first YouTube channel while simultaneously trying to learn how …" at bounding box center [1043, 212] width 445 height 22
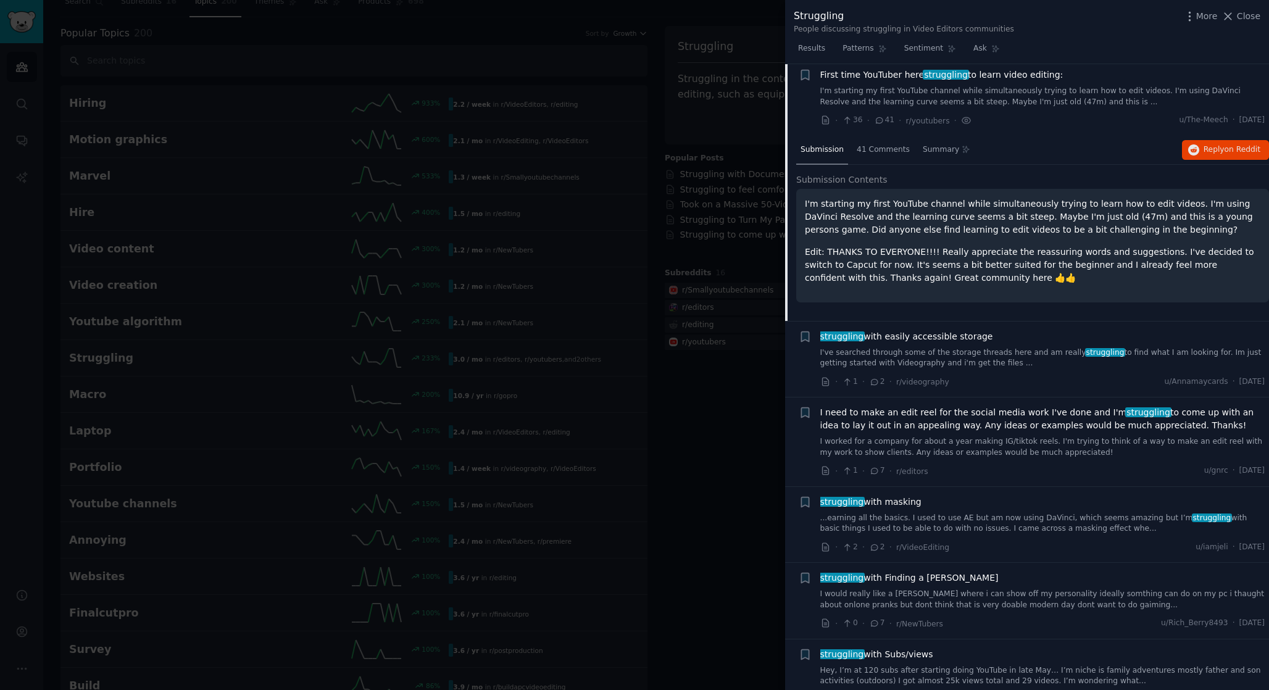
scroll to position [1059, 0]
click at [881, 156] on span "41 Comments" at bounding box center [883, 151] width 53 height 11
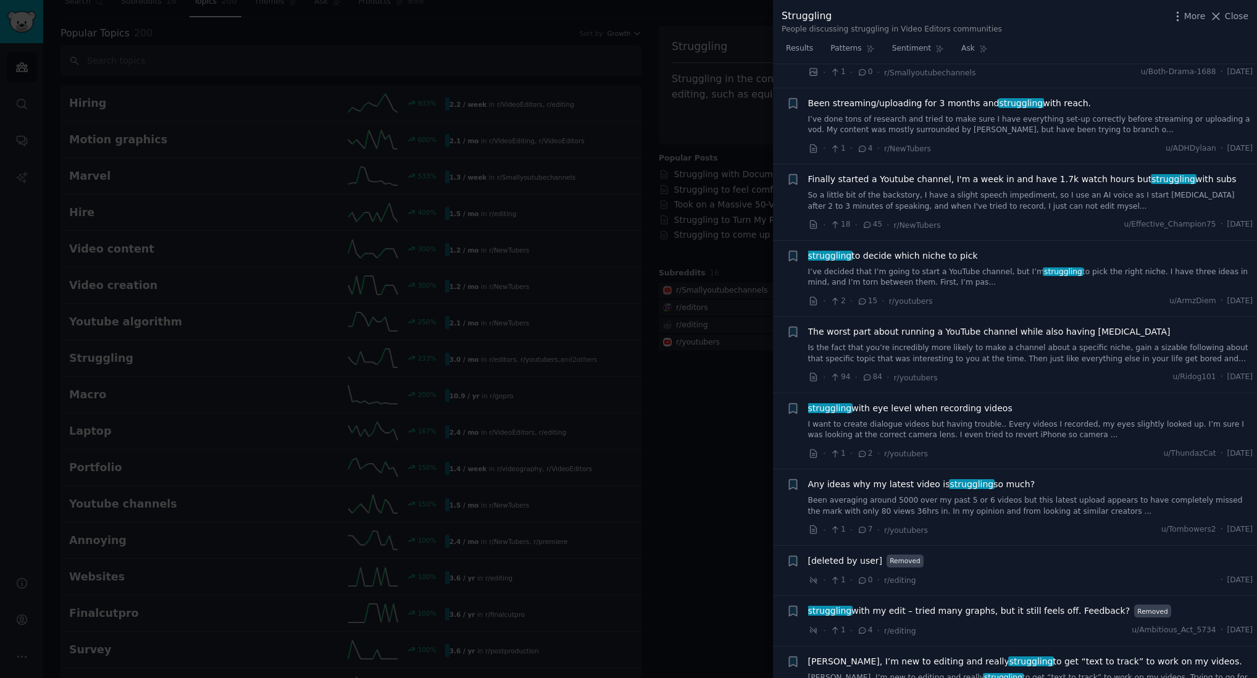
scroll to position [5746, 0]
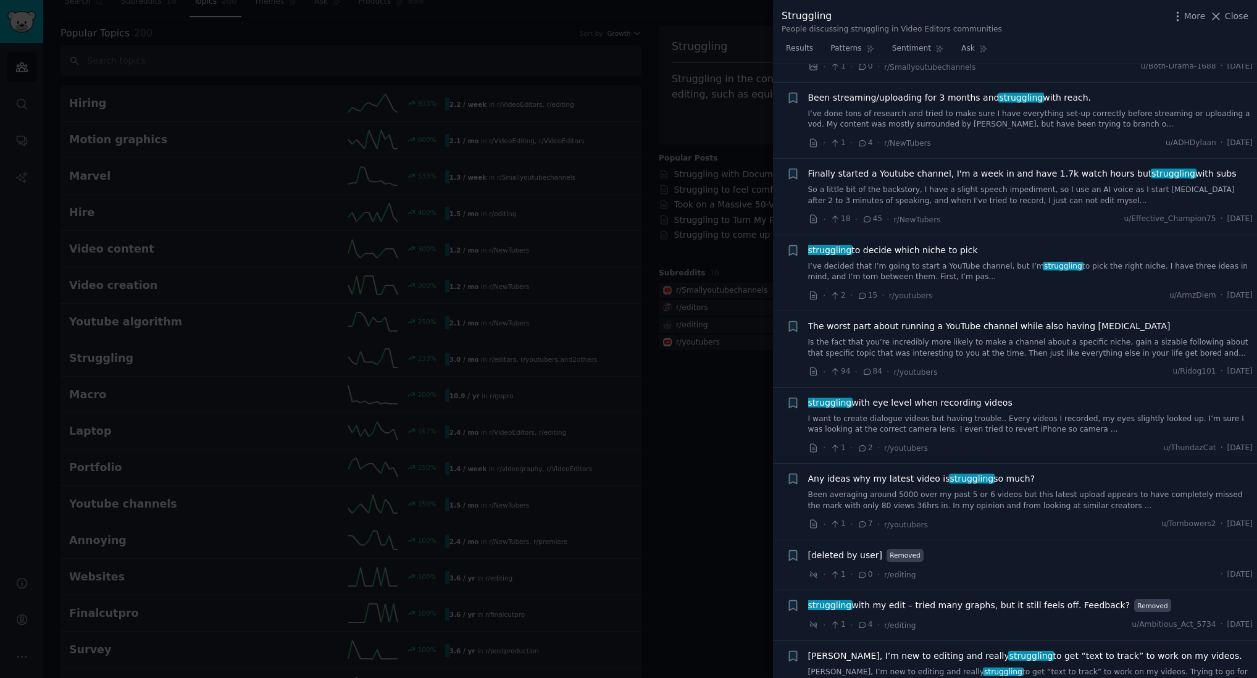
click at [1051, 366] on div "· 94 · 84 · r/youtubers u/Ridog101 · Thu 13/02/2025" at bounding box center [1030, 372] width 445 height 13
click at [1048, 337] on link "Is the fact that you’re incredibly more likely to make a channel about a specif…" at bounding box center [1030, 348] width 445 height 22
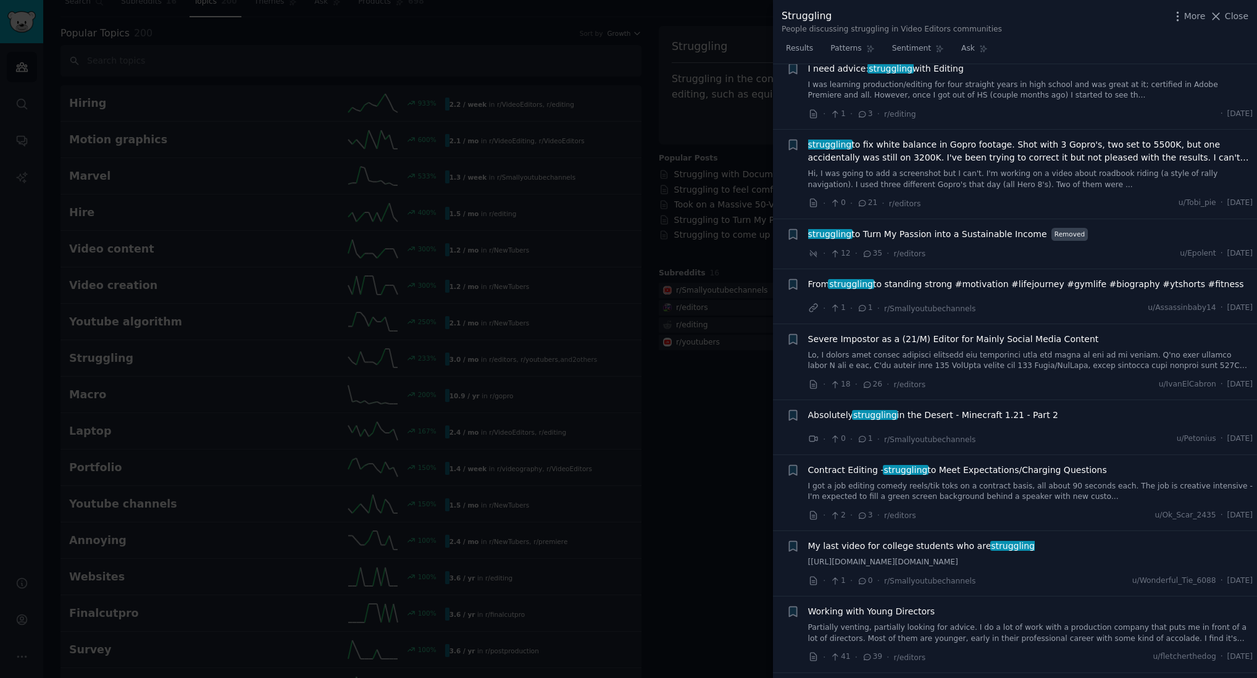
scroll to position [4950, 0]
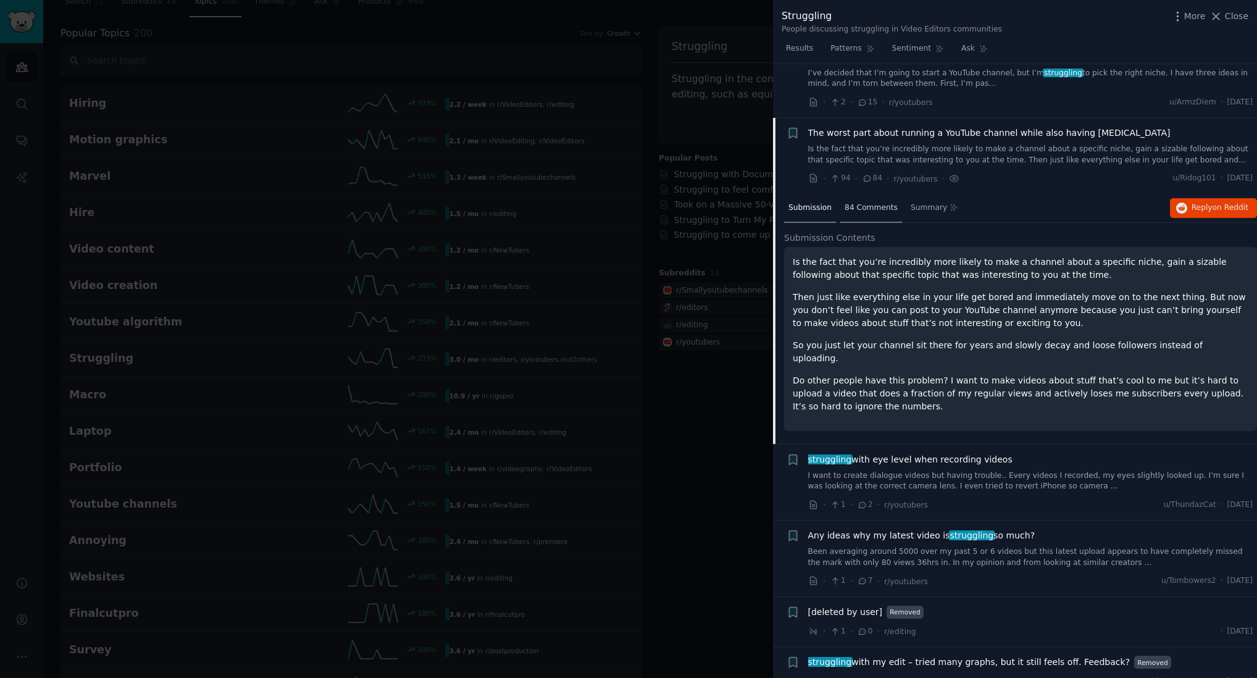
click at [872, 194] on div "84 Comments" at bounding box center [871, 209] width 62 height 30
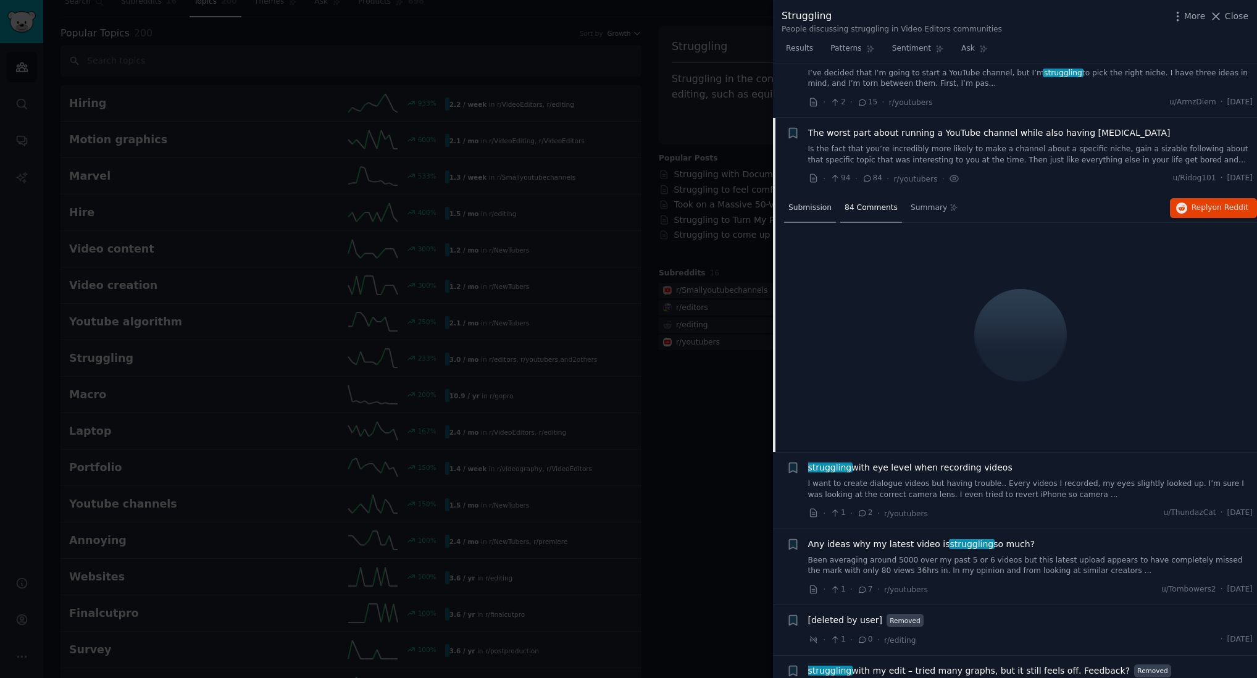
click at [816, 203] on span "Submission" at bounding box center [809, 208] width 43 height 11
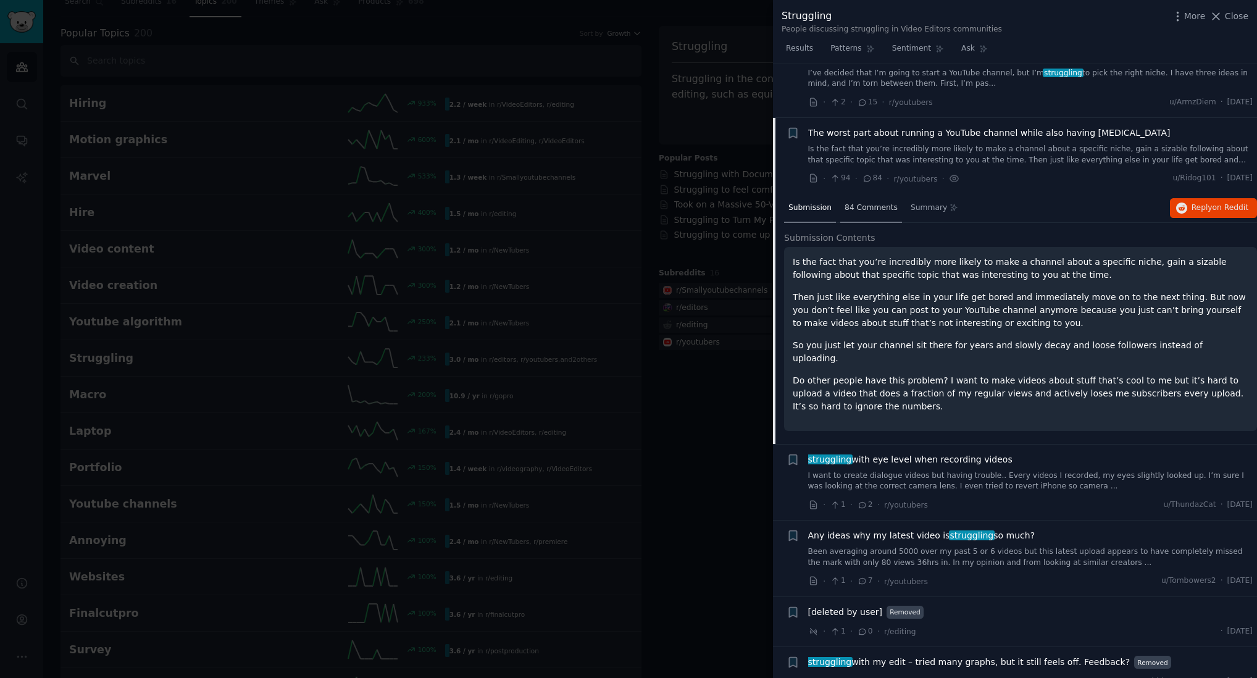
click at [855, 194] on div "84 Comments" at bounding box center [871, 209] width 62 height 30
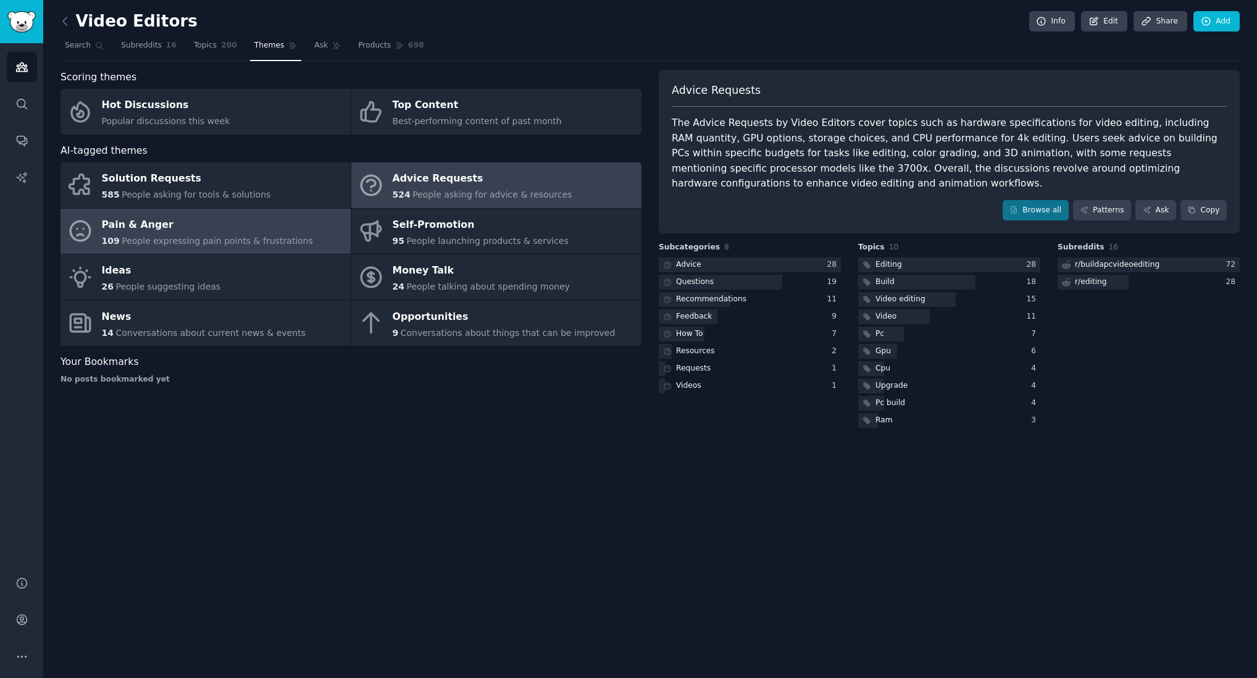
click at [288, 243] on span "People expressing pain points & frustrations" at bounding box center [217, 241] width 191 height 10
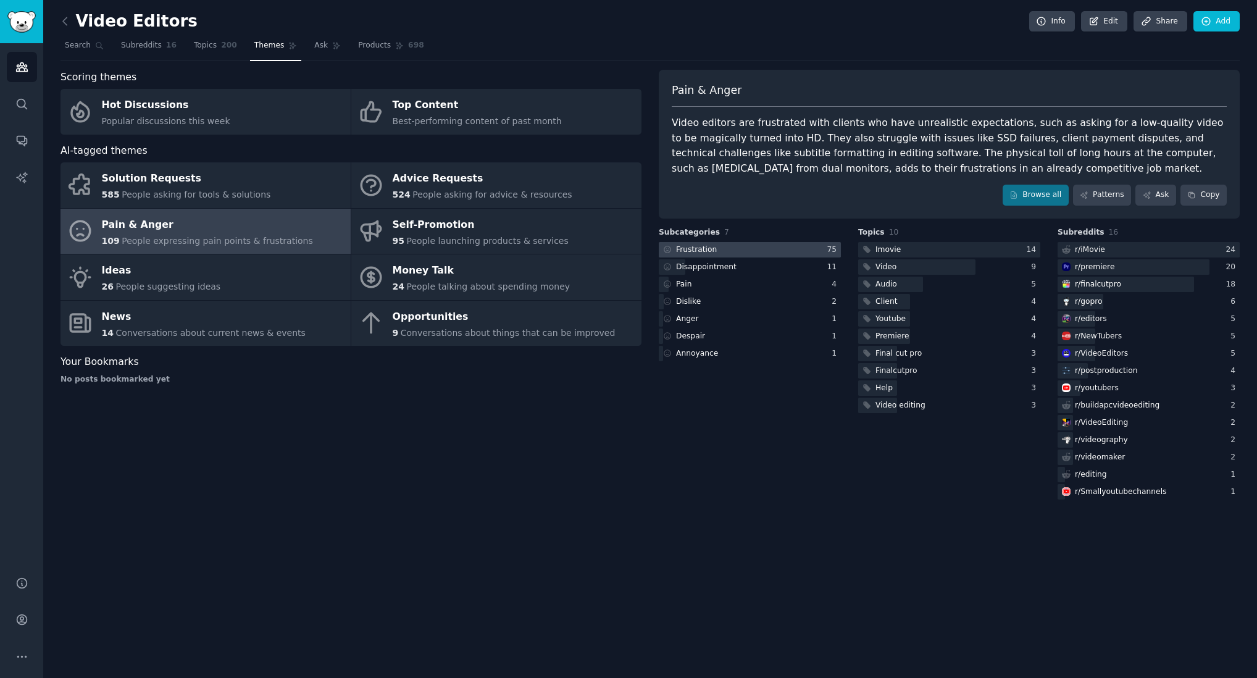
click at [701, 250] on div "Frustration" at bounding box center [696, 249] width 41 height 11
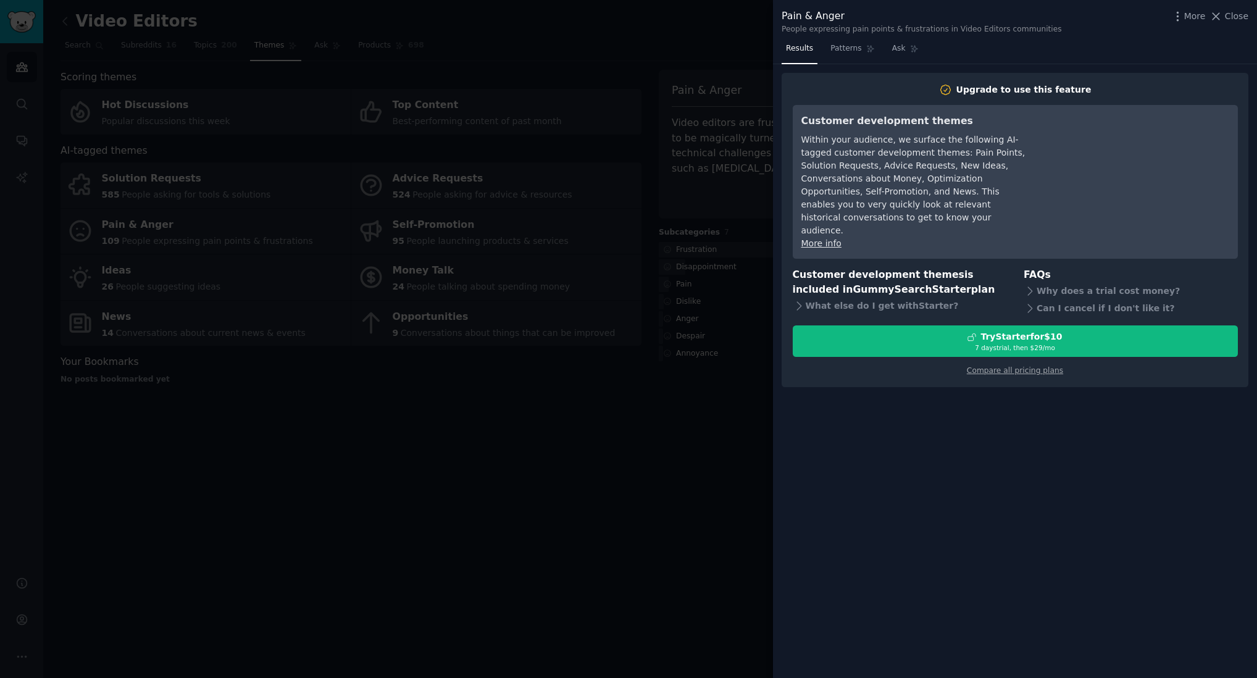
click at [743, 112] on div at bounding box center [628, 339] width 1257 height 678
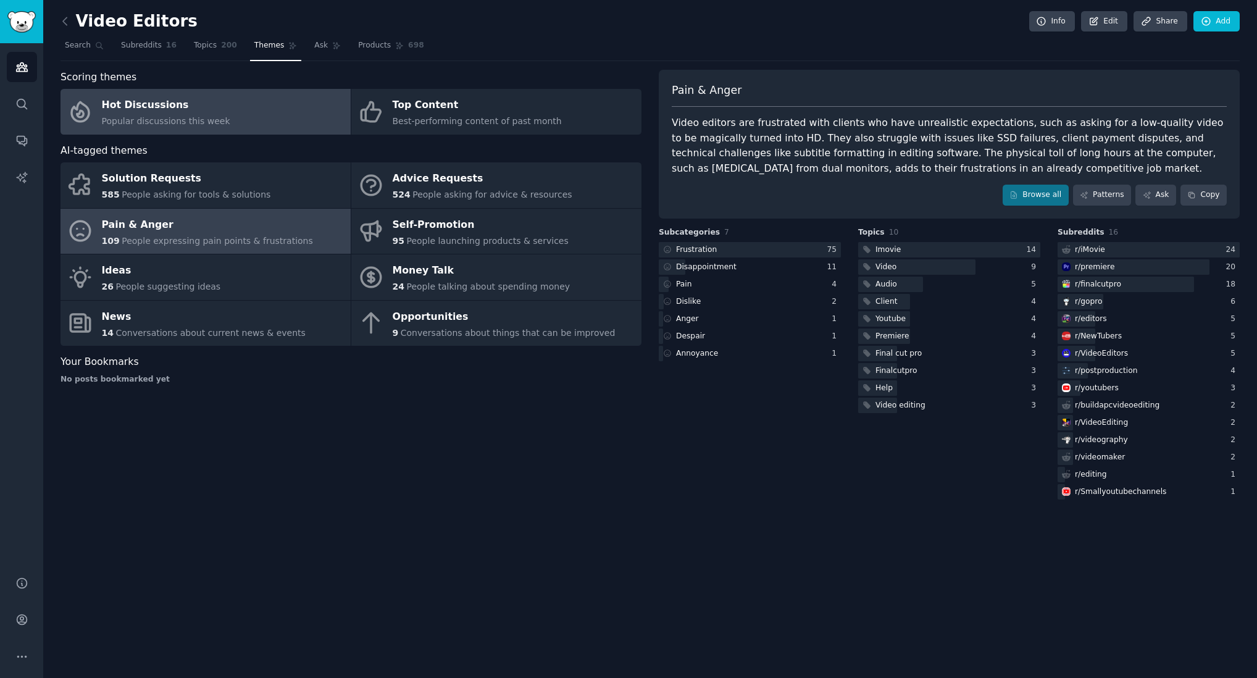
click at [325, 102] on link "Hot Discussions Popular discussions this week" at bounding box center [206, 112] width 290 height 46
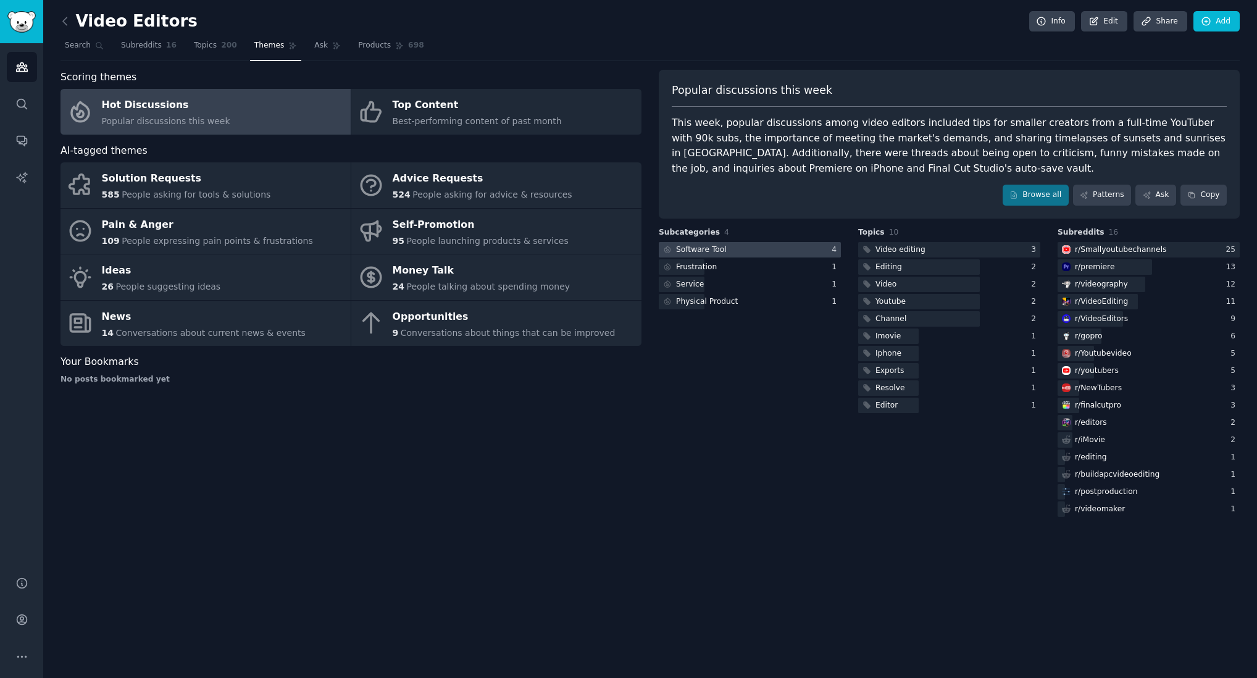
click at [704, 242] on div "Software Tool" at bounding box center [694, 249] width 70 height 15
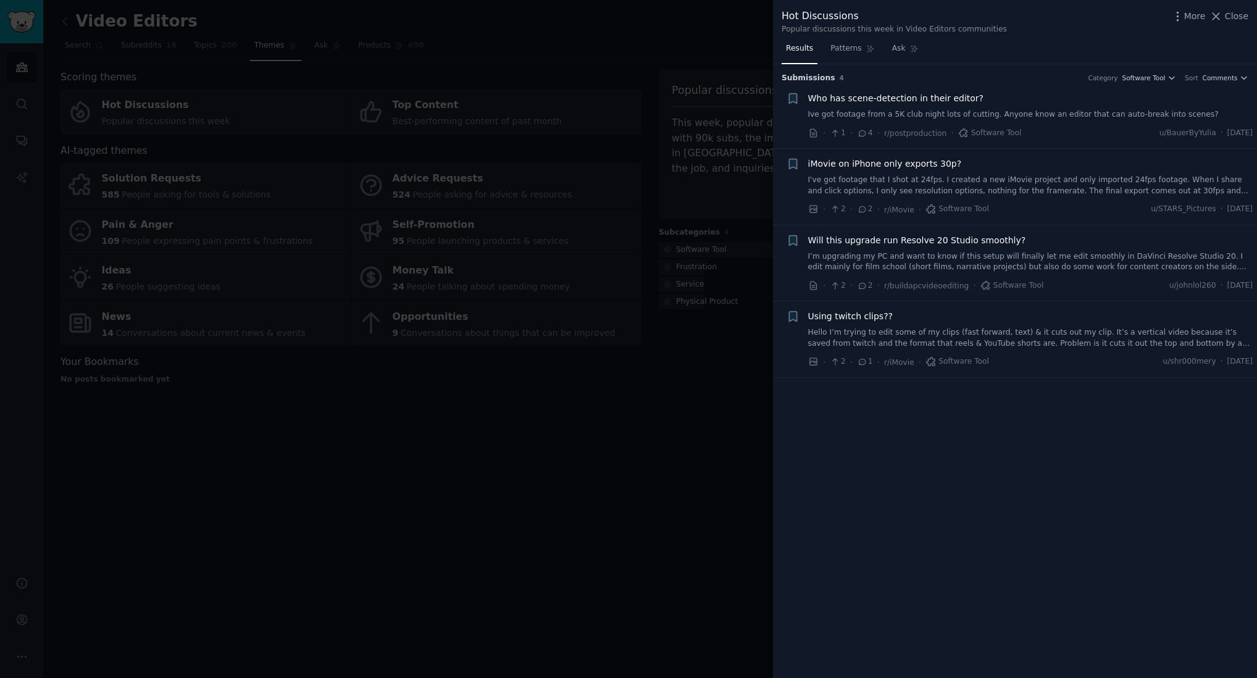
click at [991, 115] on link "Ive got footage from a 5K club night lots of cutting. Anyone know an editor tha…" at bounding box center [1030, 114] width 445 height 11
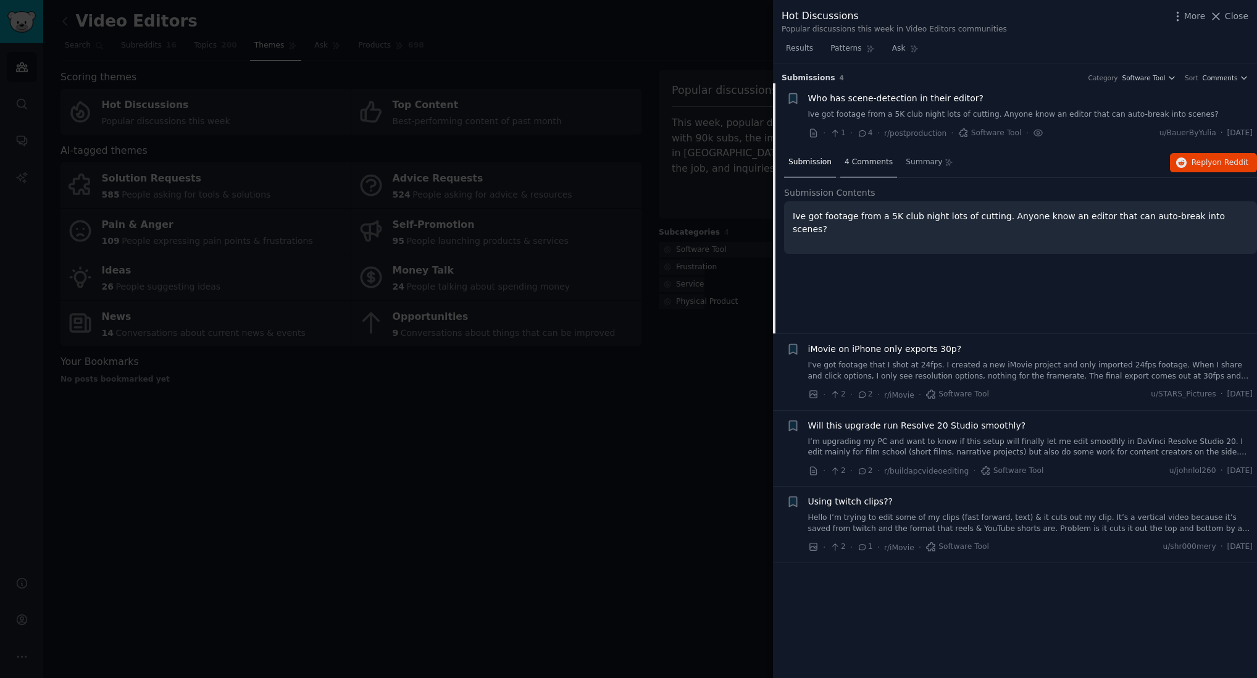
click at [874, 159] on span "4 Comments" at bounding box center [869, 162] width 48 height 11
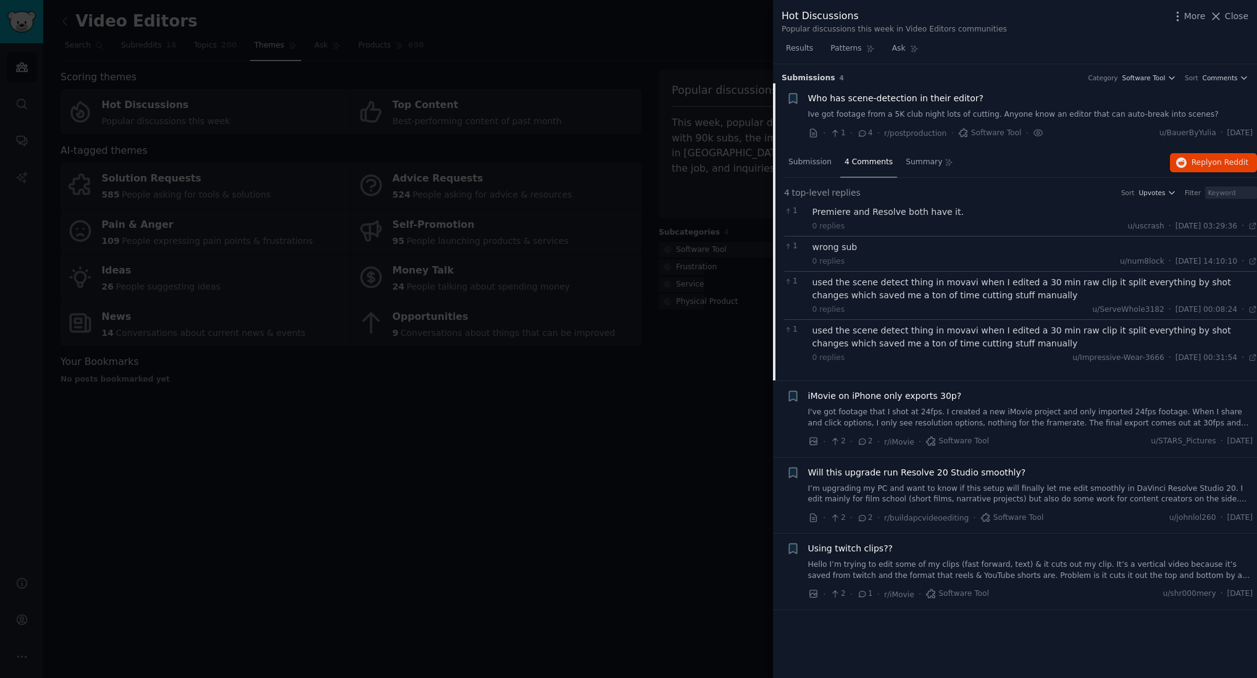
click at [675, 389] on div at bounding box center [628, 339] width 1257 height 678
